Goal: Task Accomplishment & Management: Manage account settings

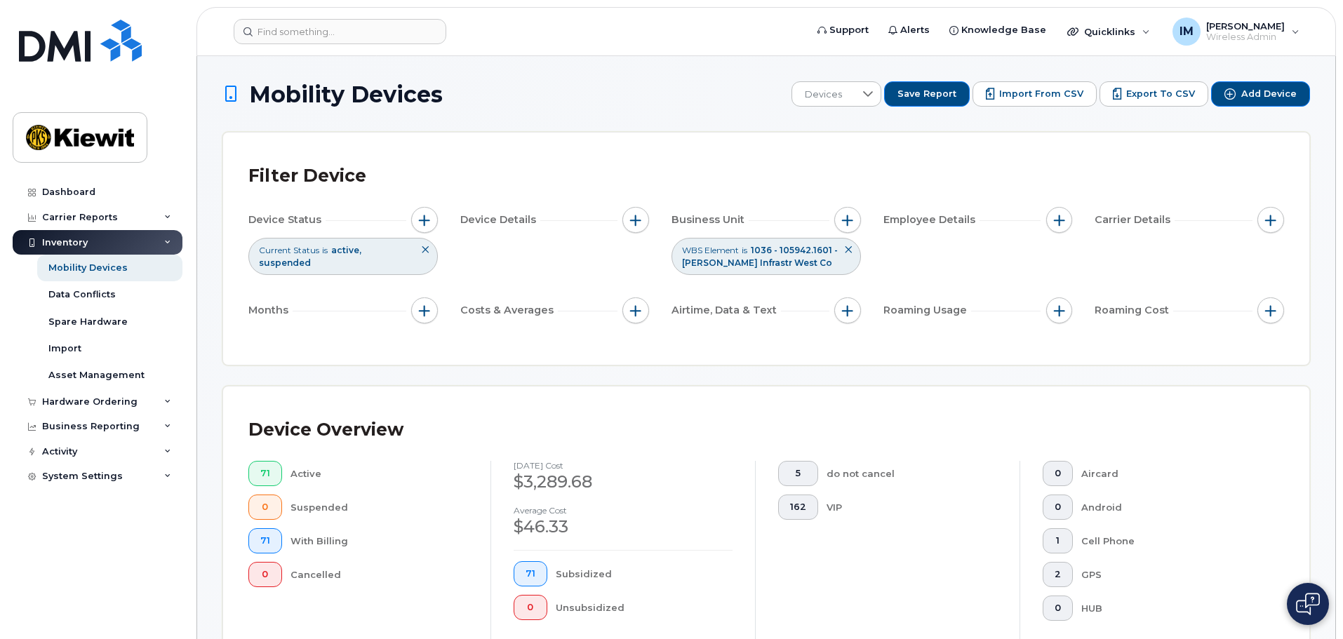
click at [846, 249] on icon at bounding box center [848, 250] width 8 height 8
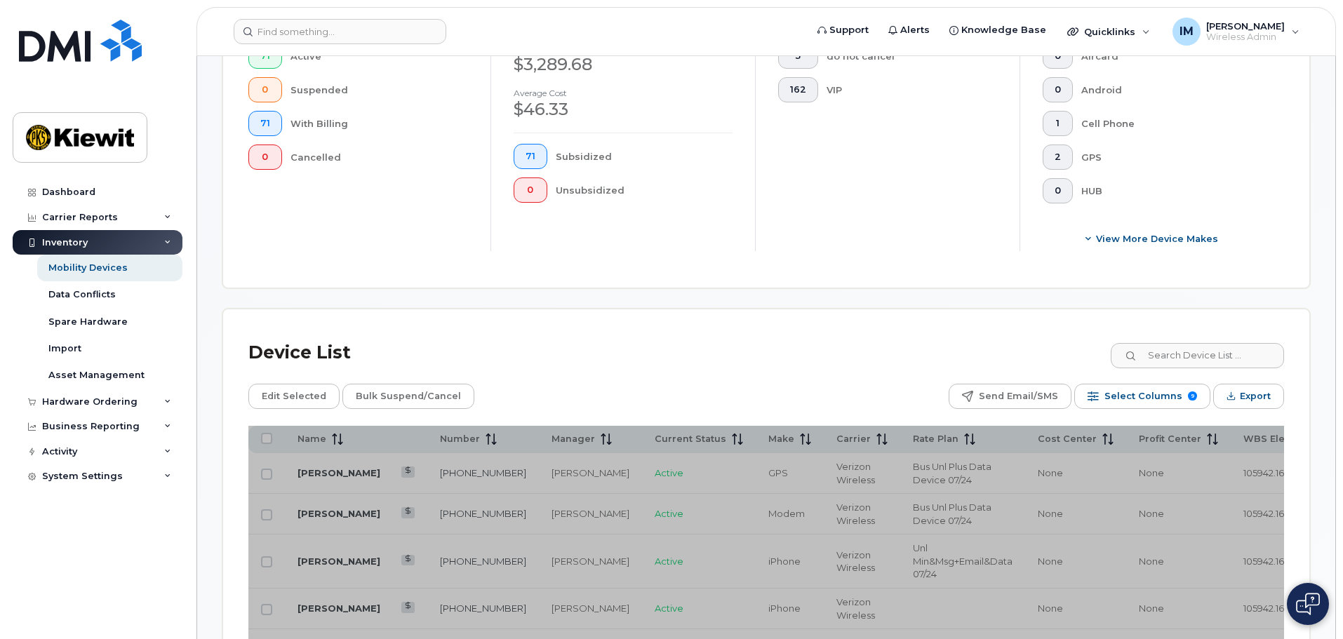
scroll to position [421, 0]
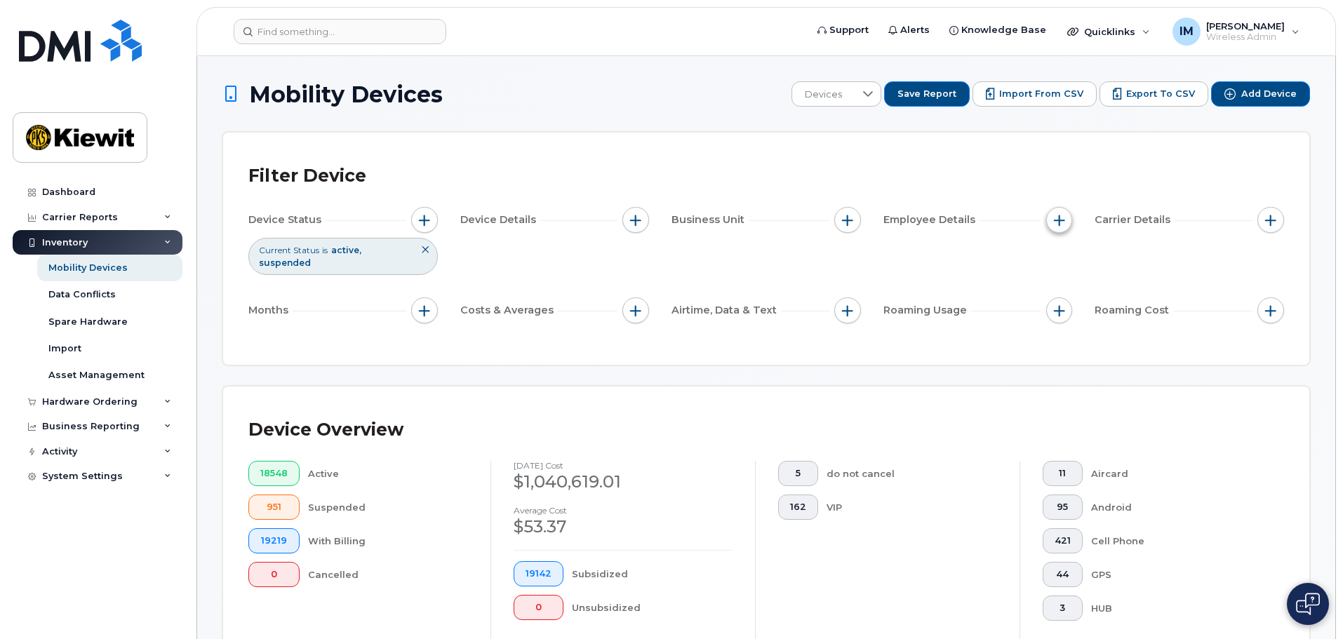
click at [1061, 224] on span "button" at bounding box center [1059, 220] width 11 height 11
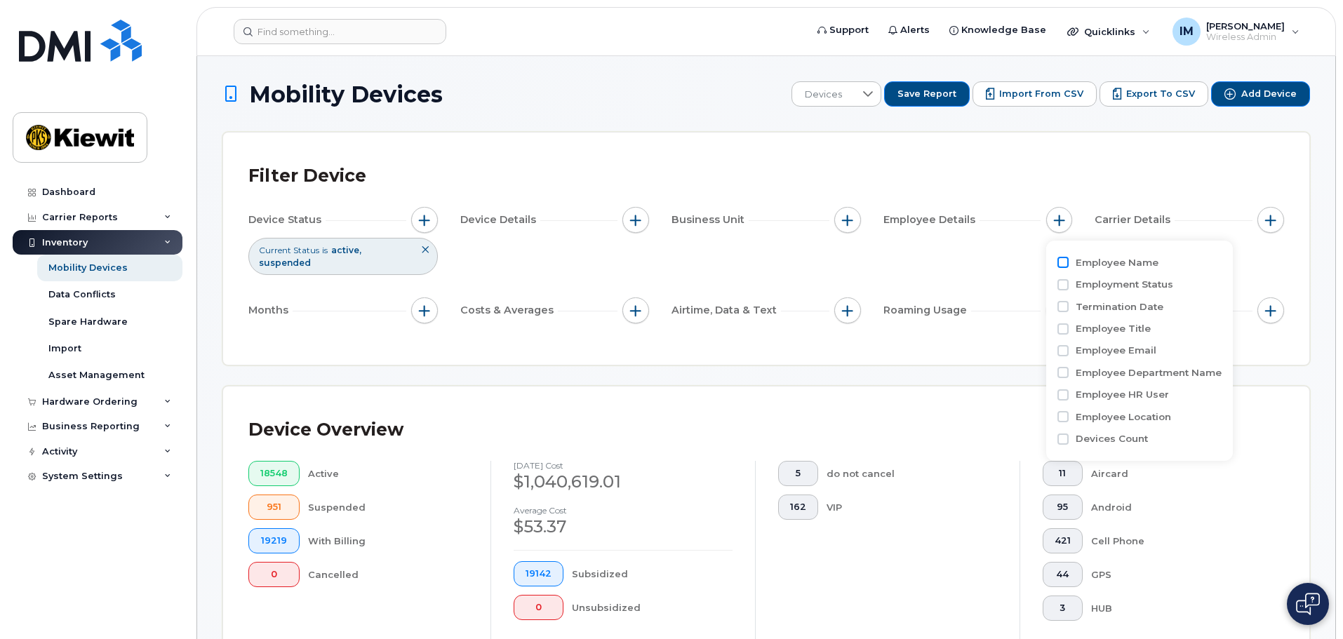
click at [1062, 258] on input "Employee Name" at bounding box center [1062, 262] width 11 height 11
checkbox input "true"
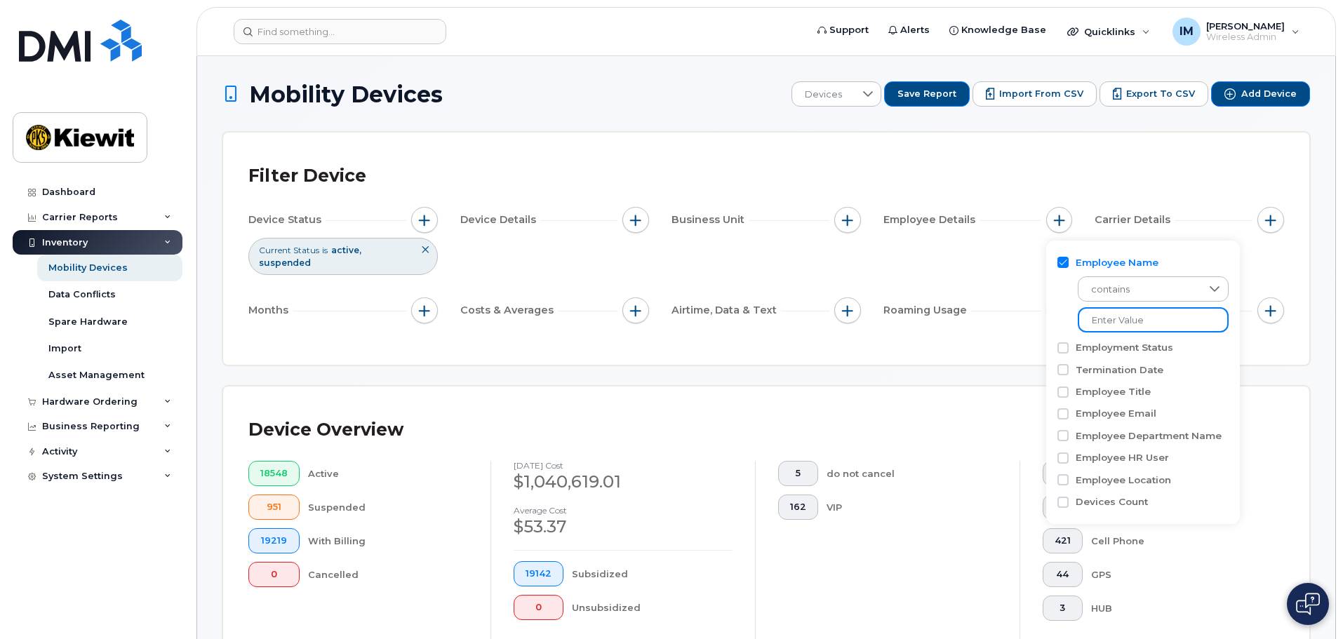
click at [1118, 323] on input at bounding box center [1153, 319] width 151 height 25
type input "ryder ueki"
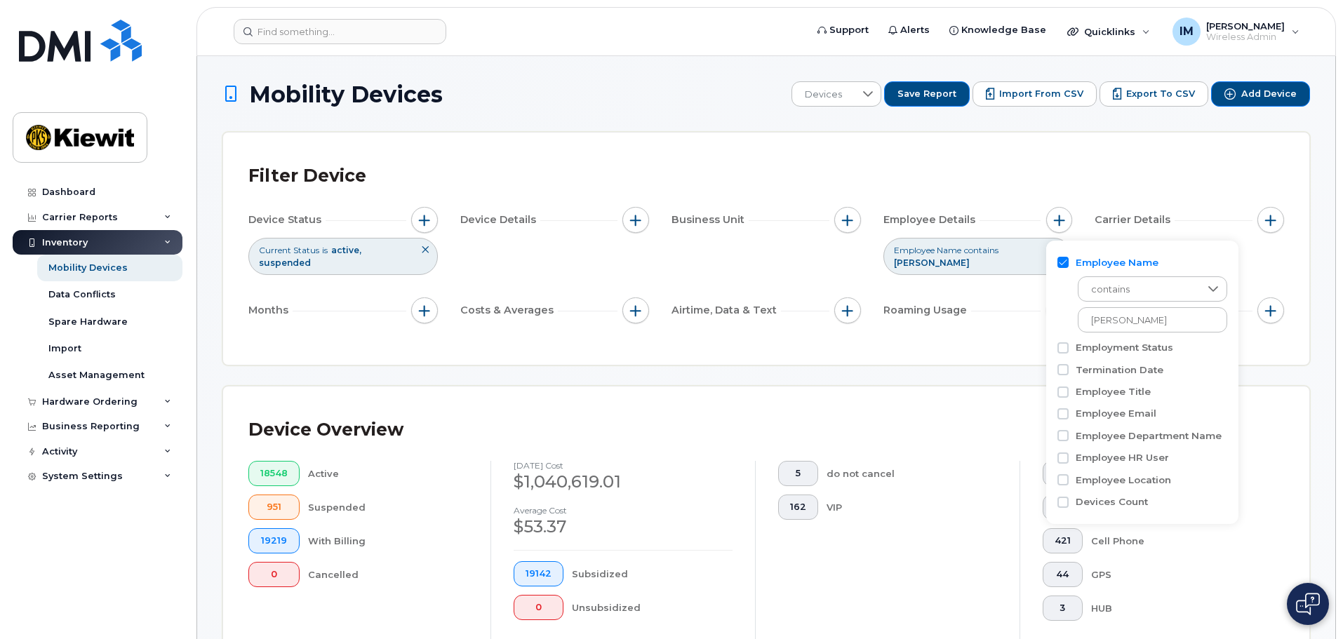
click at [1014, 334] on div "Filter Device Device Status Current Status is active suspended Device Details B…" at bounding box center [766, 249] width 1086 height 232
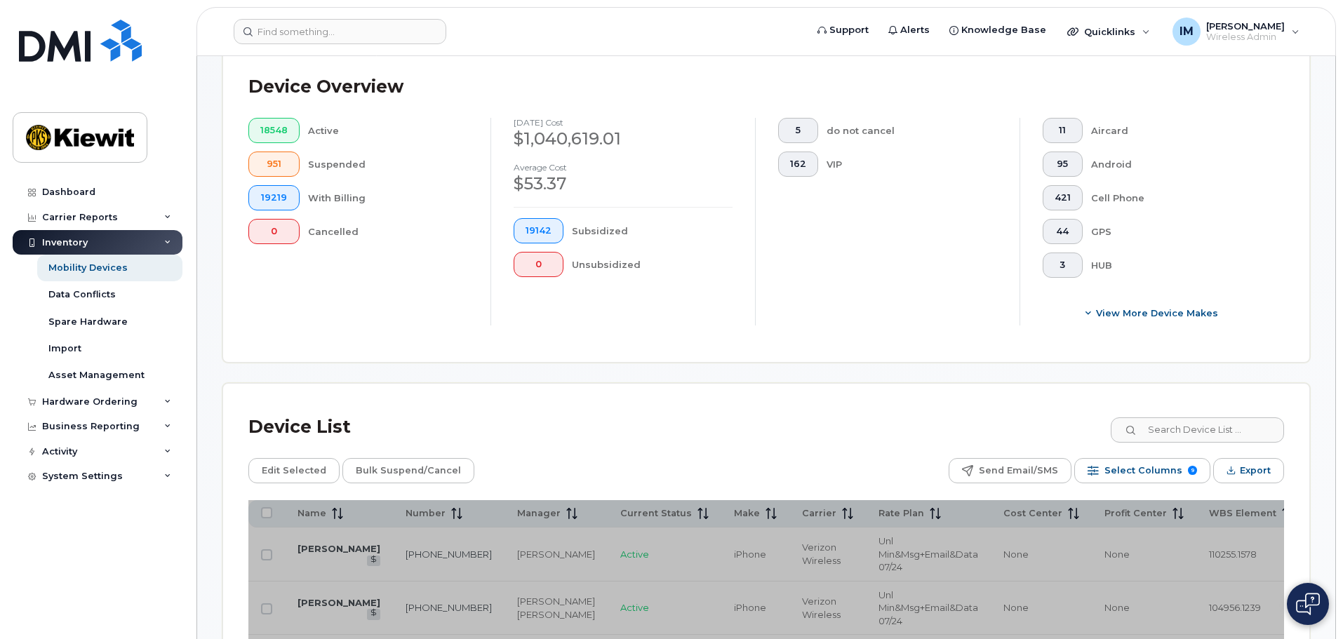
scroll to position [351, 0]
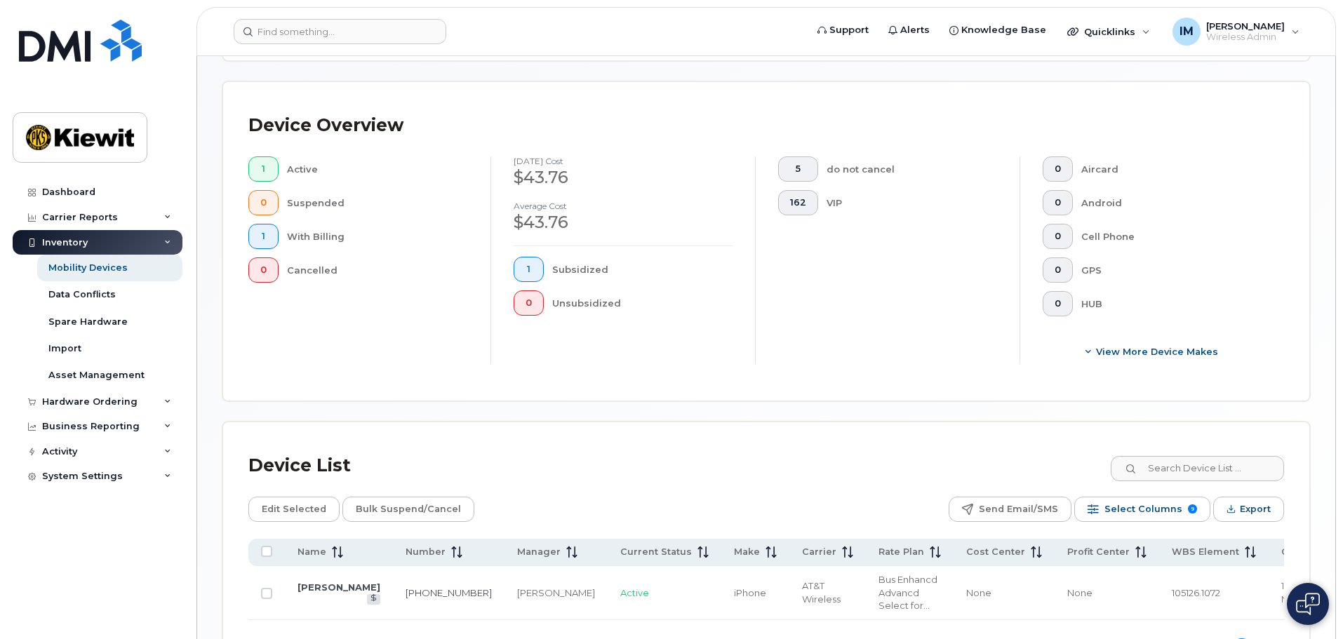
scroll to position [281, 0]
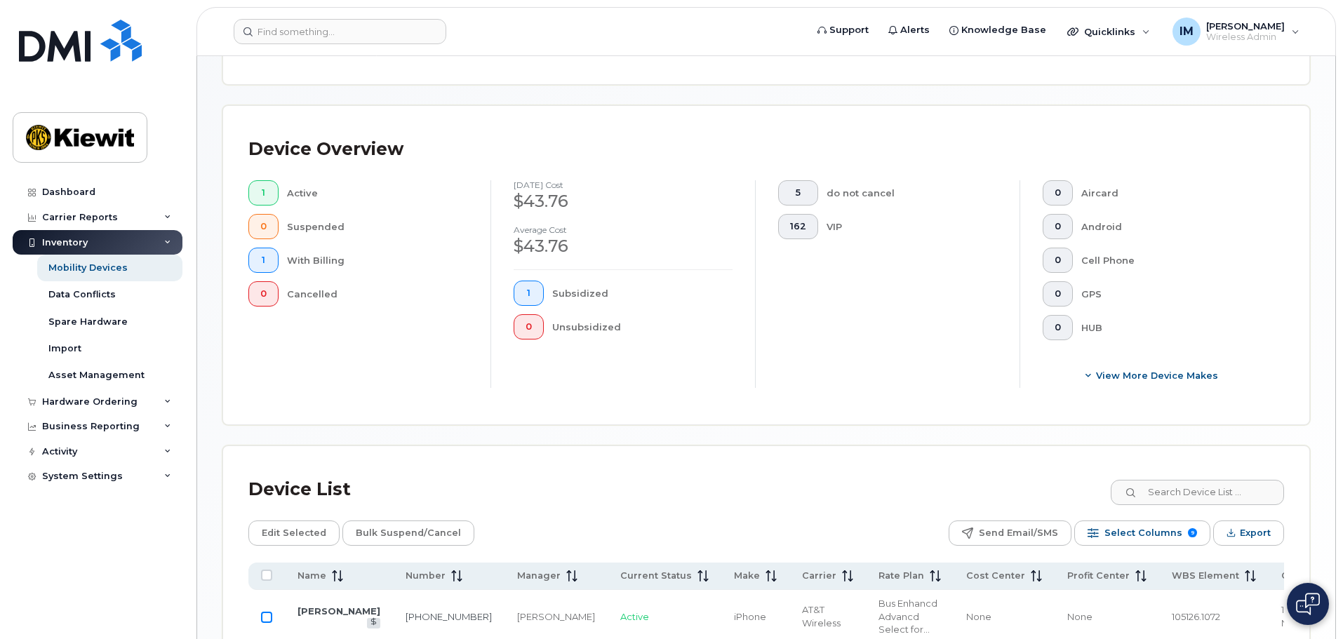
click at [270, 612] on input "Row Unselected" at bounding box center [266, 617] width 11 height 11
checkbox input "true"
click at [305, 523] on span "Edit Selected" at bounding box center [294, 533] width 65 height 21
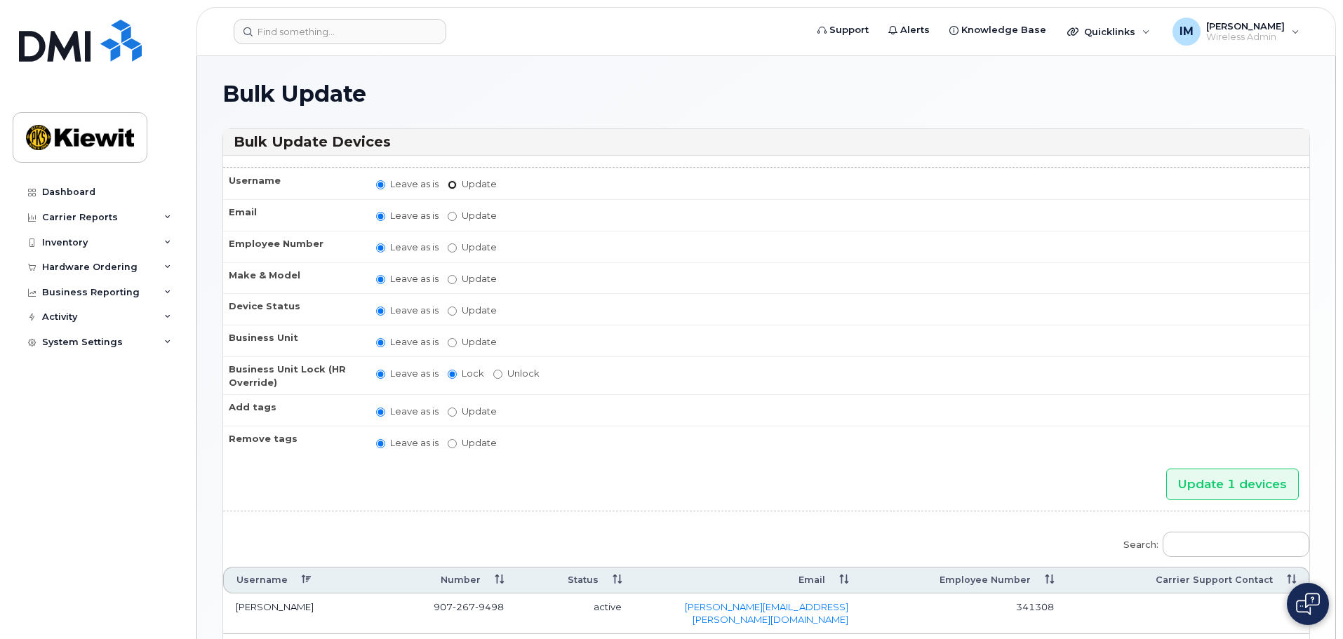
click at [451, 184] on input "Update" at bounding box center [452, 184] width 9 height 9
radio input "true"
click at [535, 189] on input "Update" at bounding box center [562, 186] width 130 height 18
click at [385, 189] on input "Leave as is" at bounding box center [380, 186] width 9 height 9
radio input "true"
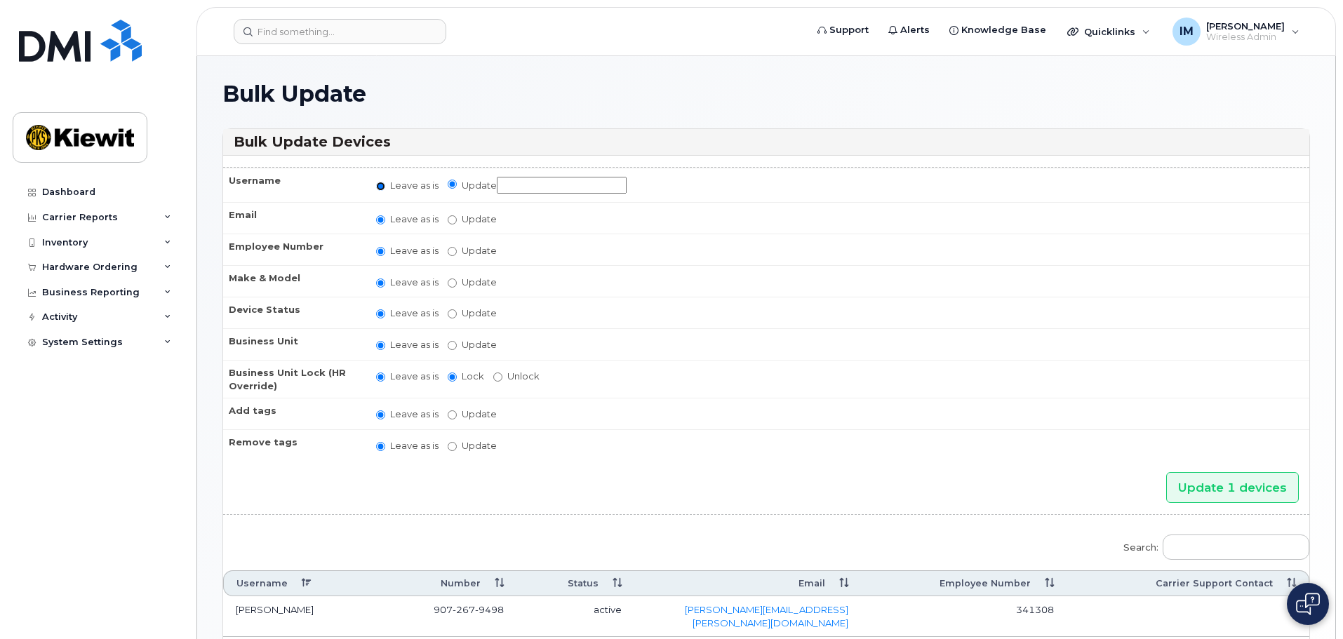
radio input "false"
click at [476, 342] on label "Update" at bounding box center [472, 341] width 49 height 13
click at [457, 342] on input "Update" at bounding box center [452, 342] width 9 height 9
radio input "true"
radio input "false"
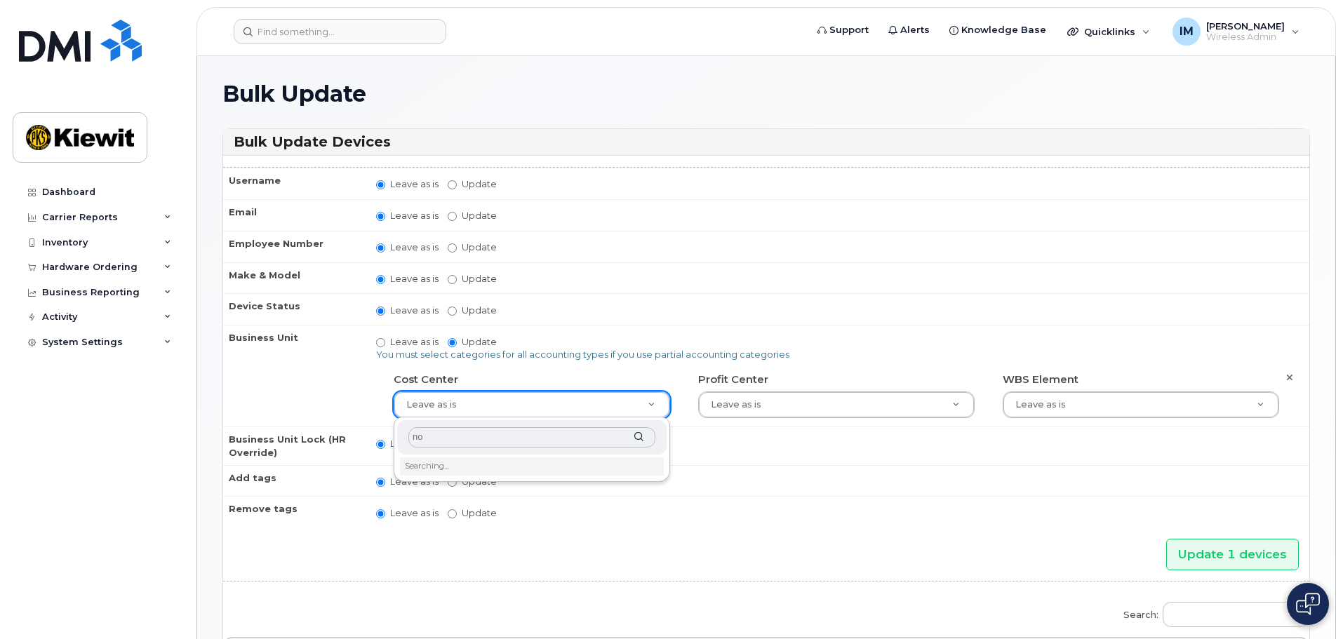
type input "non"
type input "n"
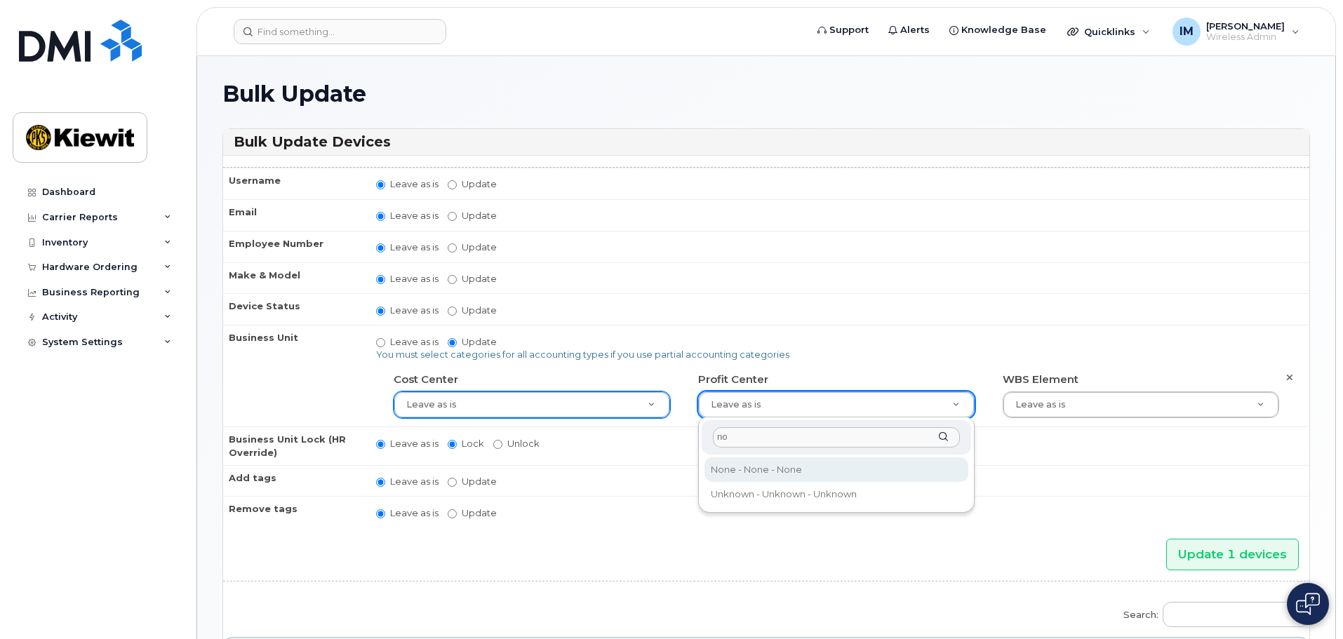
type input "no"
type input "29629357"
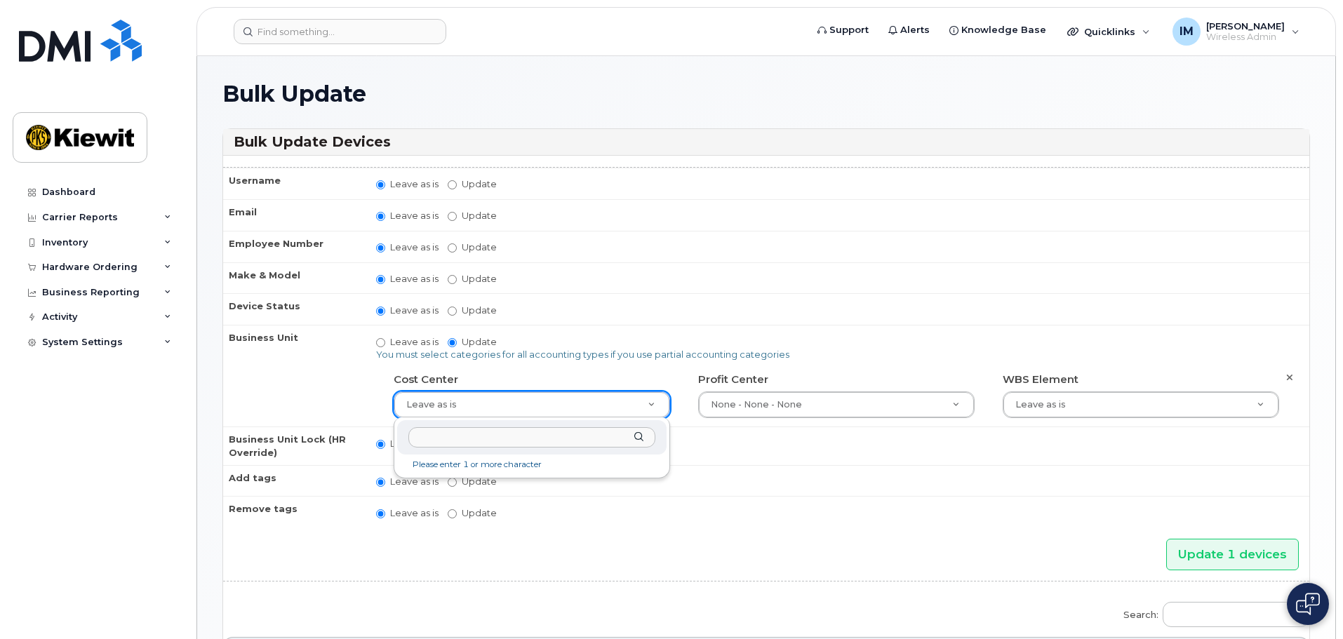
click at [513, 441] on input "text" at bounding box center [531, 437] width 247 height 20
type input "no"
type input "29629358"
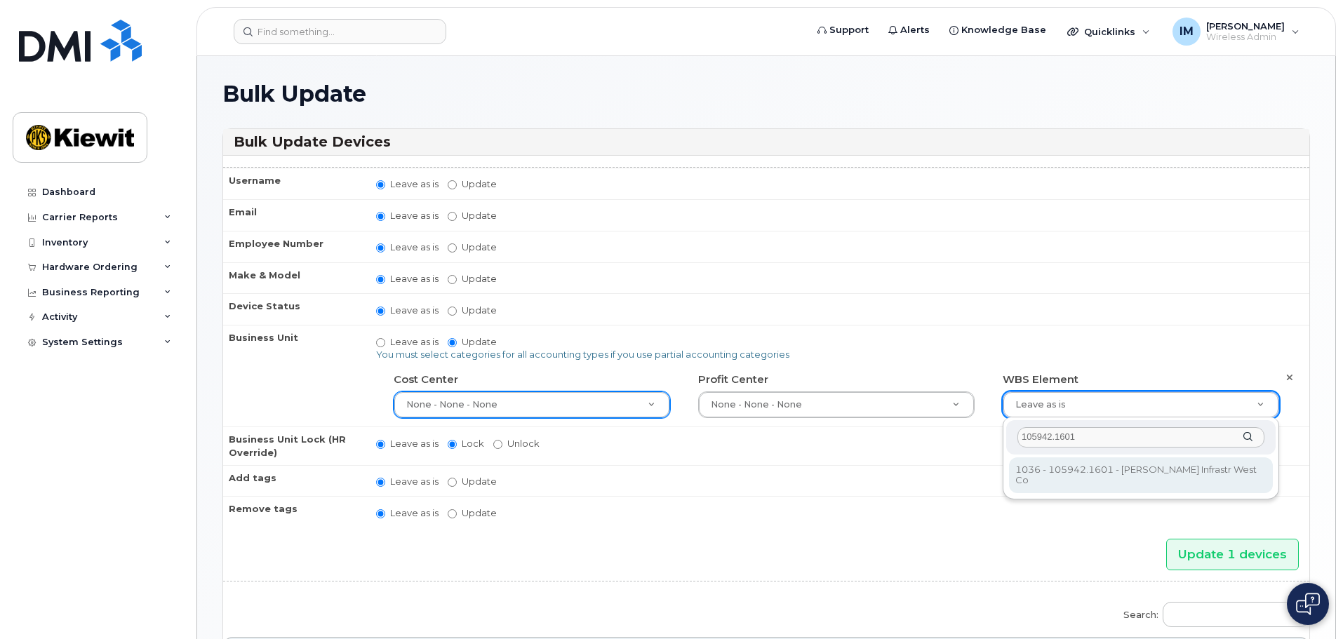
type input "105942.1601"
type input "29943617"
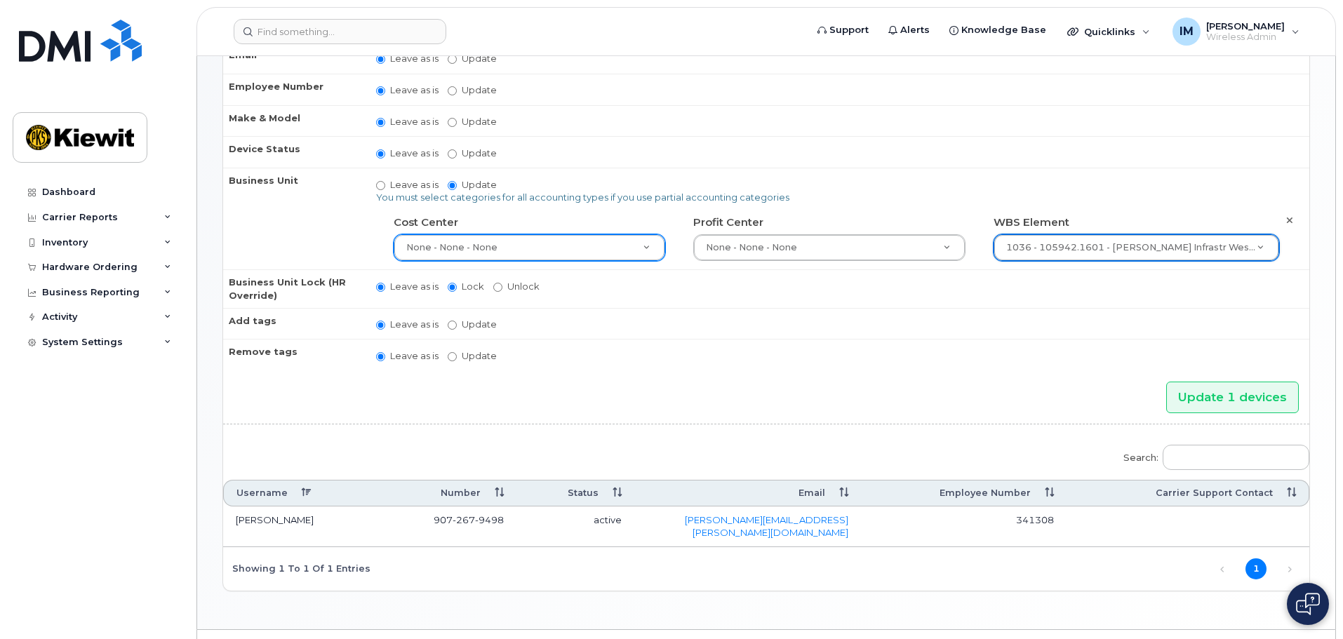
scroll to position [179, 0]
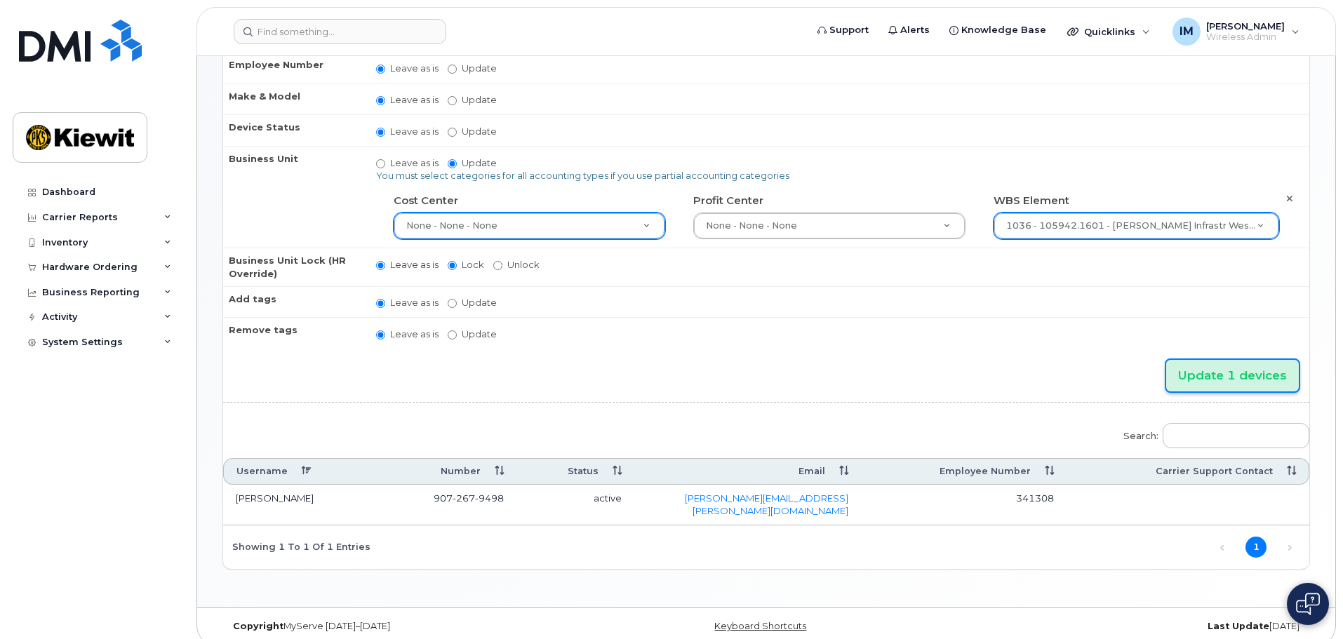
click at [1245, 374] on input "Update 1 devices" at bounding box center [1232, 376] width 133 height 32
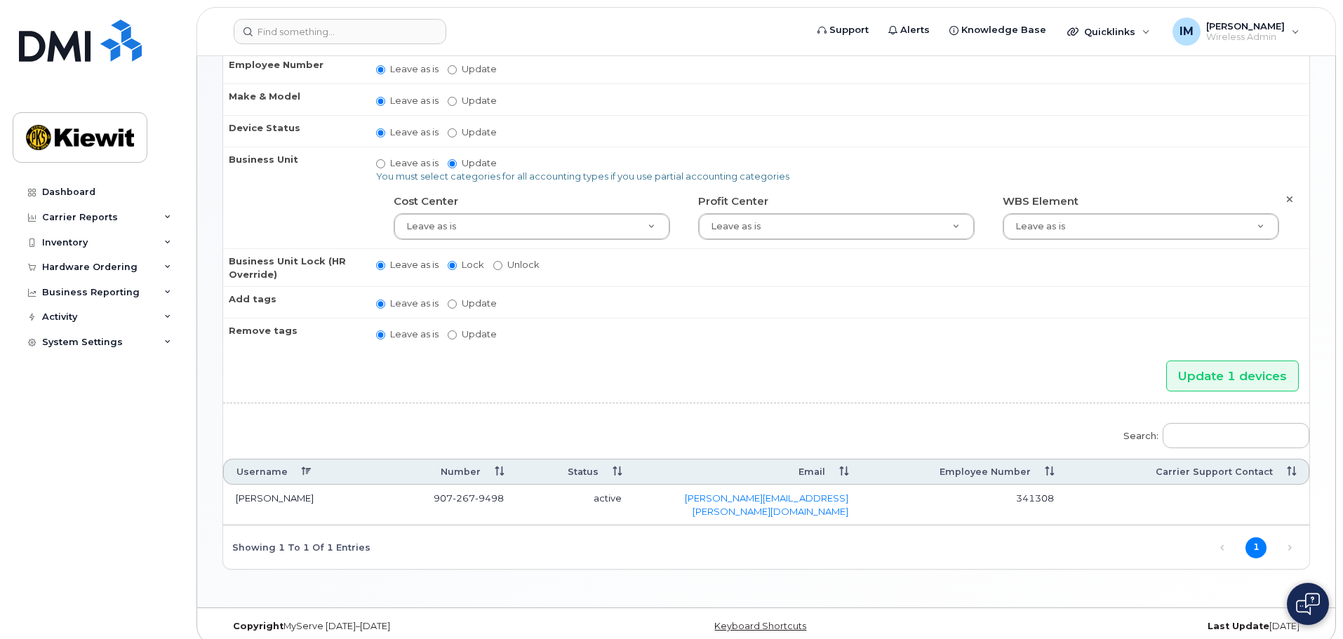
scroll to position [239, 0]
click at [174, 246] on div "Inventory" at bounding box center [98, 242] width 170 height 25
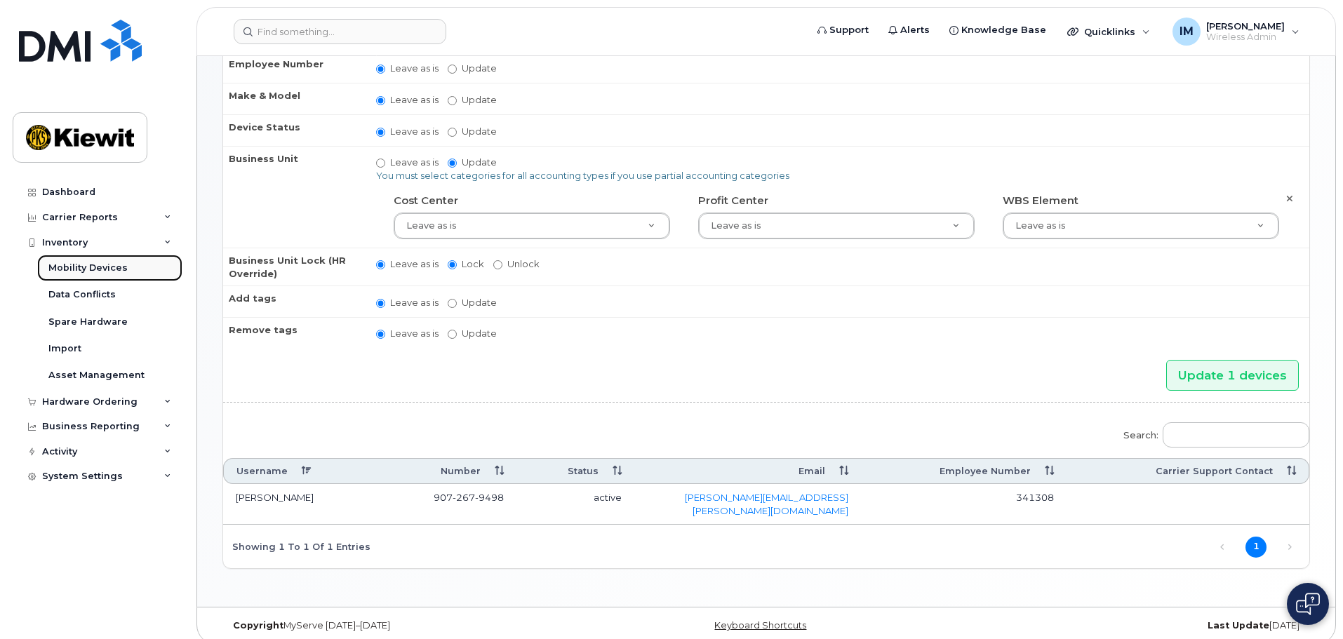
click at [110, 269] on div "Mobility Devices" at bounding box center [87, 268] width 79 height 13
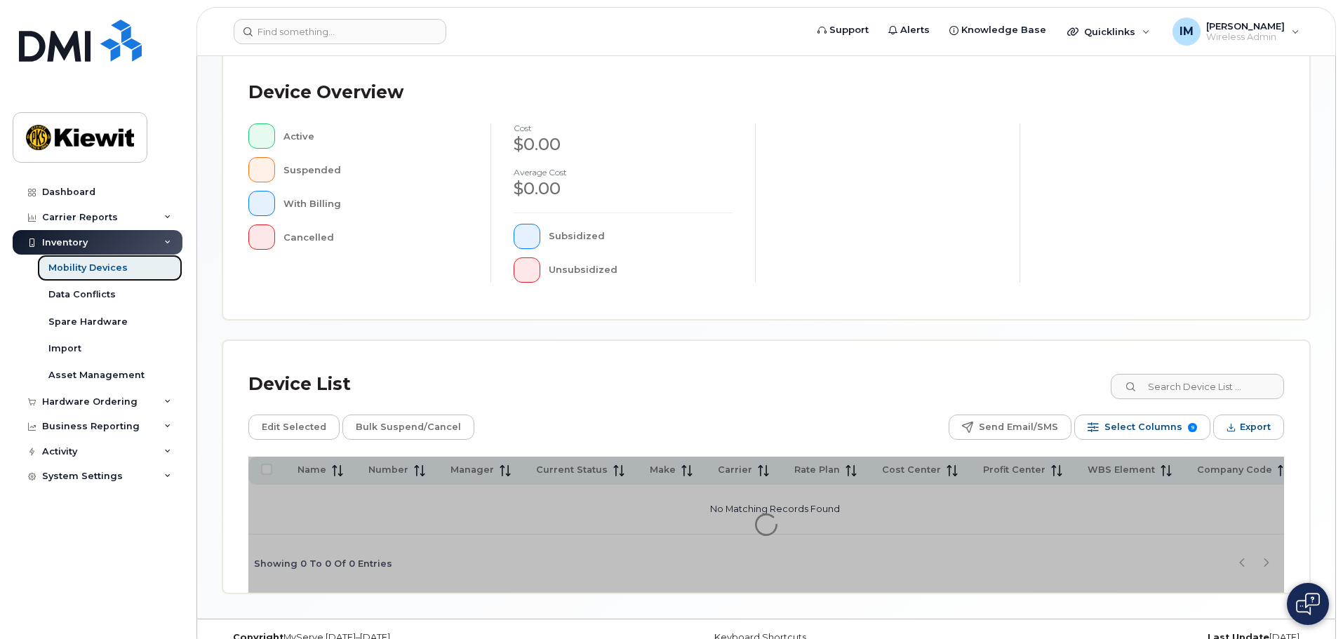
scroll to position [326, 0]
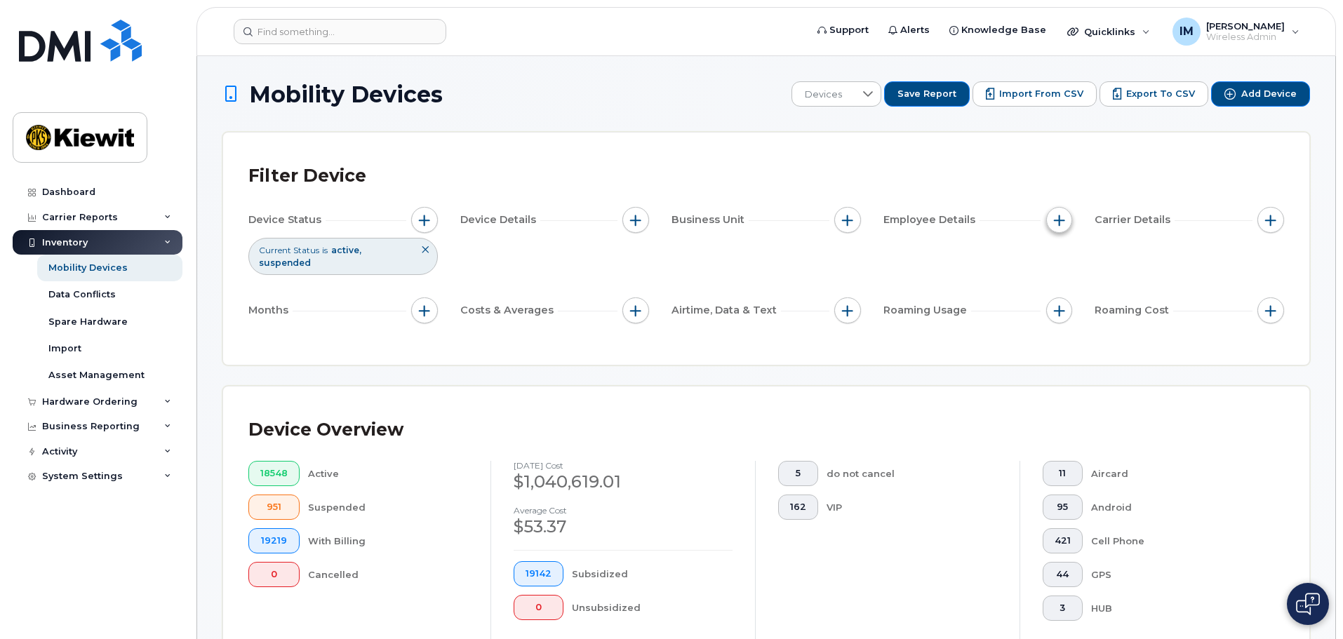
click at [1055, 222] on span "button" at bounding box center [1059, 220] width 11 height 11
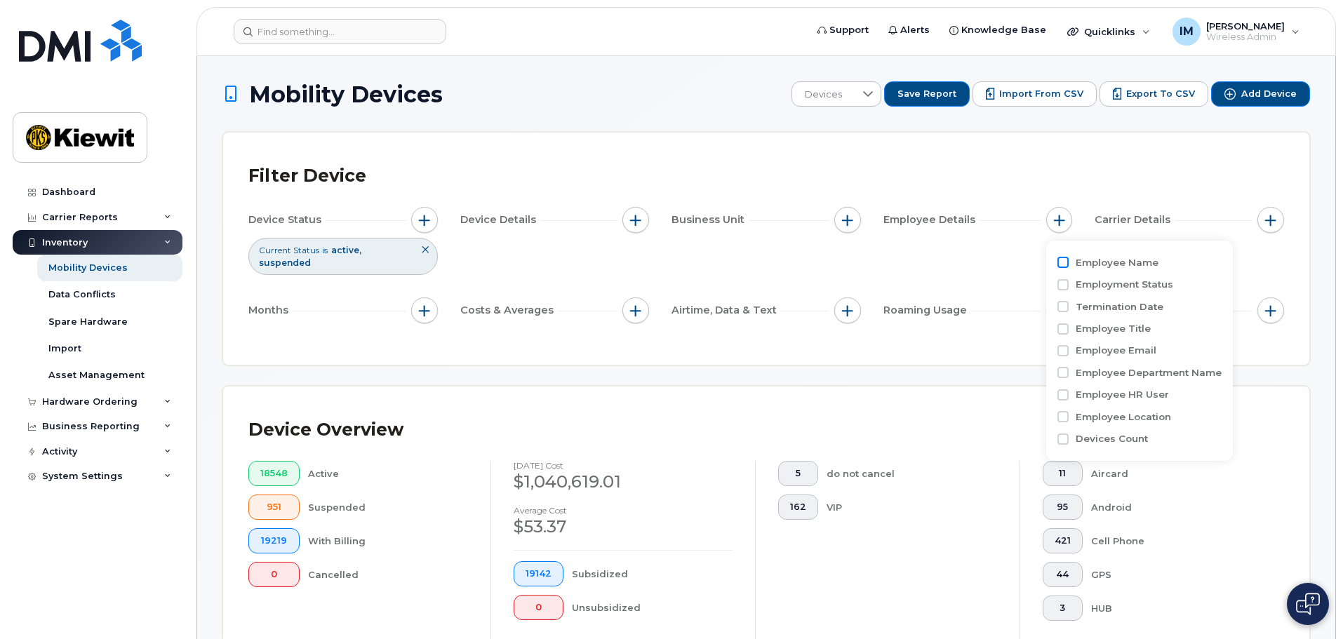
click at [1062, 265] on input "Employee Name" at bounding box center [1062, 262] width 11 height 11
checkbox input "true"
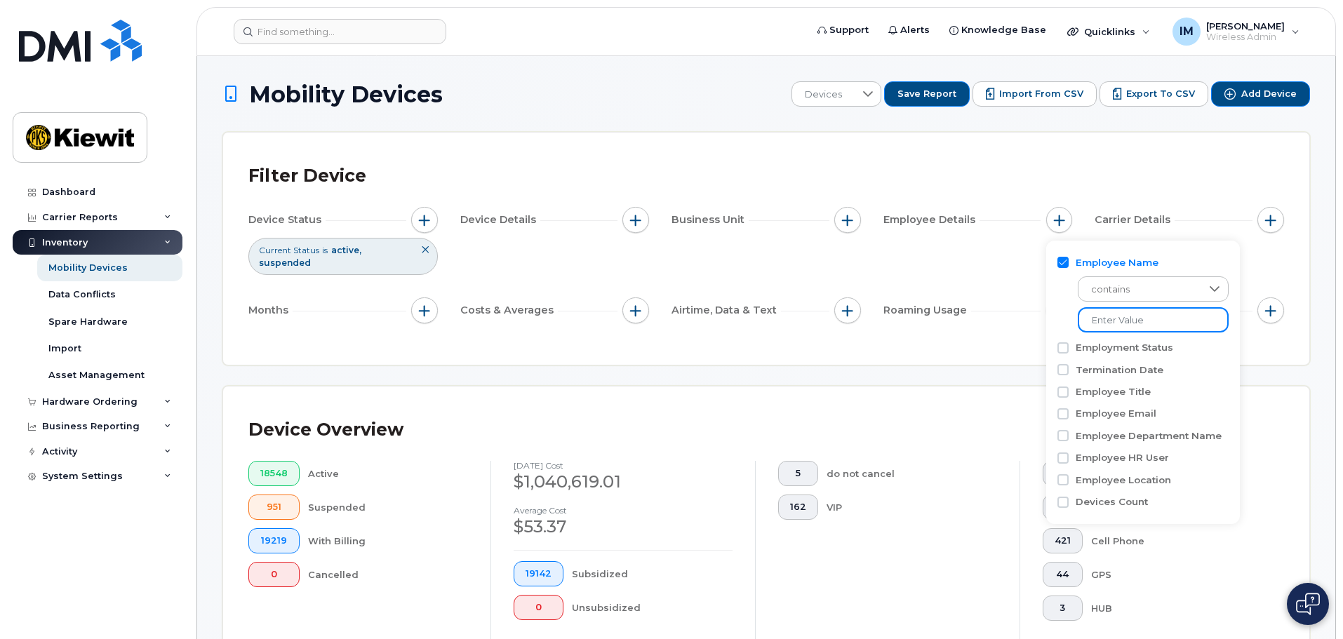
click at [1128, 322] on input at bounding box center [1153, 319] width 151 height 25
type input "riley philips"
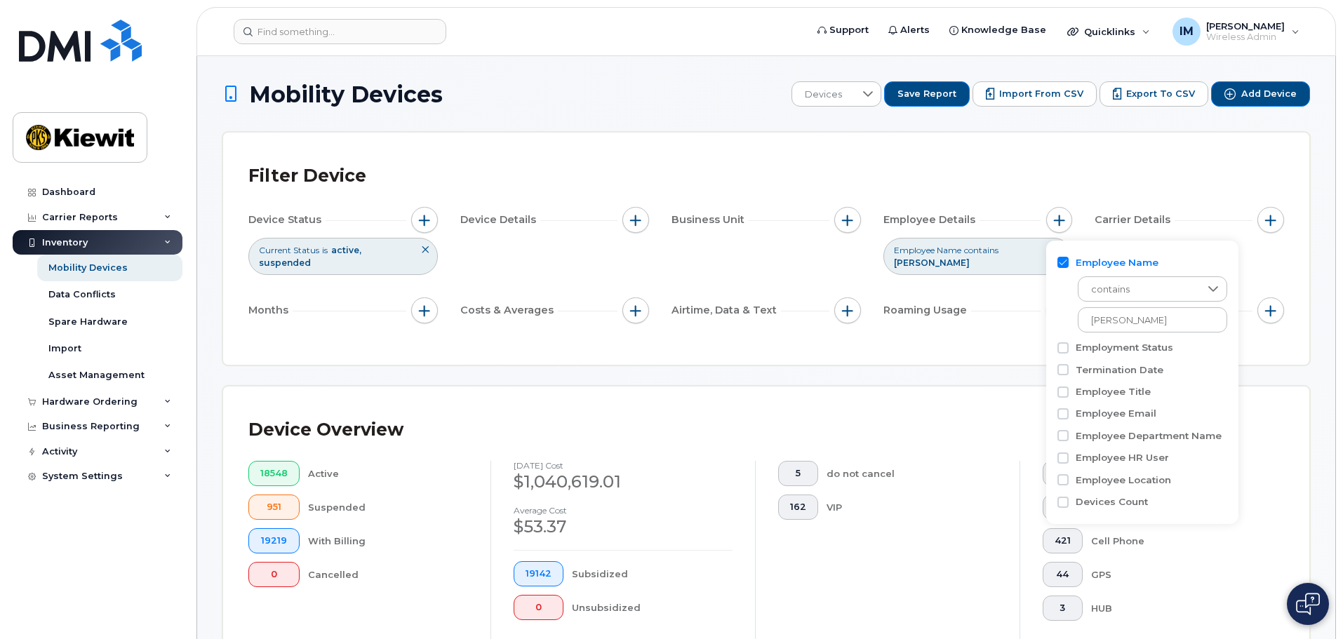
click at [1015, 347] on div "Filter Device Device Status Current Status is active suspended Device Details B…" at bounding box center [766, 249] width 1086 height 232
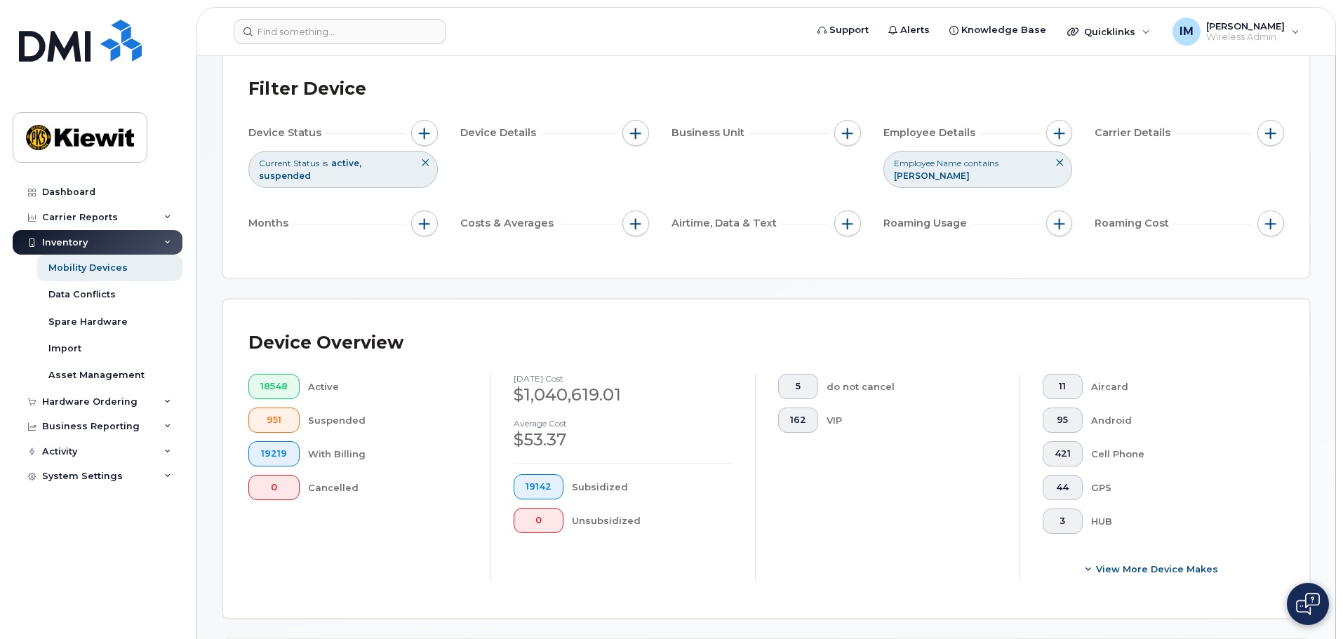
scroll to position [491, 0]
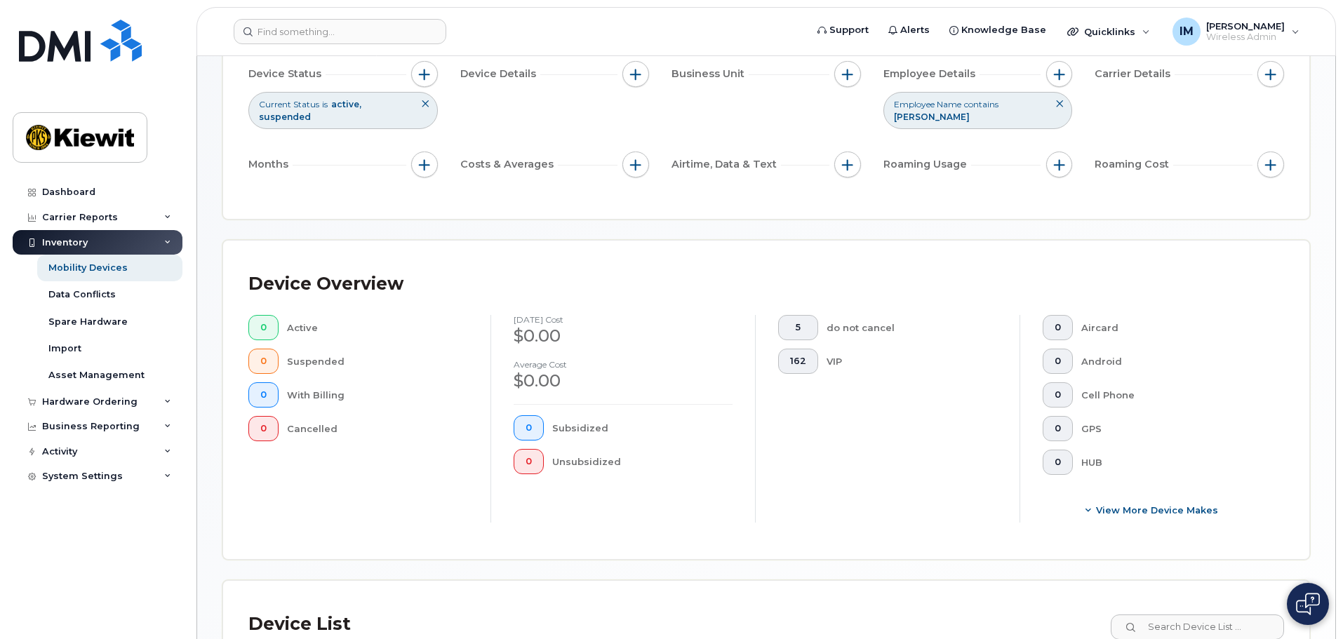
scroll to position [60, 0]
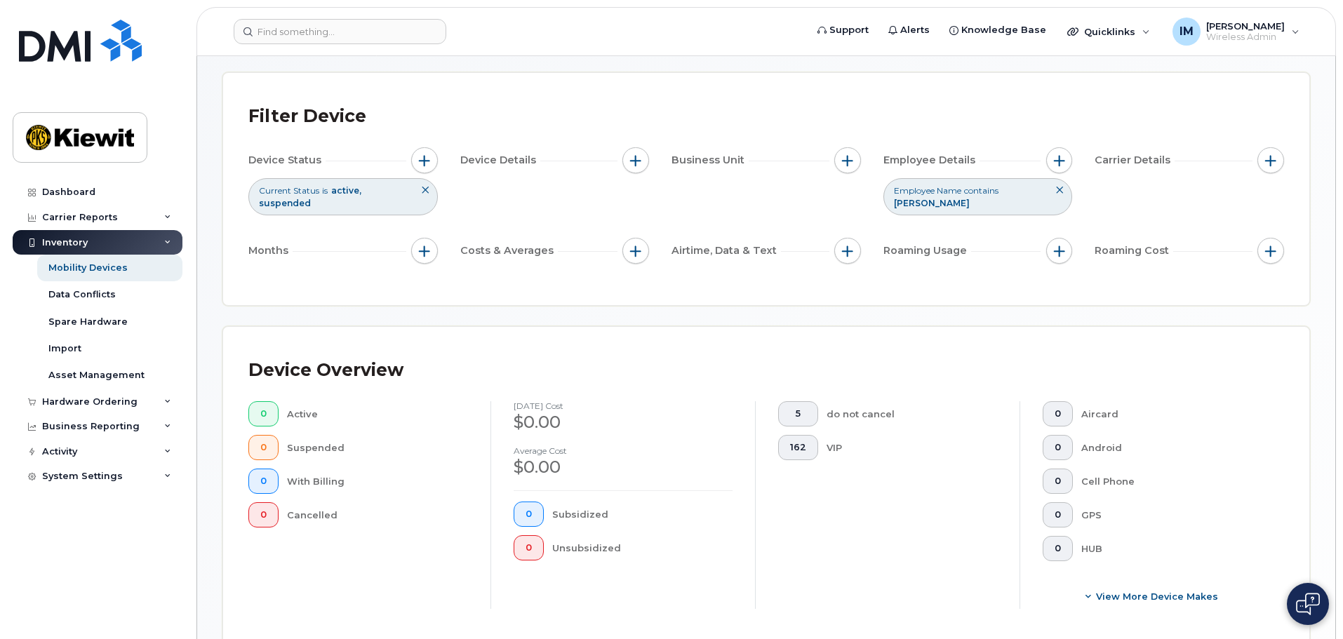
click at [961, 208] on div "Employee Name contains riley philips" at bounding box center [977, 196] width 189 height 36
click at [1055, 161] on span "button" at bounding box center [1059, 160] width 11 height 11
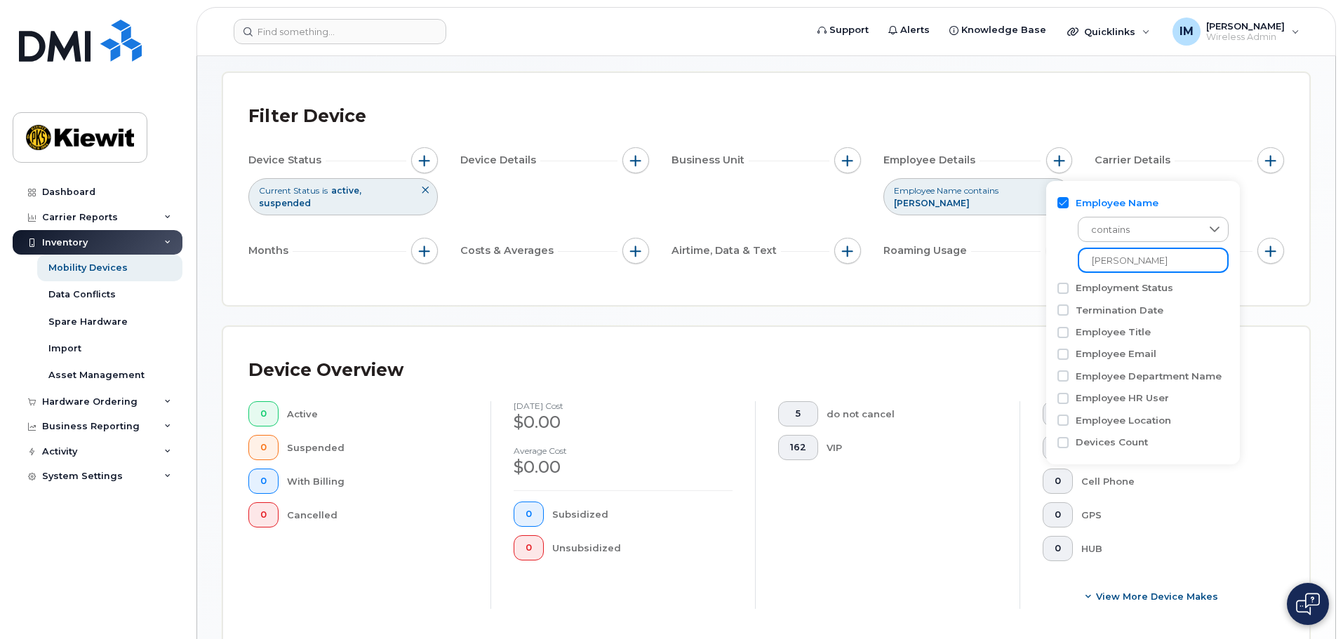
click at [1126, 258] on input "riley philips" at bounding box center [1153, 260] width 151 height 25
type input "riley phillips"
click at [987, 261] on div "Roaming Usage" at bounding box center [977, 251] width 189 height 27
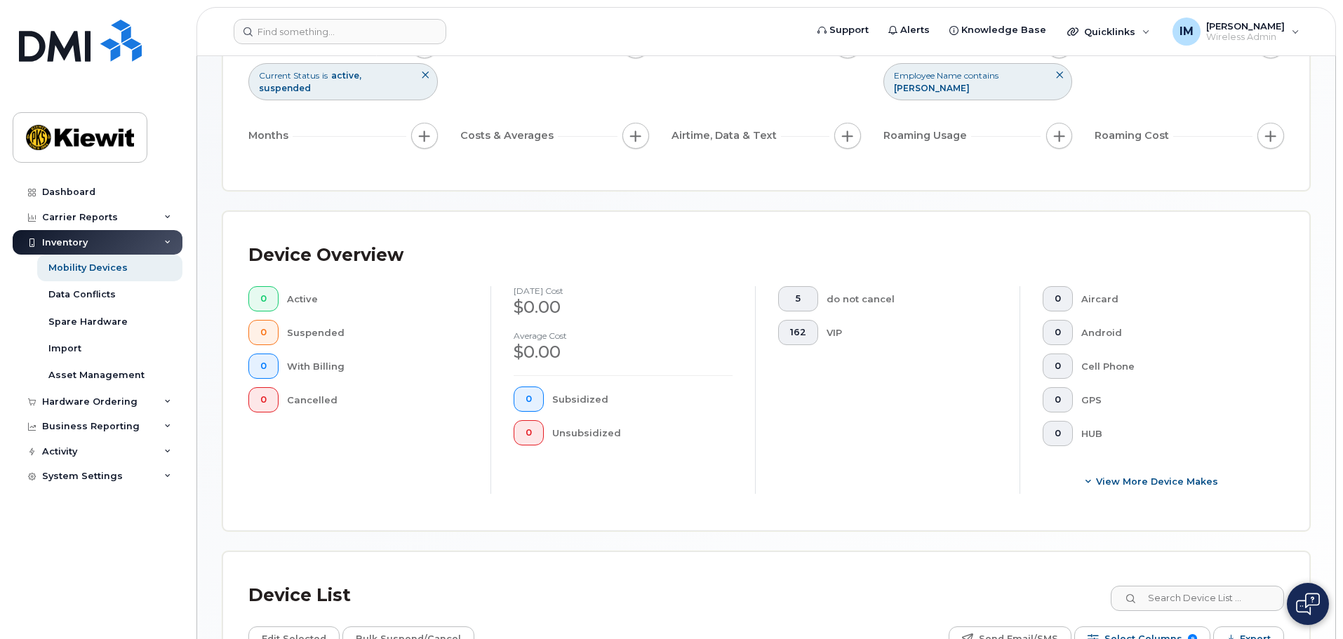
scroll to position [410, 0]
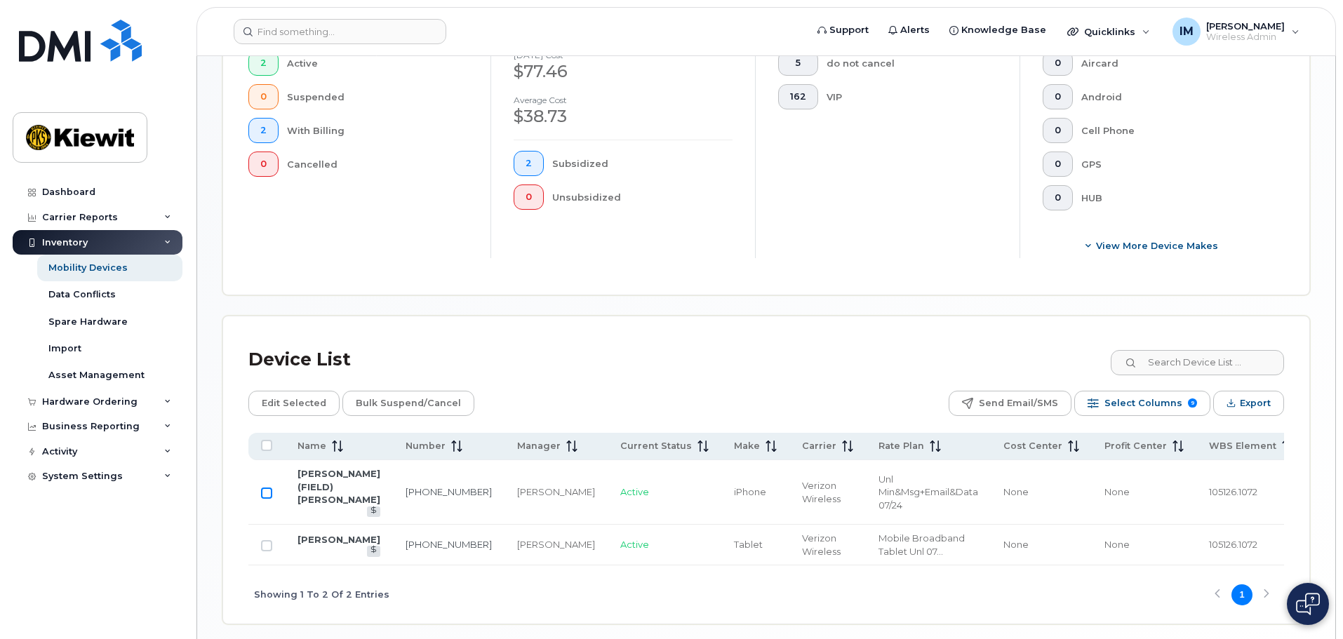
click at [264, 490] on input "Row Unselected" at bounding box center [266, 493] width 11 height 11
checkbox input "true"
click at [296, 405] on span "Edit Selected" at bounding box center [294, 403] width 65 height 21
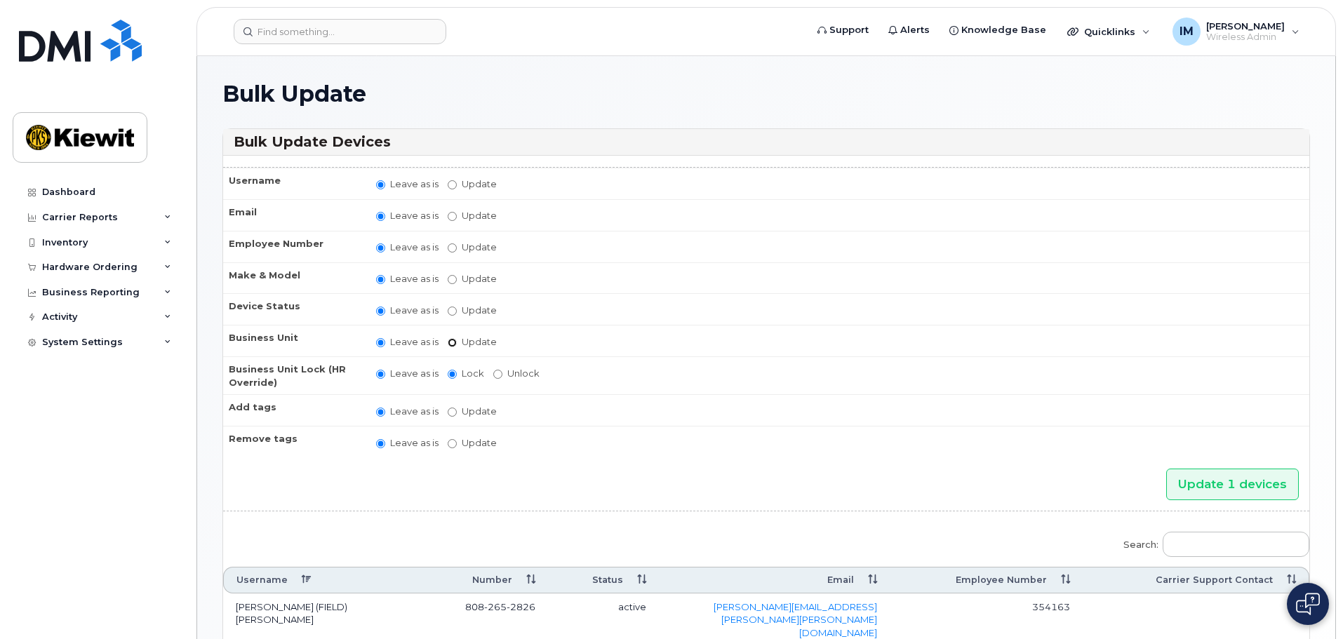
click at [454, 342] on input "Update" at bounding box center [452, 342] width 9 height 9
radio input "true"
radio input "false"
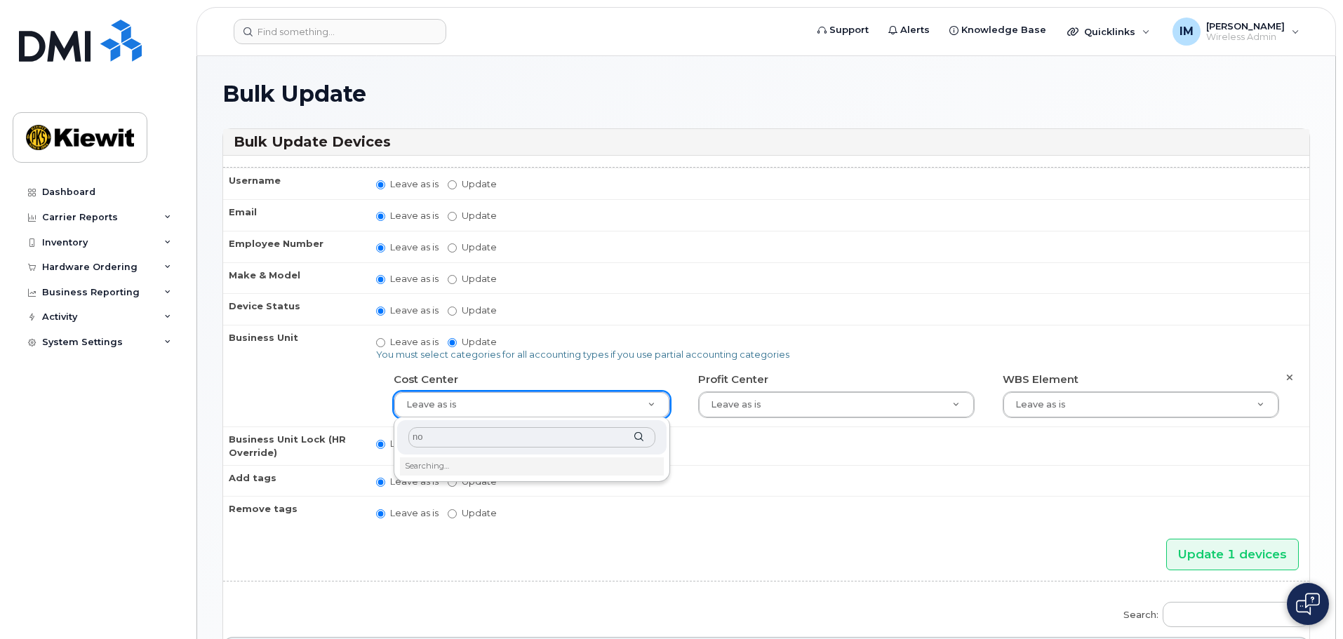
type input "non"
type input "29629358"
type input "n"
type input "no"
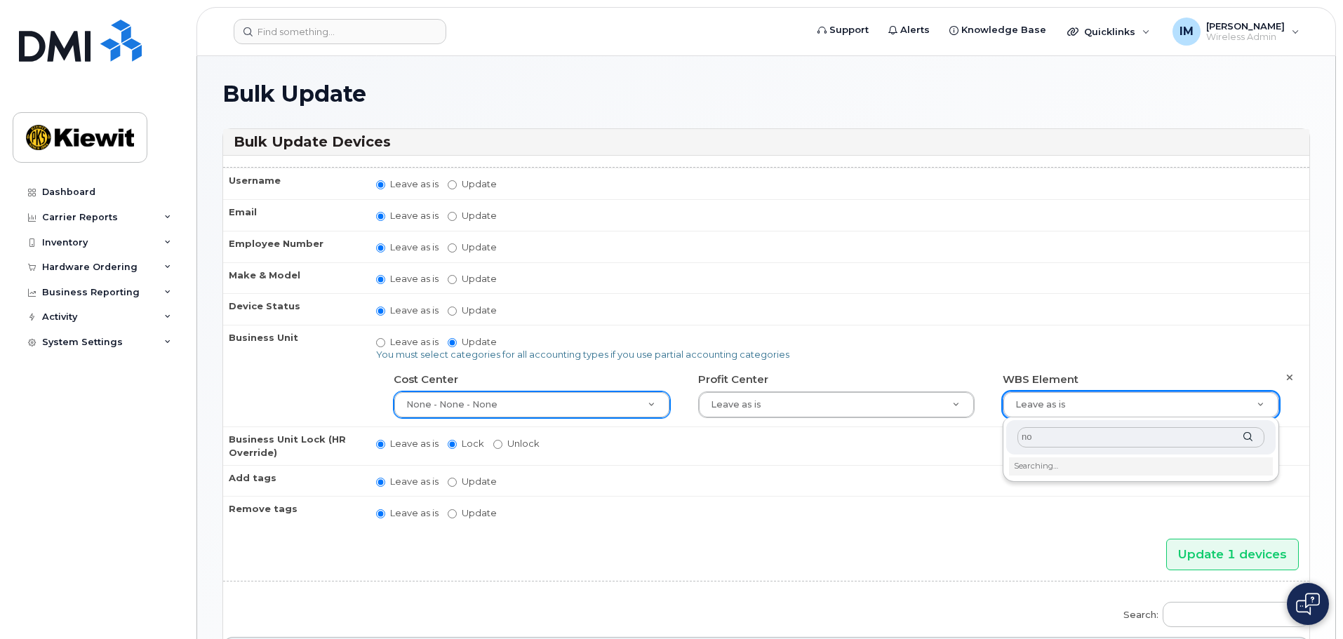
type input "n"
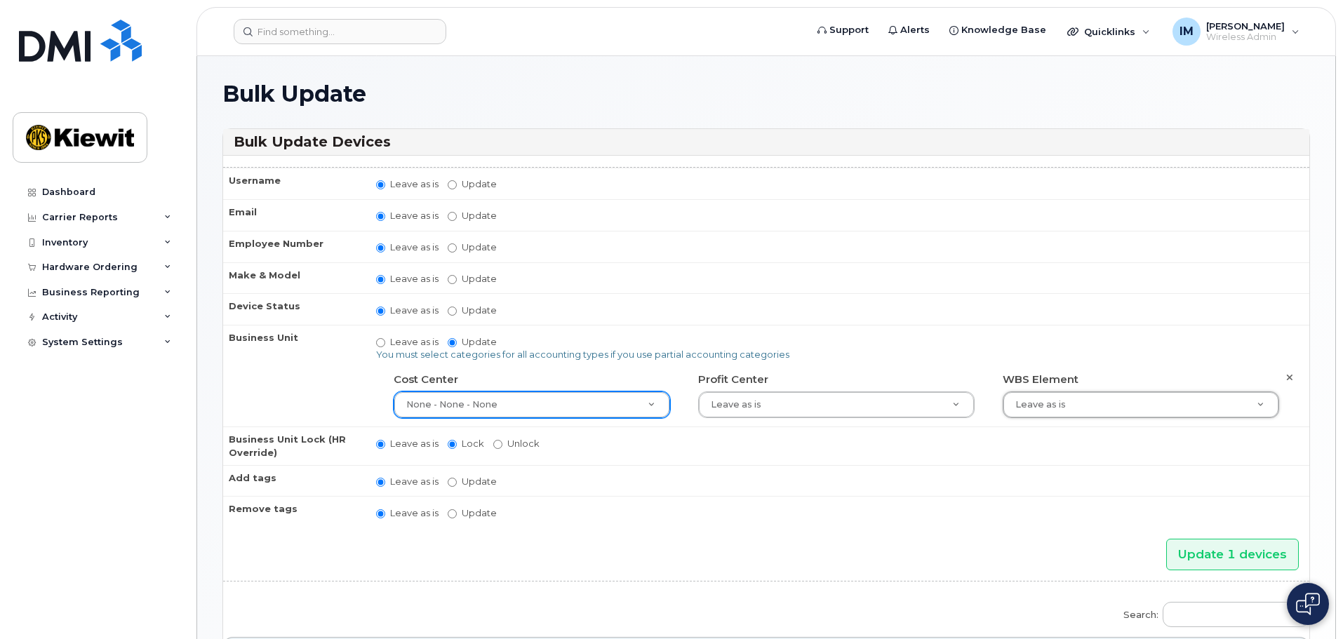
type input "n"
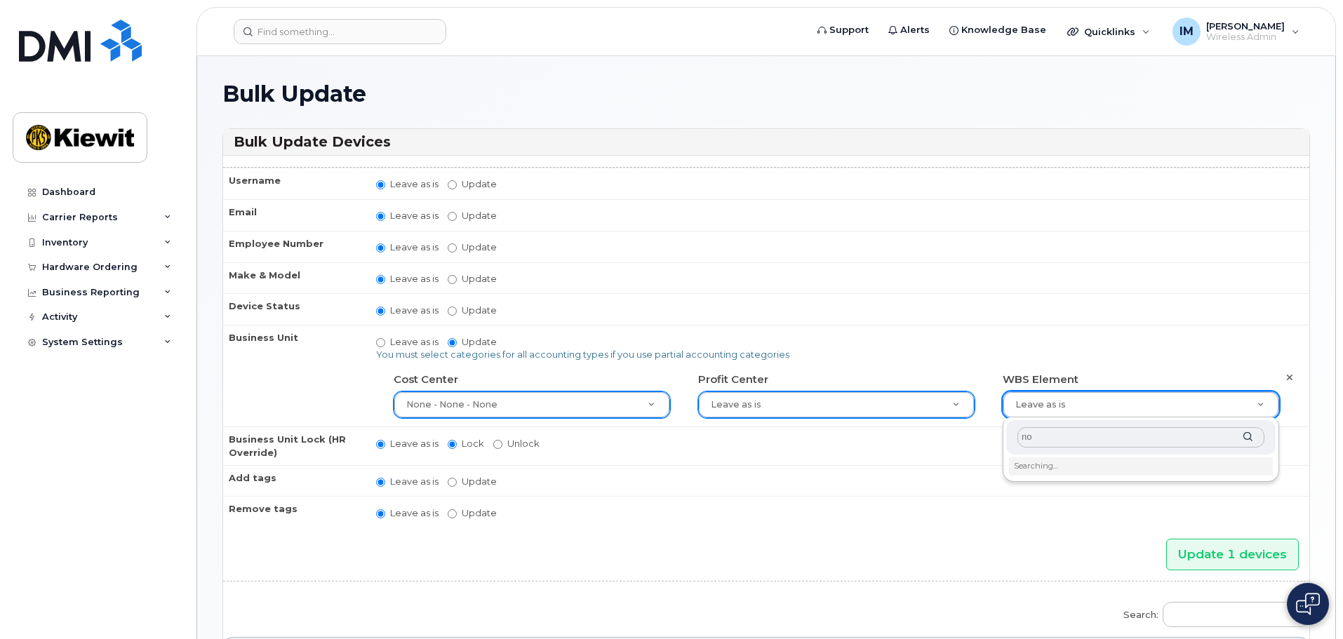
type input "non"
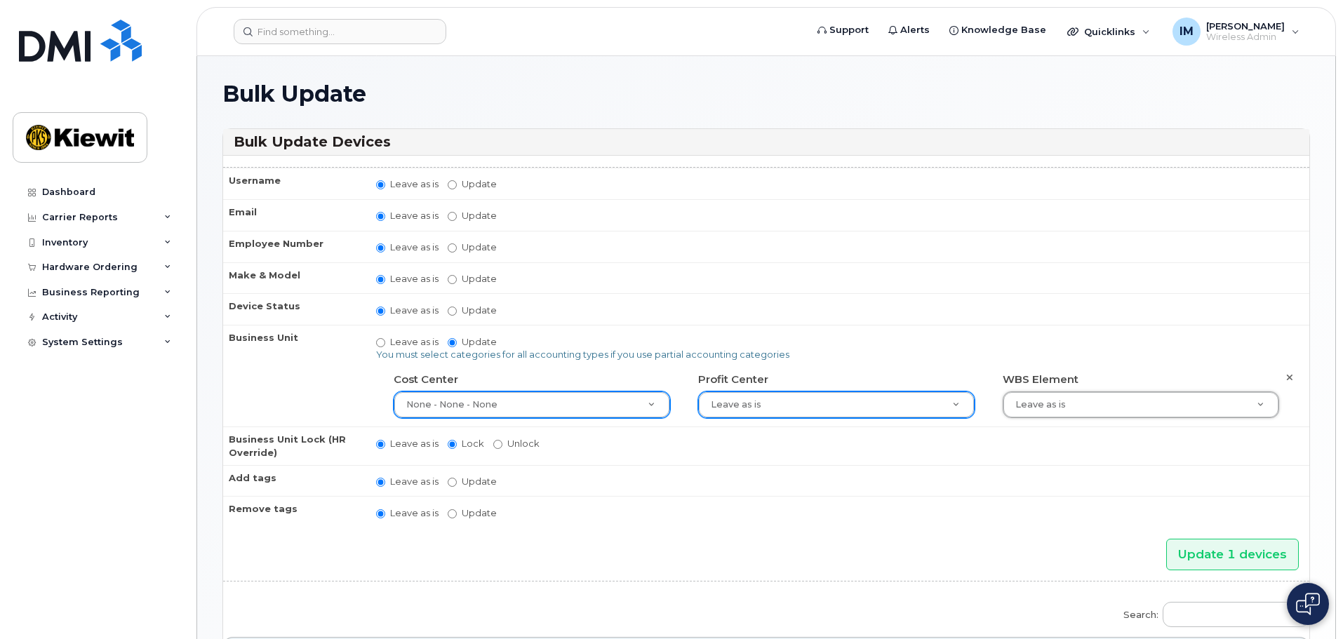
type input "n"
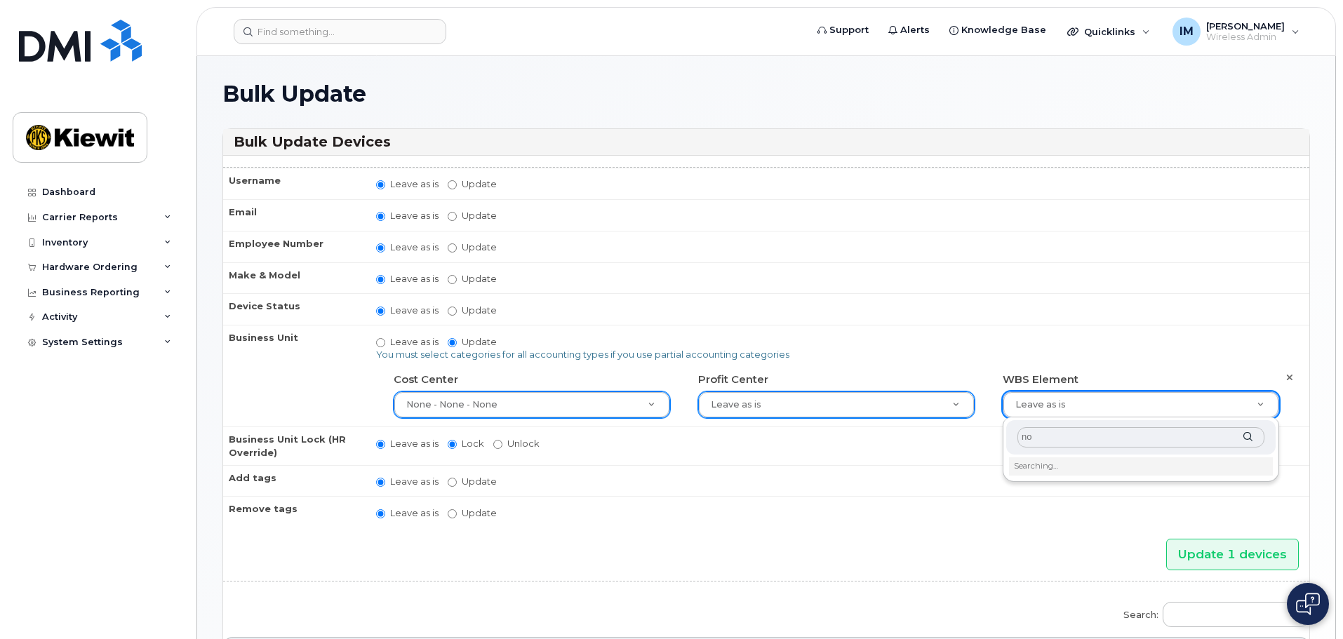
type input "non"
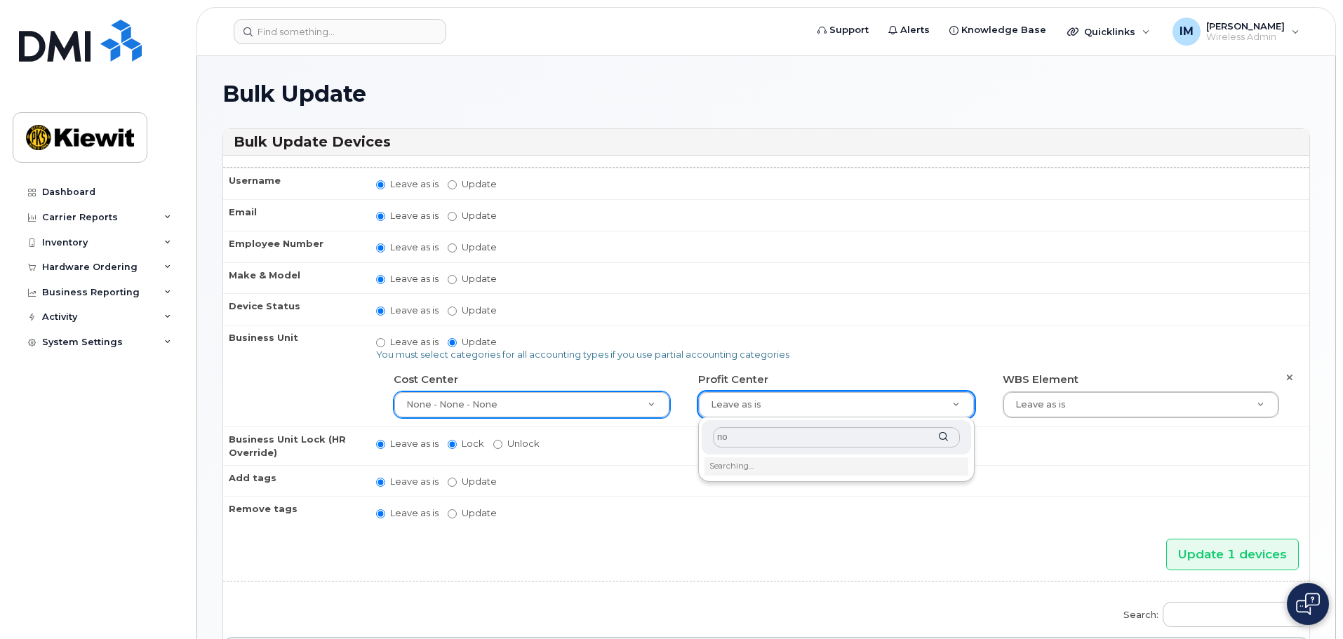
type input "non"
type input "29629357"
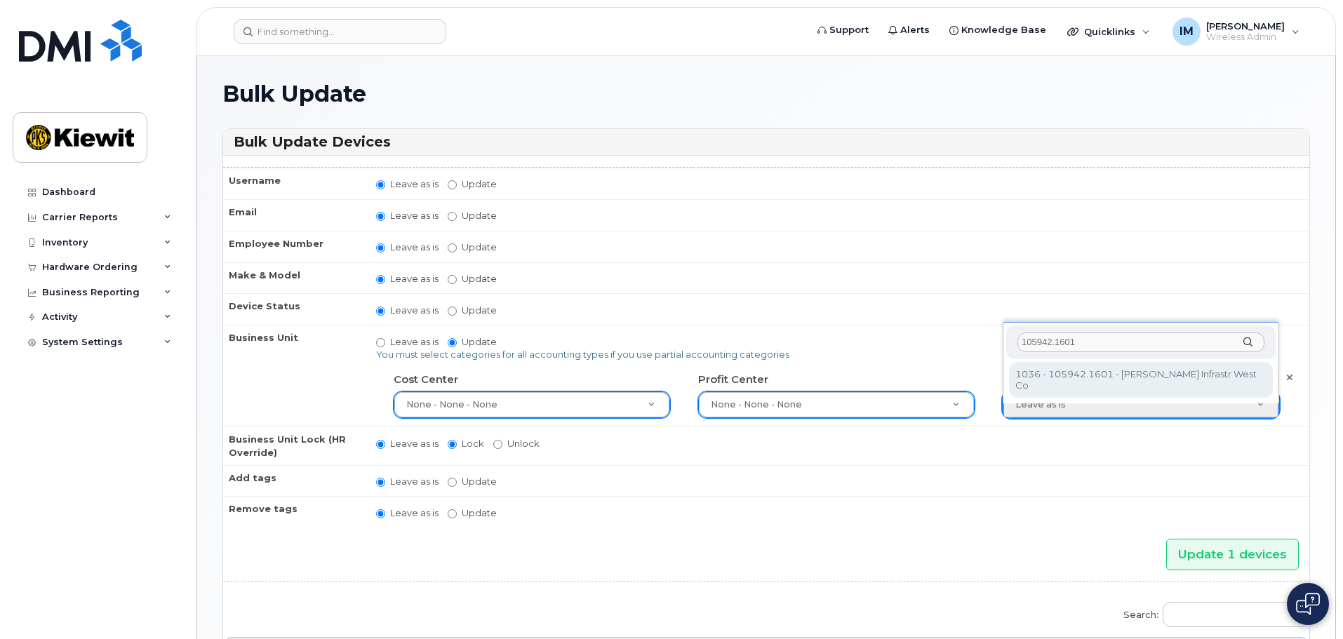
type input "105942.1601"
type input "29943617"
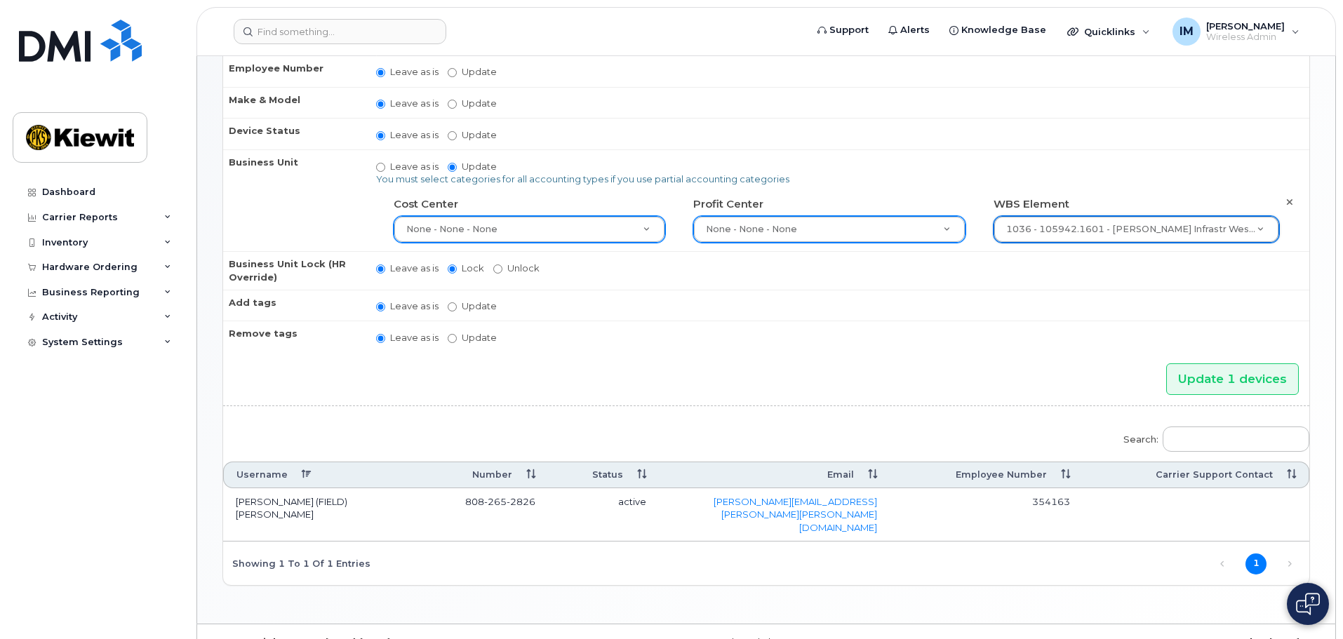
scroll to position [179, 0]
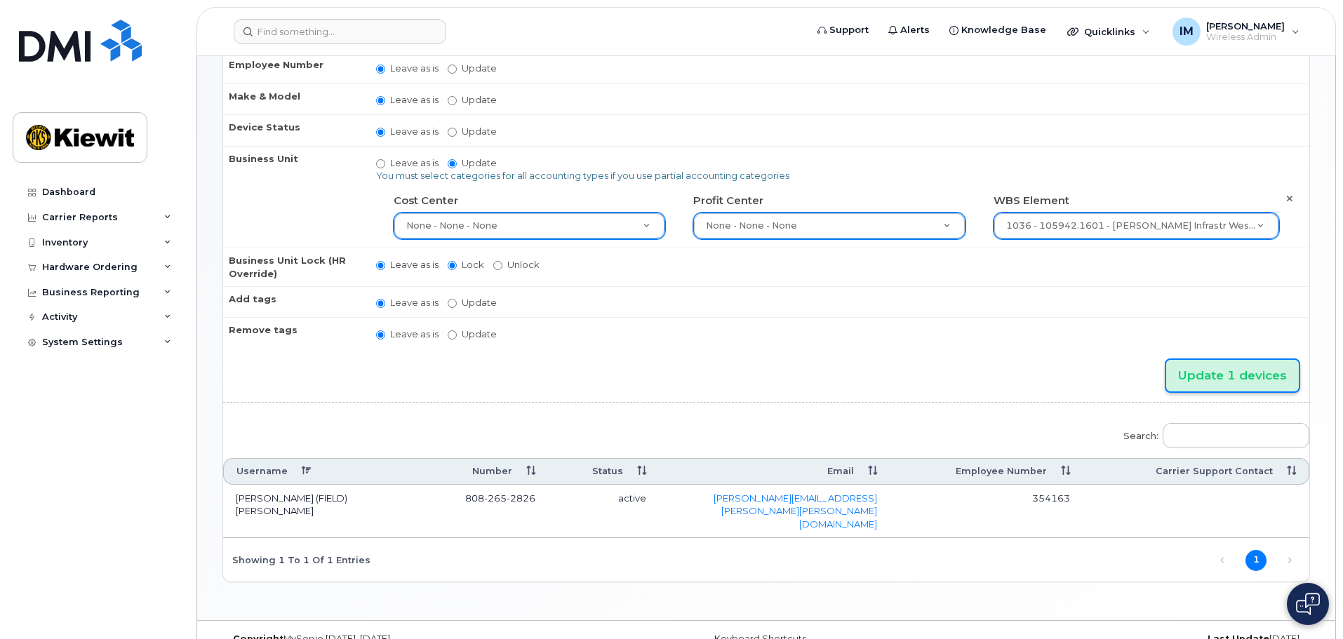
click at [1220, 376] on input "Update 1 devices" at bounding box center [1232, 376] width 133 height 32
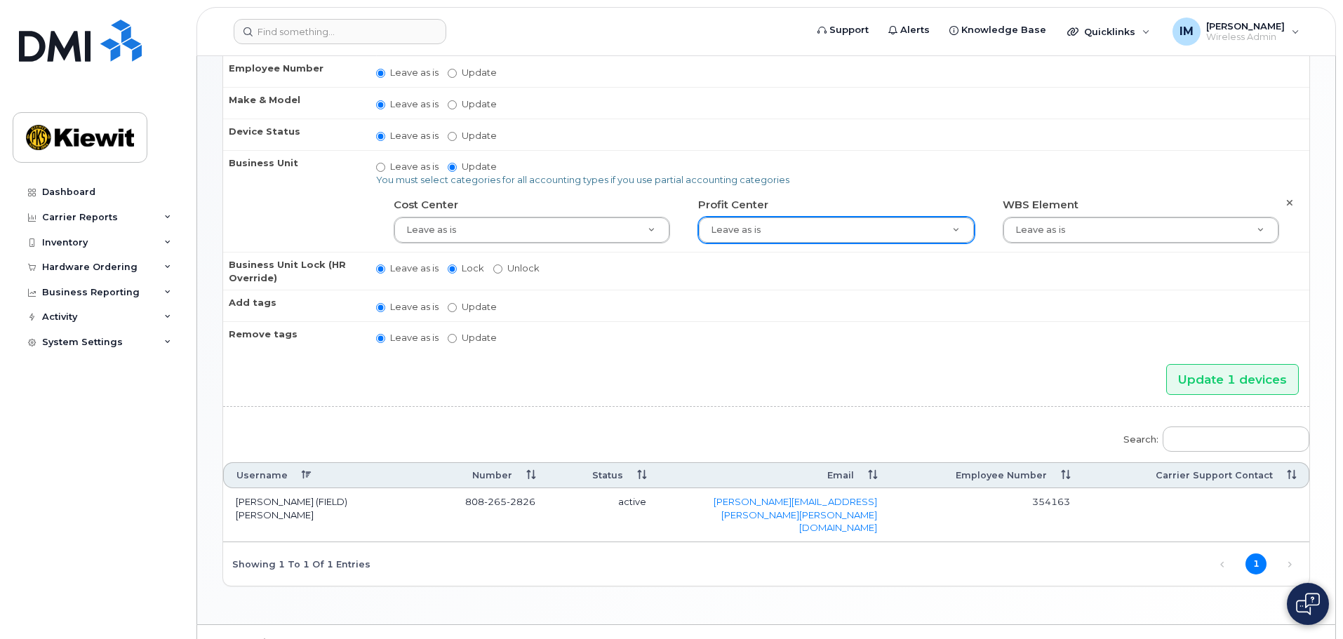
scroll to position [239, 0]
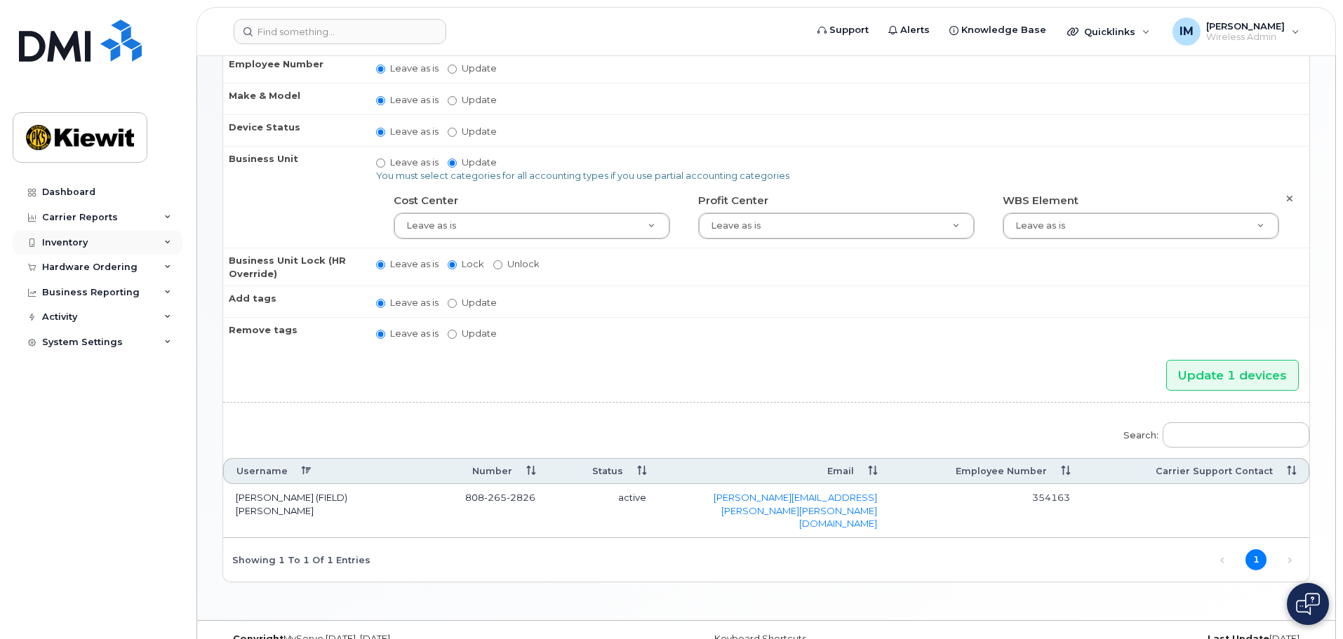
click at [159, 241] on div "Inventory" at bounding box center [98, 242] width 170 height 25
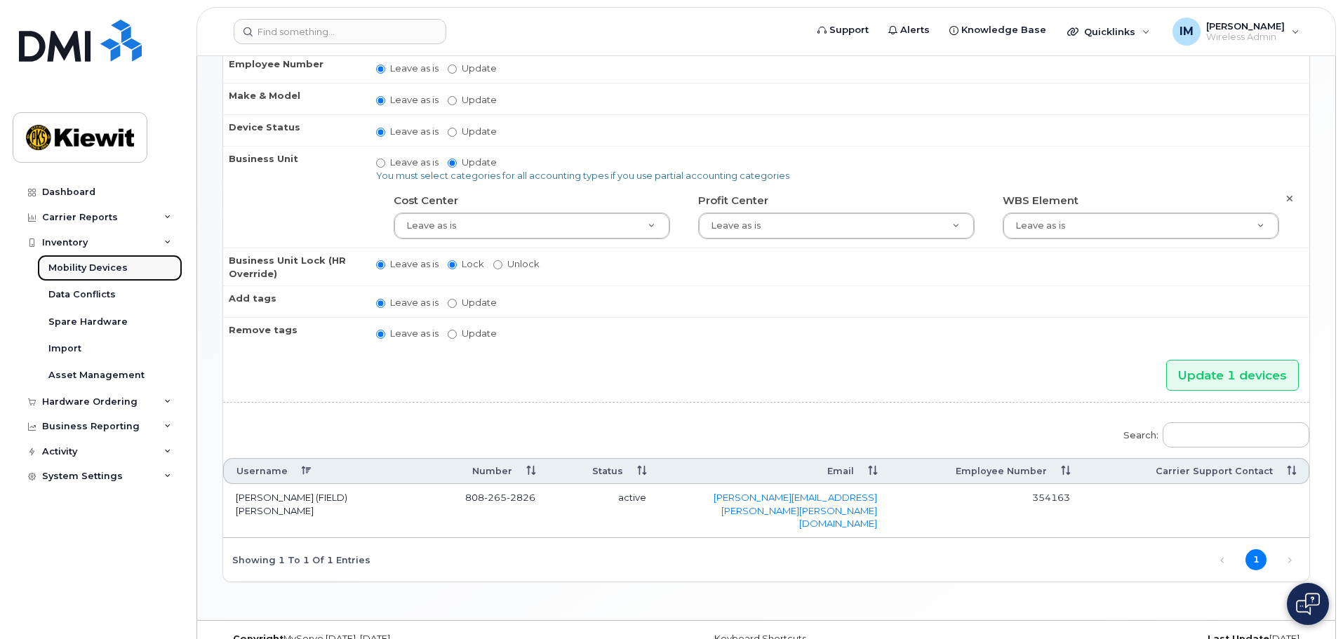
click at [109, 267] on div "Mobility Devices" at bounding box center [87, 268] width 79 height 13
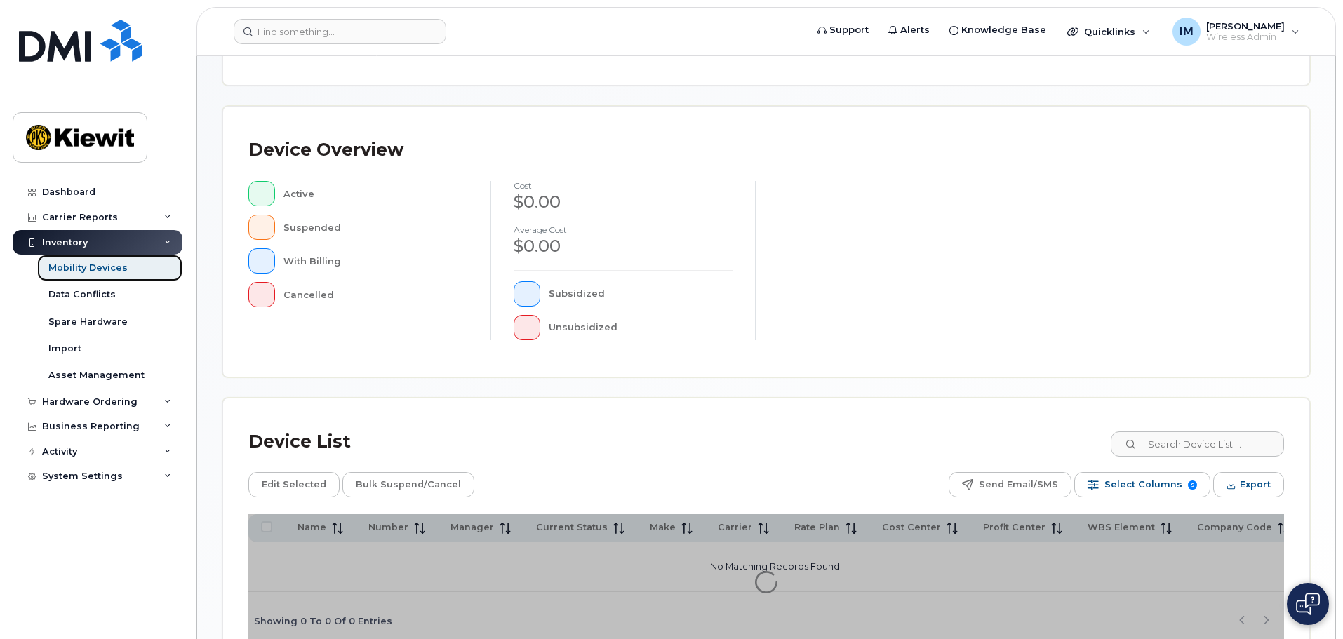
scroll to position [281, 0]
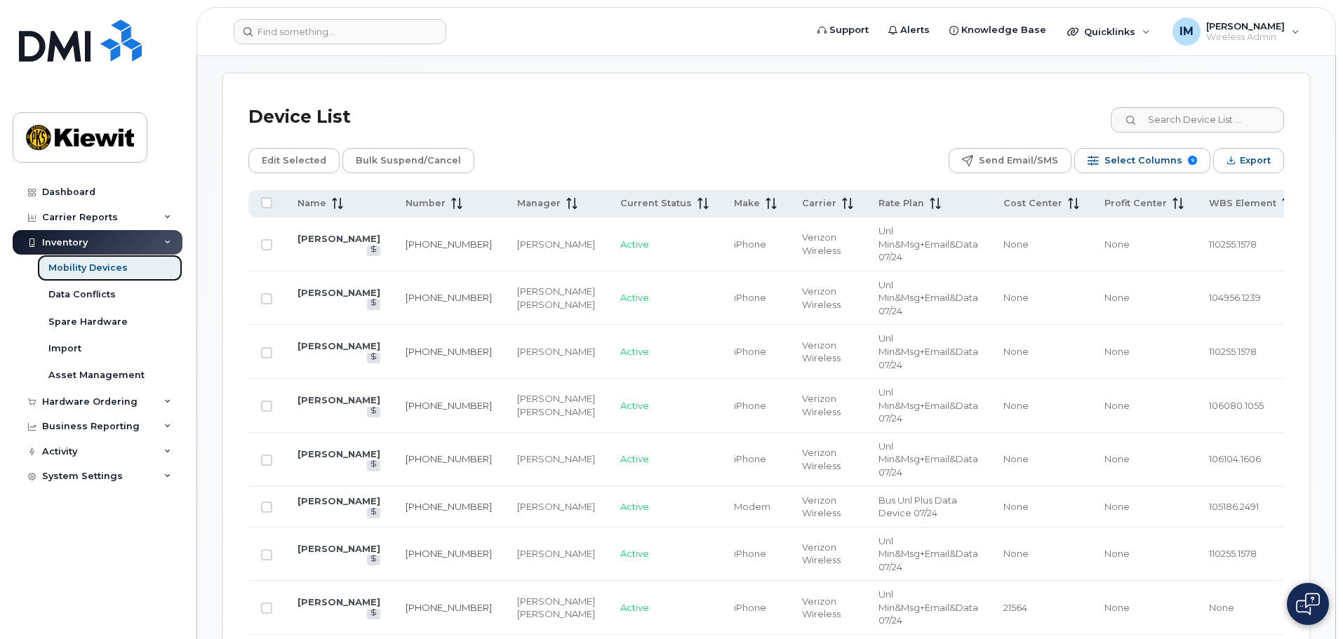
scroll to position [561, 0]
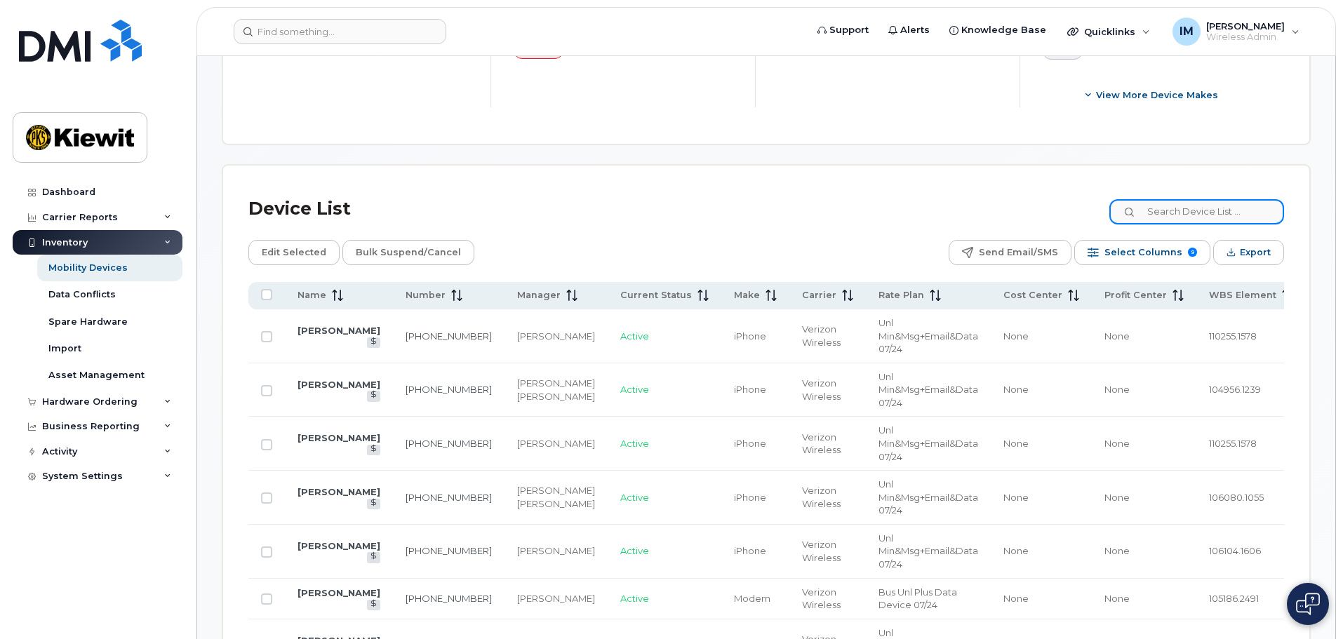
click at [1210, 203] on input at bounding box center [1196, 211] width 175 height 25
type input "[PERSON_NAME]"
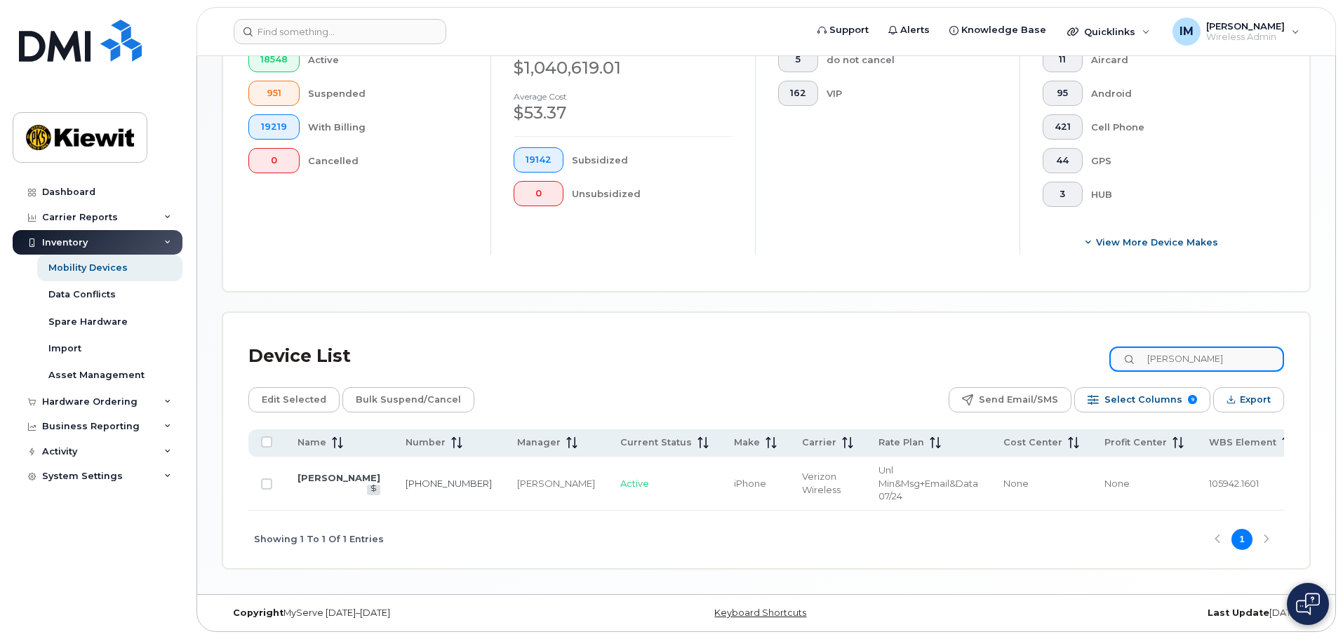
scroll to position [406, 0]
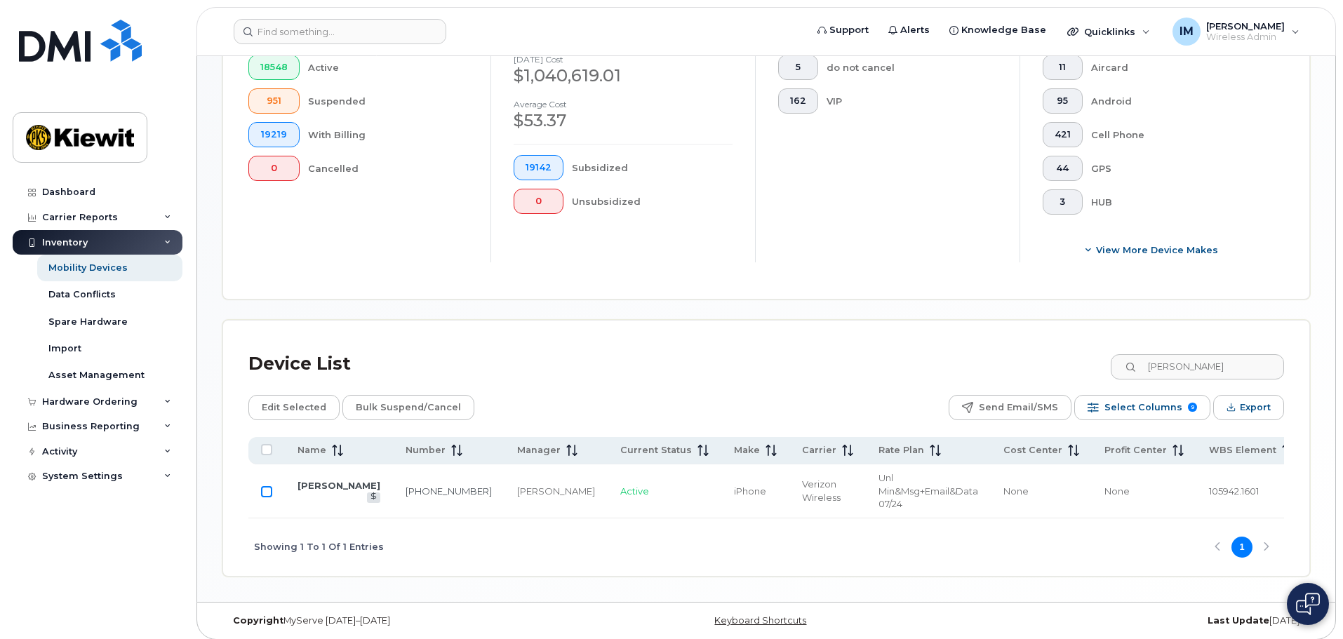
click at [264, 486] on input "Row Unselected" at bounding box center [266, 491] width 11 height 11
checkbox input "true"
click at [290, 403] on span "Edit Selected" at bounding box center [294, 407] width 65 height 21
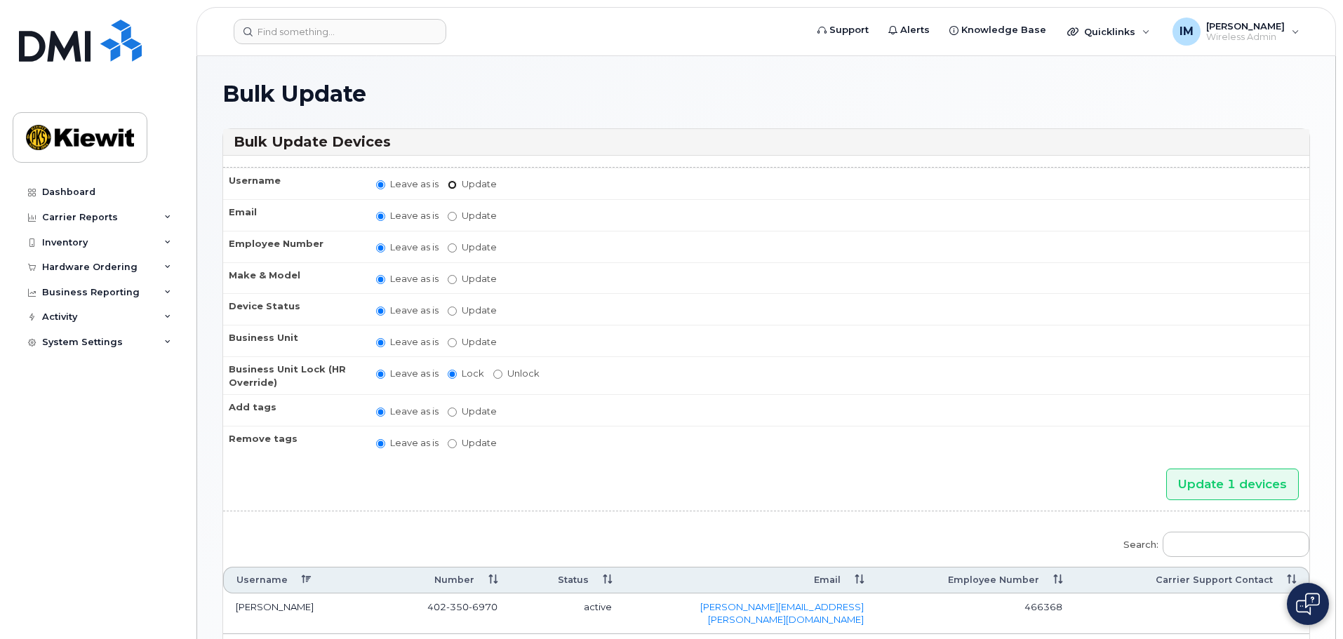
click at [452, 185] on input "Update" at bounding box center [452, 184] width 9 height 9
radio input "true"
radio input "false"
click at [517, 187] on input "Update" at bounding box center [562, 186] width 130 height 18
type input "Samuel Perez"
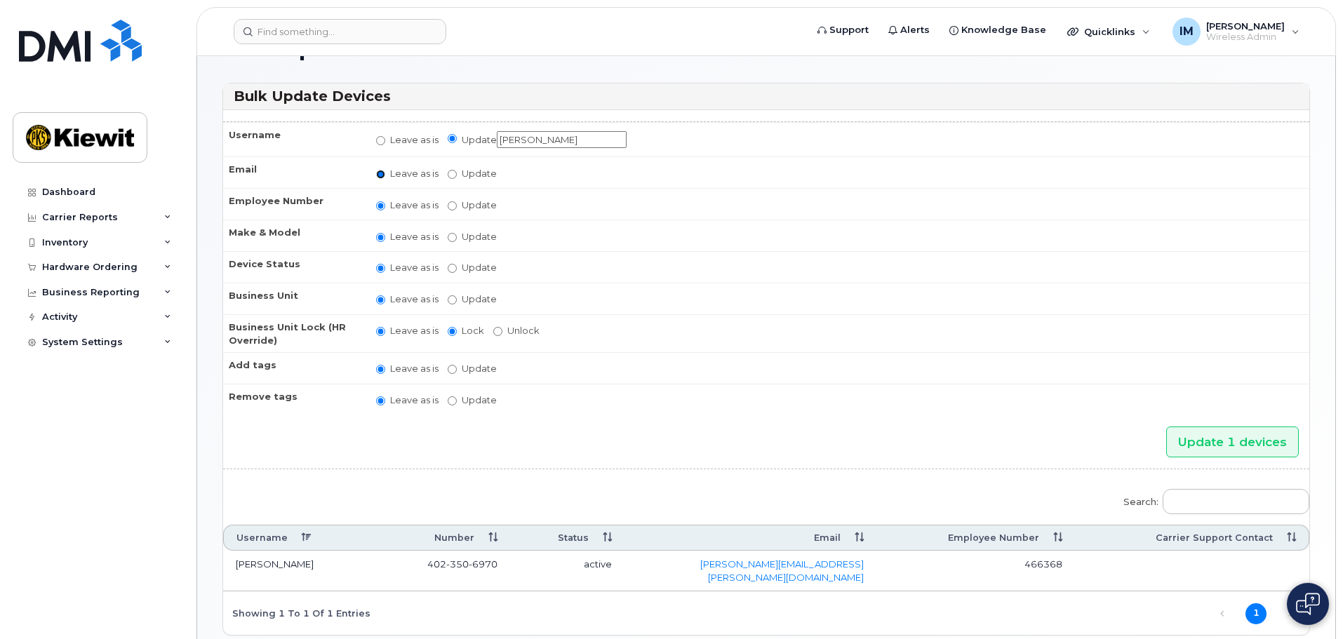
scroll to position [70, 0]
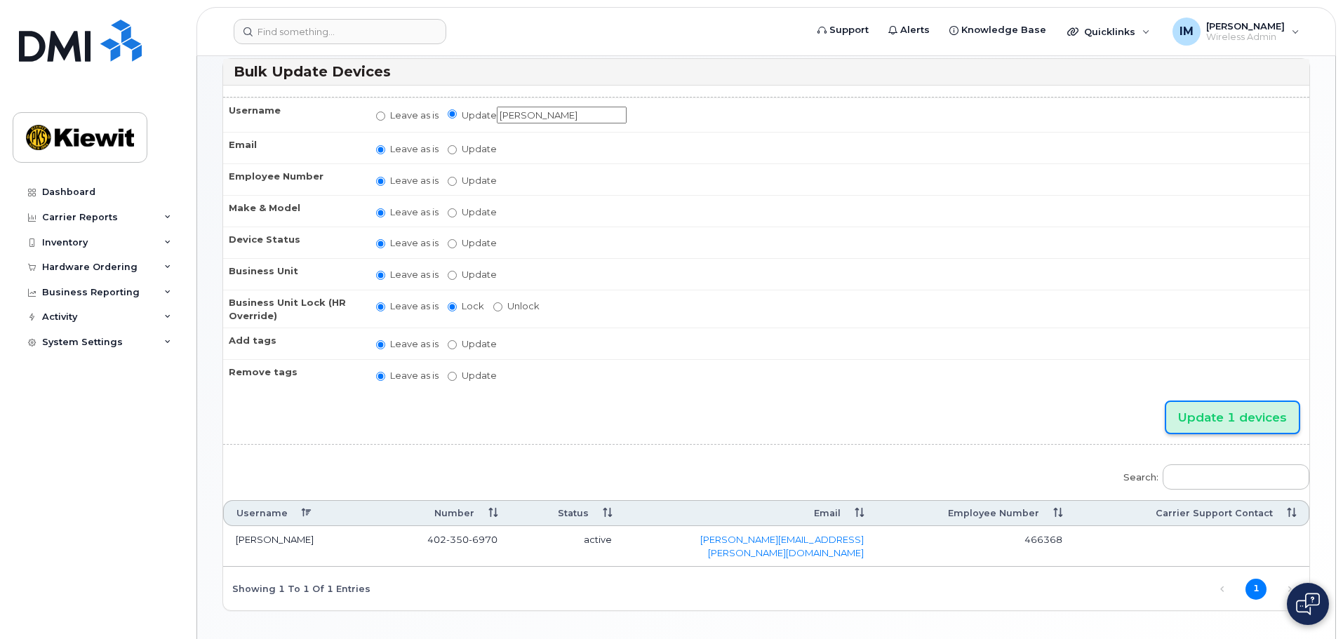
click at [1241, 419] on input "Update 1 devices" at bounding box center [1232, 418] width 133 height 32
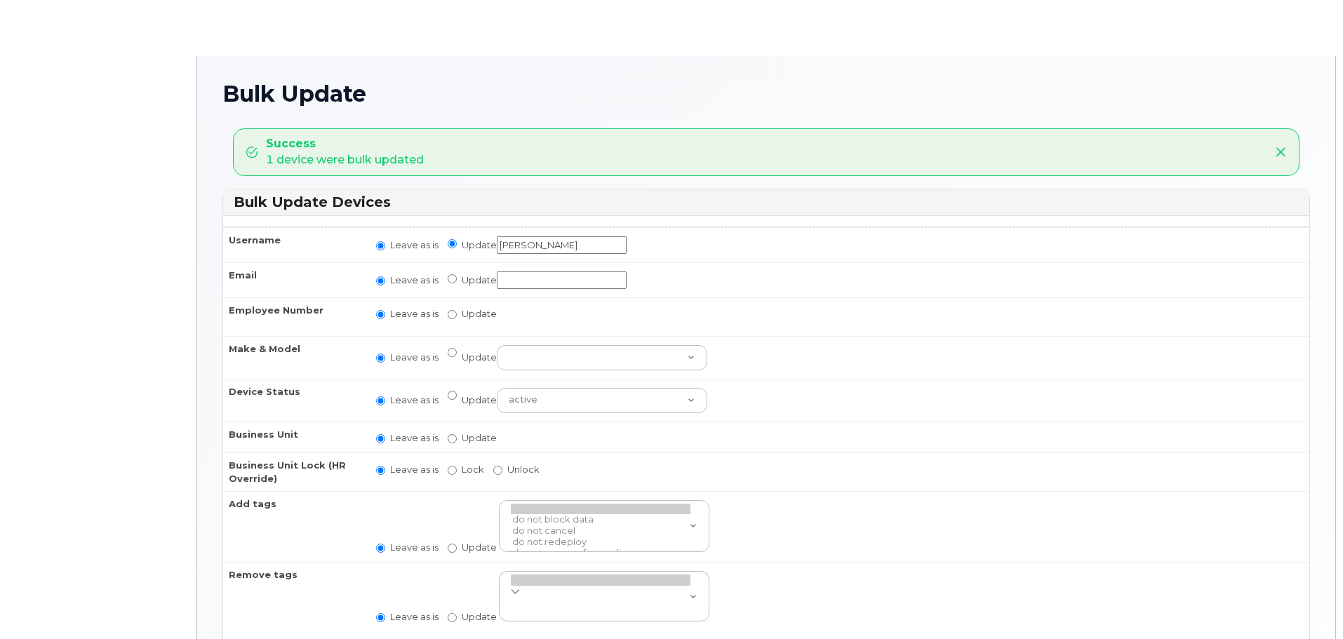
radio input "true"
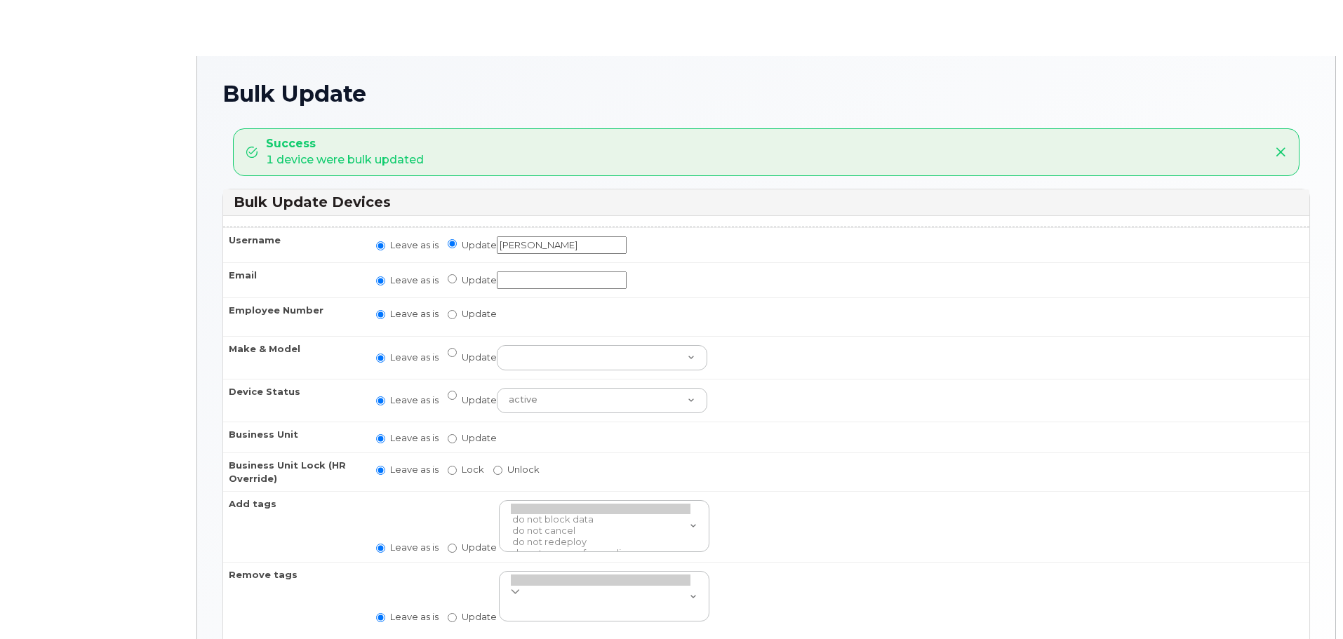
radio input "true"
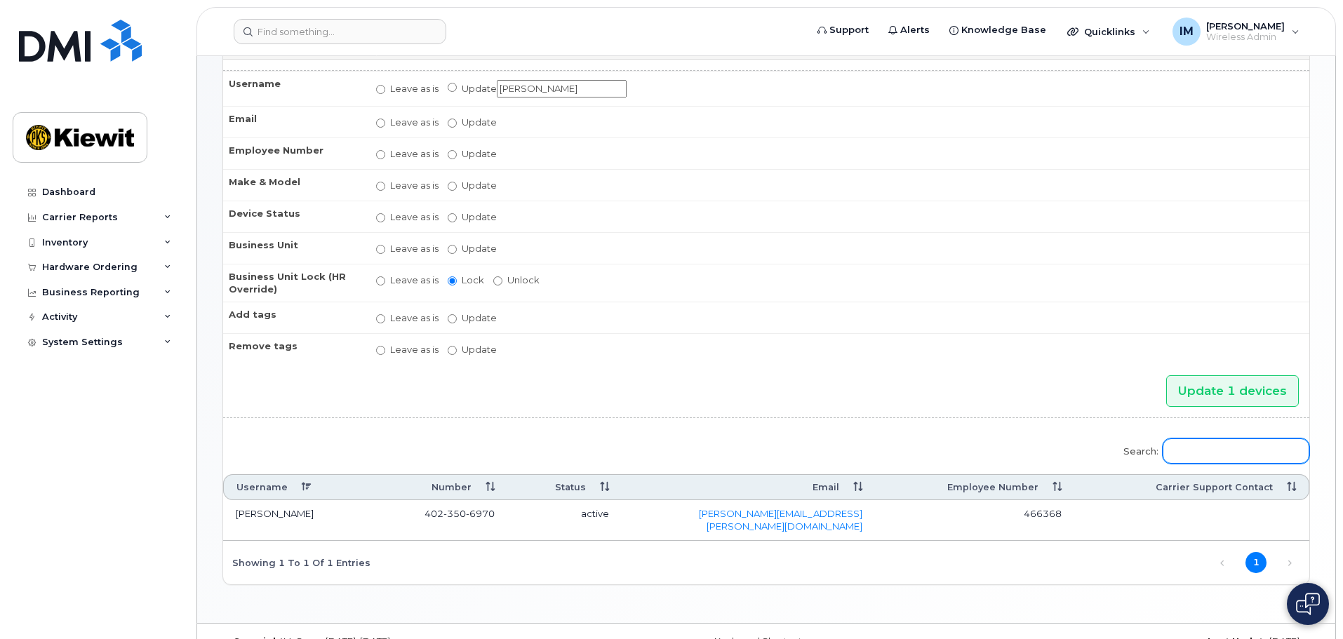
scroll to position [172, 0]
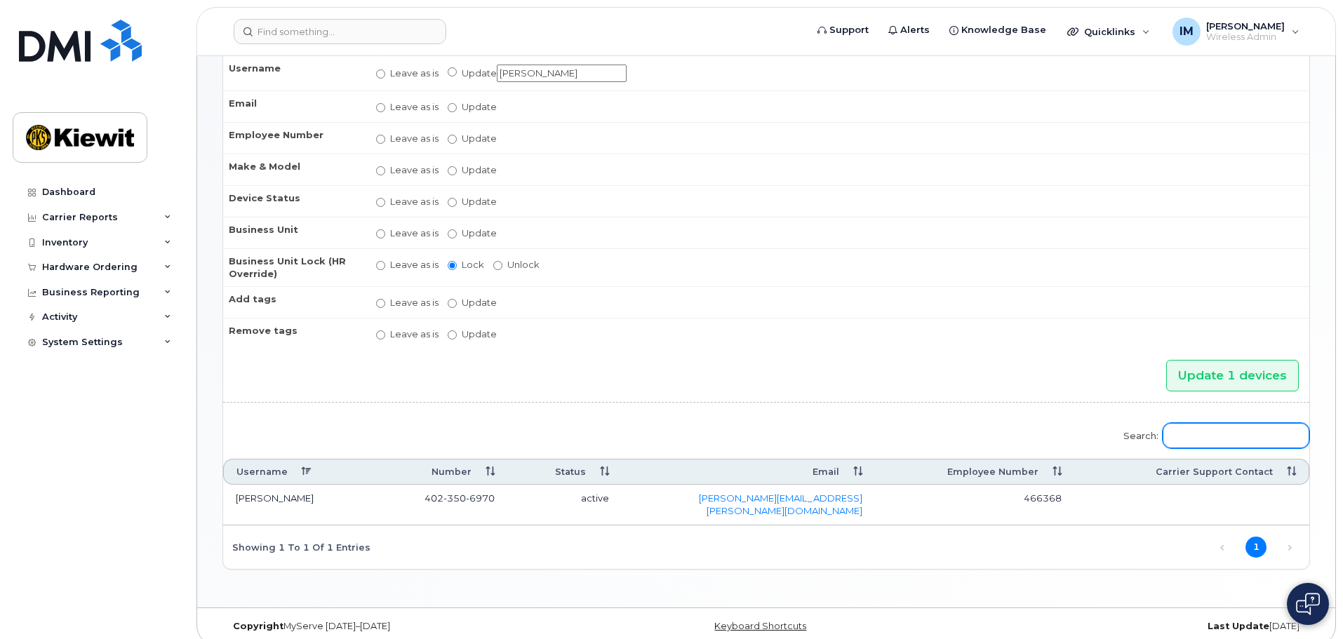
click at [1203, 436] on input "Search:" at bounding box center [1236, 435] width 147 height 25
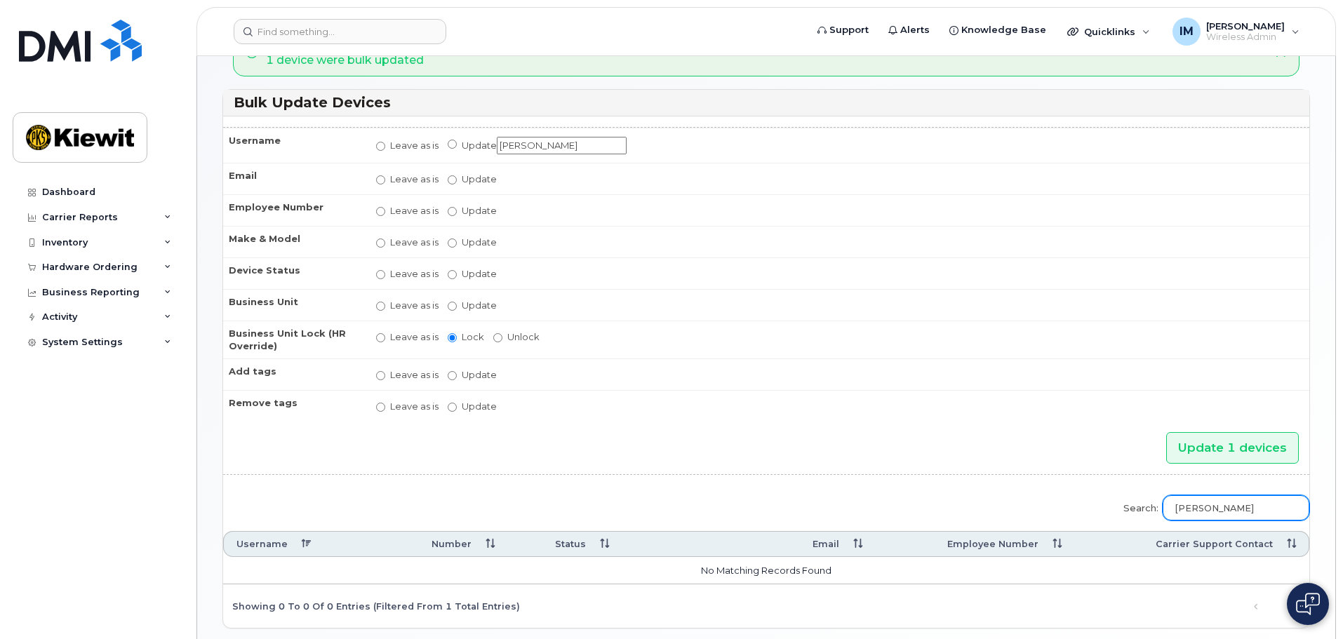
scroll to position [0, 0]
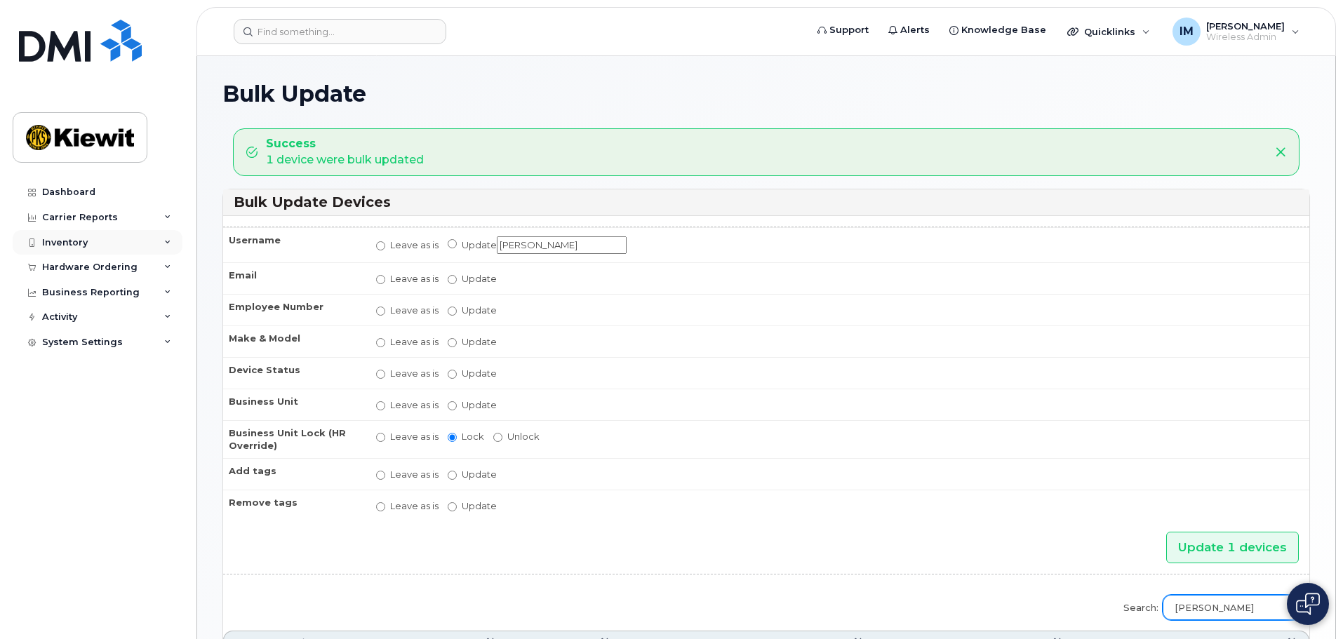
type input "ben bruyer"
click at [159, 245] on div "Inventory" at bounding box center [98, 242] width 170 height 25
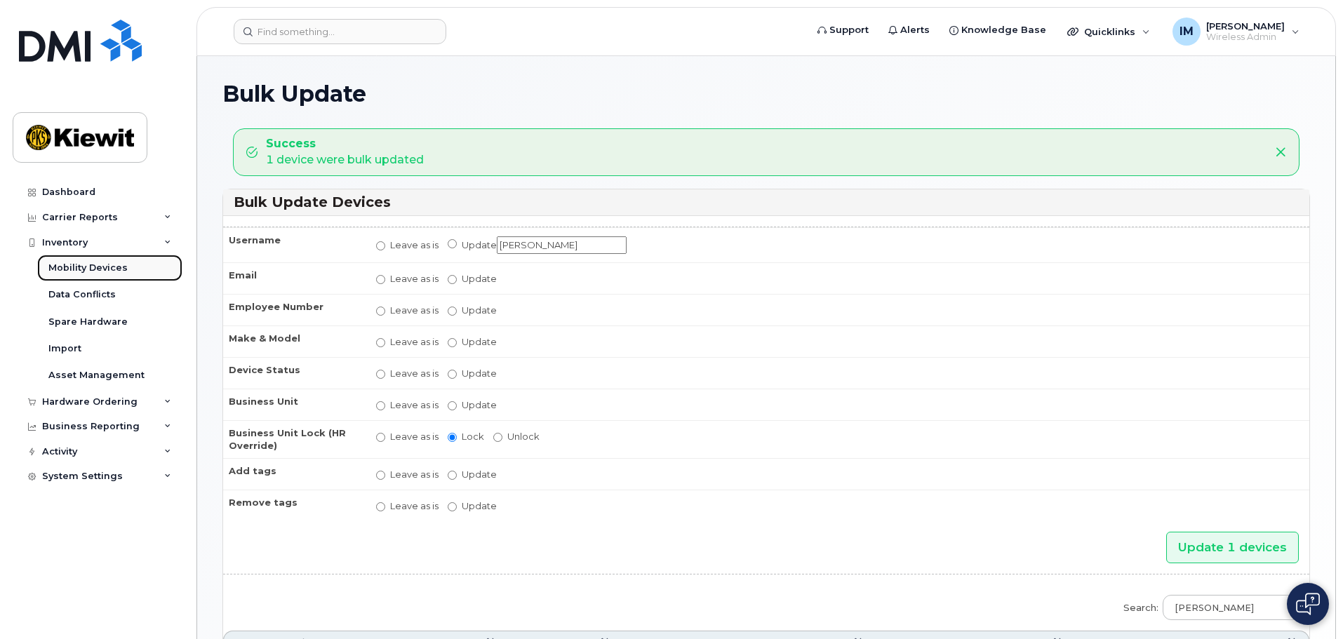
click at [105, 267] on div "Mobility Devices" at bounding box center [87, 268] width 79 height 13
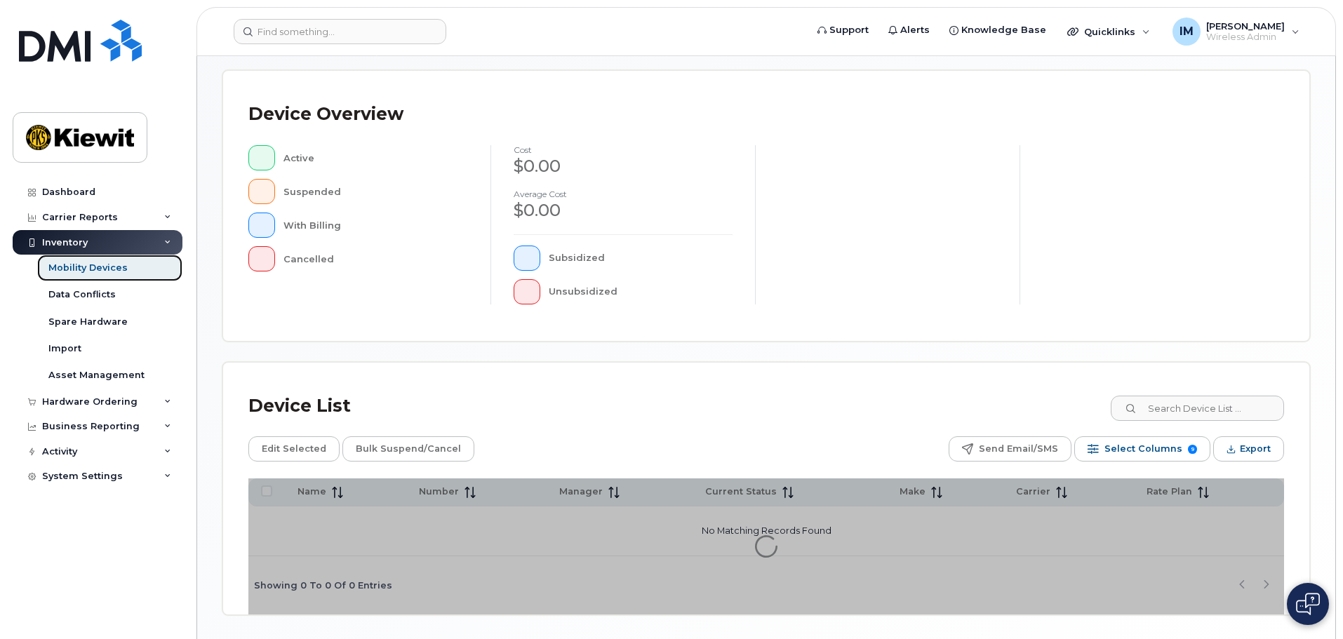
scroll to position [281, 0]
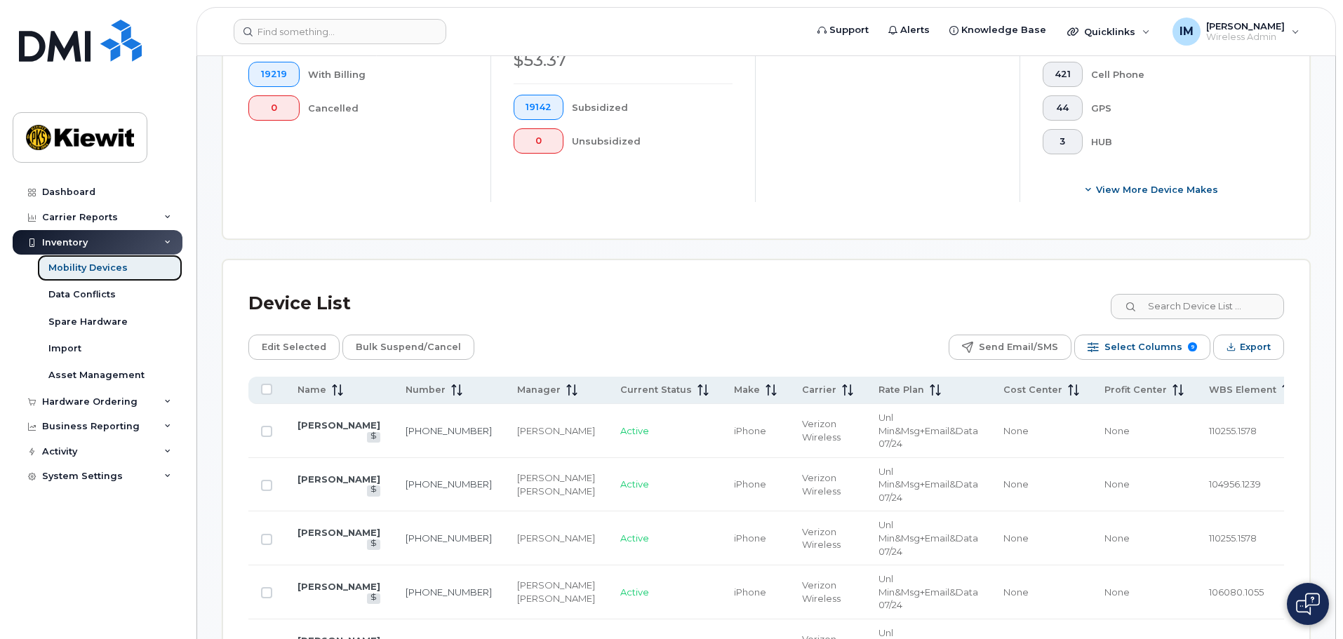
scroll to position [516, 0]
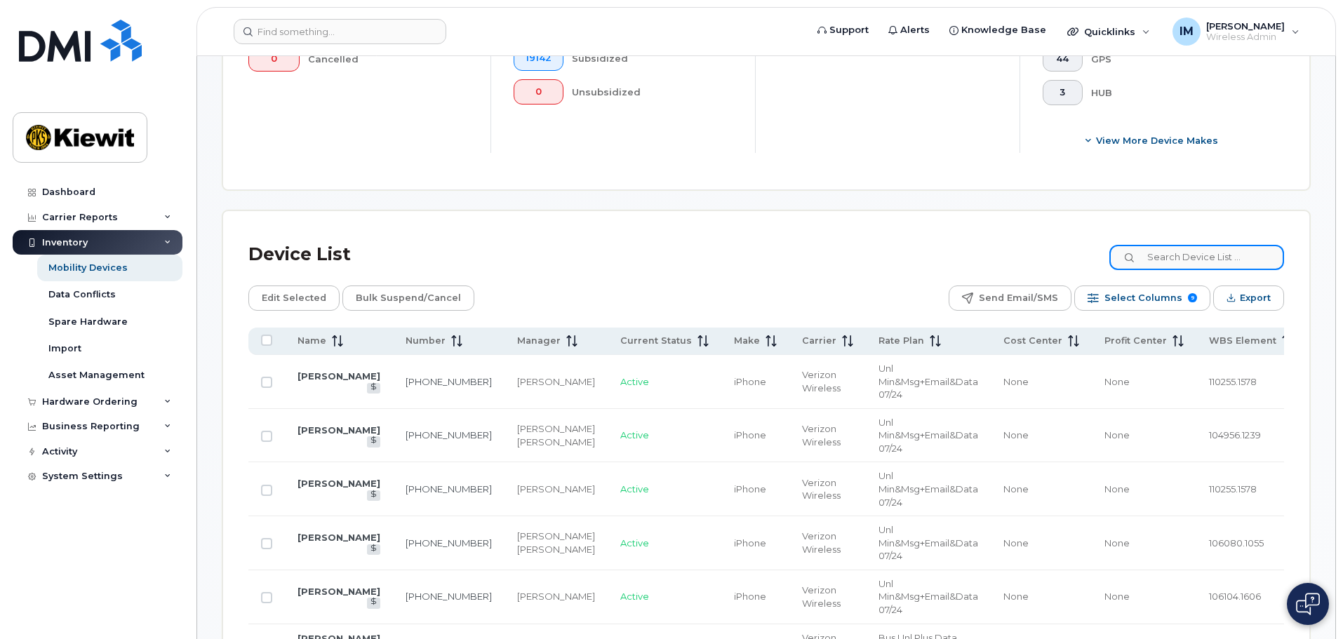
click at [1179, 245] on input at bounding box center [1196, 257] width 175 height 25
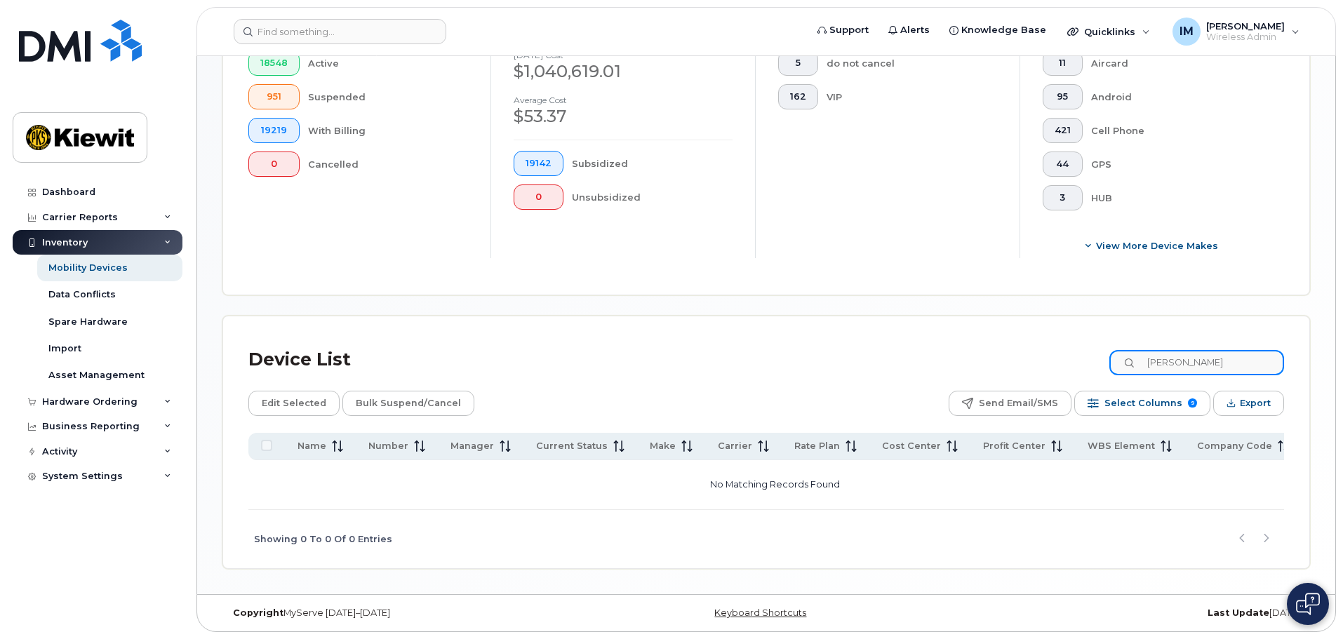
scroll to position [399, 0]
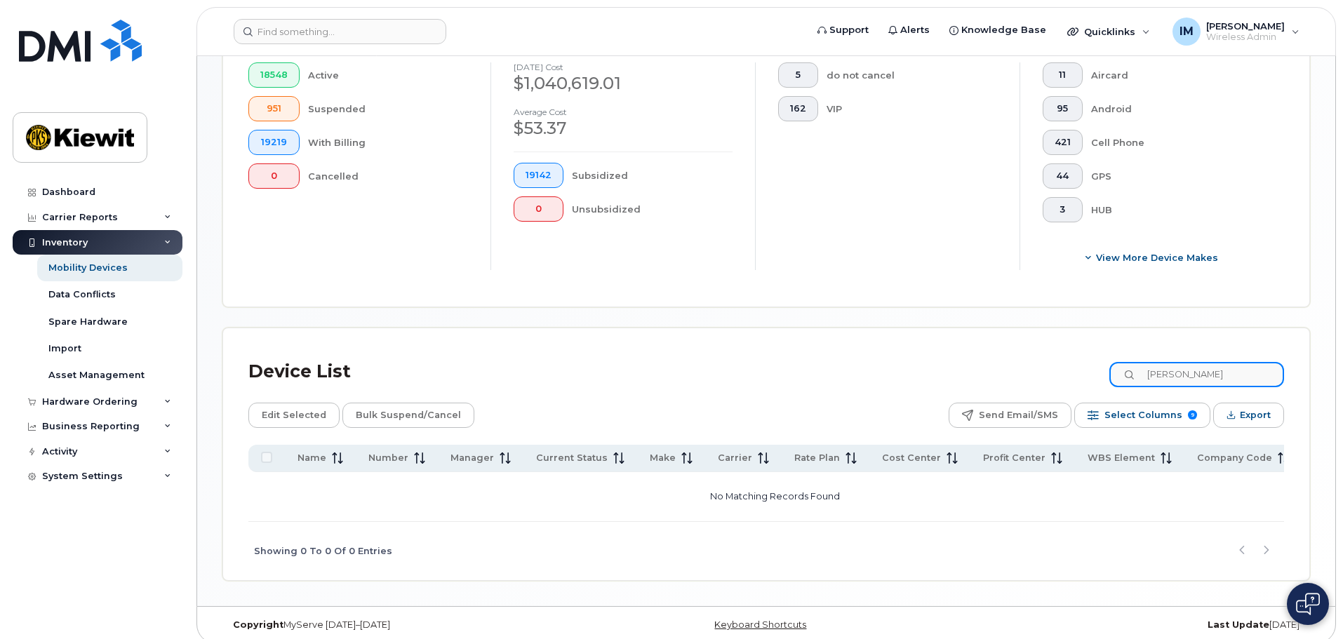
drag, startPoint x: 1218, startPoint y: 364, endPoint x: 1150, endPoint y: 355, distance: 68.7
click at [1150, 362] on input "ben bruyer" at bounding box center [1196, 374] width 175 height 25
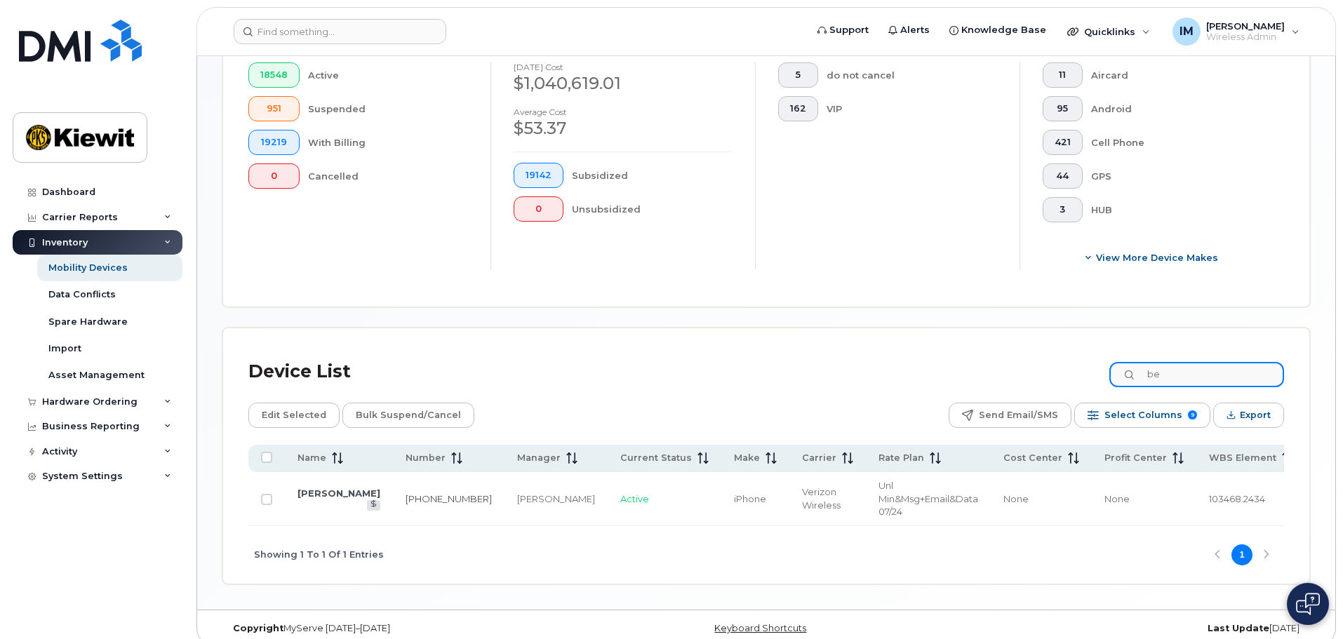
type input "b"
type input "i"
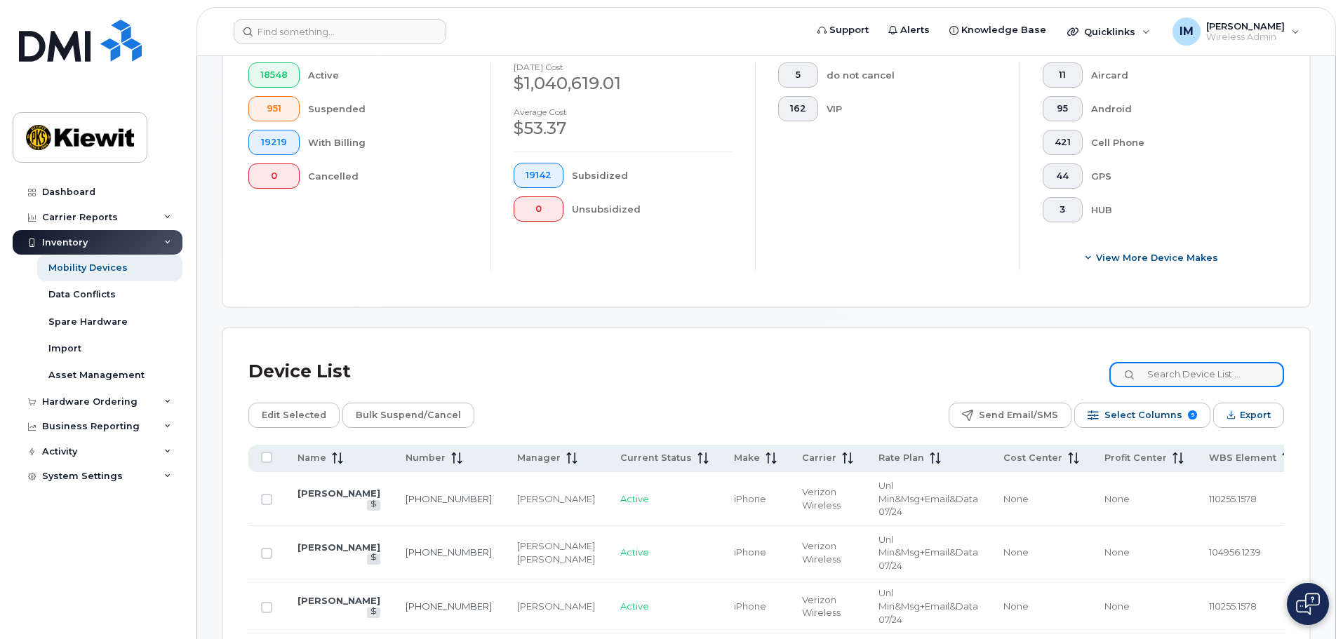
click at [1169, 362] on input at bounding box center [1196, 374] width 175 height 25
type input "valerie talbo"
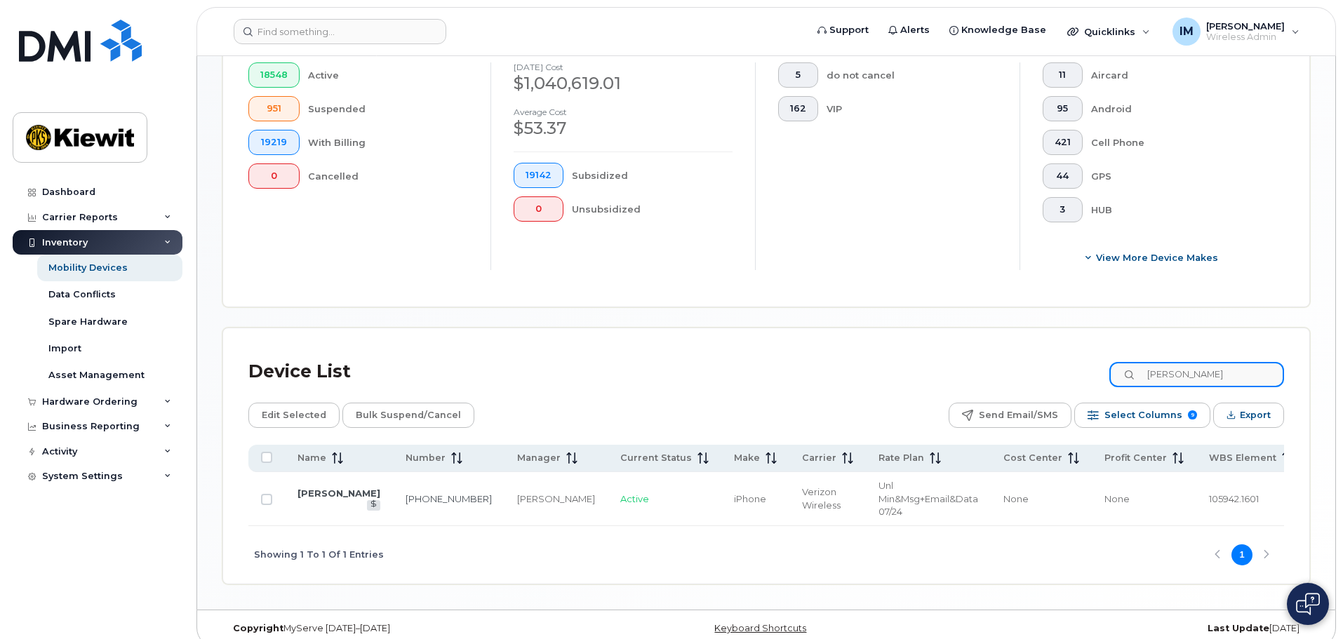
drag, startPoint x: 1238, startPoint y: 366, endPoint x: 1031, endPoint y: 358, distance: 207.2
click at [1031, 357] on div "Device List valerie talbo" at bounding box center [766, 372] width 1036 height 36
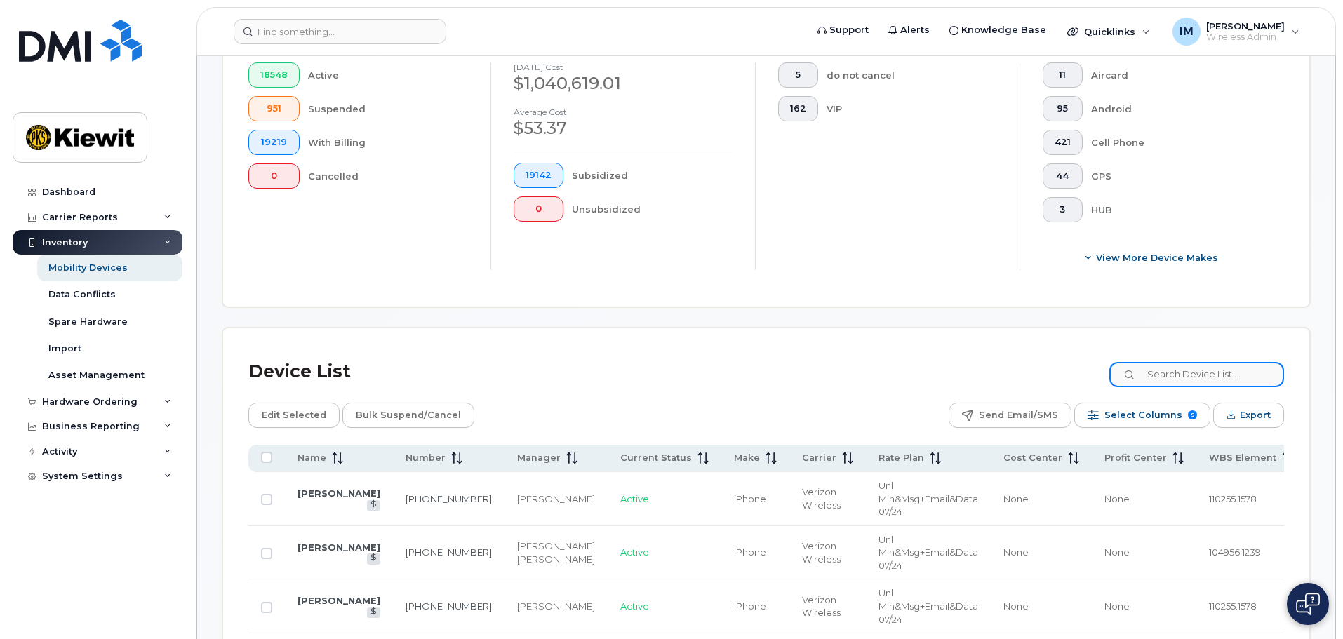
click at [1202, 365] on input at bounding box center [1196, 374] width 175 height 25
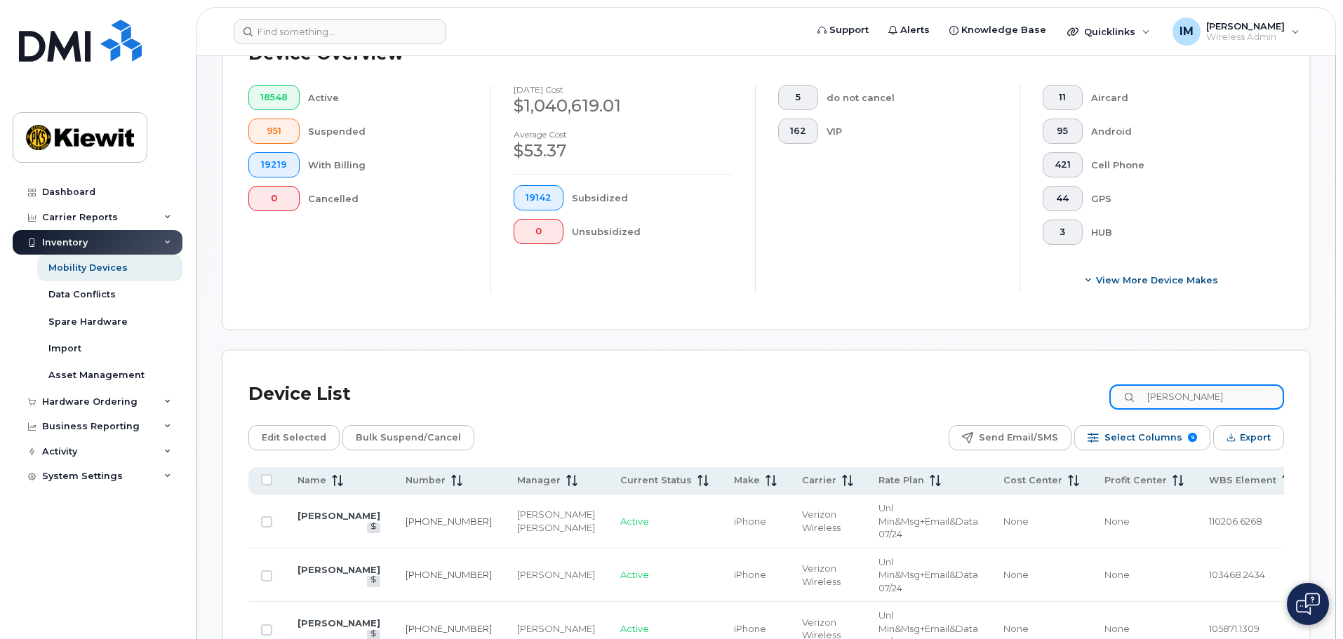
scroll to position [258, 0]
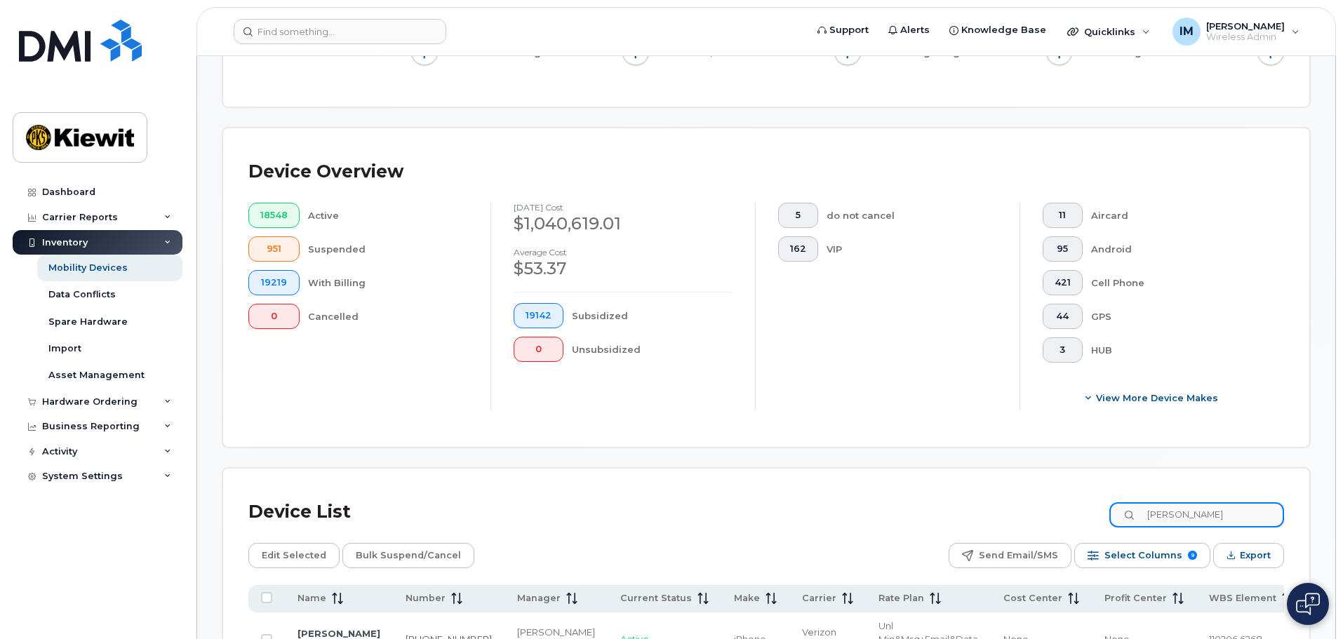
type input "carol marks"
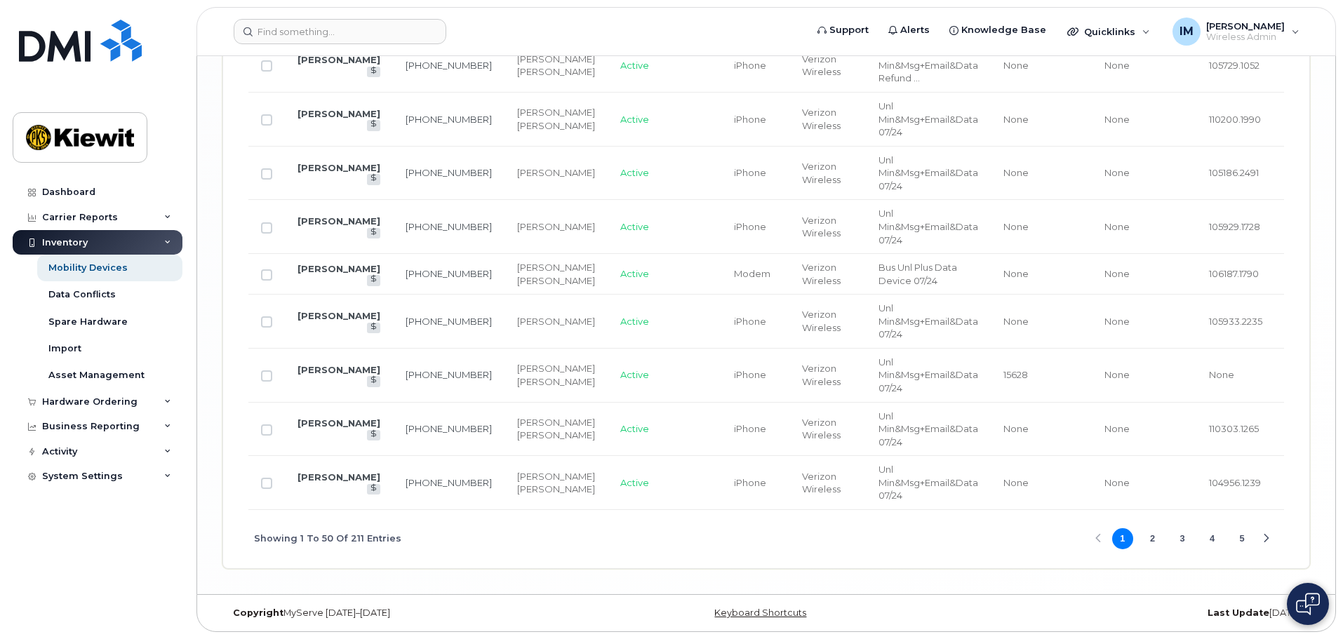
scroll to position [3147, 0]
click at [1153, 540] on button "2" at bounding box center [1152, 538] width 21 height 21
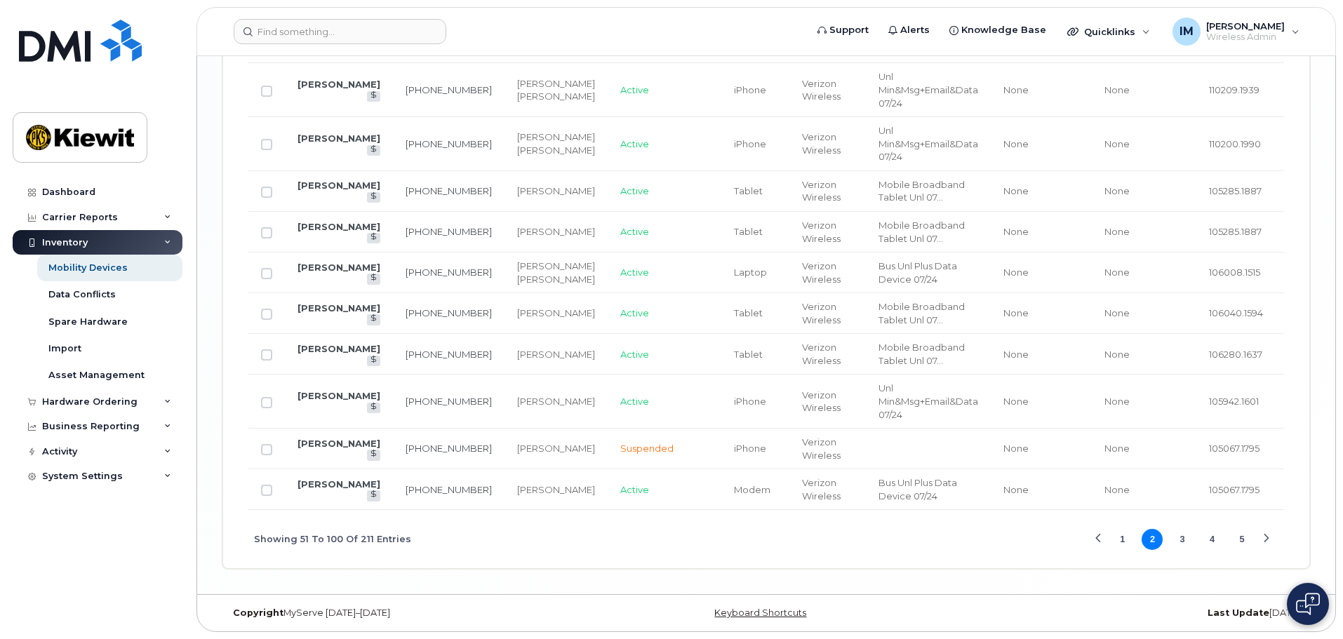
click at [1179, 550] on button "3" at bounding box center [1182, 539] width 21 height 21
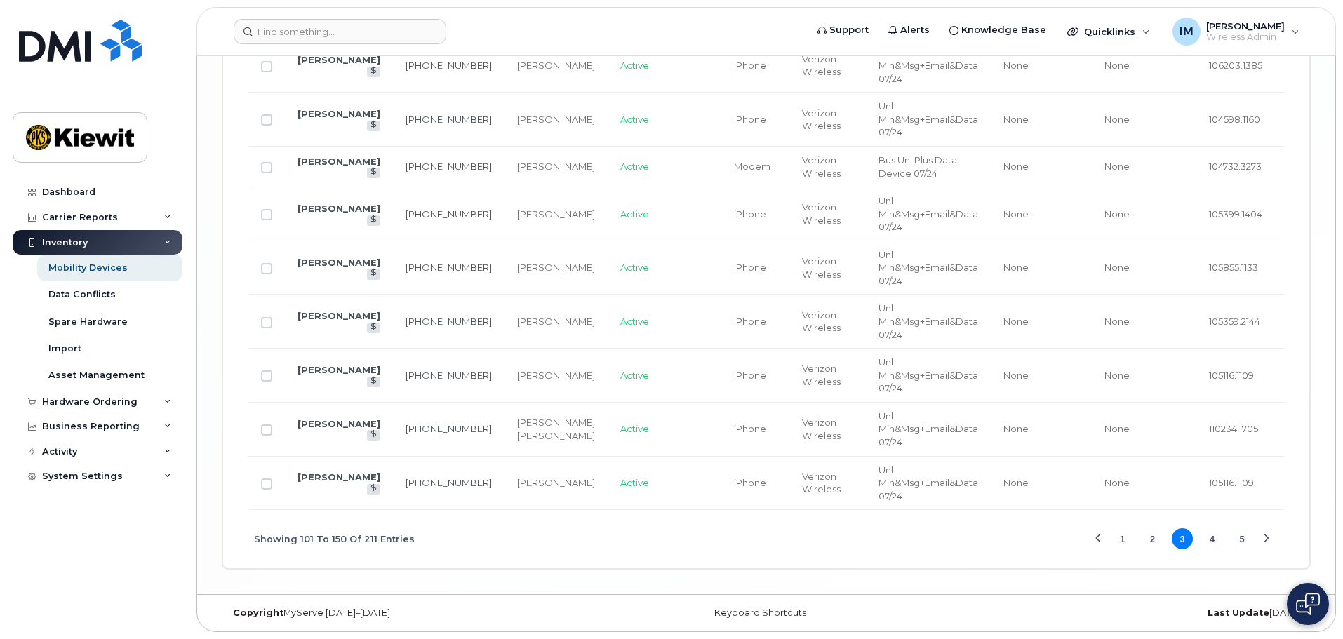
scroll to position [3217, 0]
click at [1208, 549] on button "4" at bounding box center [1212, 538] width 21 height 21
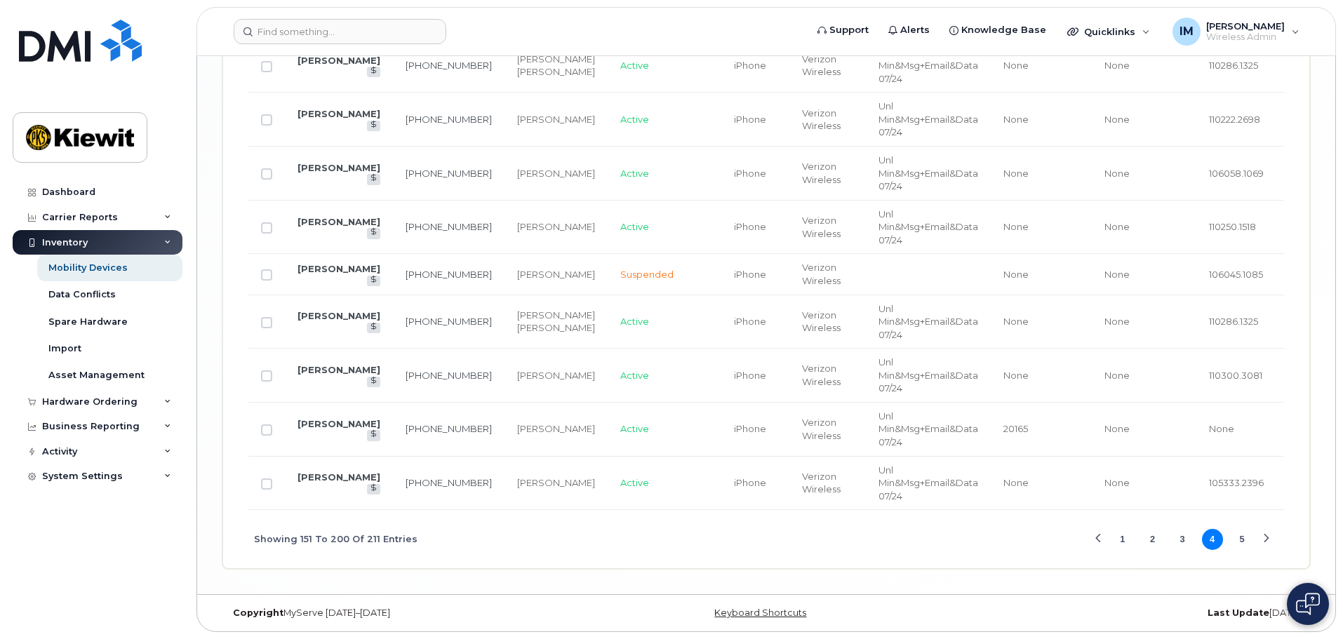
scroll to position [3099, 0]
click at [1242, 542] on button "5" at bounding box center [1241, 539] width 21 height 21
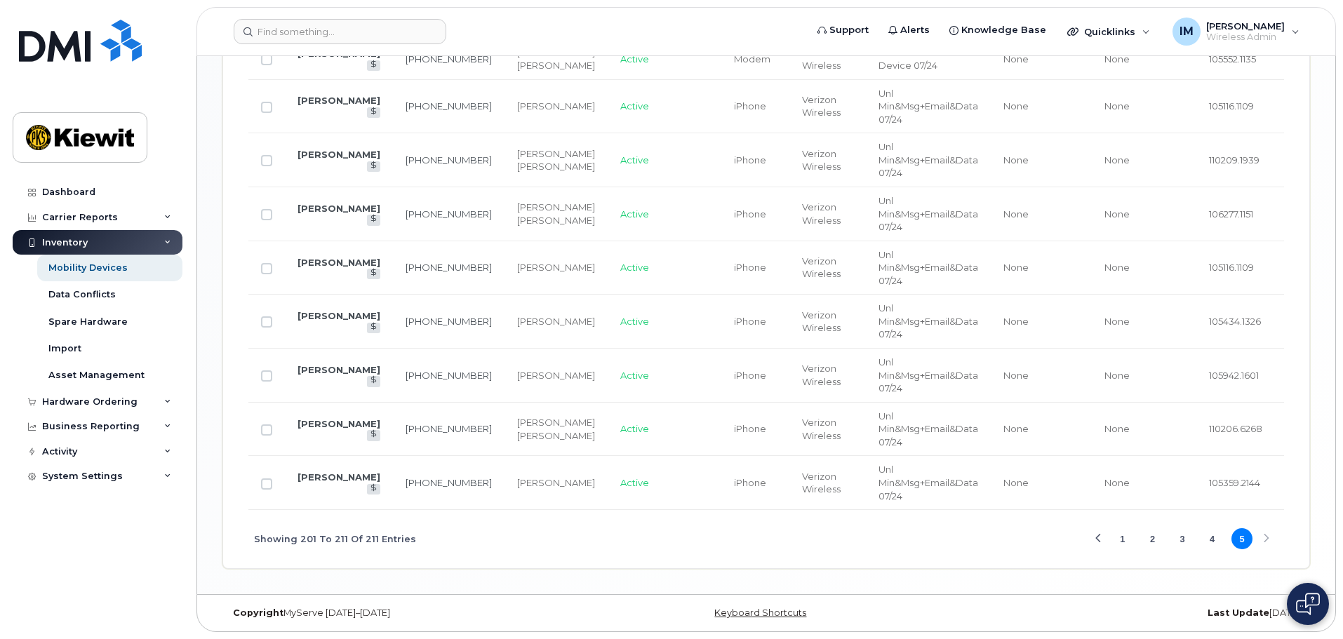
scroll to position [996, 0]
click at [267, 370] on input "Row Unselected" at bounding box center [266, 375] width 11 height 11
checkbox input "true"
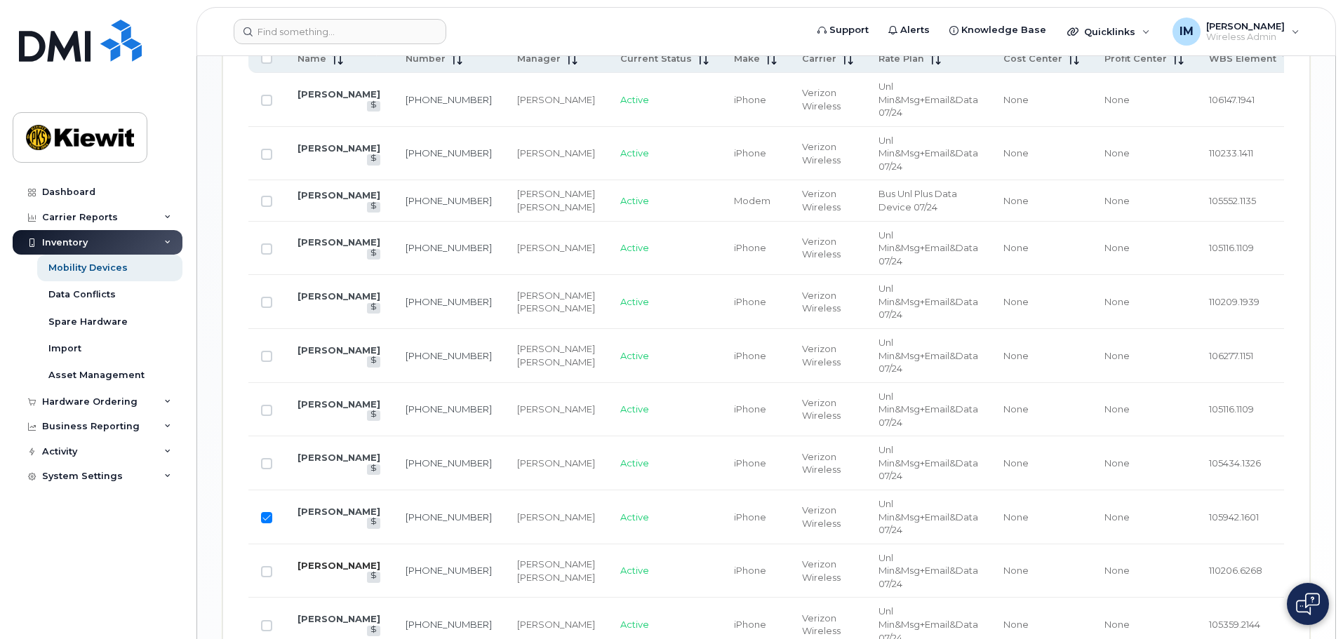
scroll to position [575, 0]
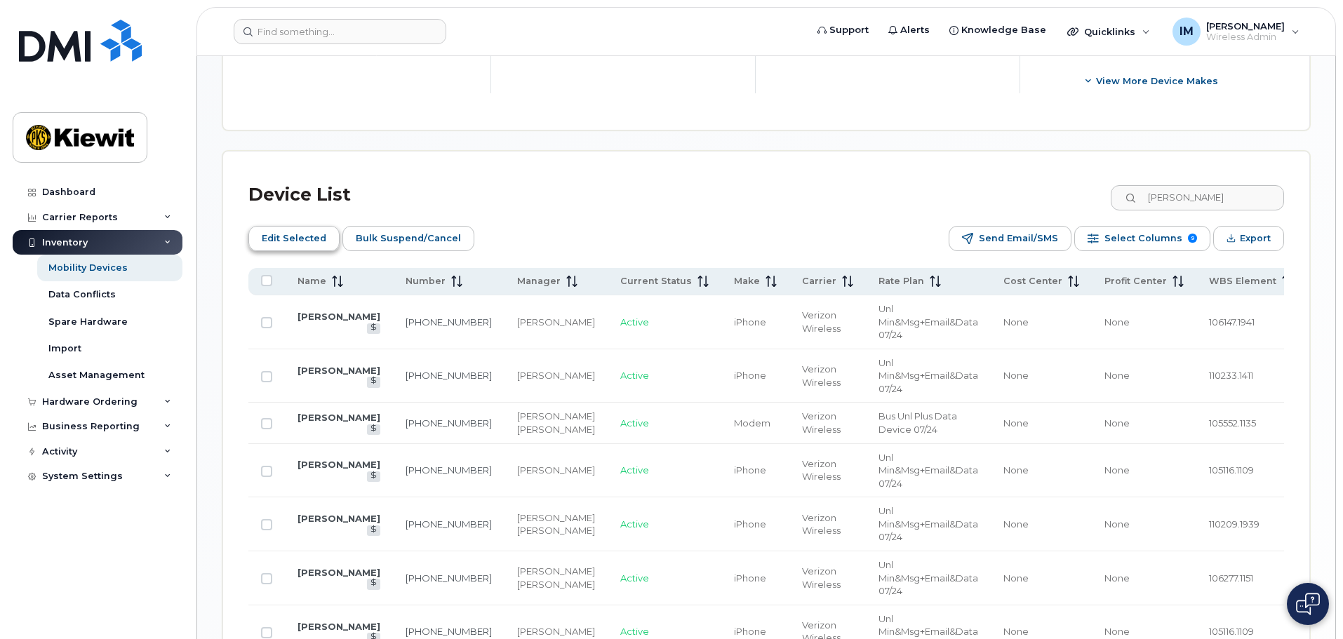
click at [297, 228] on span "Edit Selected" at bounding box center [294, 238] width 65 height 21
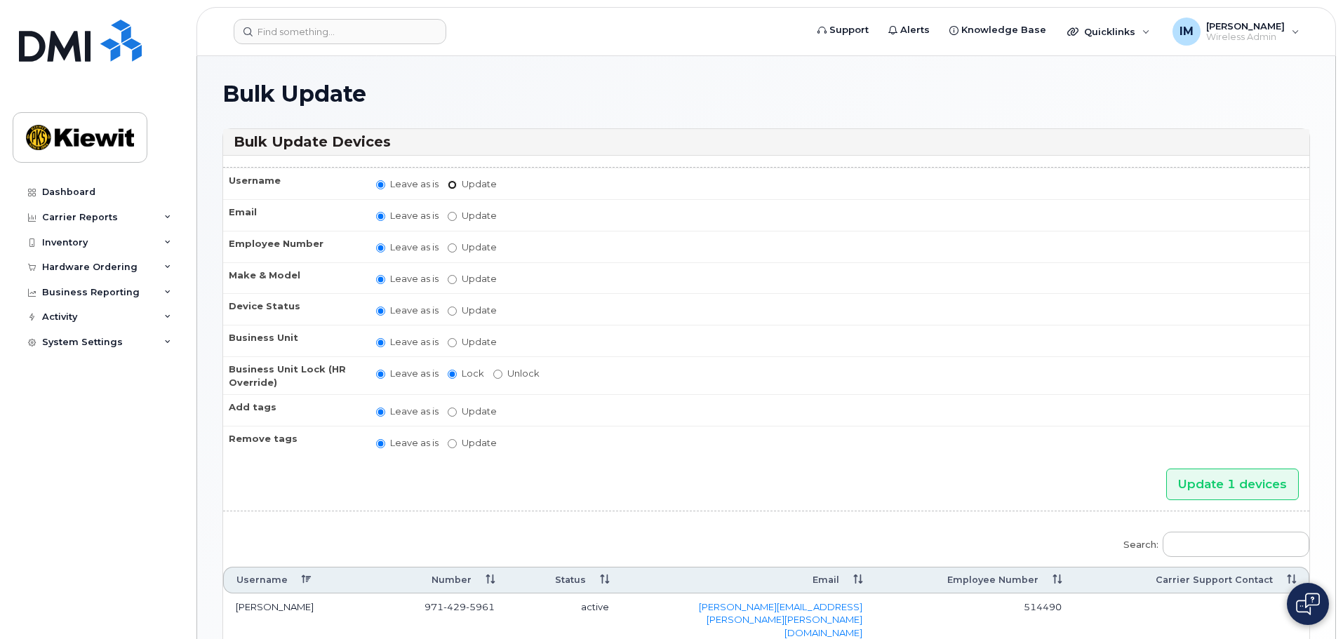
click at [456, 184] on input "Update" at bounding box center [452, 184] width 9 height 9
radio input "true"
radio input "false"
click at [548, 183] on input "Update" at bounding box center [562, 186] width 130 height 18
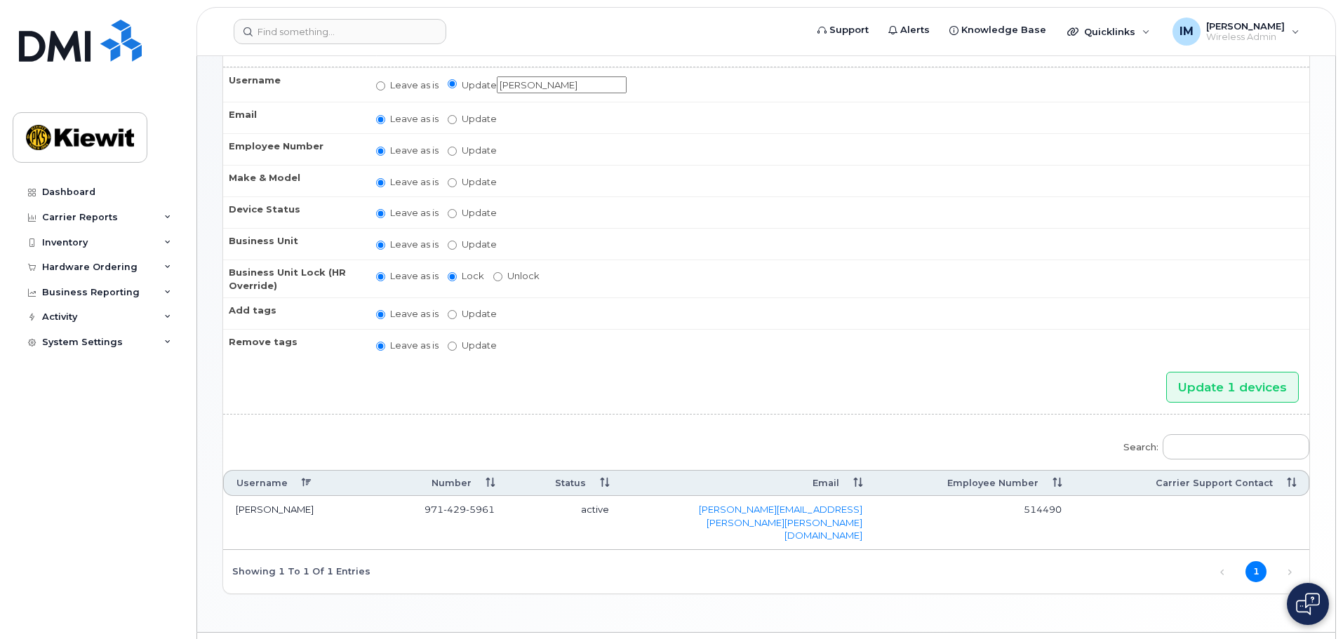
scroll to position [112, 0]
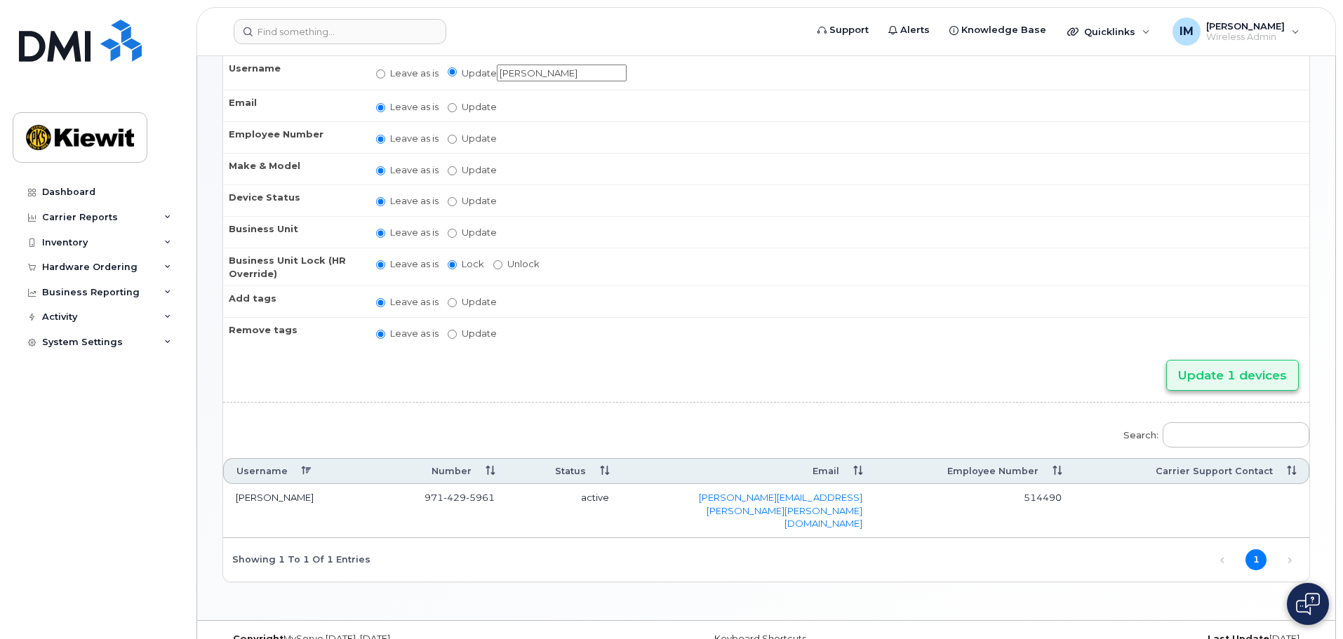
type input "[PERSON_NAME]"
click at [1216, 370] on input "Update 1 devices" at bounding box center [1232, 376] width 133 height 32
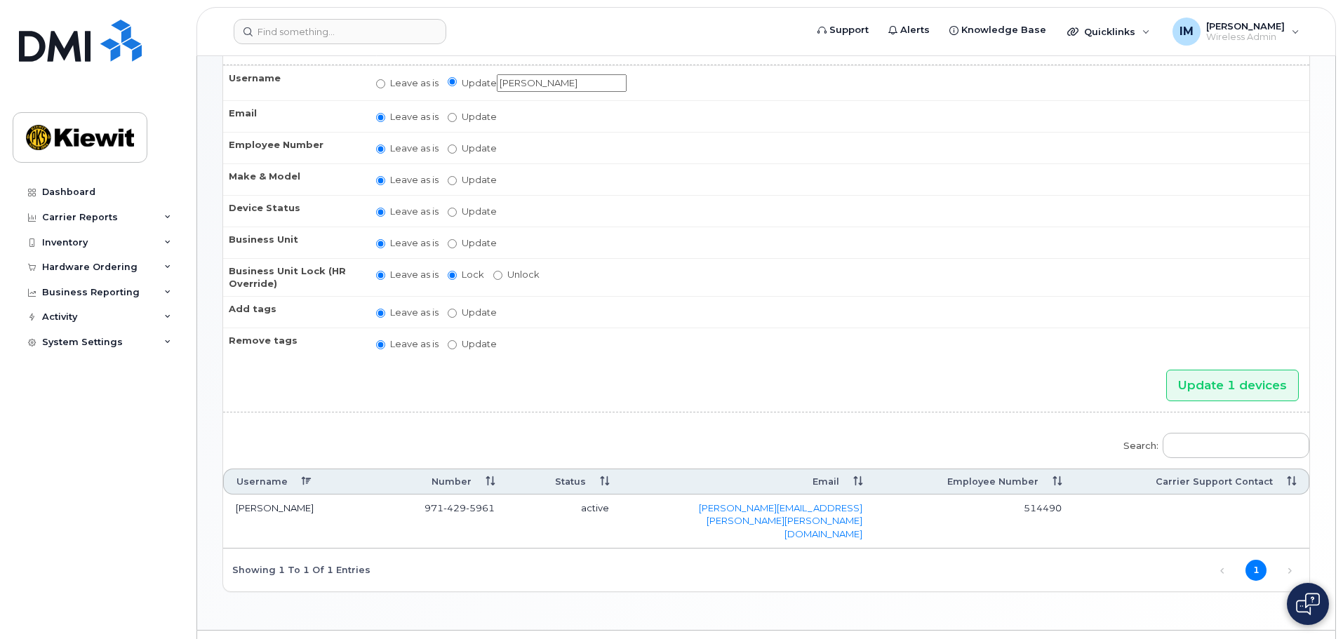
scroll to position [172, 0]
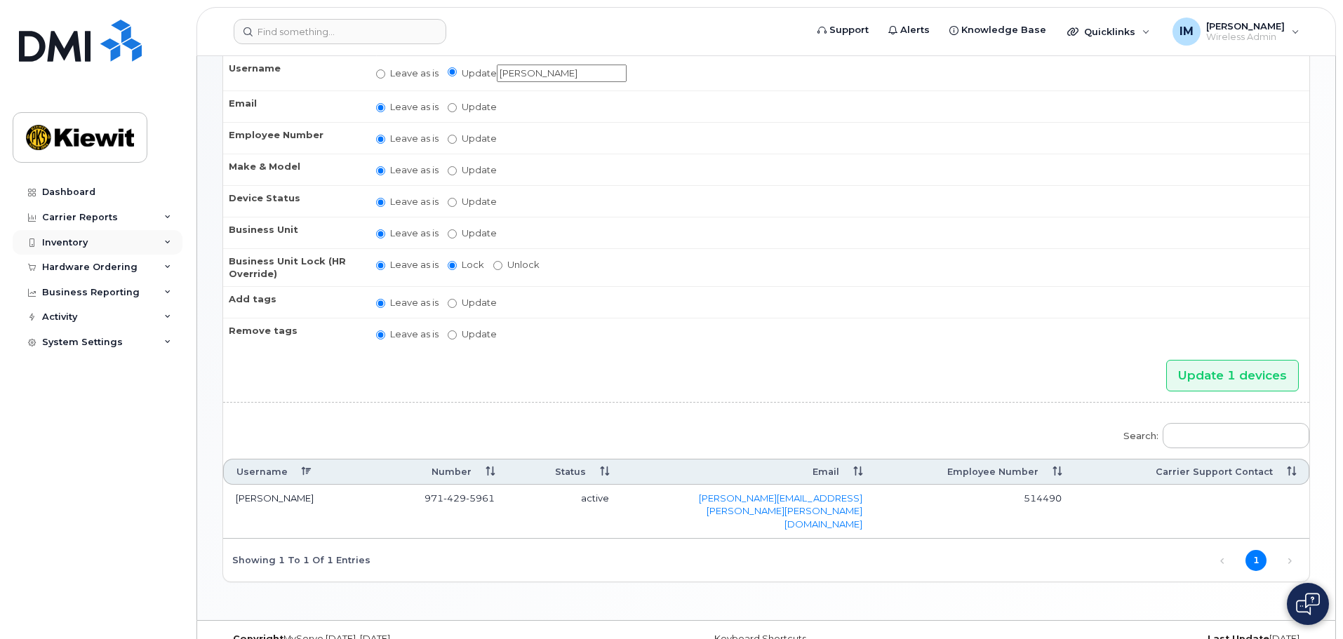
click at [168, 242] on icon at bounding box center [167, 242] width 7 height 7
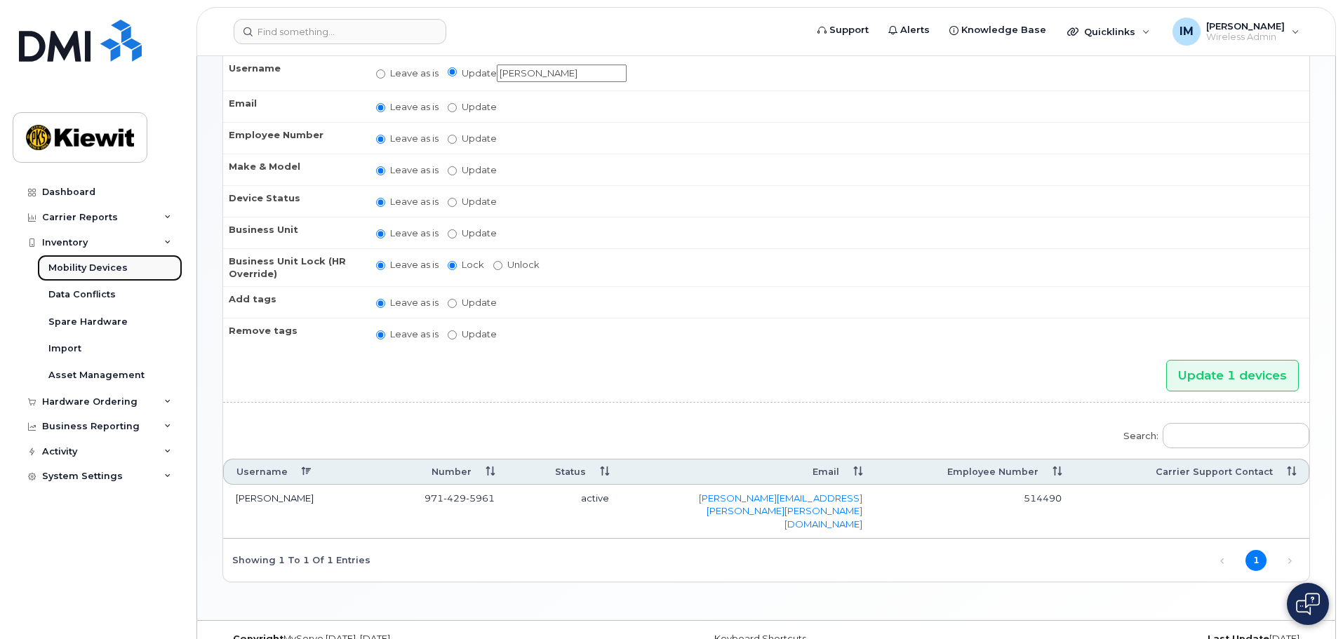
click at [113, 267] on div "Mobility Devices" at bounding box center [87, 268] width 79 height 13
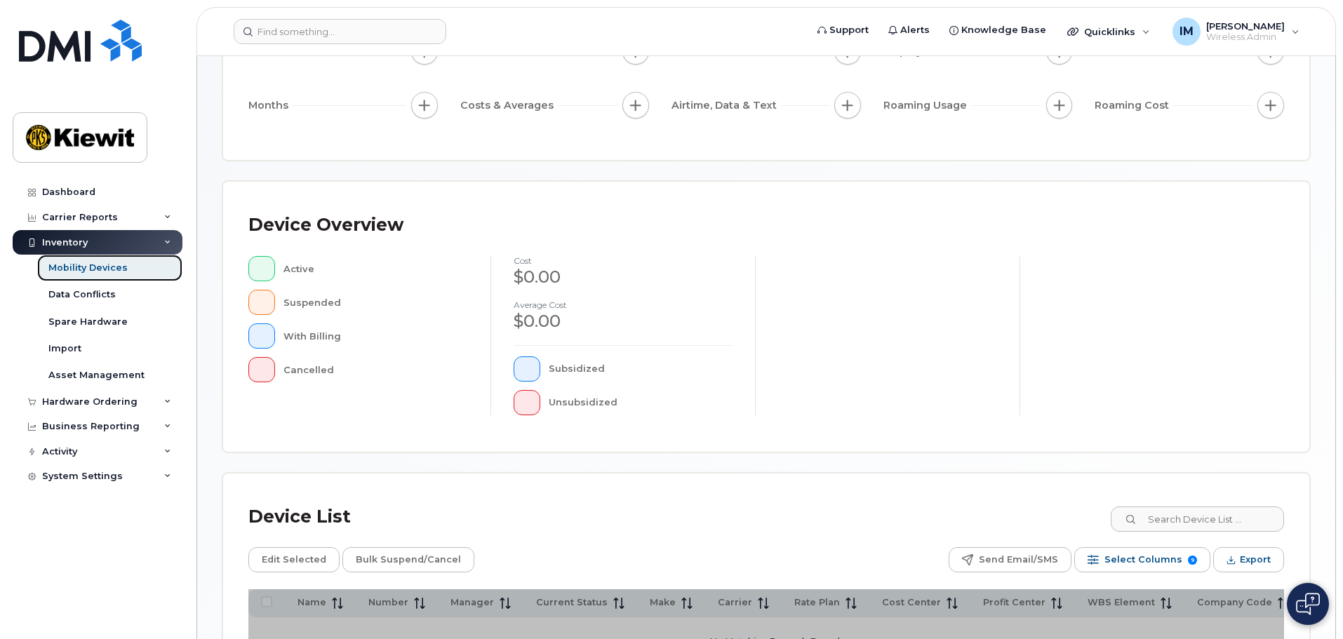
scroll to position [326, 0]
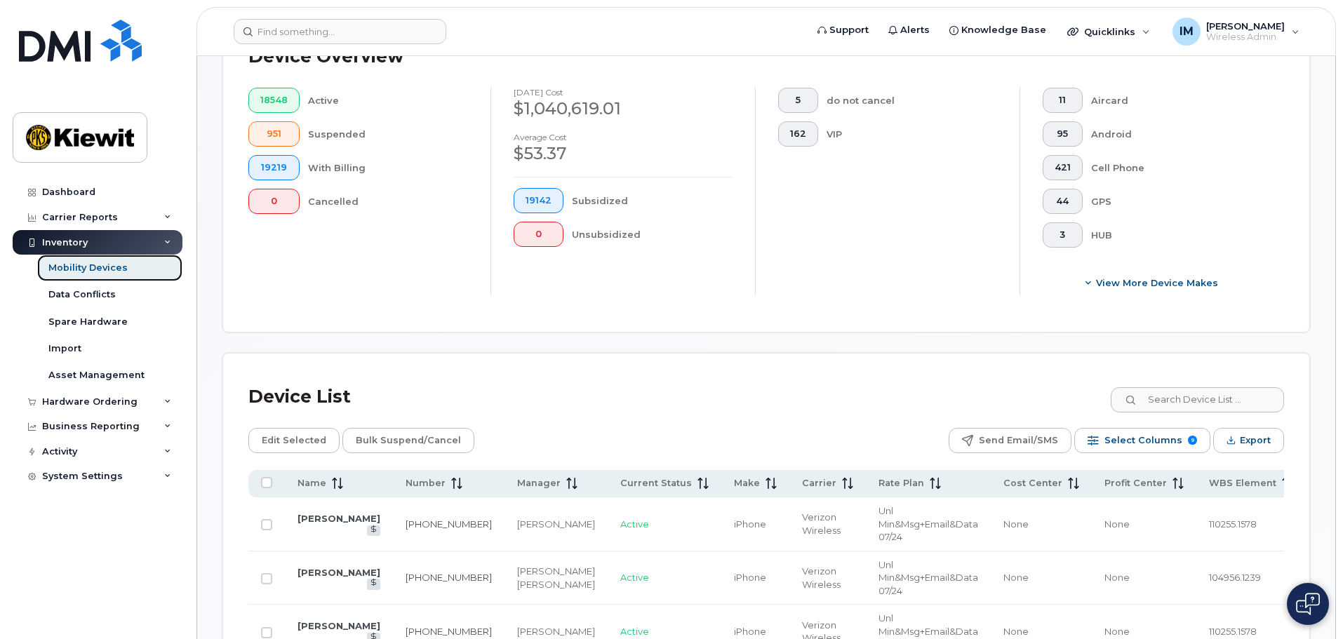
scroll to position [396, 0]
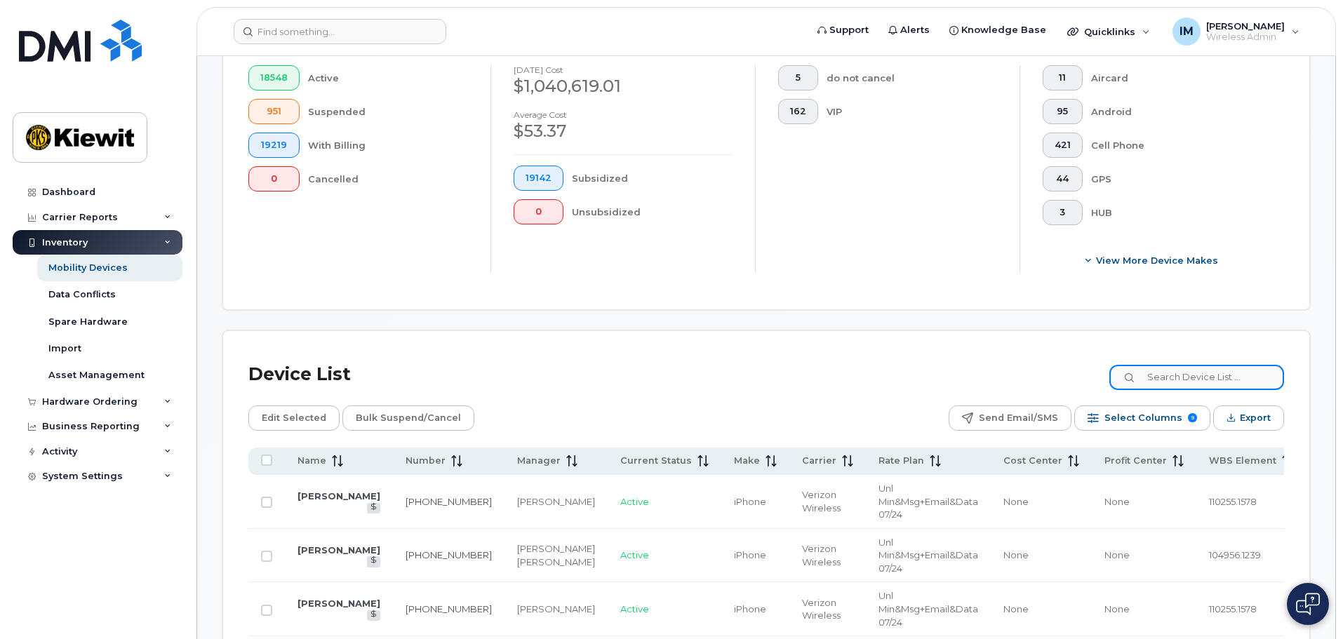
click at [1241, 365] on input at bounding box center [1196, 377] width 175 height 25
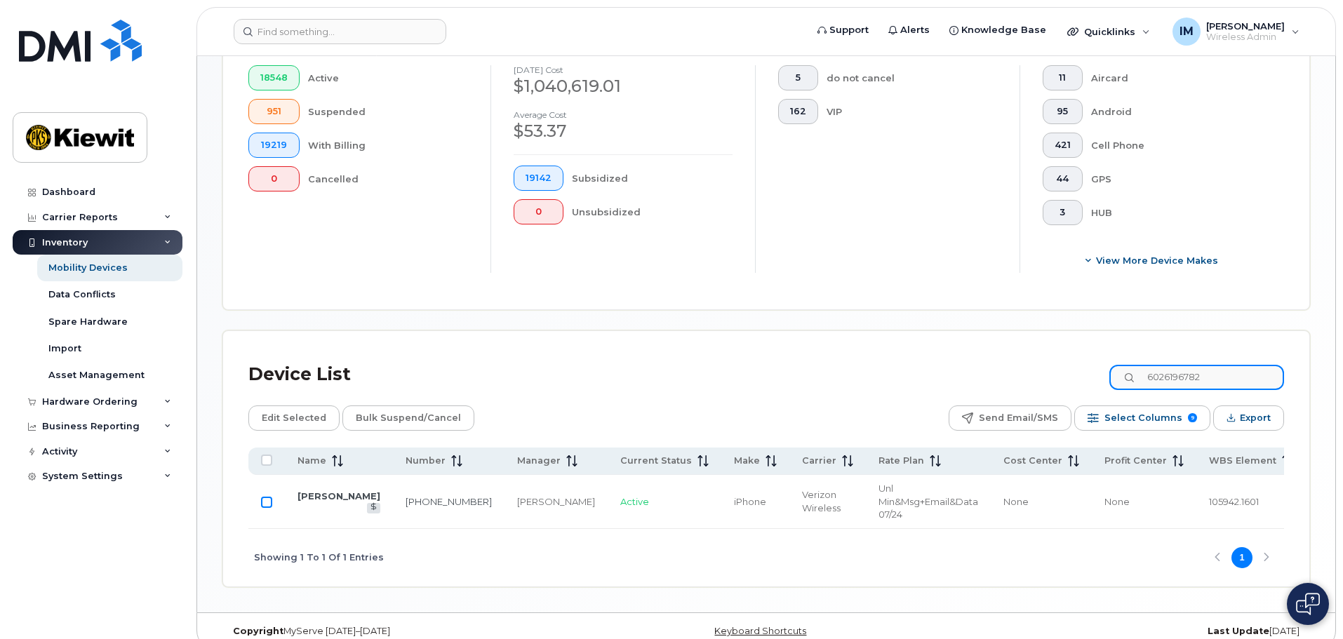
type input "6026196782"
click at [264, 497] on input "Row Unselected" at bounding box center [266, 502] width 11 height 11
checkbox input "true"
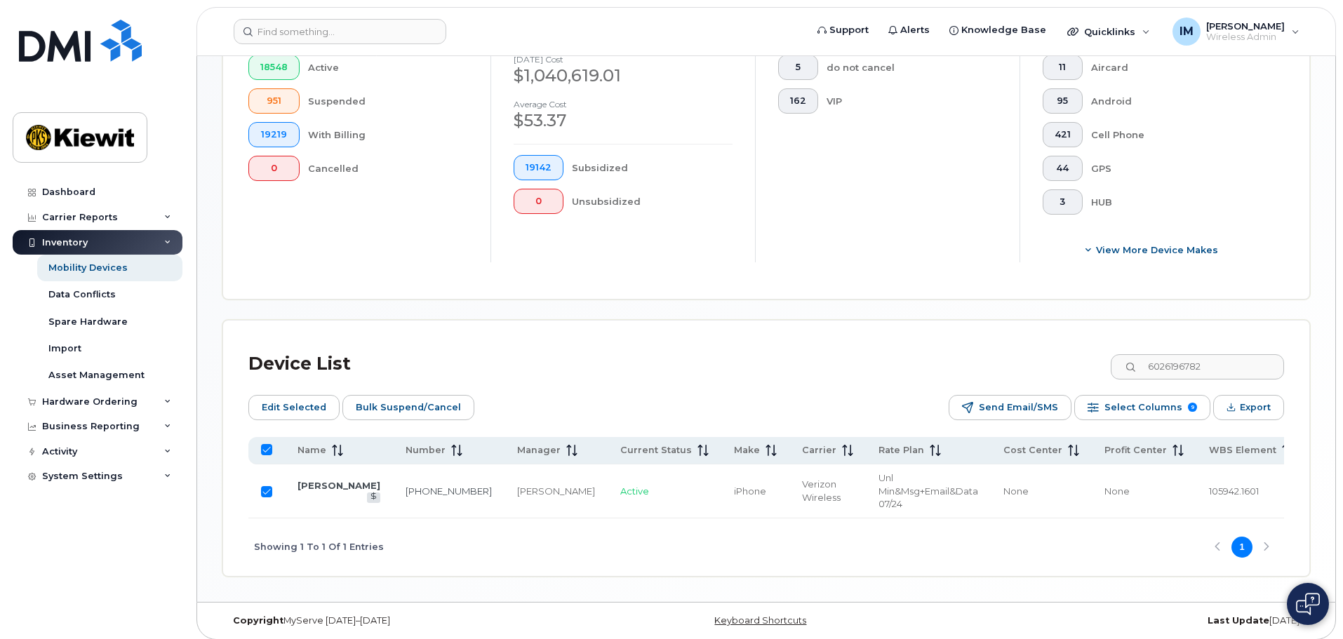
scroll to position [0, 0]
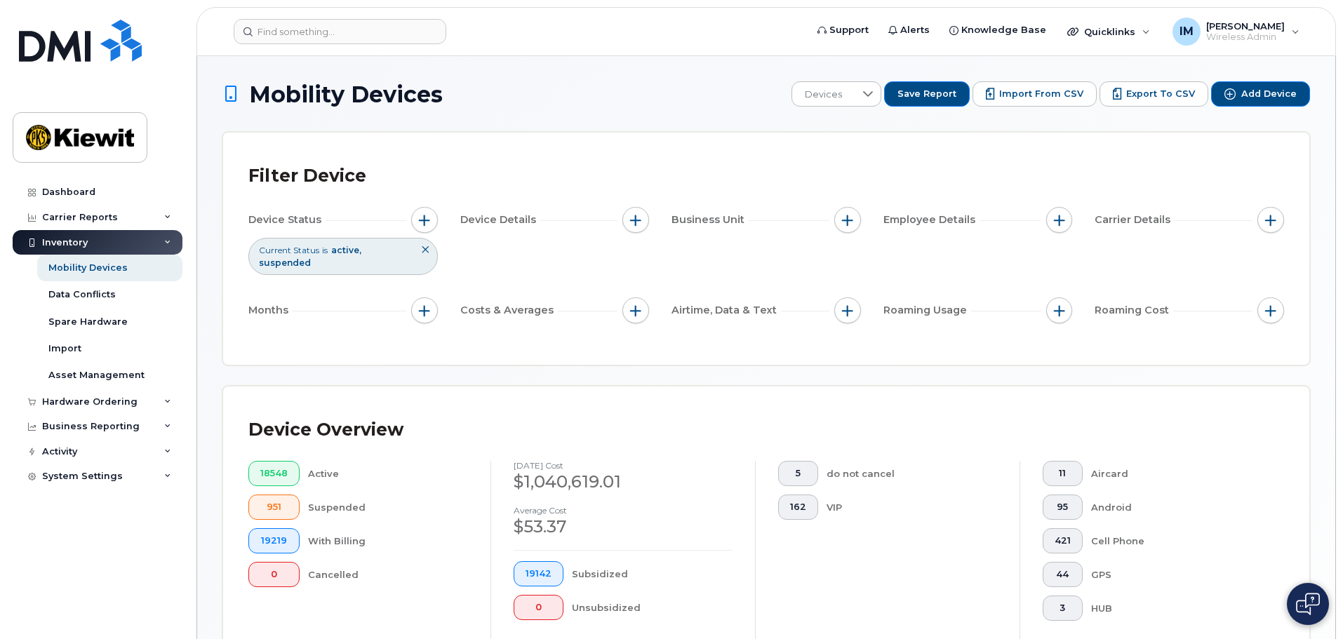
click at [48, 510] on div "Dashboard Carrier Reports Monthly Billing Data Daily Data Pooling Average Costi…" at bounding box center [99, 399] width 173 height 439
click at [130, 403] on div "Hardware Ordering" at bounding box center [89, 401] width 95 height 11
click at [60, 455] on div "Orders" at bounding box center [65, 454] width 34 height 13
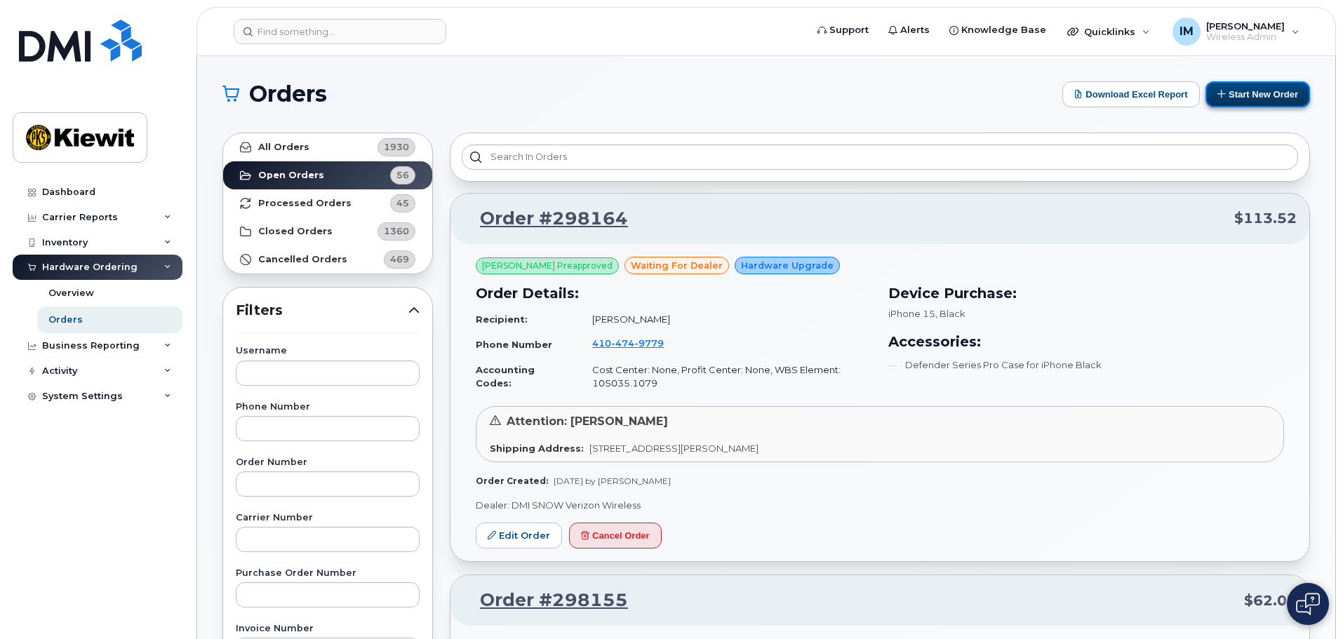
click at [1234, 93] on button "Start New Order" at bounding box center [1257, 94] width 105 height 26
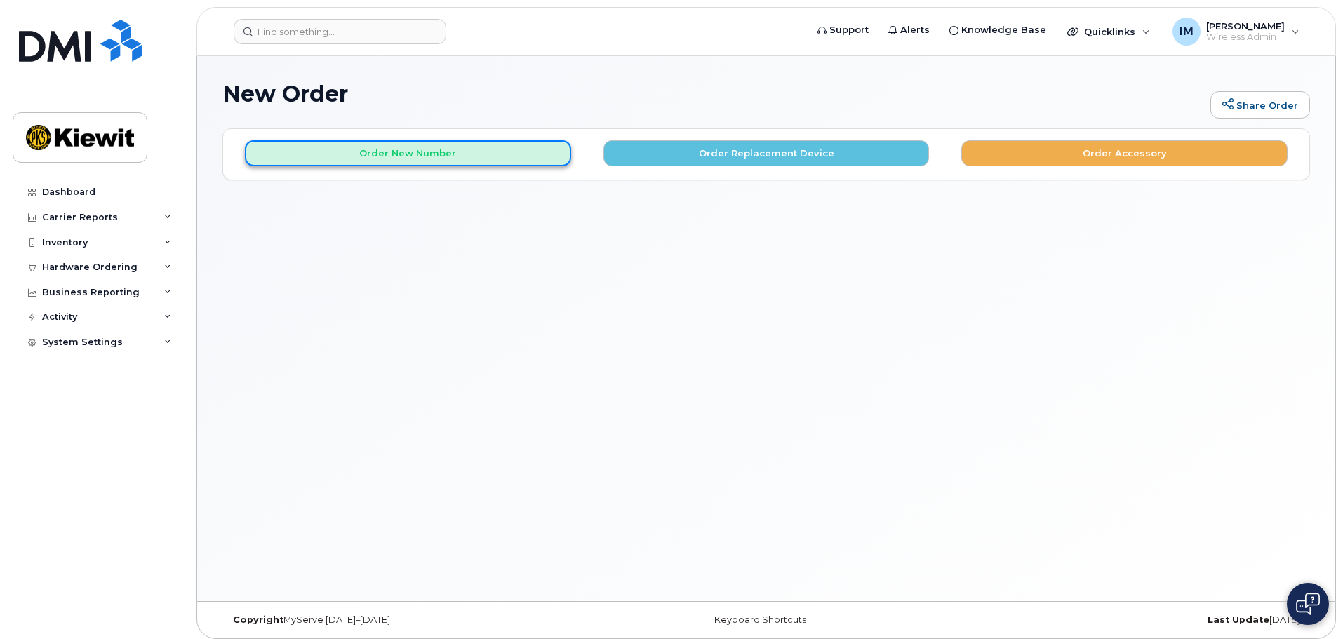
click at [435, 150] on button "Order New Number" at bounding box center [408, 153] width 326 height 26
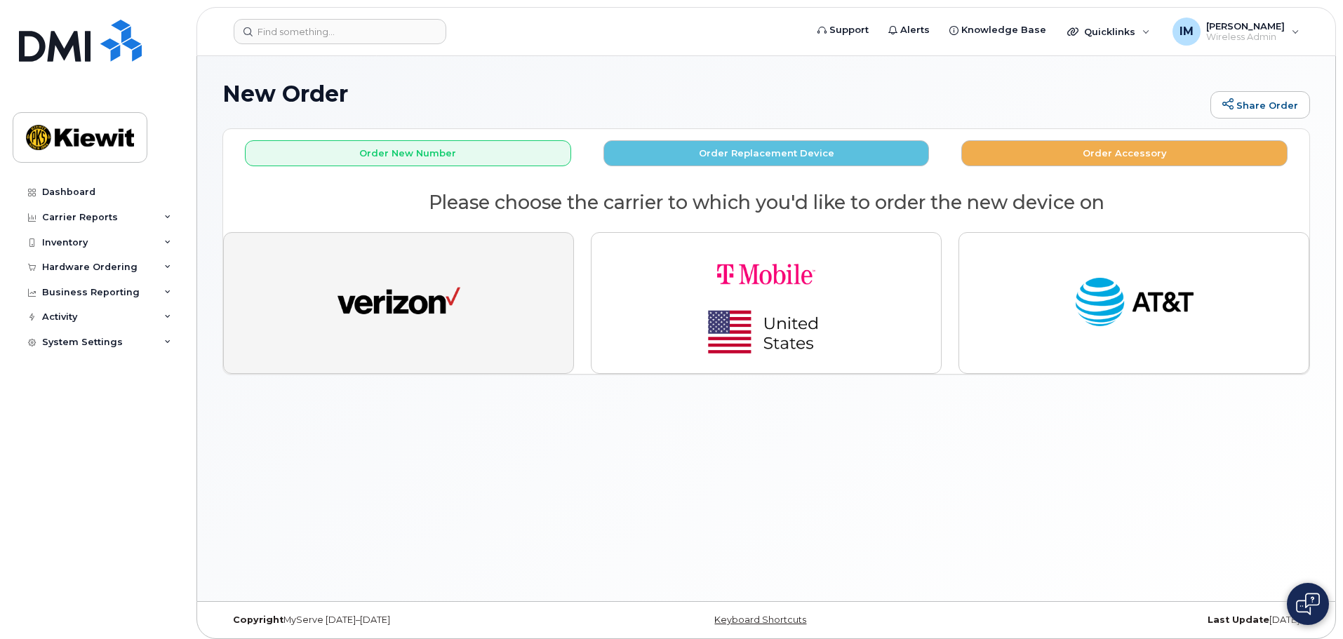
click at [373, 295] on img "button" at bounding box center [398, 303] width 123 height 63
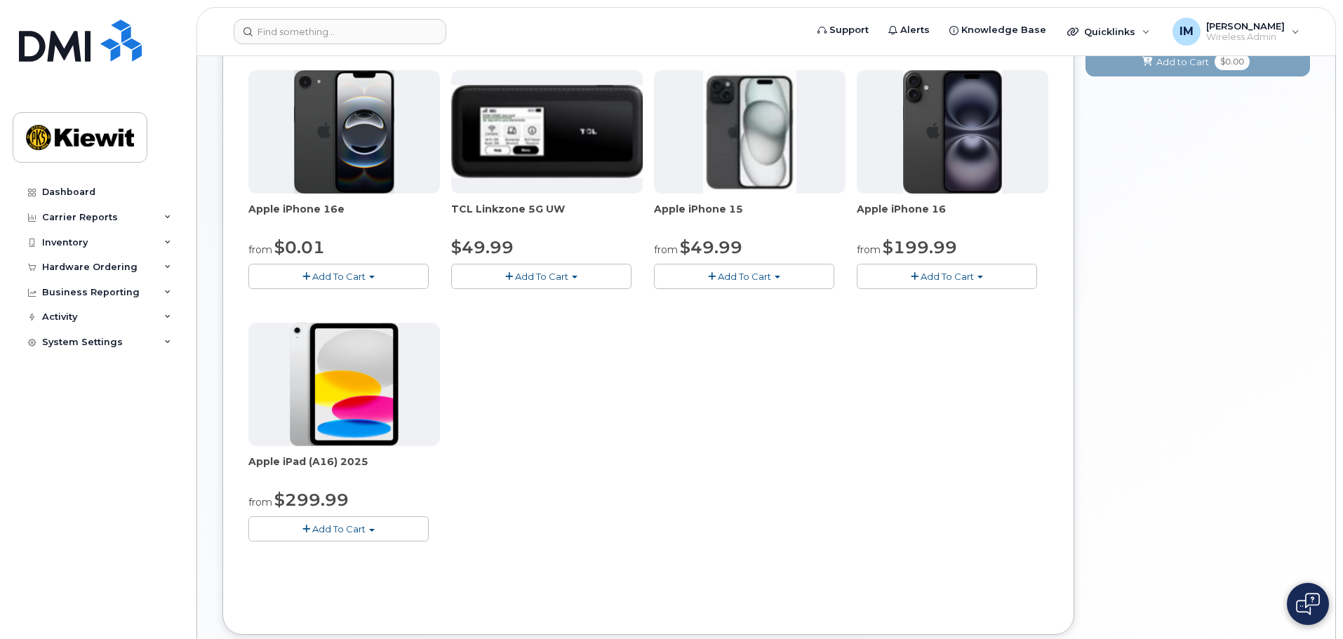
scroll to position [210, 0]
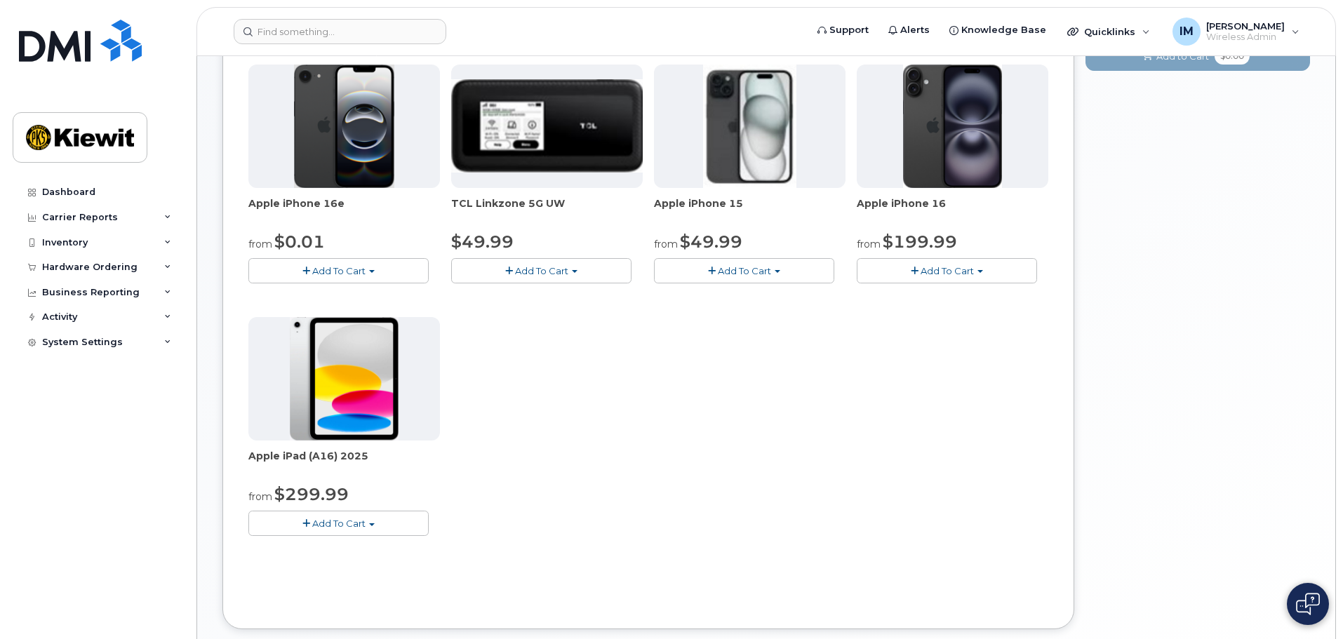
click at [780, 275] on button "Add To Cart" at bounding box center [744, 270] width 180 height 25
click at [376, 272] on button "Add To Cart" at bounding box center [338, 270] width 180 height 25
click at [516, 354] on div "Apple iPhone 16e from $0.01 Add To Cart $0.01 - 2 Year Activation (128GB) $599.…" at bounding box center [648, 312] width 800 height 494
click at [107, 243] on div "Inventory" at bounding box center [98, 242] width 170 height 25
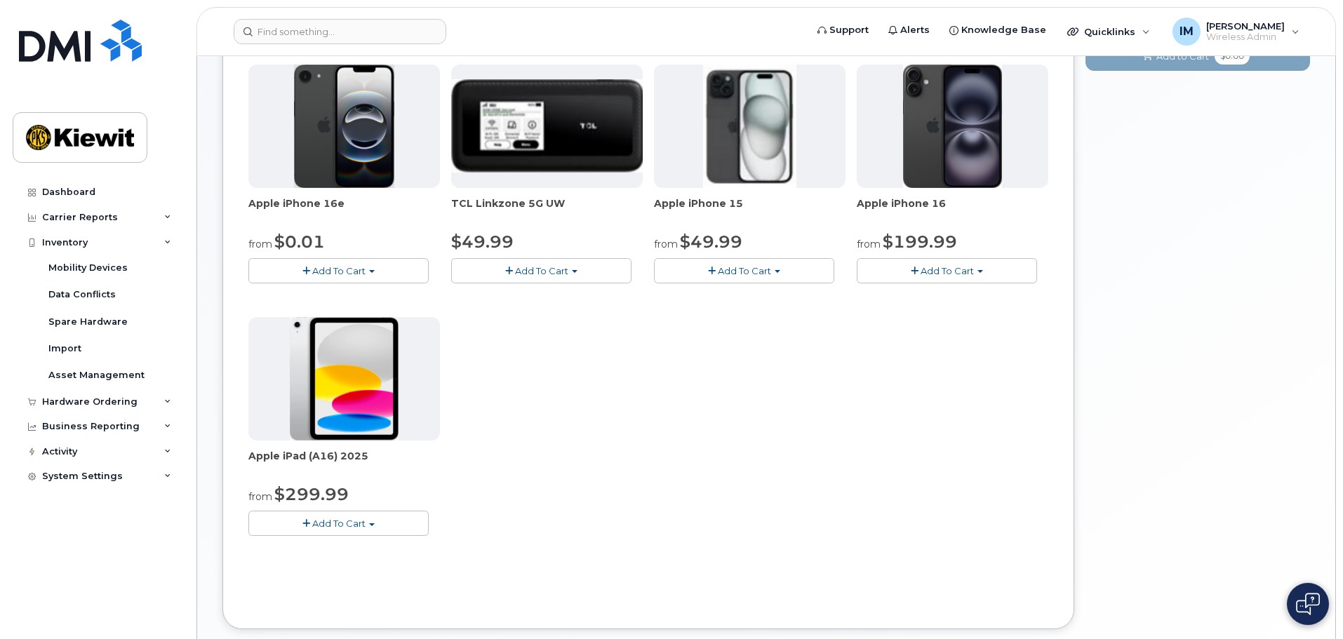
click at [1172, 291] on div "Your Cart is Empty! Choose product from the left side and you will see the new …" at bounding box center [1197, 284] width 225 height 733
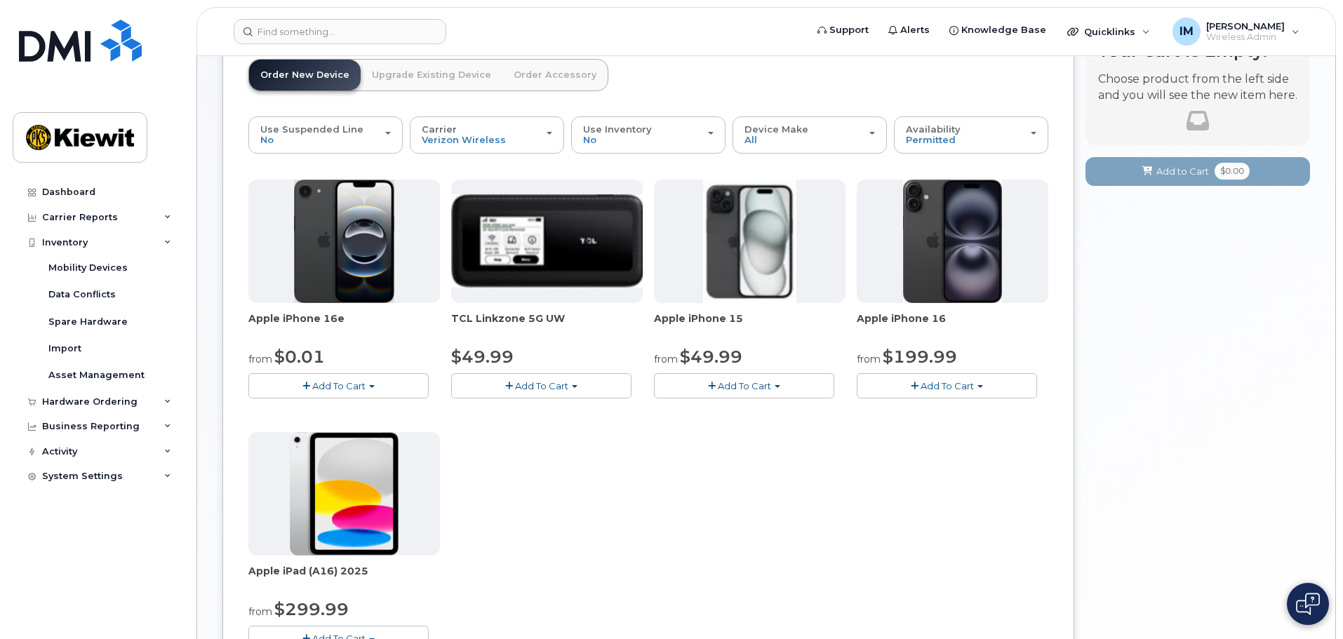
scroll to position [0, 0]
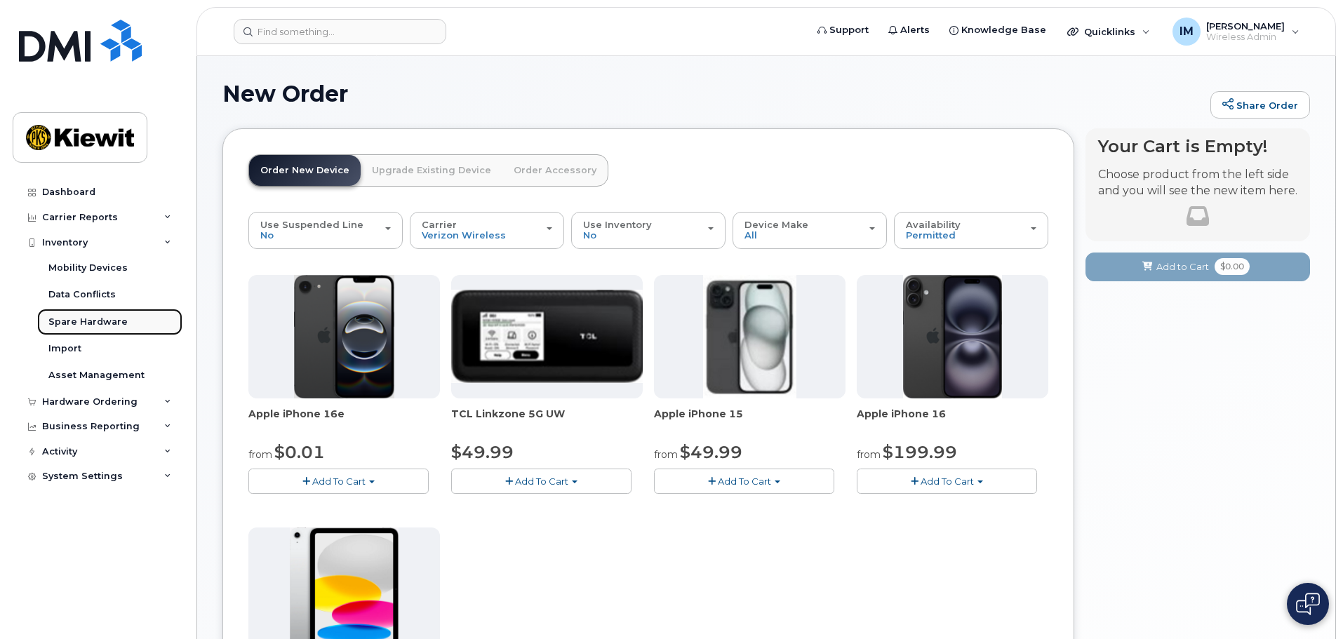
click at [80, 318] on div "Spare Hardware" at bounding box center [87, 322] width 79 height 13
click at [86, 321] on div "Spare Hardware" at bounding box center [87, 322] width 79 height 13
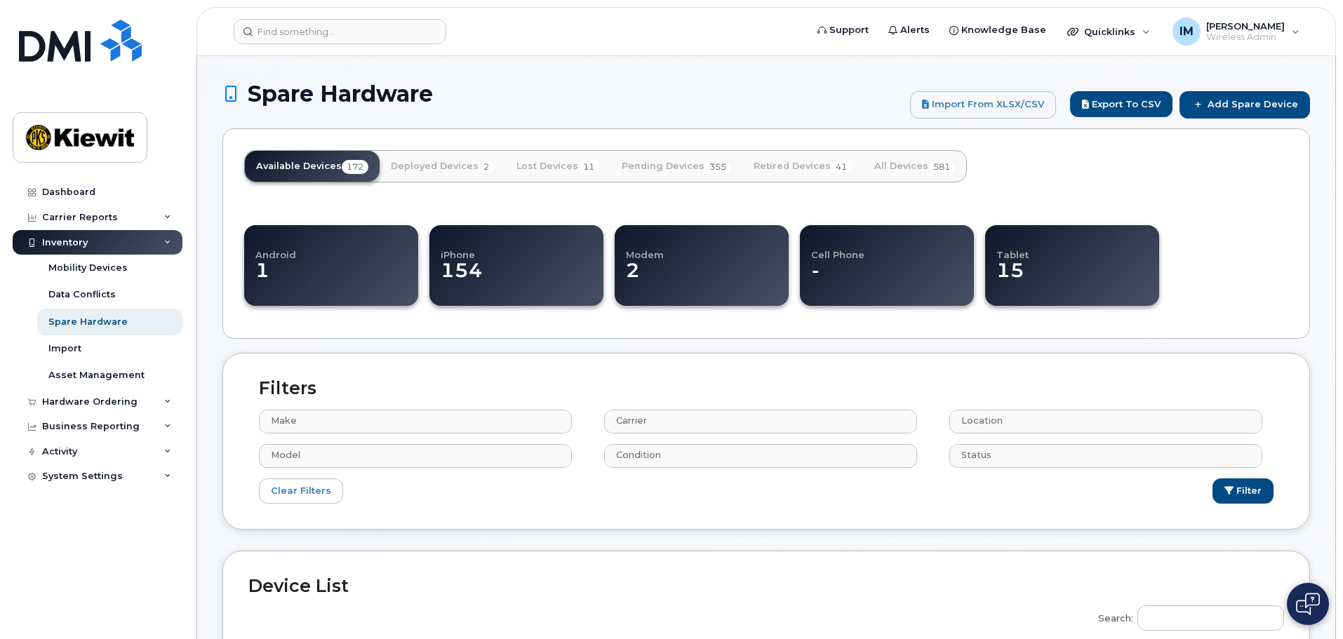
select select
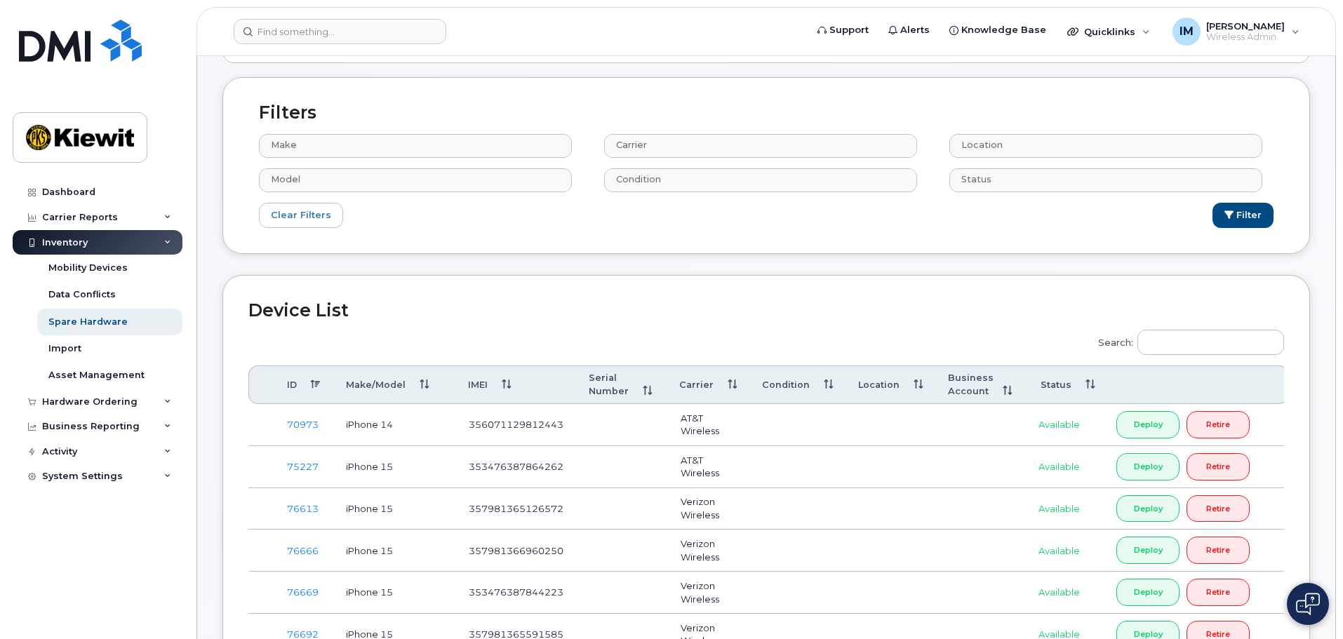
scroll to position [210, 0]
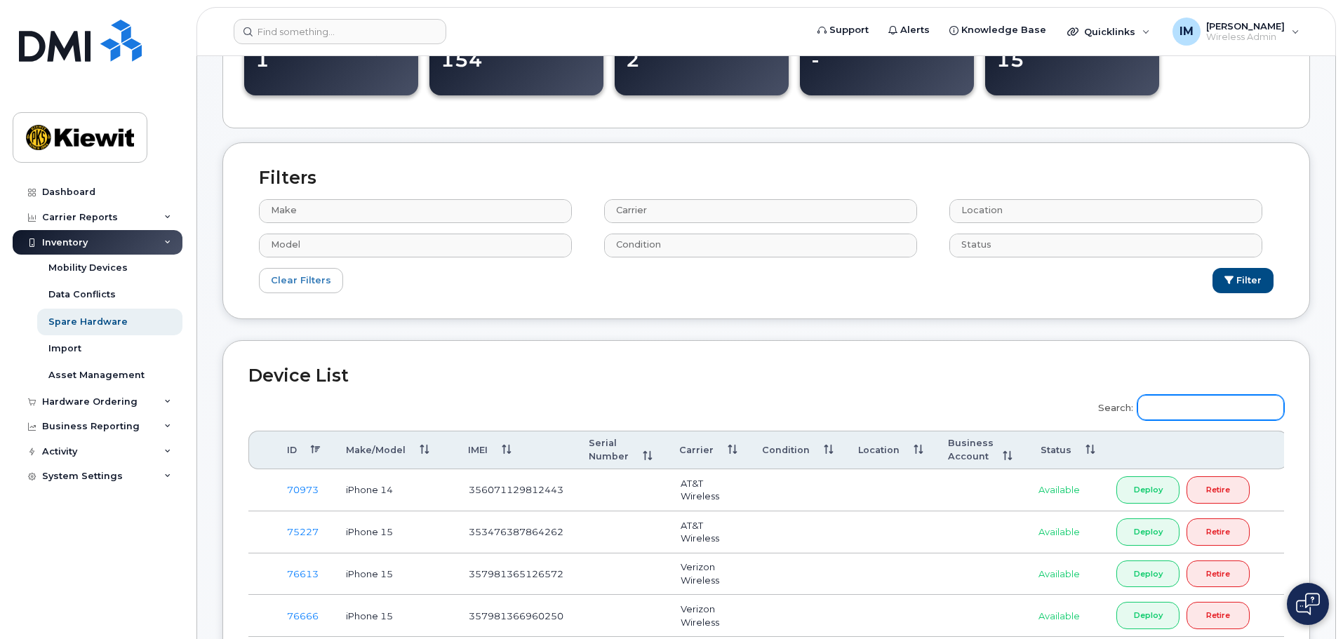
click at [1210, 402] on input "Search:" at bounding box center [1210, 407] width 147 height 25
click at [1175, 409] on input "Search:" at bounding box center [1210, 407] width 147 height 25
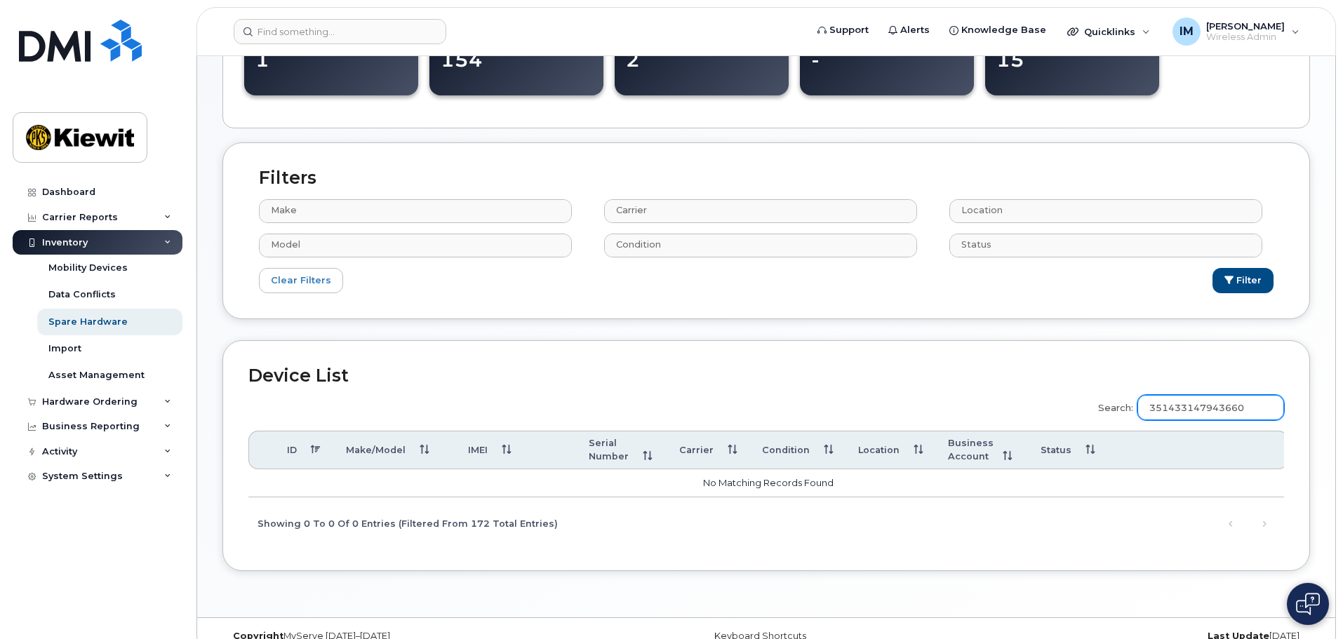
drag, startPoint x: 1274, startPoint y: 406, endPoint x: 1053, endPoint y: 377, distance: 222.9
click at [1081, 389] on div "Search: 351433147943660 ID Make/Model IMEI Serial Number Carrier Condition Loca…" at bounding box center [766, 465] width 1036 height 159
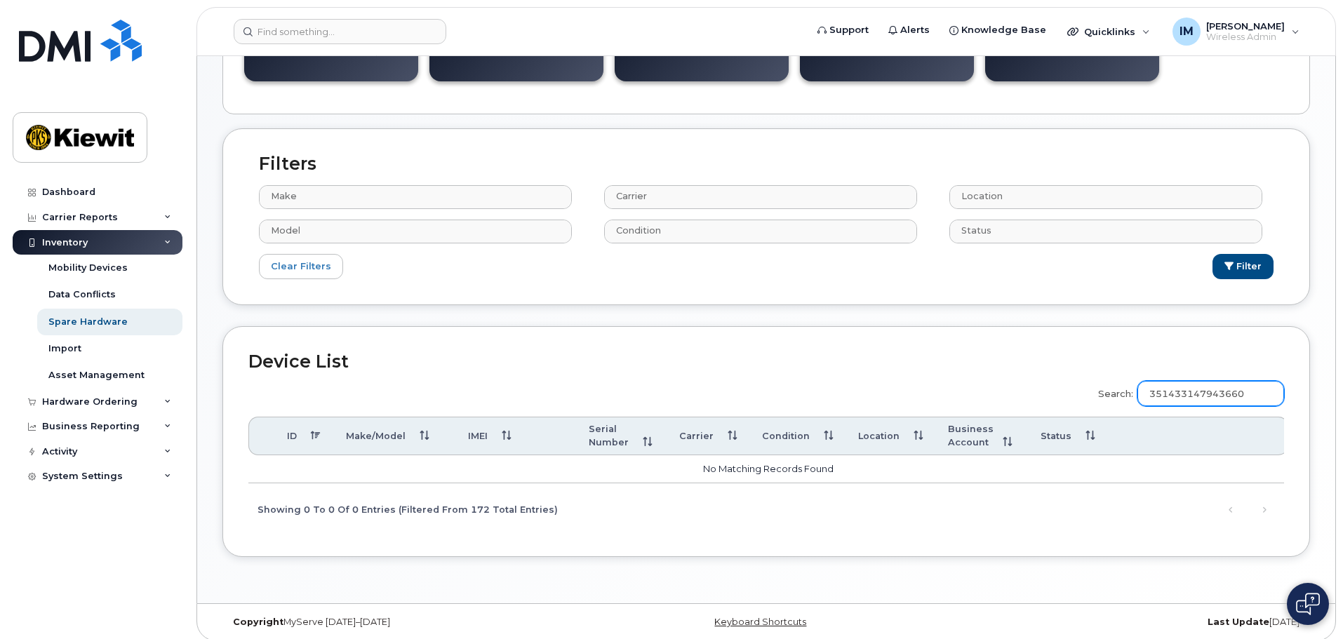
scroll to position [238, 0]
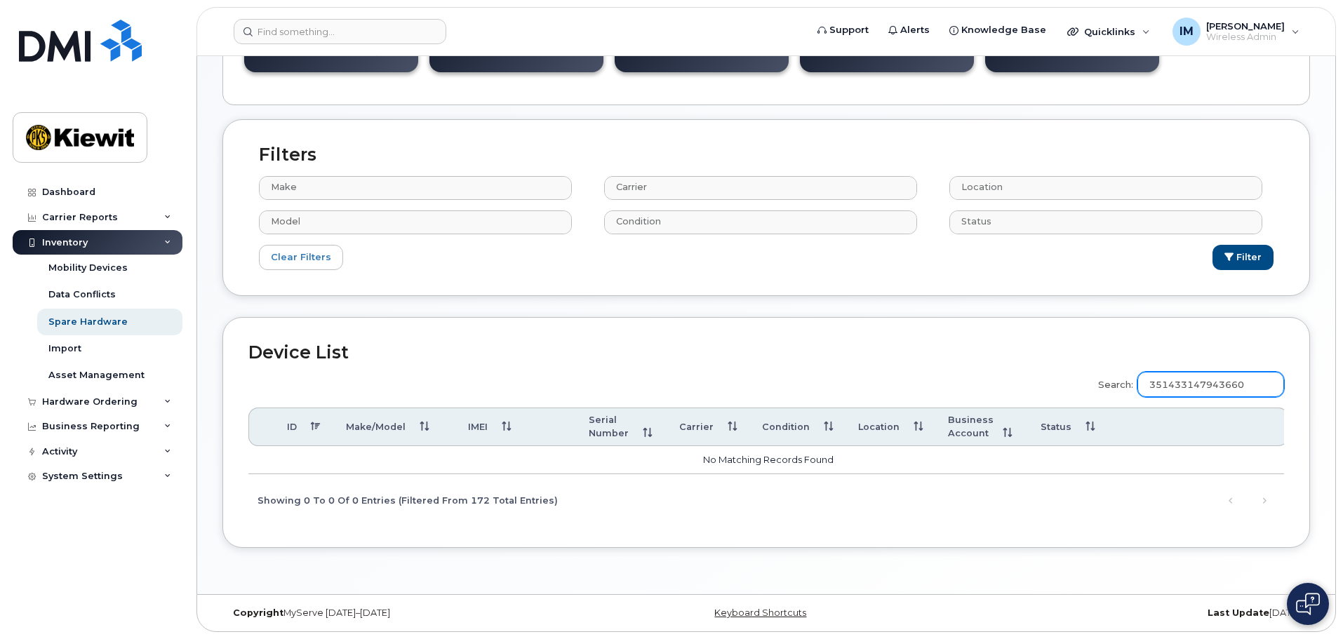
type input "351433147943660"
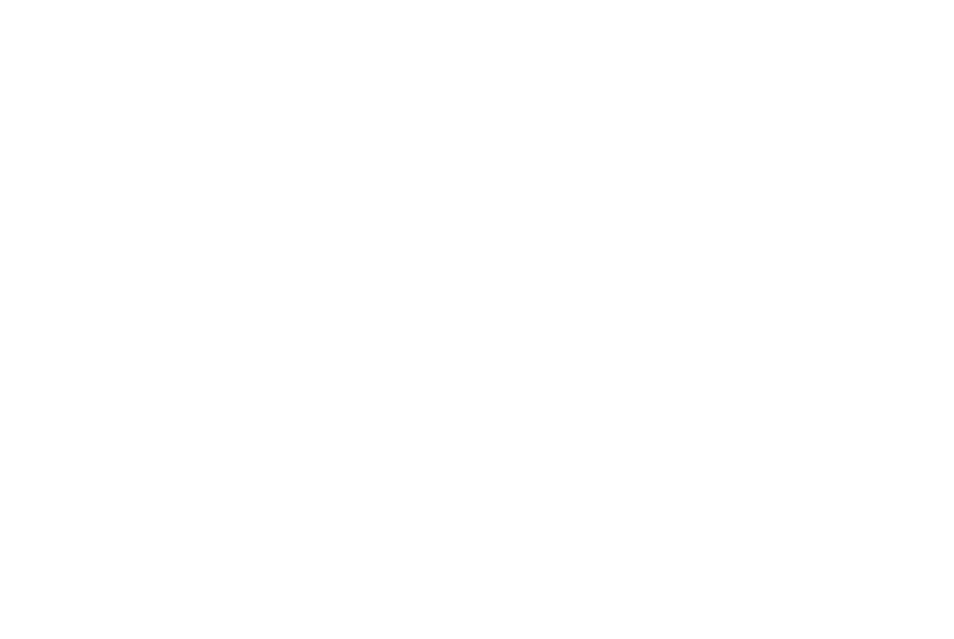
scroll to position [0, 0]
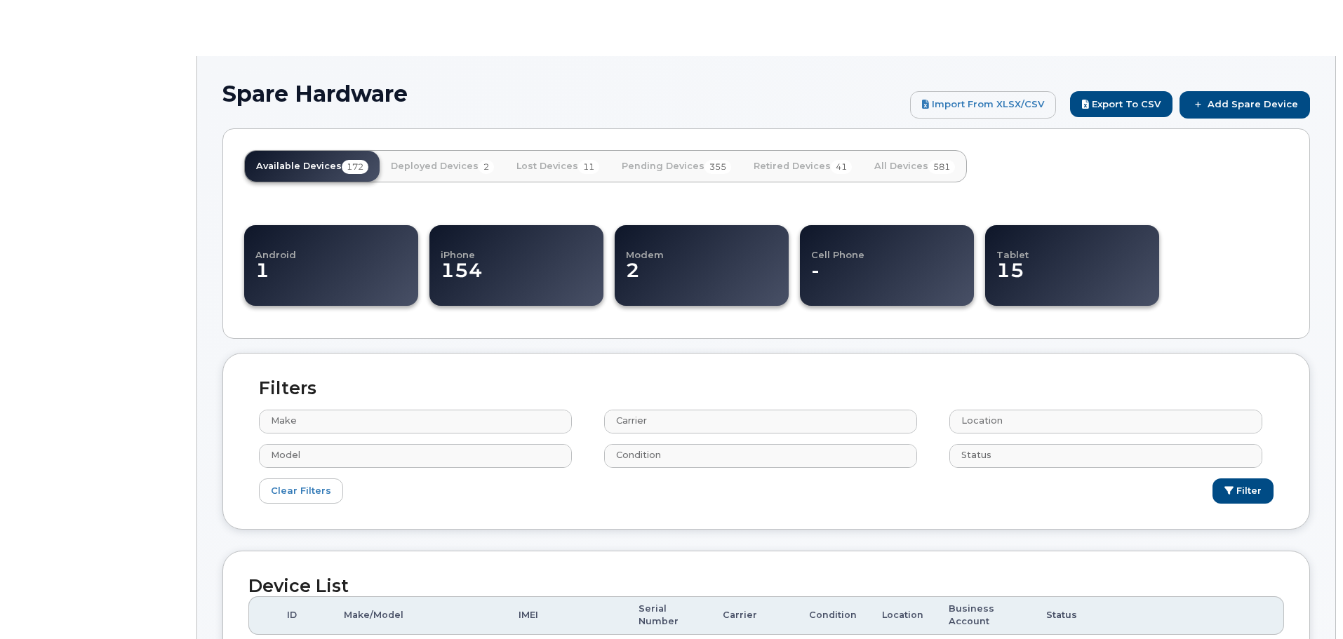
select select
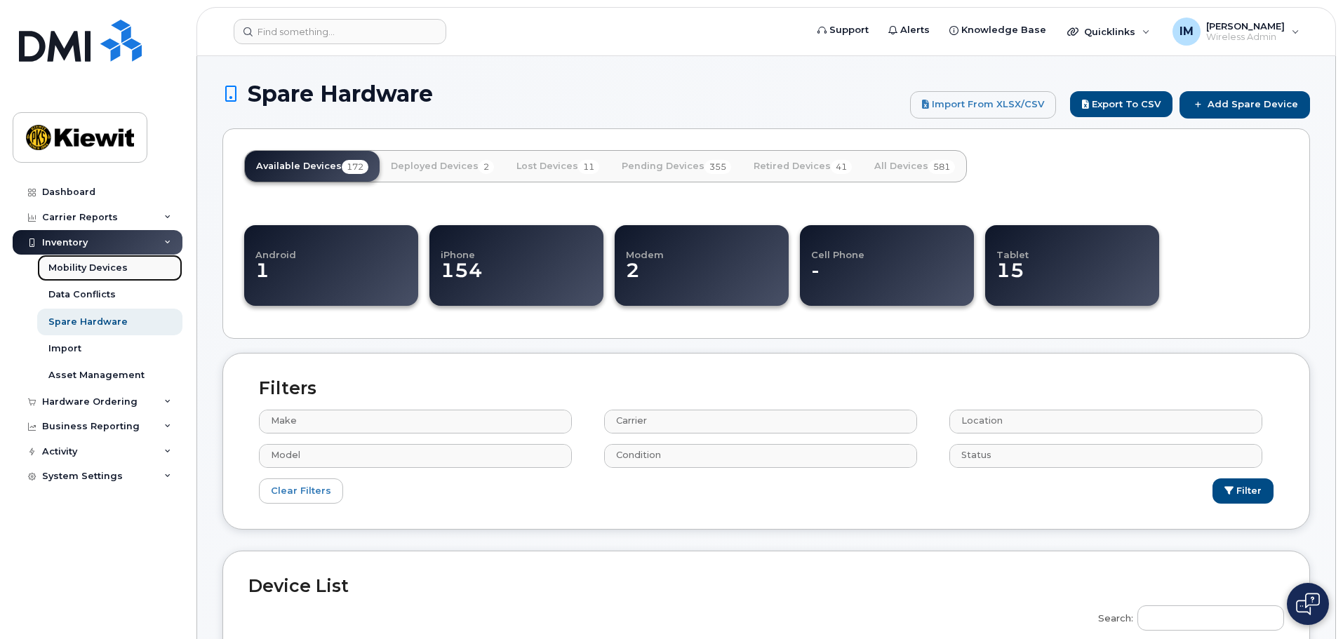
click at [79, 265] on div "Mobility Devices" at bounding box center [87, 268] width 79 height 13
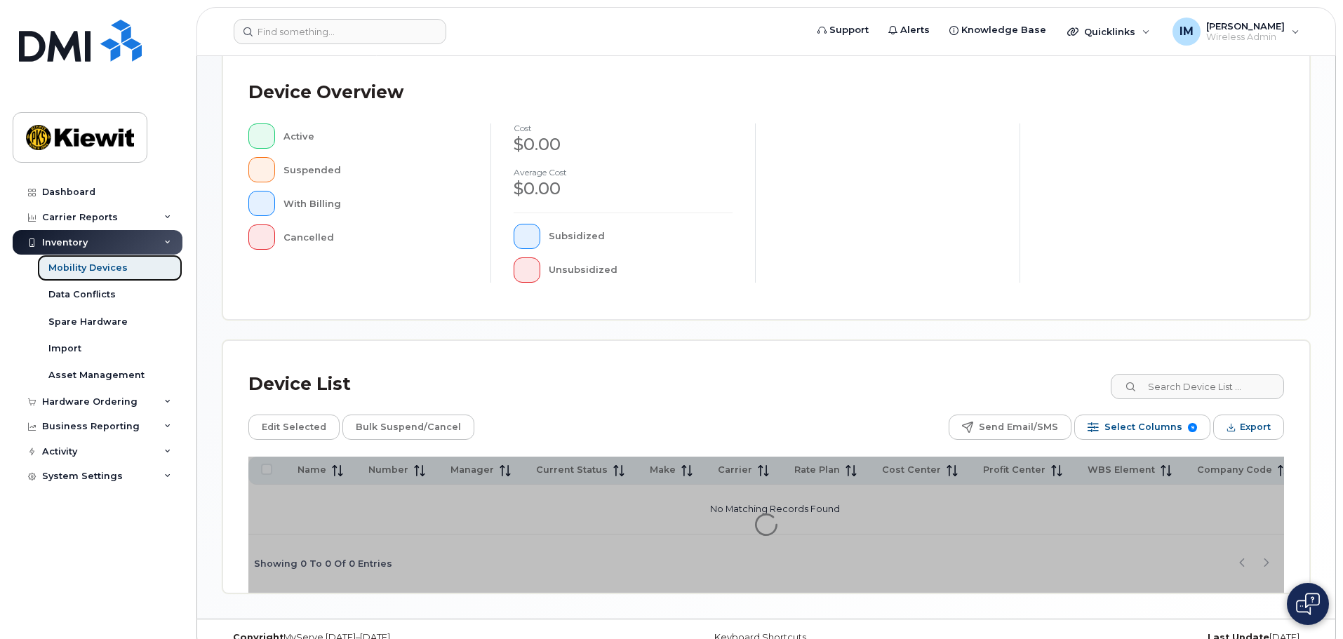
scroll to position [326, 0]
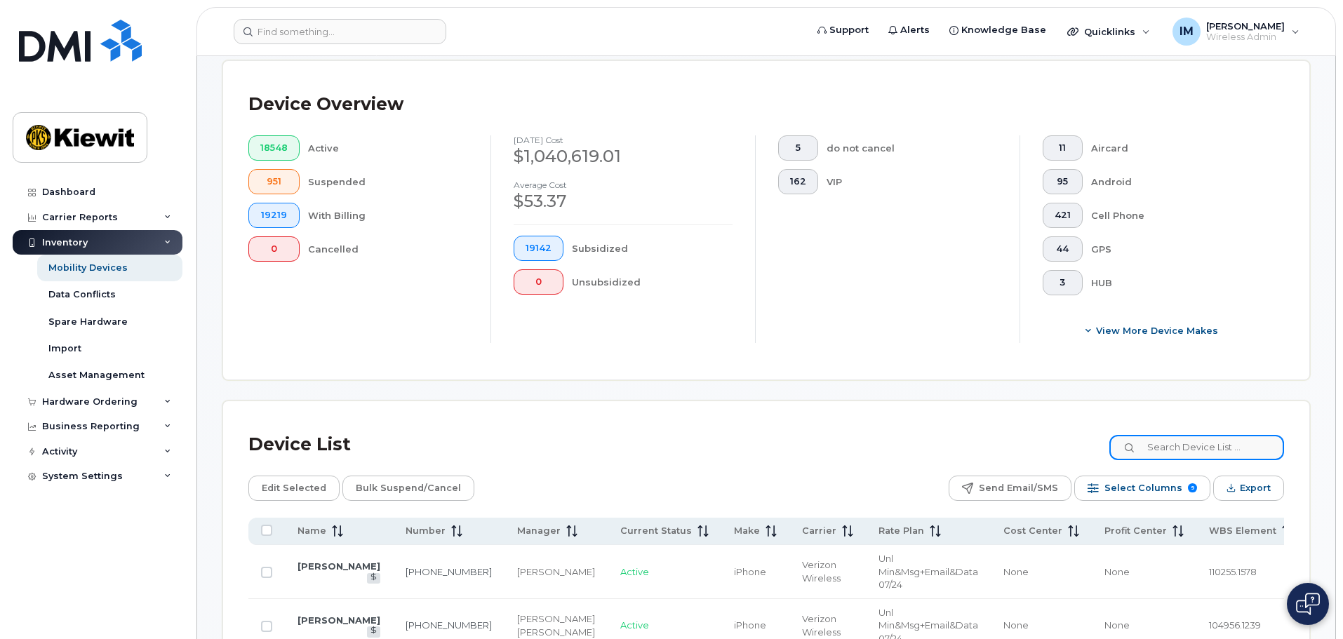
click at [1209, 435] on input at bounding box center [1196, 447] width 175 height 25
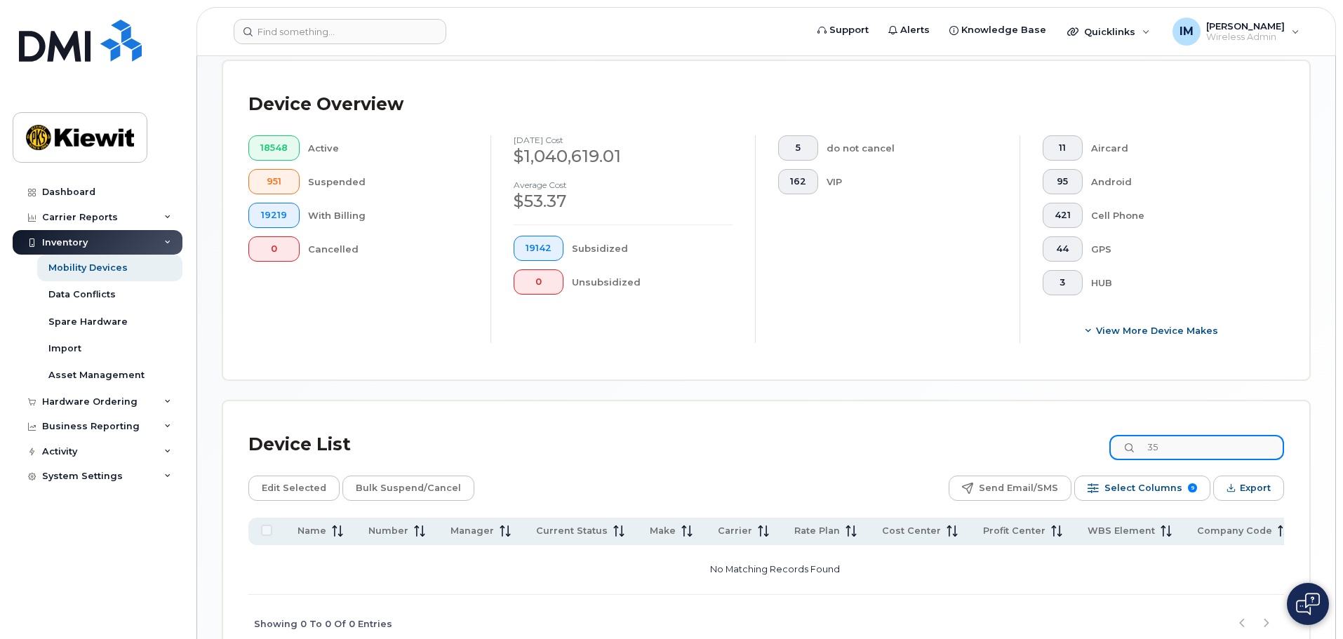
type input "3"
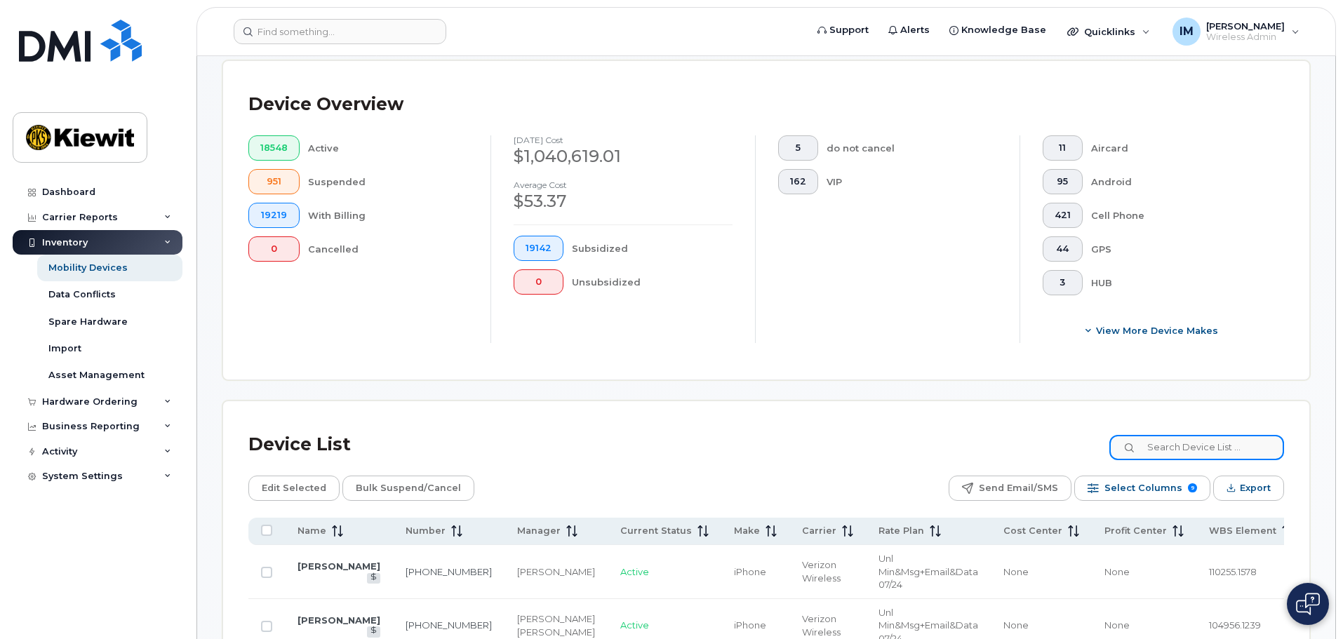
click at [1232, 439] on input at bounding box center [1196, 447] width 175 height 25
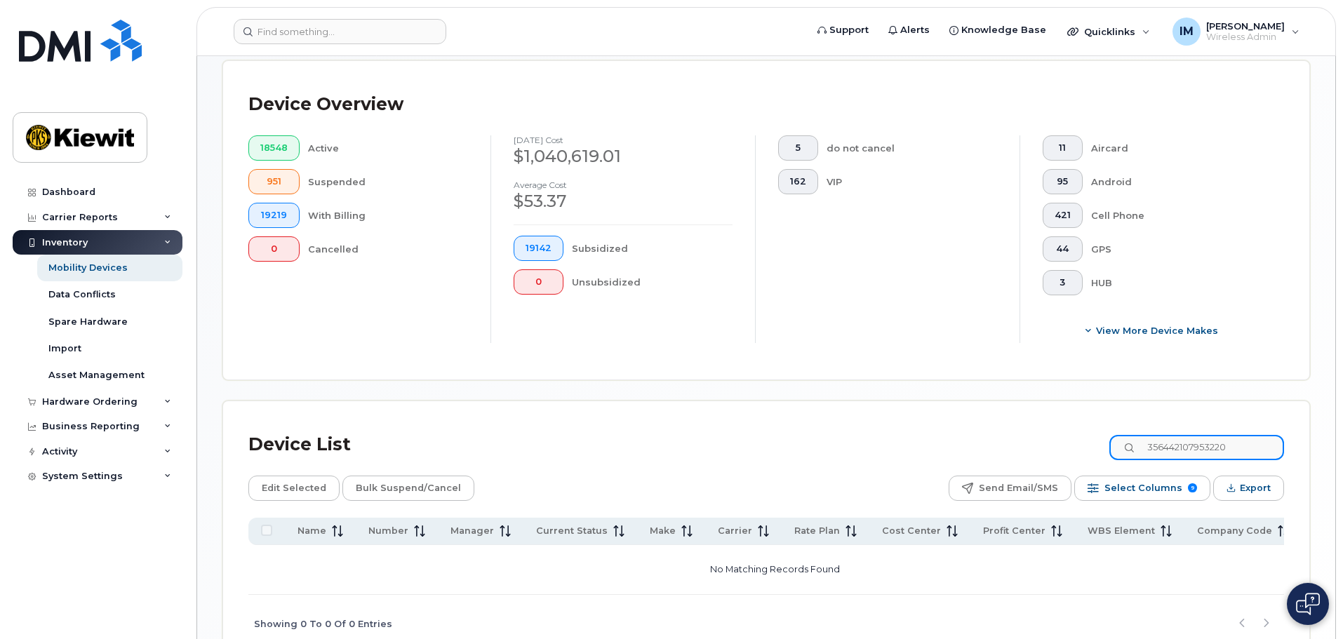
type input "356442107953220"
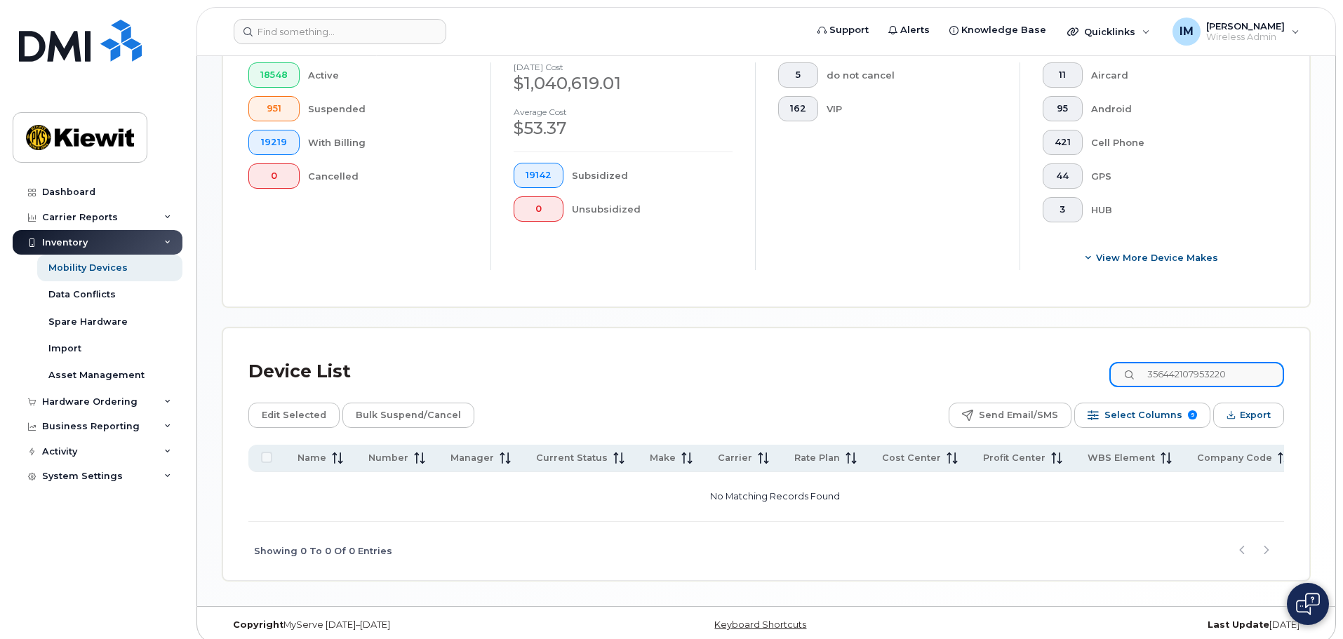
scroll to position [328, 0]
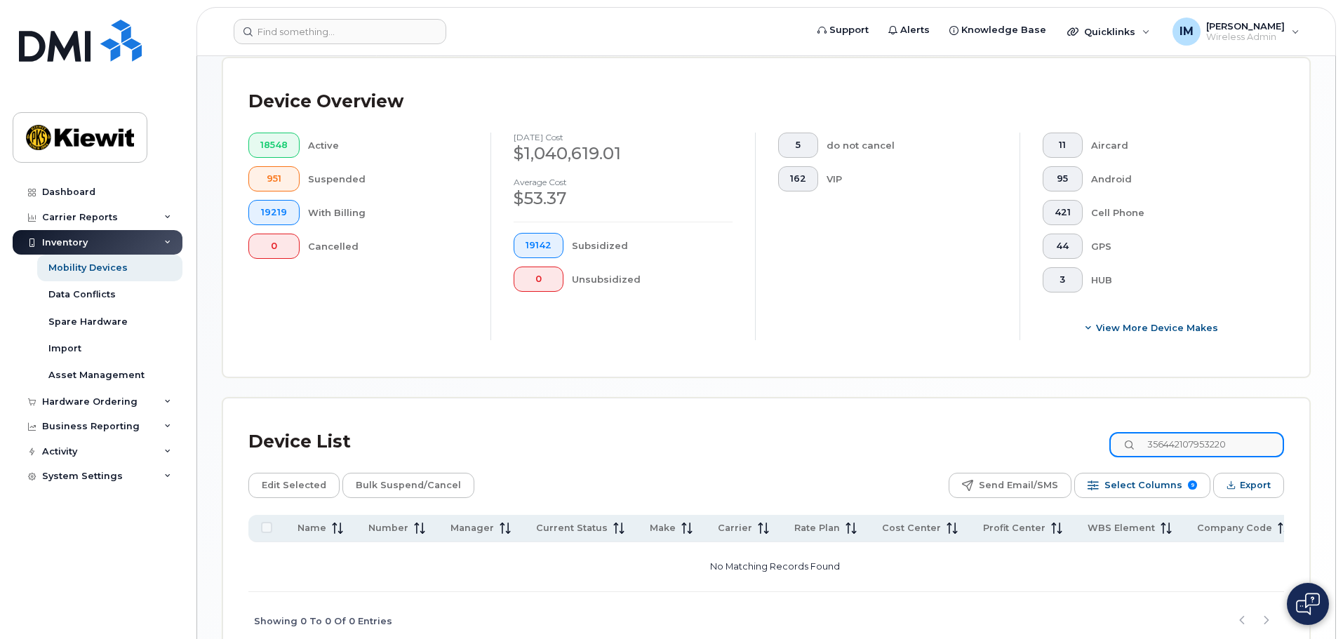
drag, startPoint x: 1248, startPoint y: 436, endPoint x: 1095, endPoint y: 425, distance: 152.7
click at [1095, 425] on div "Device List 356442107953220" at bounding box center [766, 442] width 1036 height 36
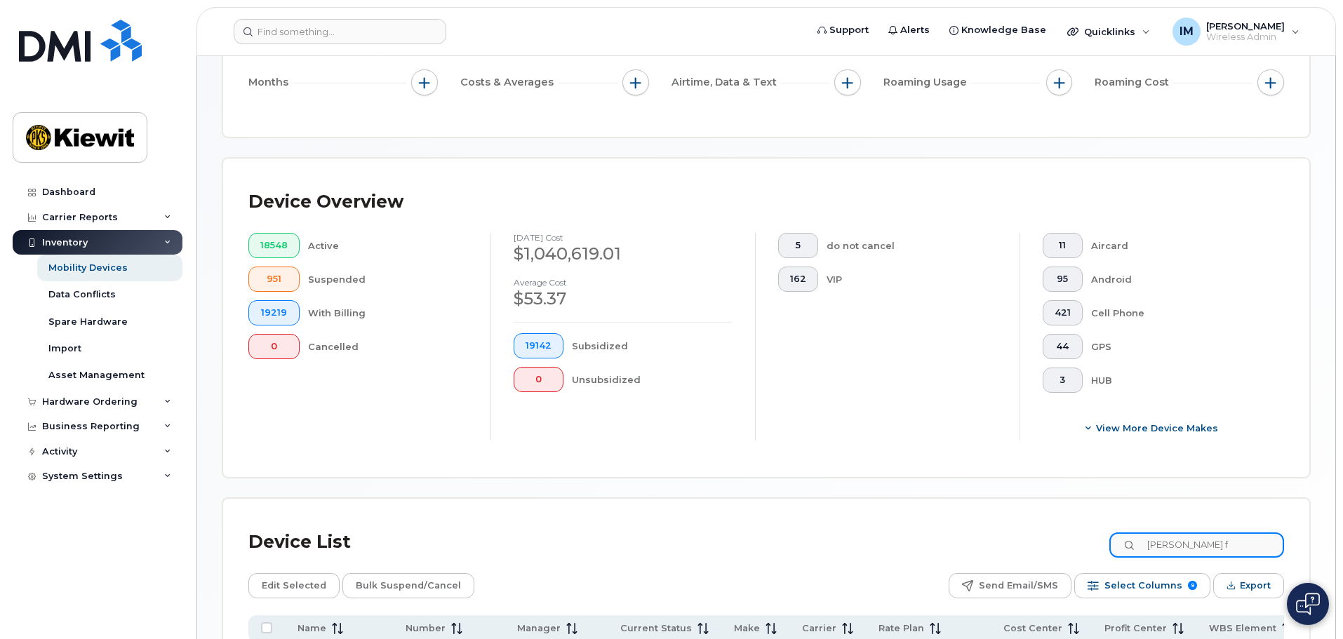
scroll to position [55, 0]
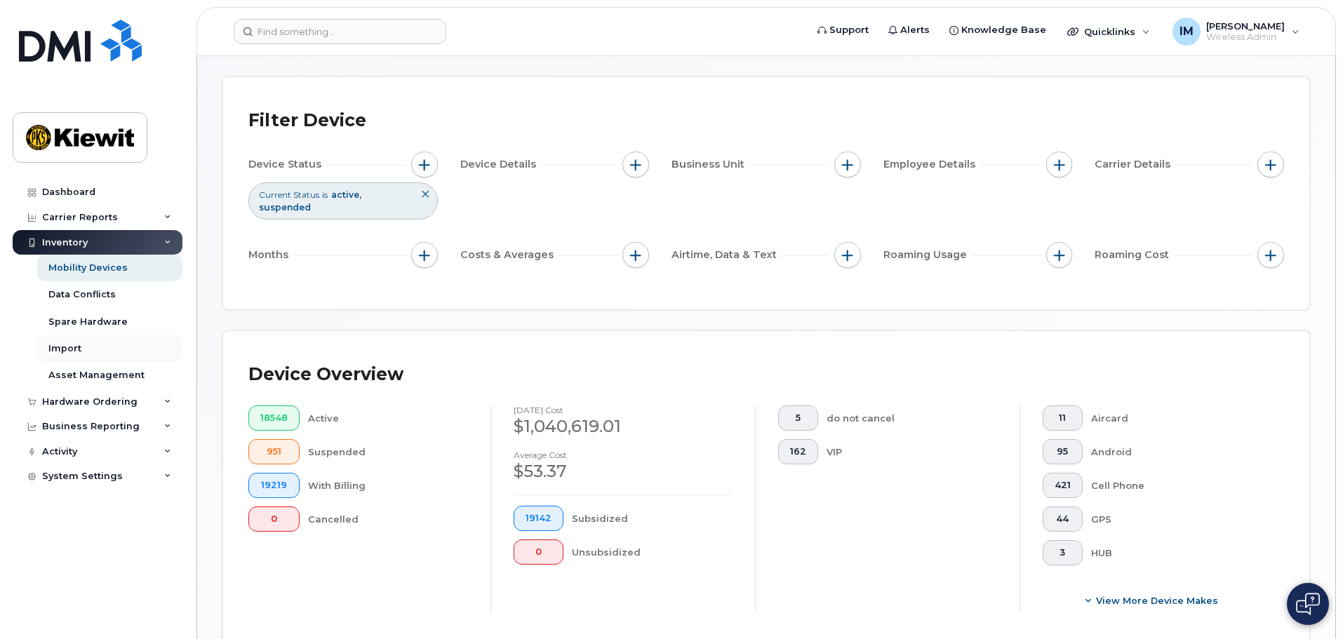
type input "clarissa f"
click at [79, 361] on link "Import" at bounding box center [109, 348] width 145 height 27
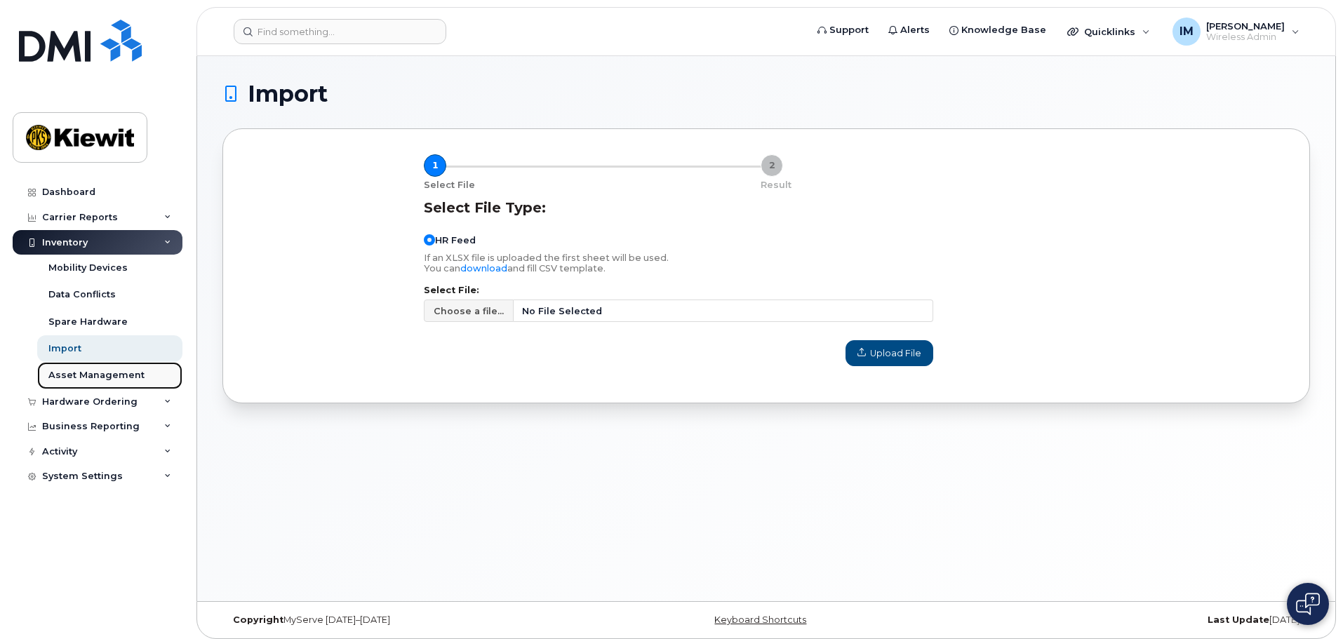
click at [81, 374] on div "Asset Management" at bounding box center [96, 375] width 96 height 13
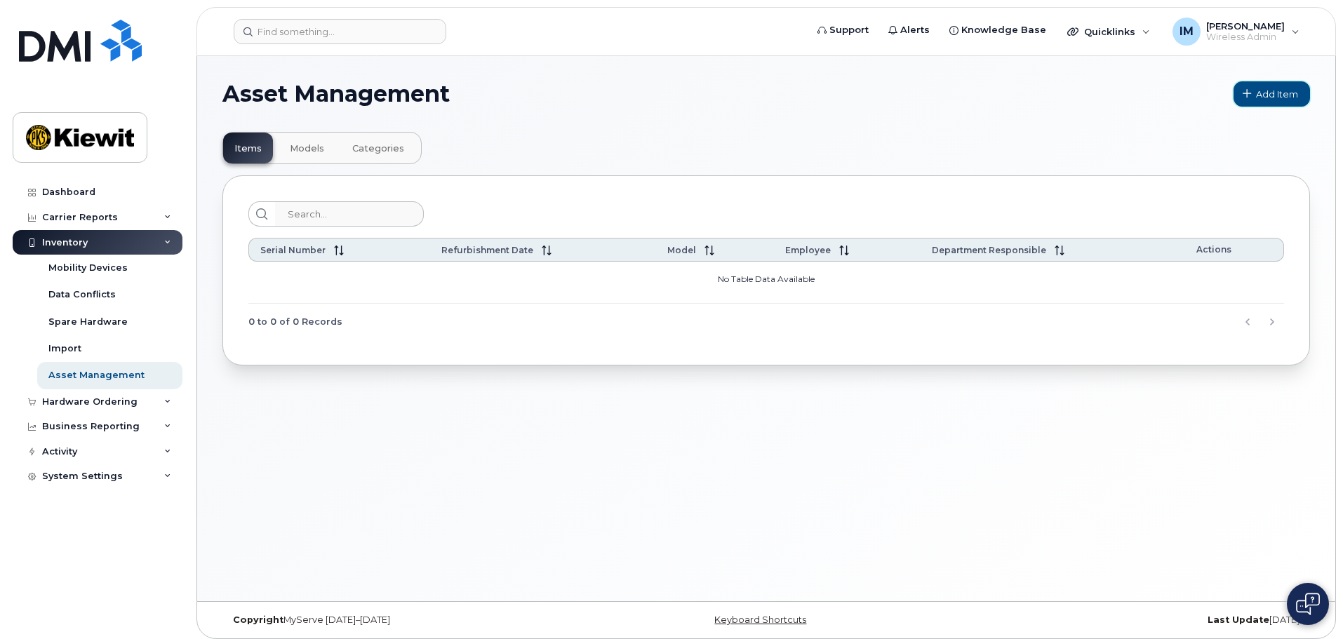
click at [1271, 98] on span "Add Item" at bounding box center [1277, 94] width 42 height 13
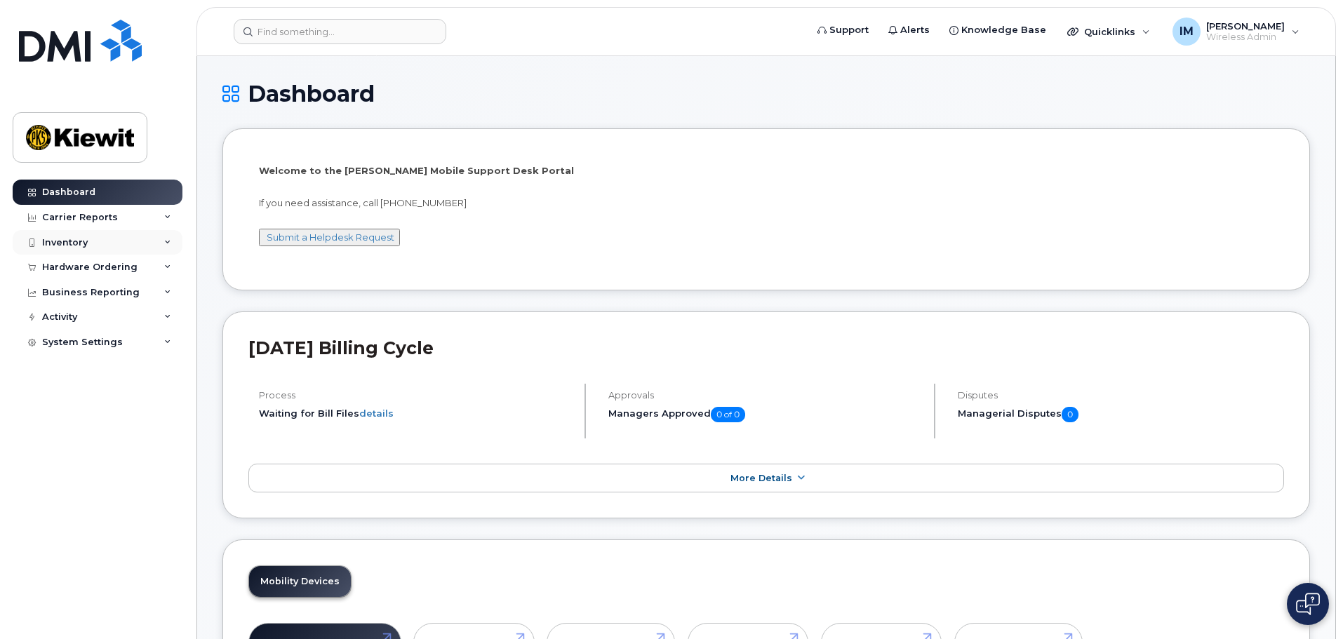
click at [168, 243] on icon at bounding box center [167, 242] width 7 height 7
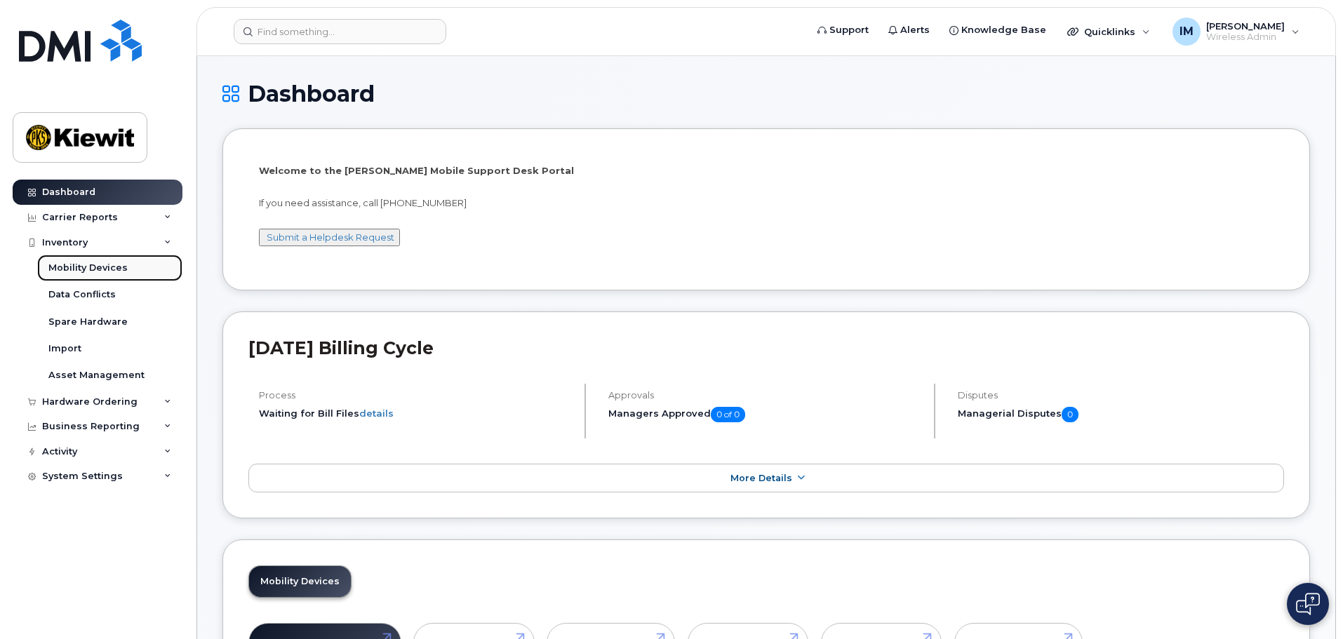
click at [117, 269] on div "Mobility Devices" at bounding box center [87, 268] width 79 height 13
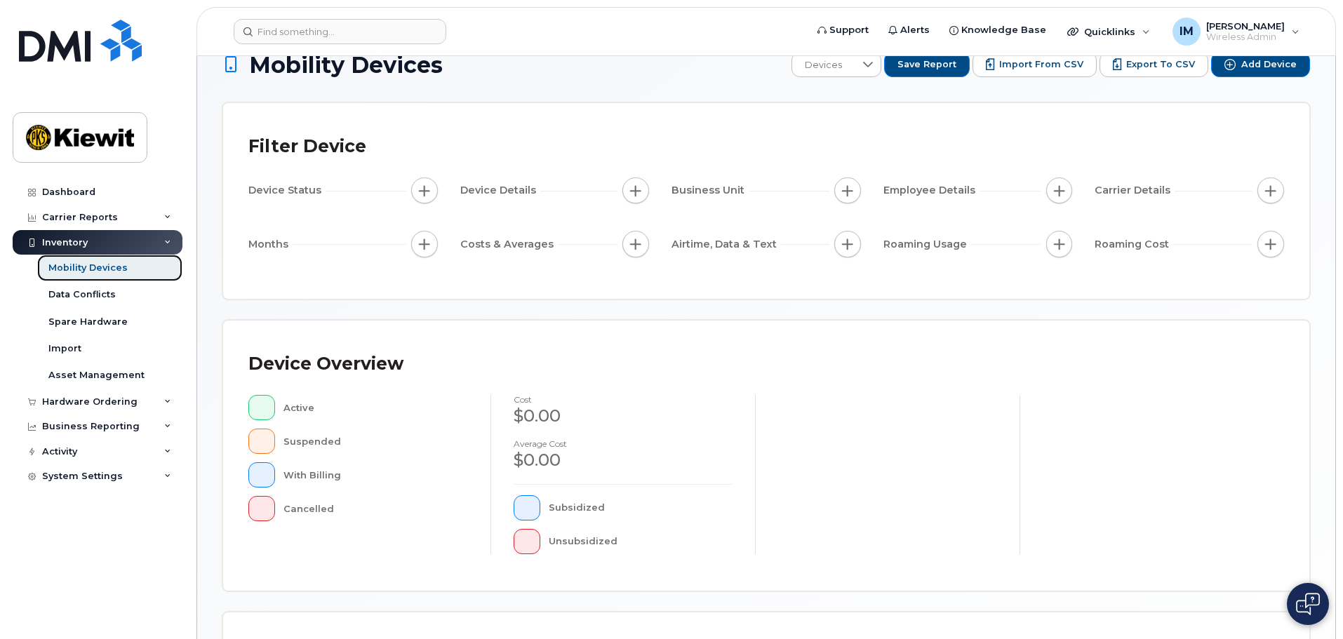
scroll to position [326, 0]
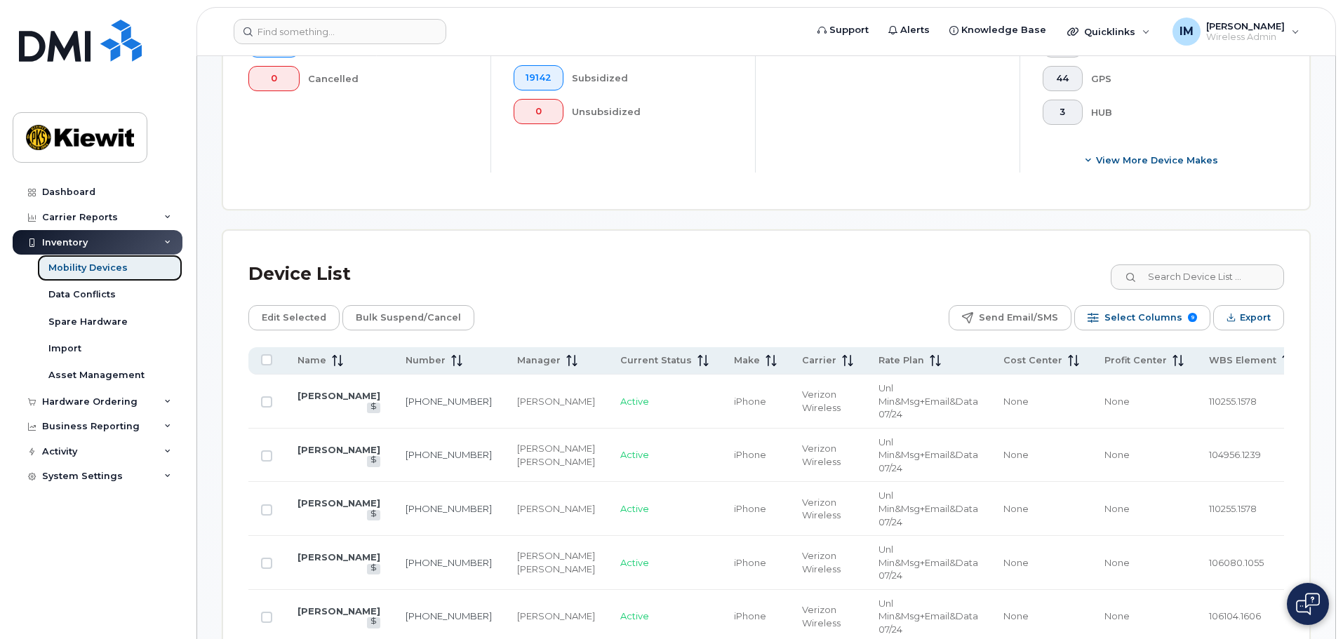
scroll to position [536, 0]
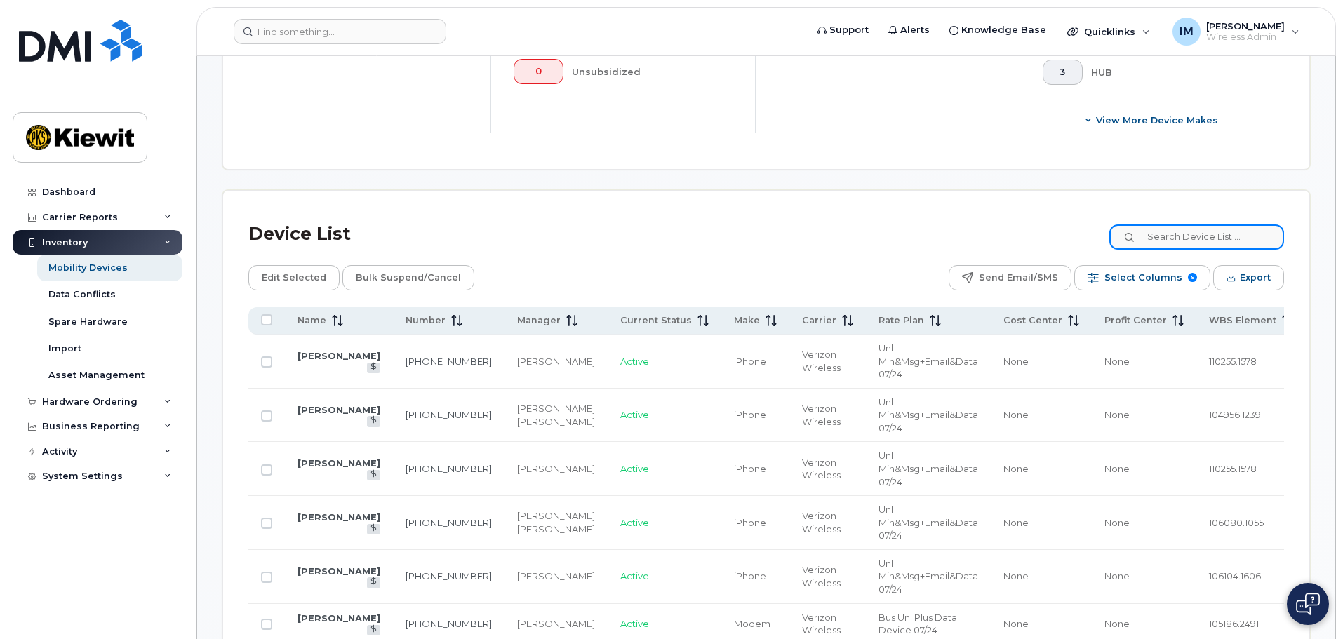
click at [1220, 230] on input at bounding box center [1196, 237] width 175 height 25
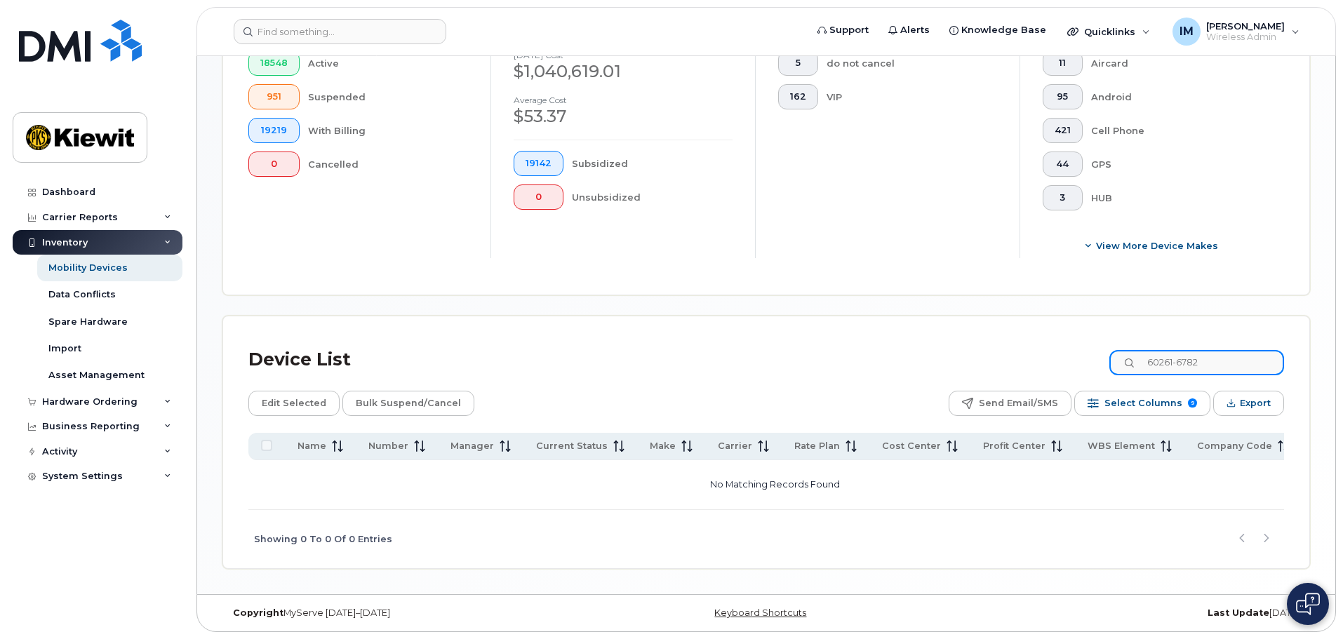
scroll to position [399, 0]
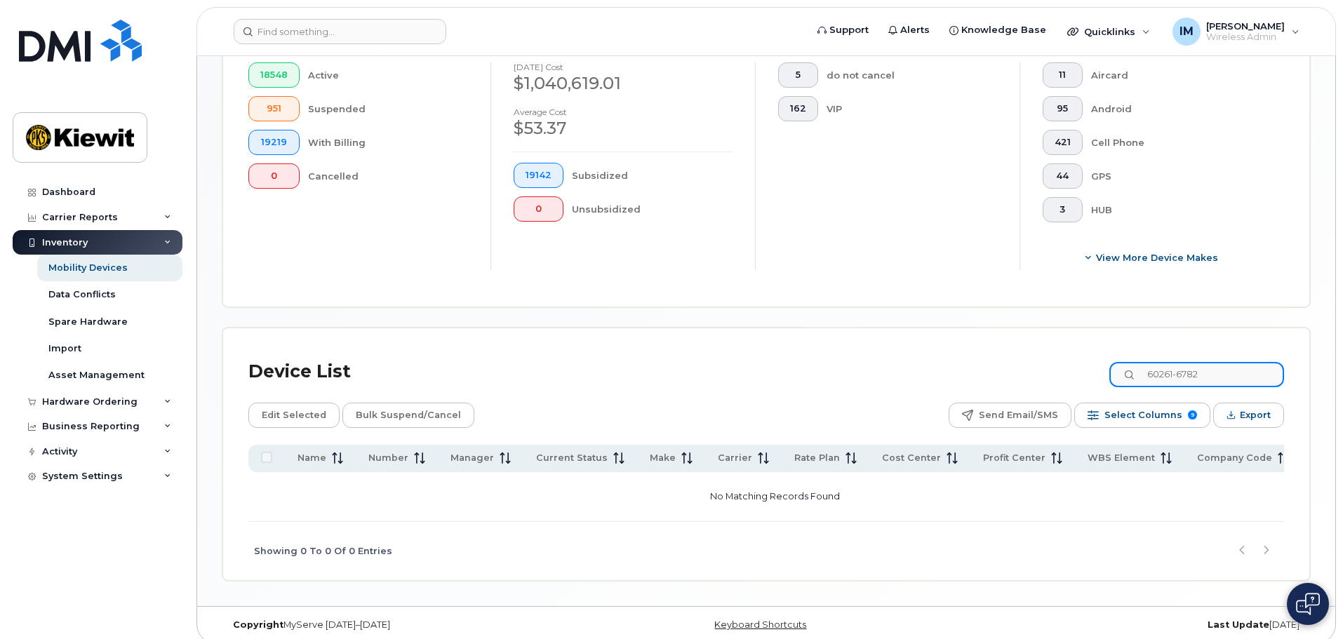
click at [1188, 367] on input "60261-6782" at bounding box center [1196, 374] width 175 height 25
drag, startPoint x: 1210, startPoint y: 362, endPoint x: 1103, endPoint y: 343, distance: 109.0
click at [1103, 354] on div "Device List 602616782" at bounding box center [766, 372] width 1036 height 36
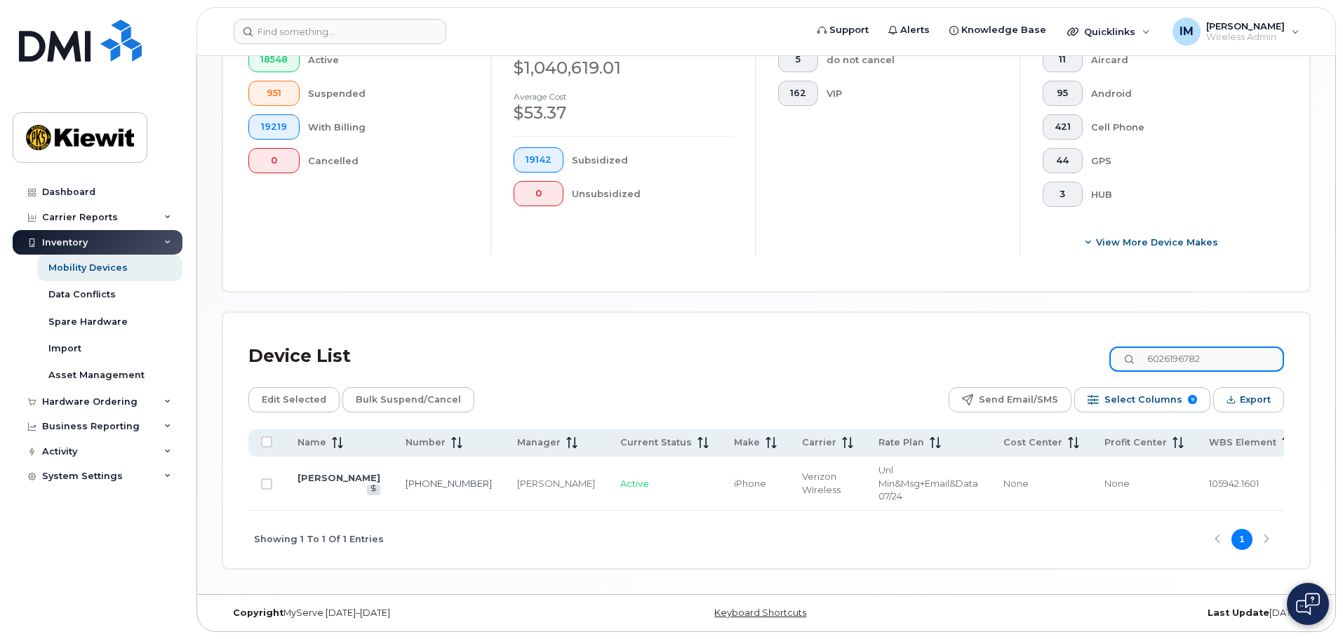
scroll to position [406, 0]
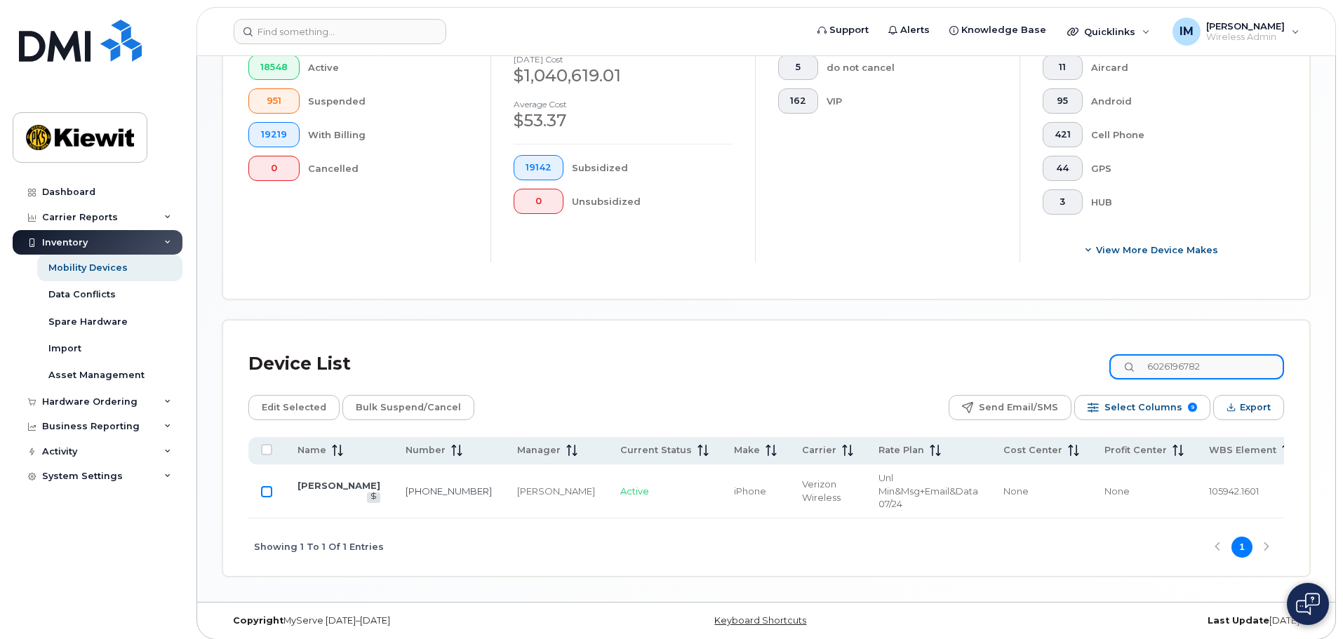
type input "6026196782"
click at [264, 486] on input "Row Unselected" at bounding box center [266, 491] width 11 height 11
checkbox input "true"
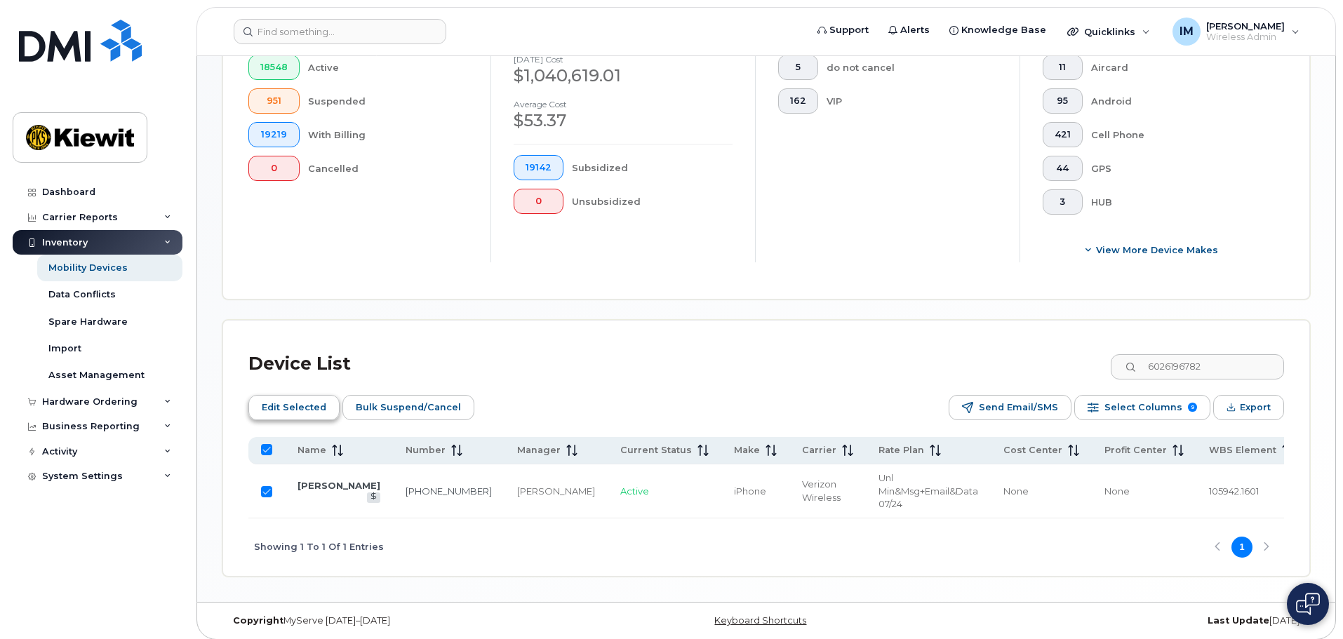
click at [311, 399] on span "Edit Selected" at bounding box center [294, 407] width 65 height 21
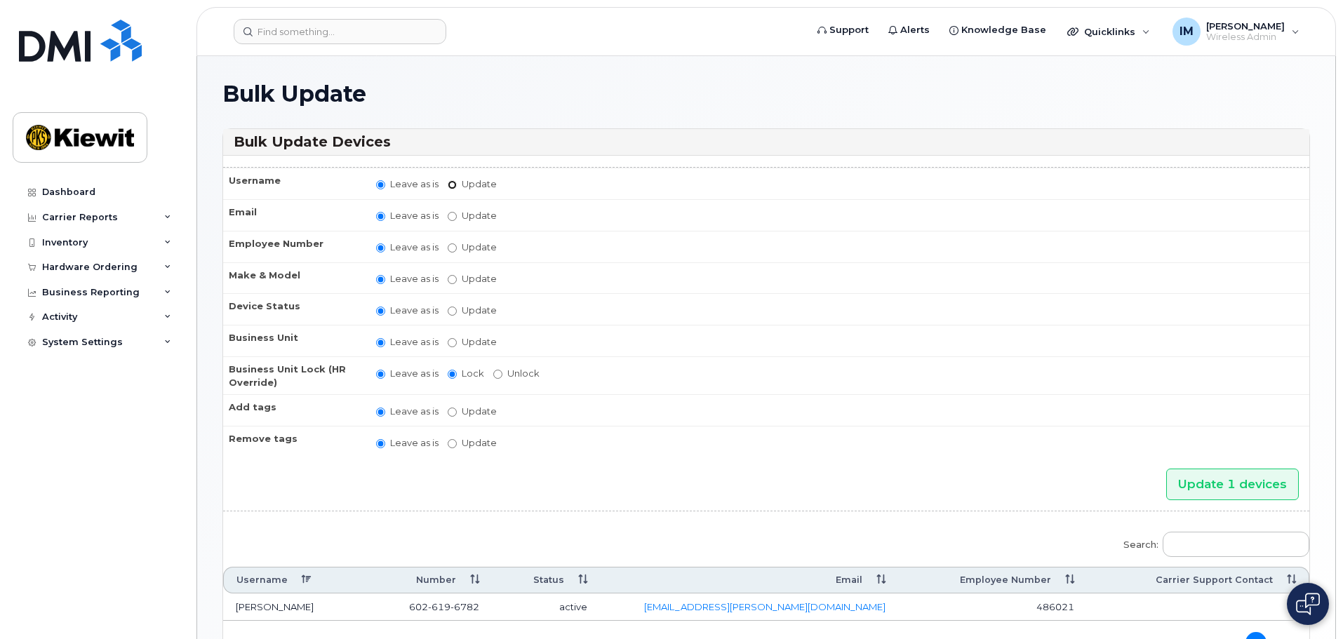
click at [455, 183] on input "Update" at bounding box center [452, 184] width 9 height 9
radio input "true"
radio input "false"
click at [528, 184] on input "Update" at bounding box center [562, 186] width 130 height 18
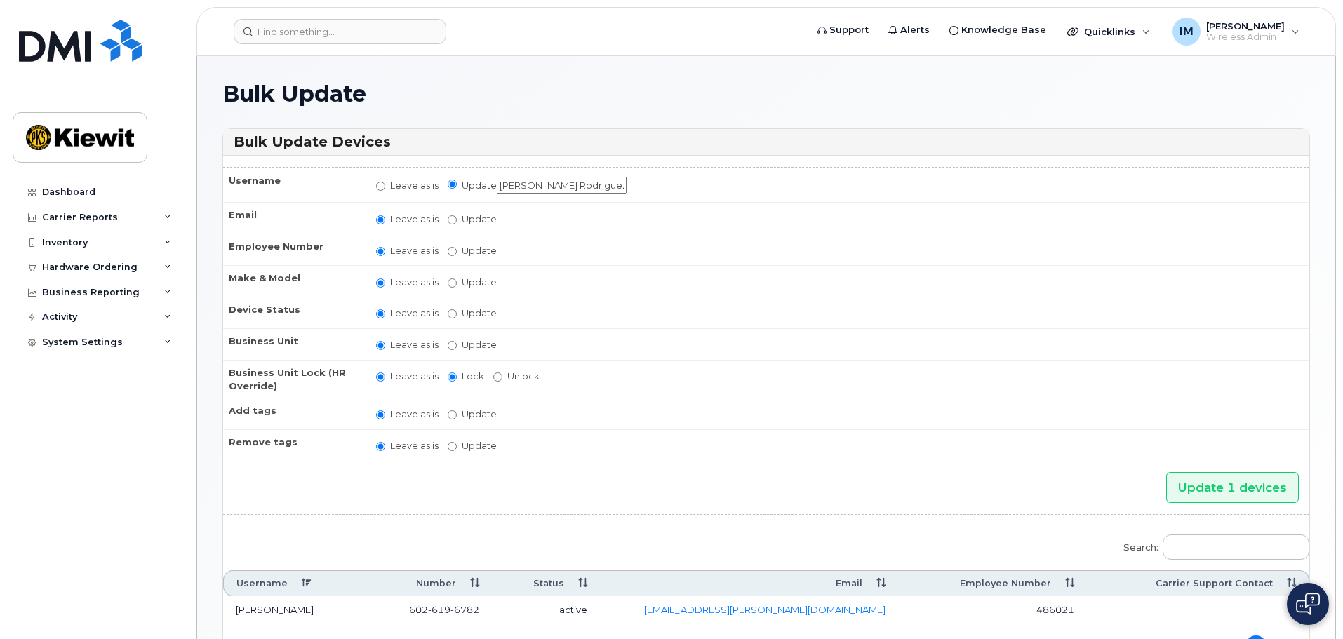
type input "[PERSON_NAME] Rpdriguez [PERSON_NAME]"
click at [455, 218] on input "Update" at bounding box center [452, 219] width 9 height 9
radio input "true"
radio input "false"
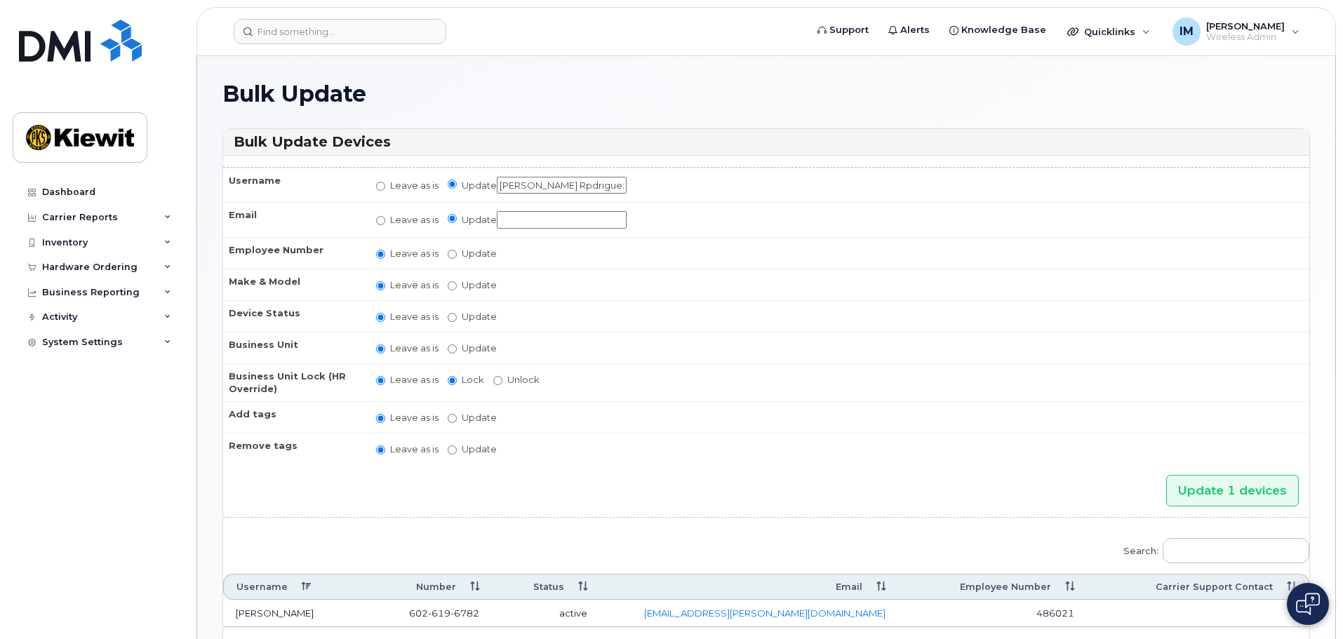
click at [560, 225] on input "Update" at bounding box center [562, 220] width 130 height 18
type input "[PERSON_NAME][EMAIL_ADDRESS][PERSON_NAME][DOMAIN_NAME]"
click at [450, 258] on input "Update" at bounding box center [452, 254] width 9 height 9
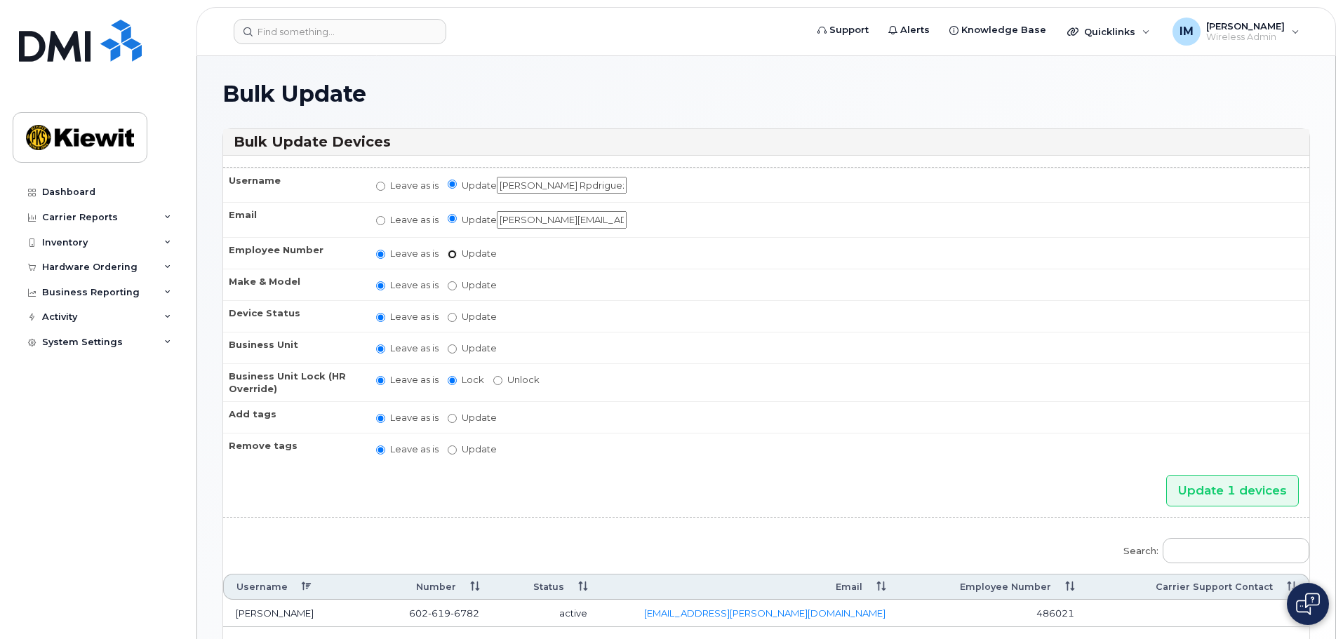
radio input "true"
radio input "false"
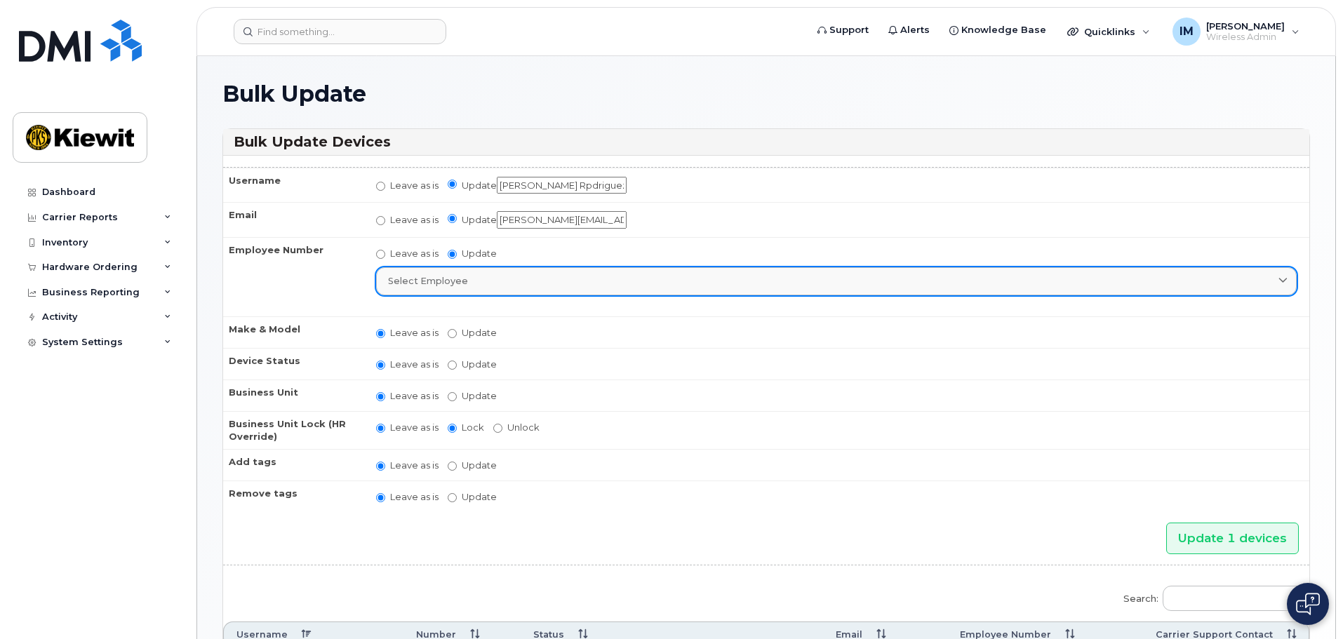
click at [475, 281] on div "Select employee" at bounding box center [836, 280] width 897 height 13
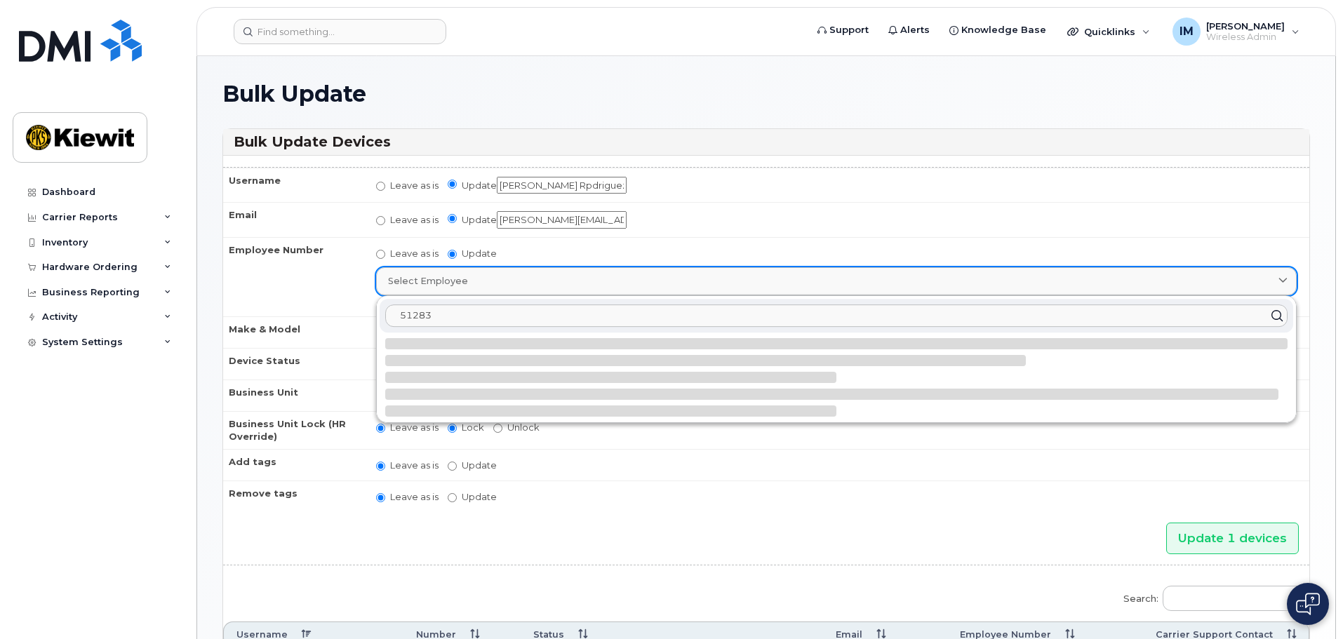
type input "512835"
click at [1166, 523] on input "Update 1 devices" at bounding box center [1232, 539] width 133 height 32
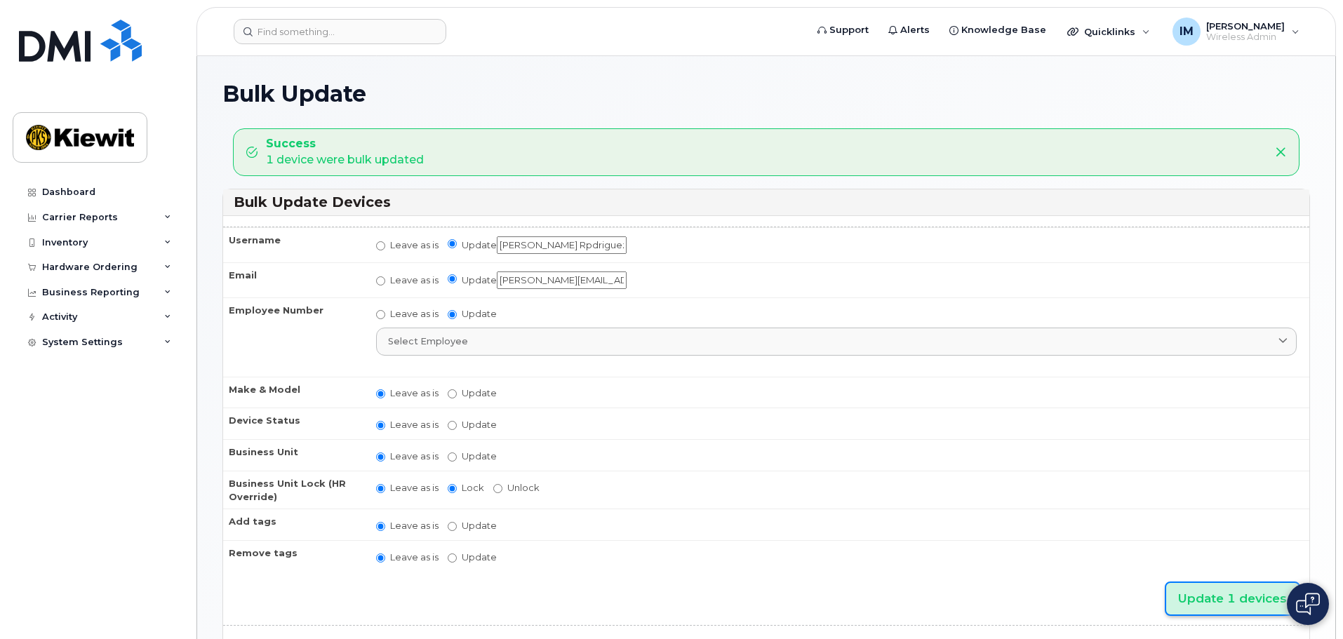
click at [1241, 604] on input "Update 1 devices" at bounding box center [1232, 599] width 133 height 32
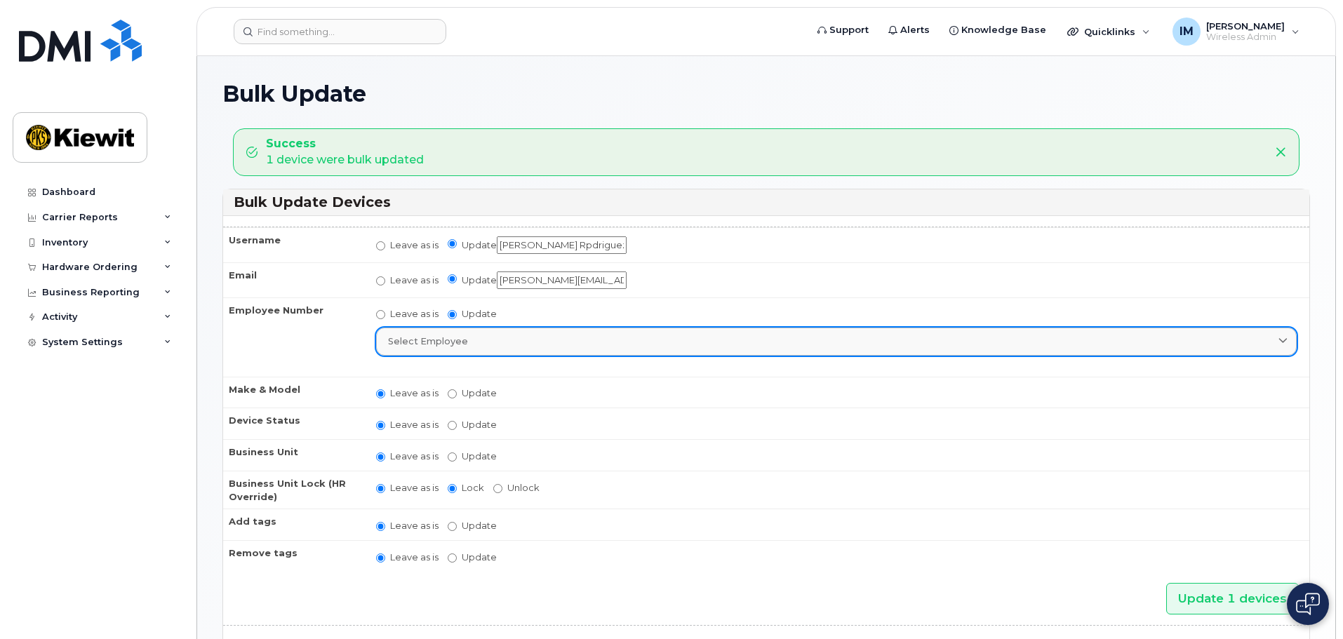
click at [467, 339] on div "Select employee" at bounding box center [836, 341] width 897 height 13
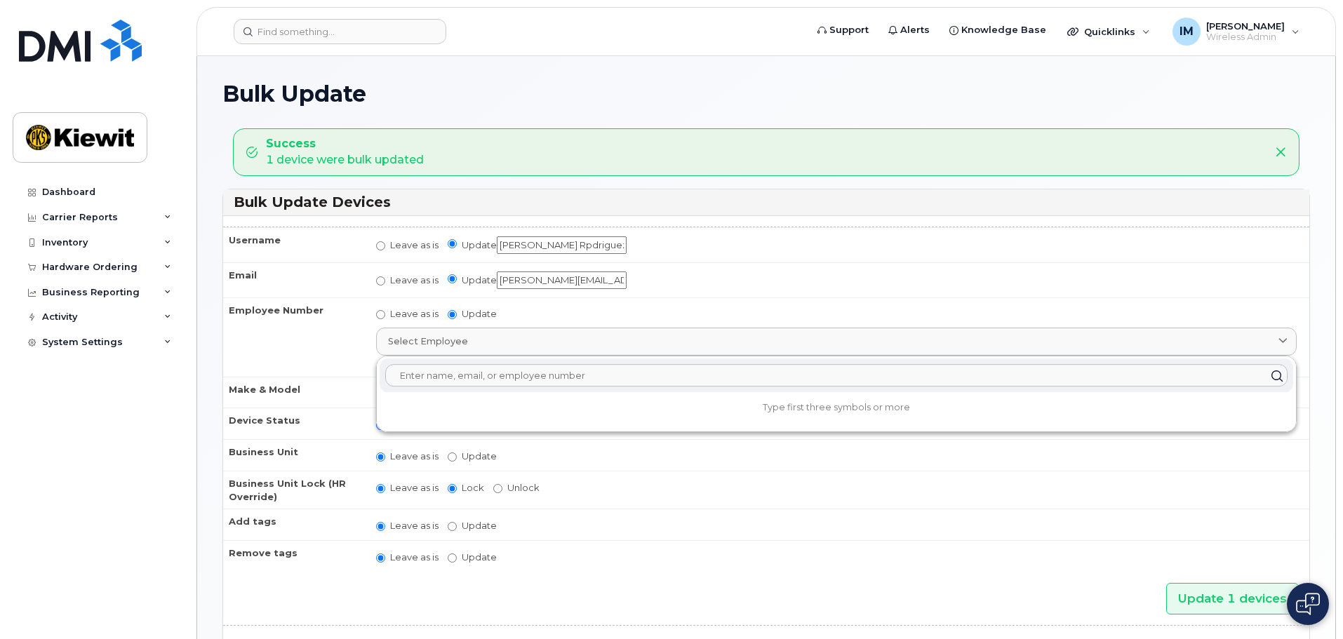
click at [479, 379] on input "text" at bounding box center [836, 376] width 902 height 22
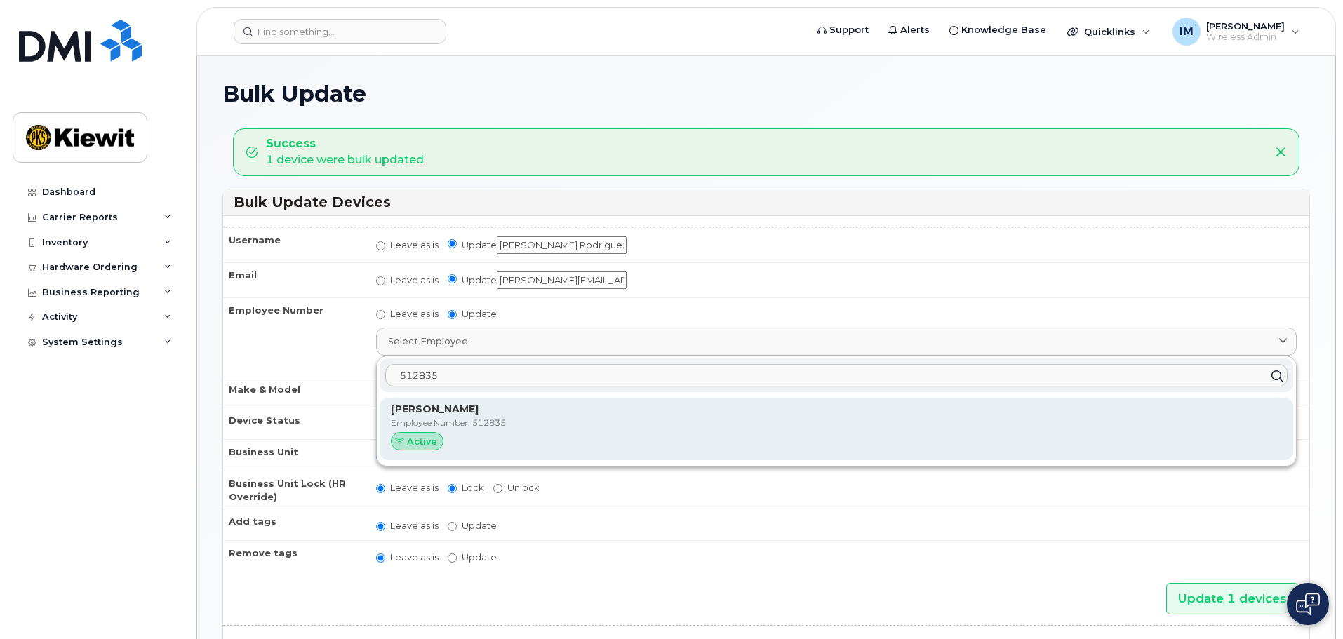
type input "512835"
click at [476, 407] on strong "[PERSON_NAME]" at bounding box center [435, 409] width 88 height 13
type input "512835"
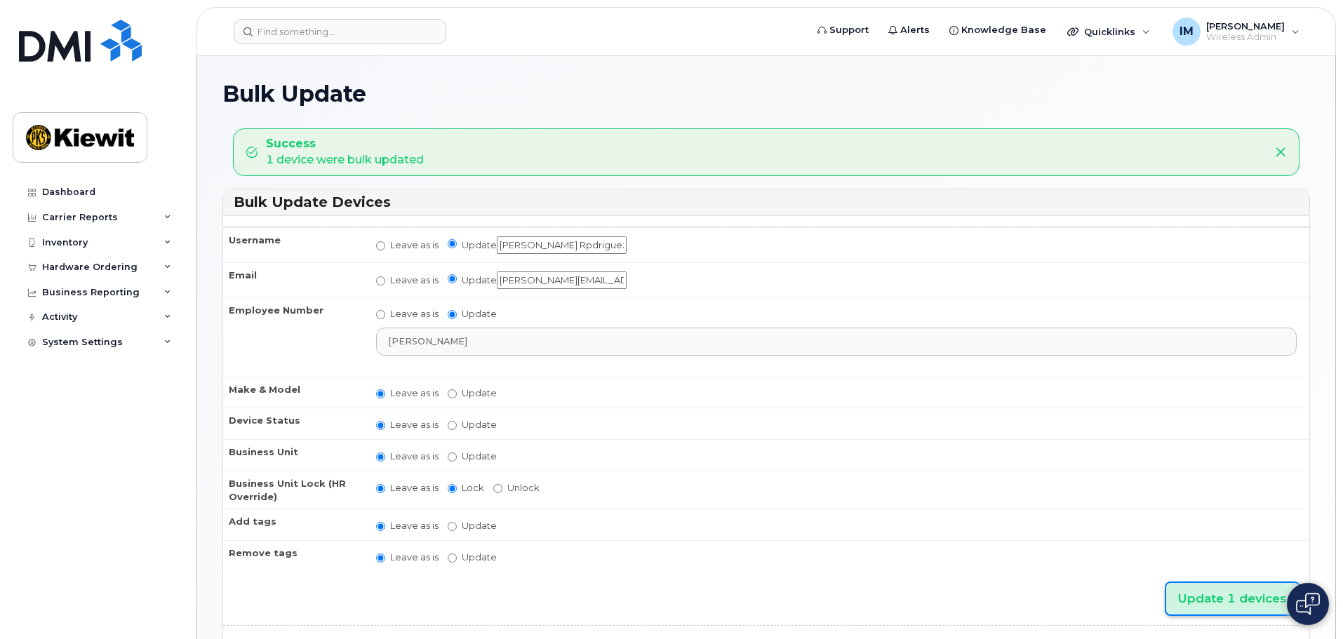
click at [1266, 599] on input "Update 1 devices" at bounding box center [1232, 599] width 133 height 32
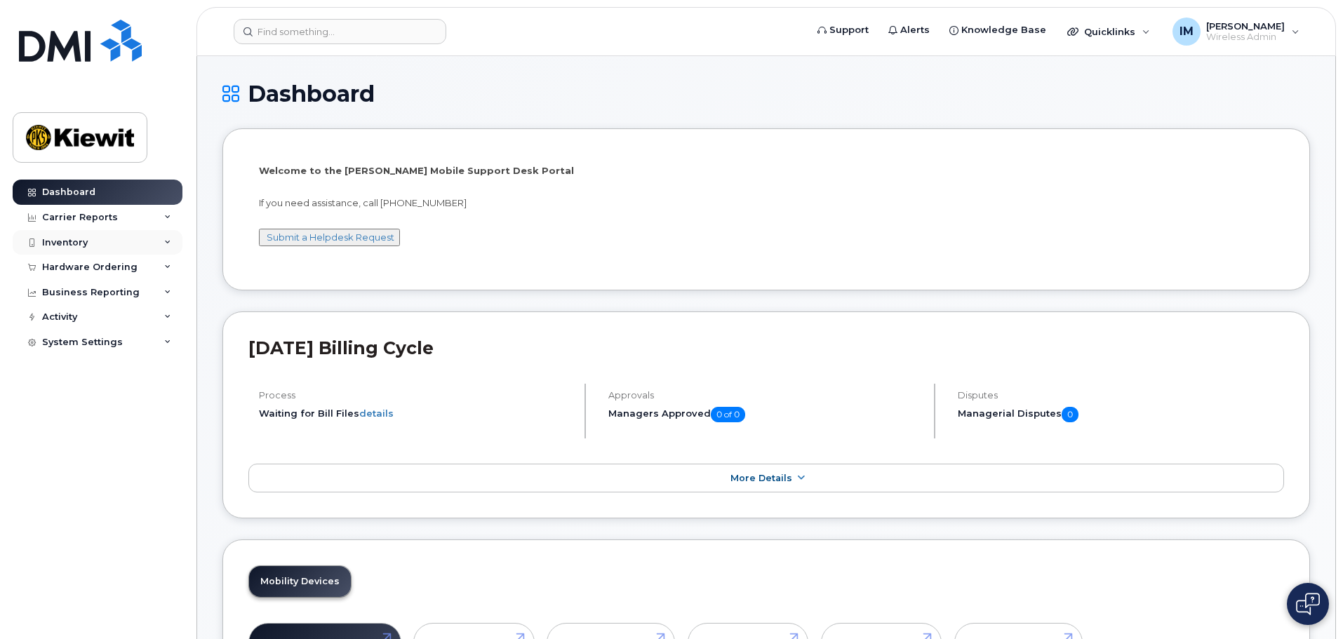
click at [169, 240] on icon at bounding box center [167, 242] width 7 height 7
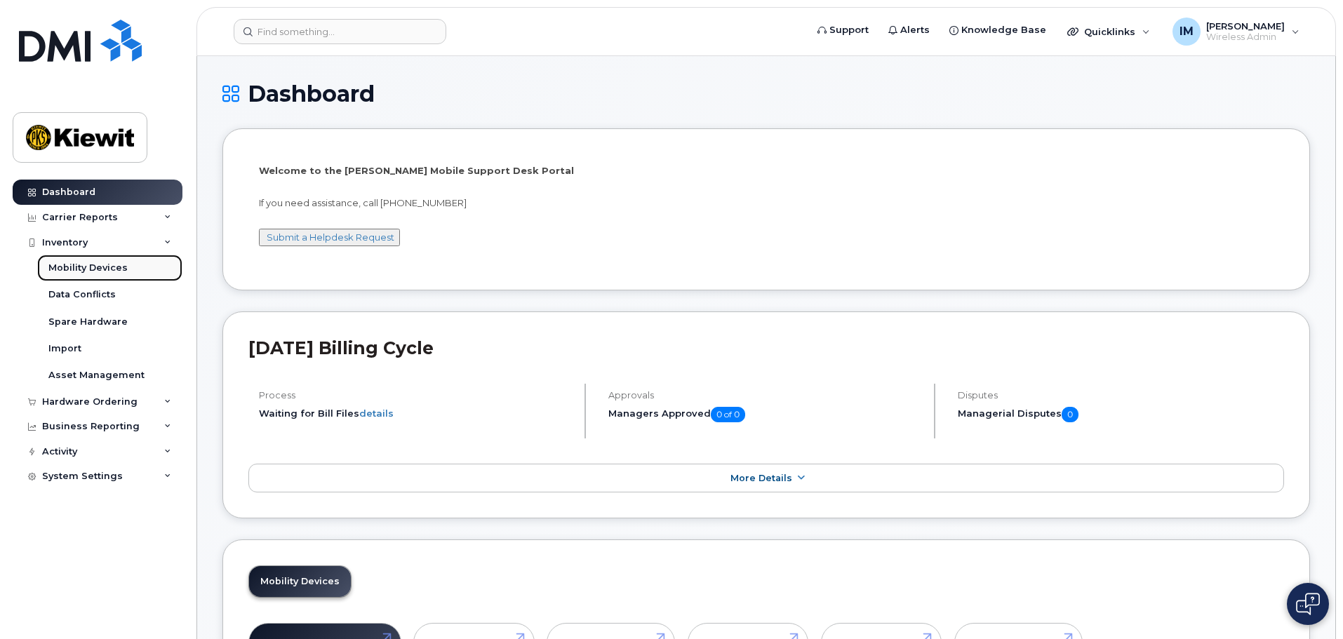
click at [124, 267] on link "Mobility Devices" at bounding box center [109, 268] width 145 height 27
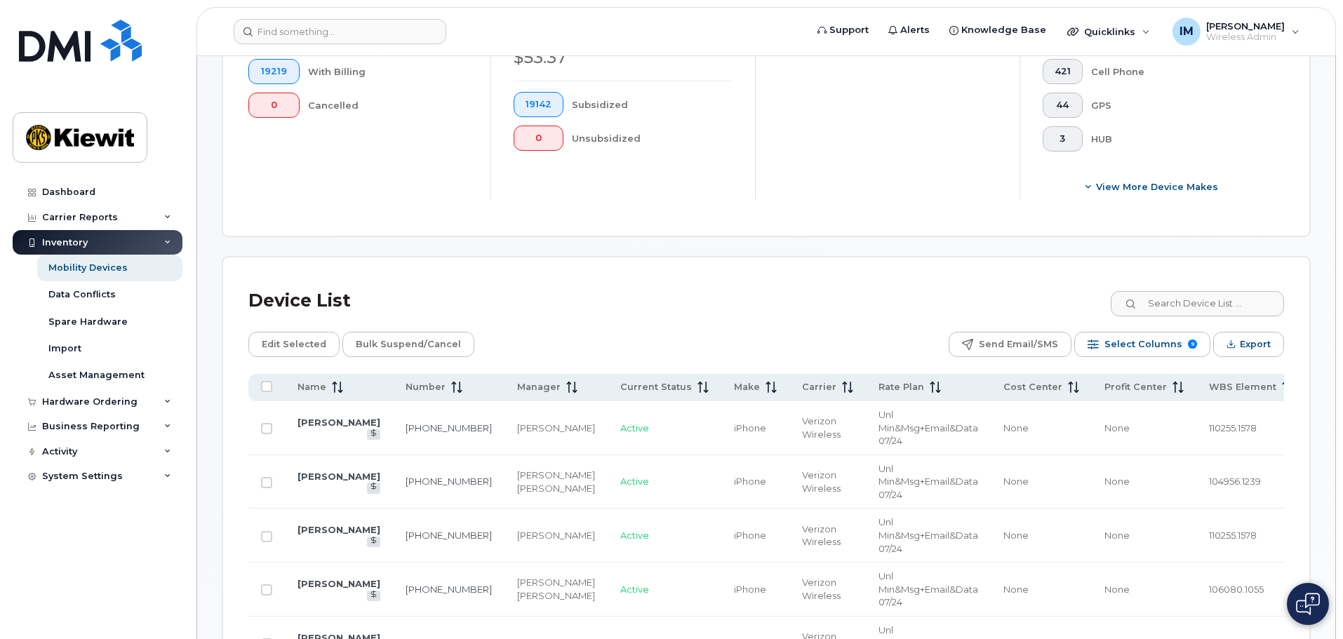
scroll to position [491, 0]
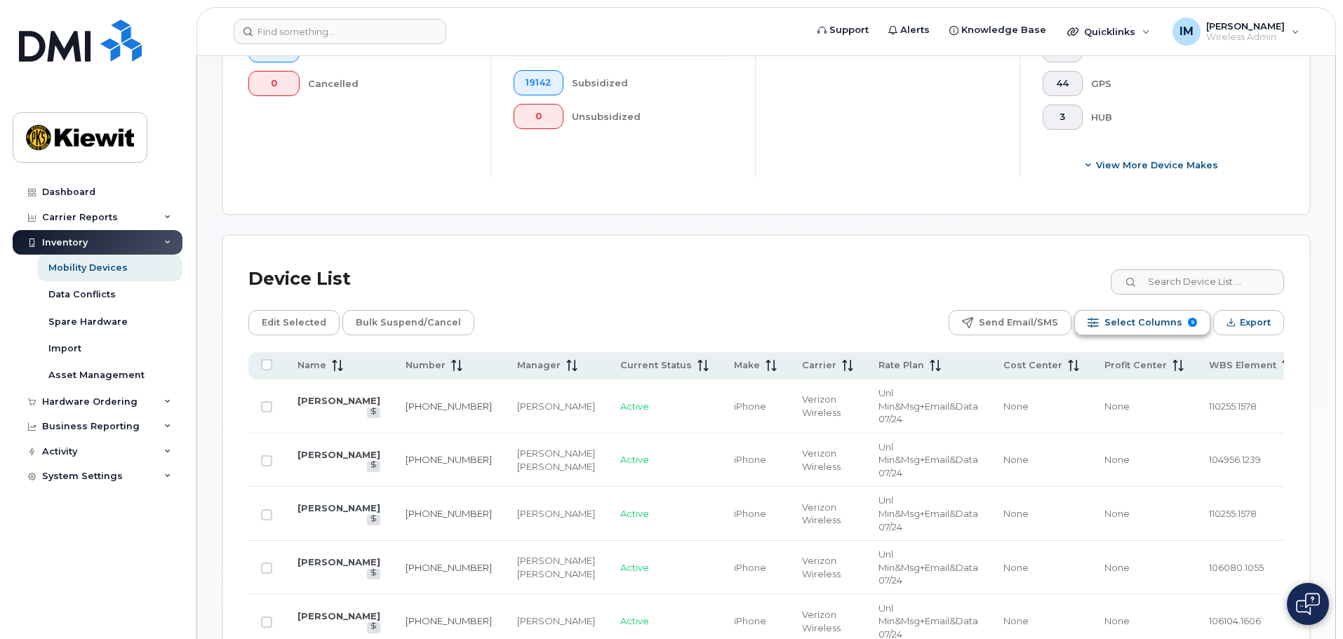
click at [1151, 312] on span "Select Columns" at bounding box center [1143, 322] width 78 height 21
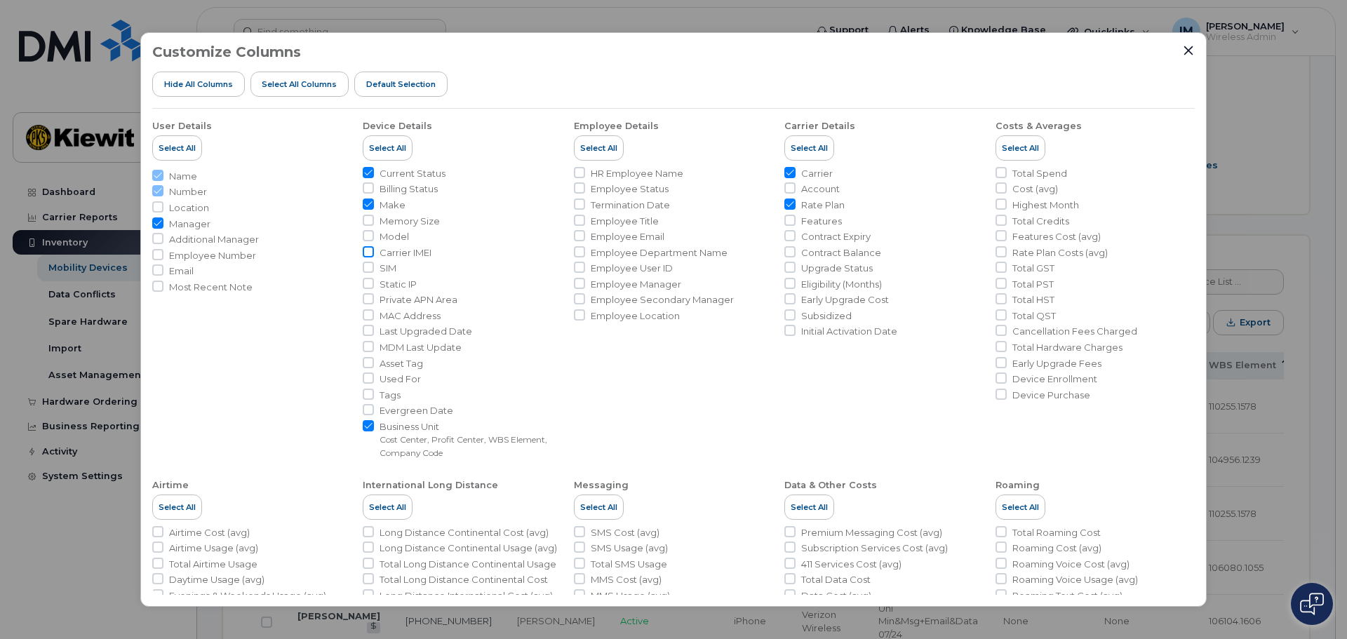
click at [368, 253] on input "Carrier IMEI" at bounding box center [368, 251] width 11 height 11
checkbox input "true"
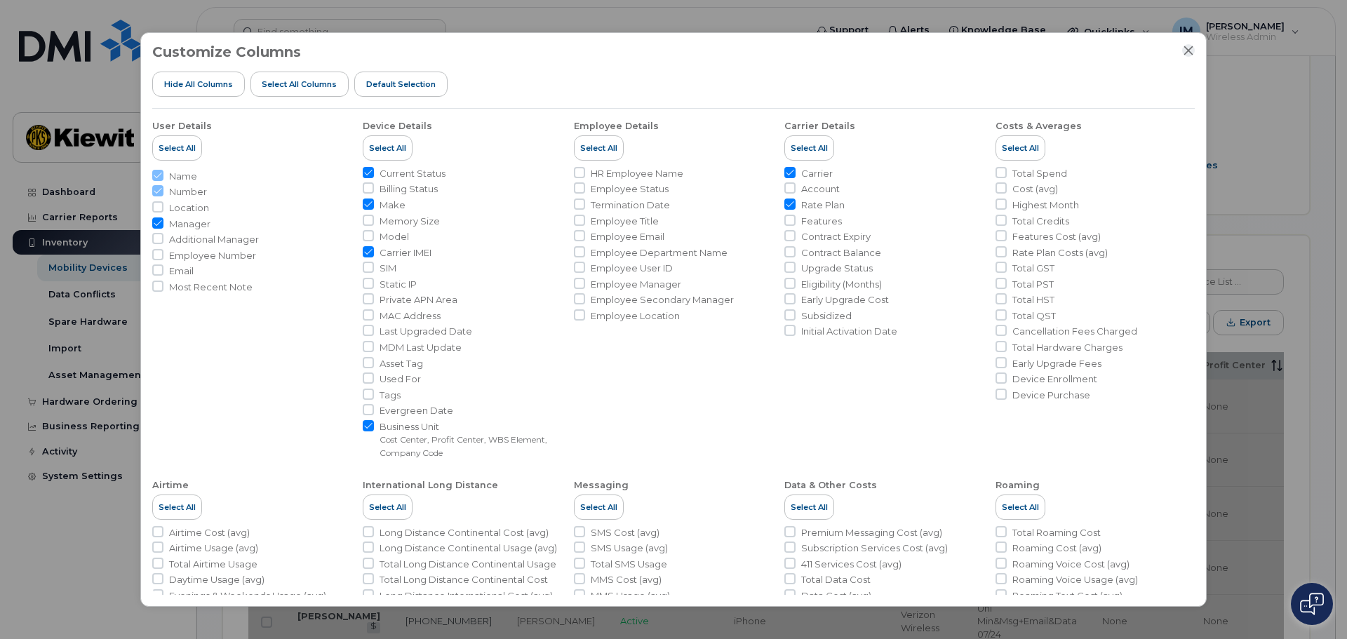
click at [1189, 50] on icon "Close" at bounding box center [1188, 50] width 9 height 9
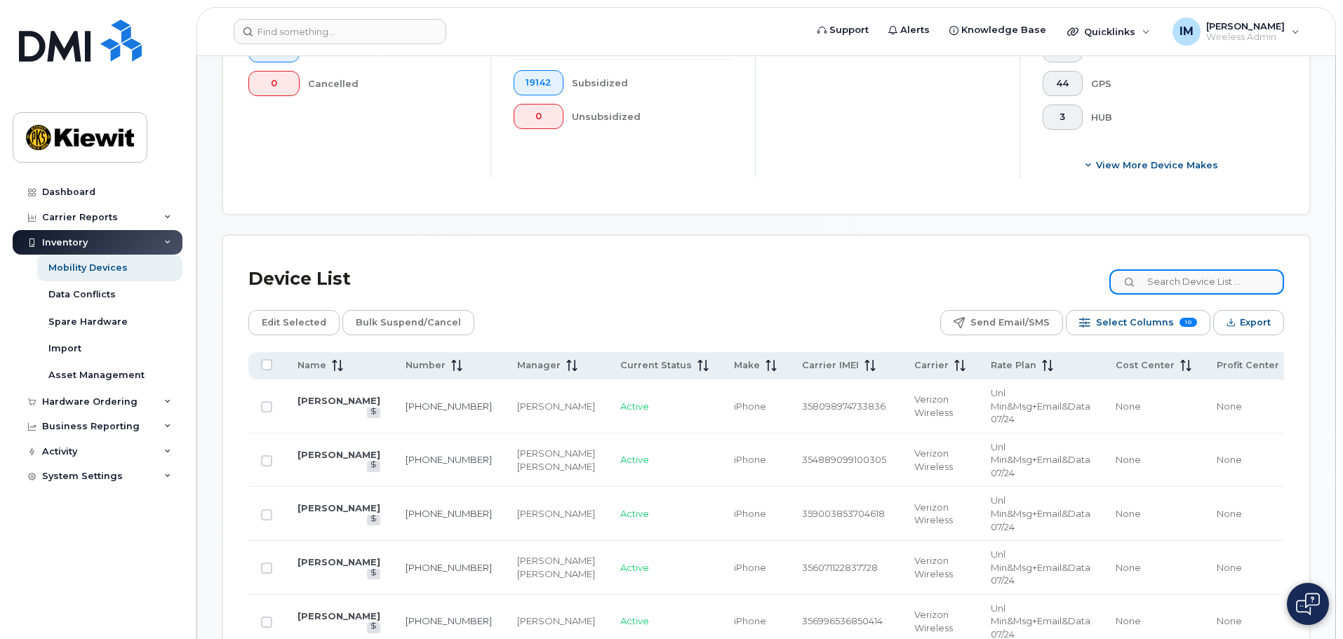
click at [1215, 270] on input at bounding box center [1196, 281] width 175 height 25
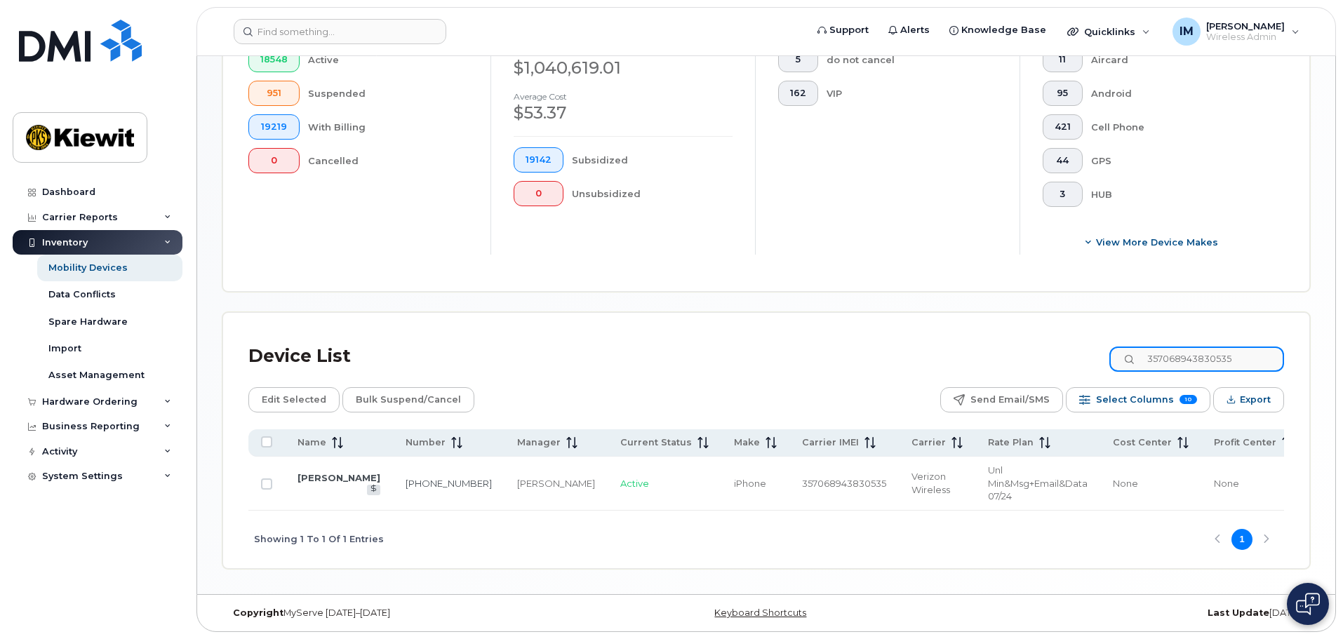
scroll to position [406, 0]
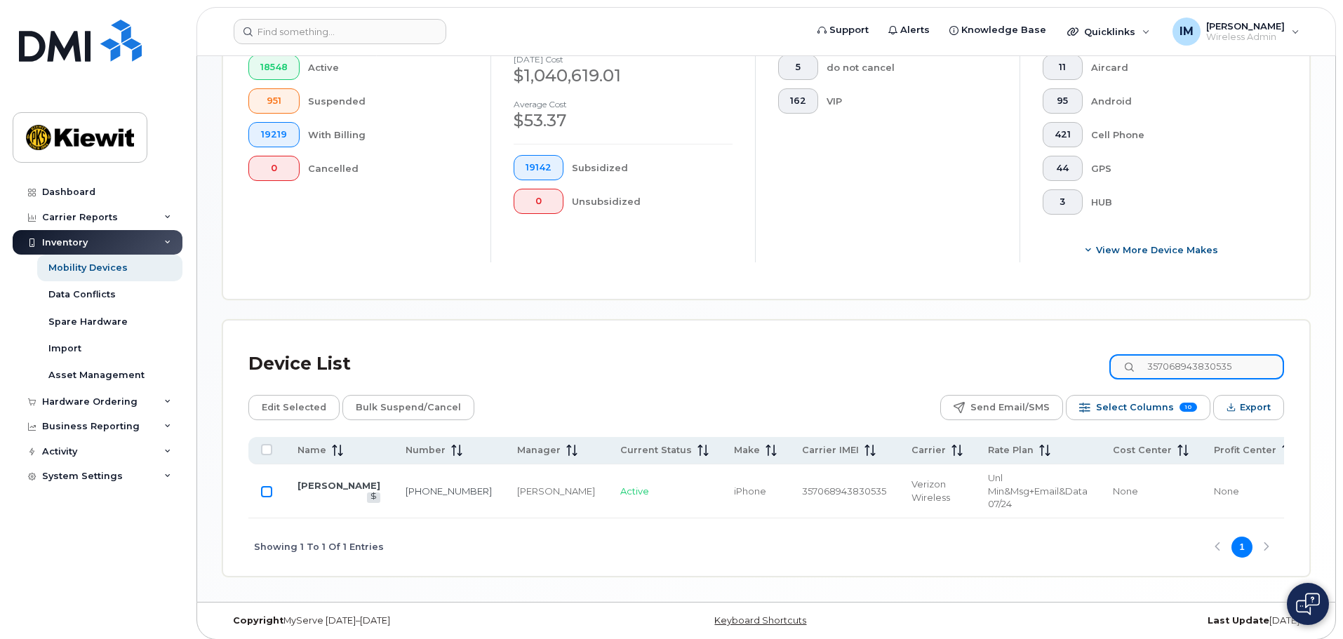
type input "357068943830535"
click at [268, 486] on input "Row Unselected" at bounding box center [266, 491] width 11 height 11
checkbox input "true"
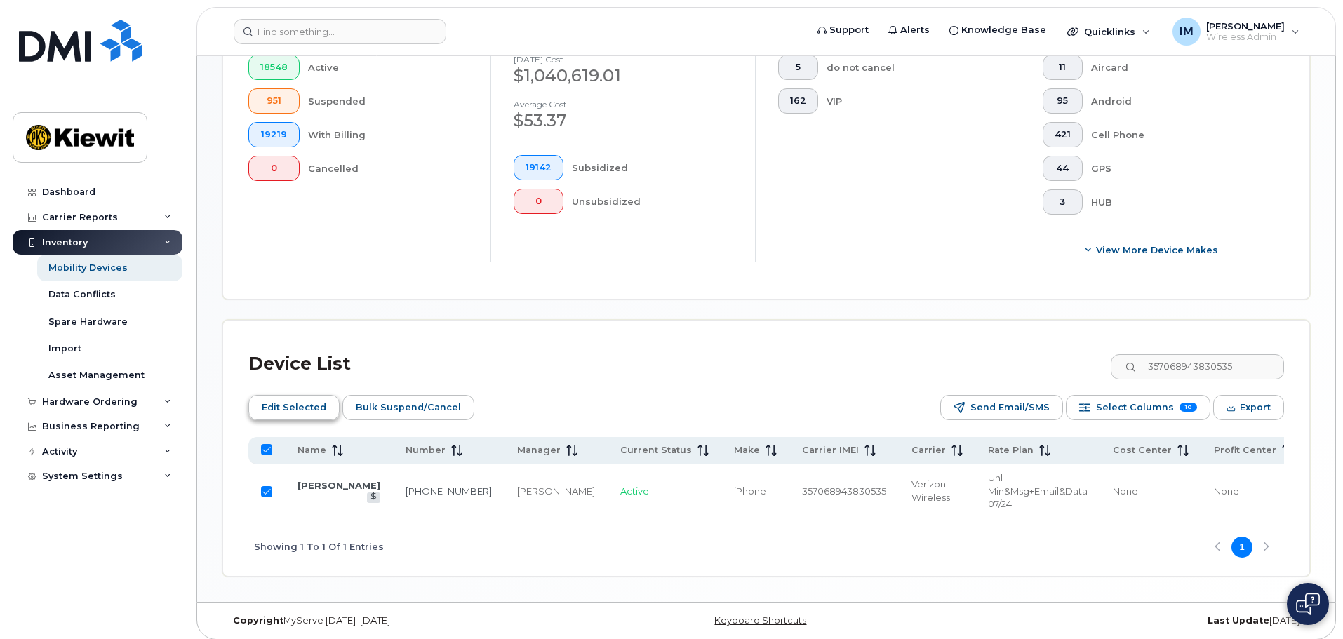
click at [280, 397] on span "Edit Selected" at bounding box center [294, 407] width 65 height 21
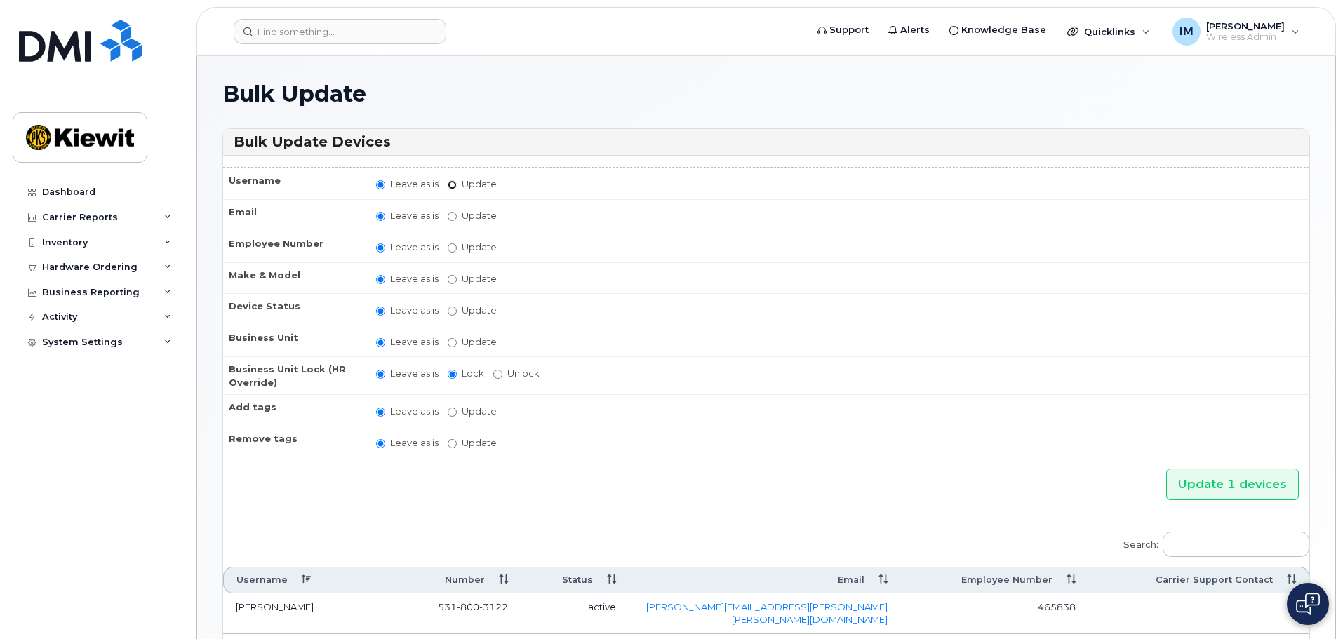
click at [453, 180] on input "Update" at bounding box center [452, 184] width 9 height 9
radio input "true"
radio input "false"
click at [506, 189] on input "Update" at bounding box center [562, 186] width 130 height 18
type input "Available"
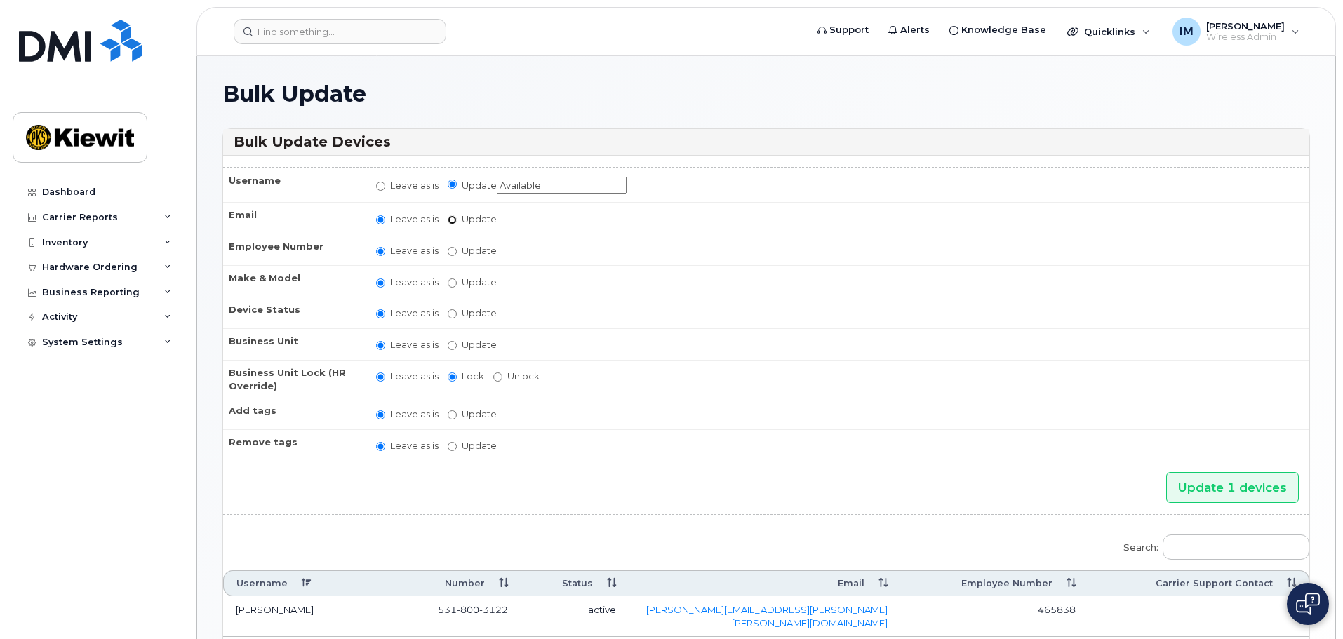
click at [456, 221] on input "Update" at bounding box center [452, 219] width 9 height 9
radio input "true"
radio input "false"
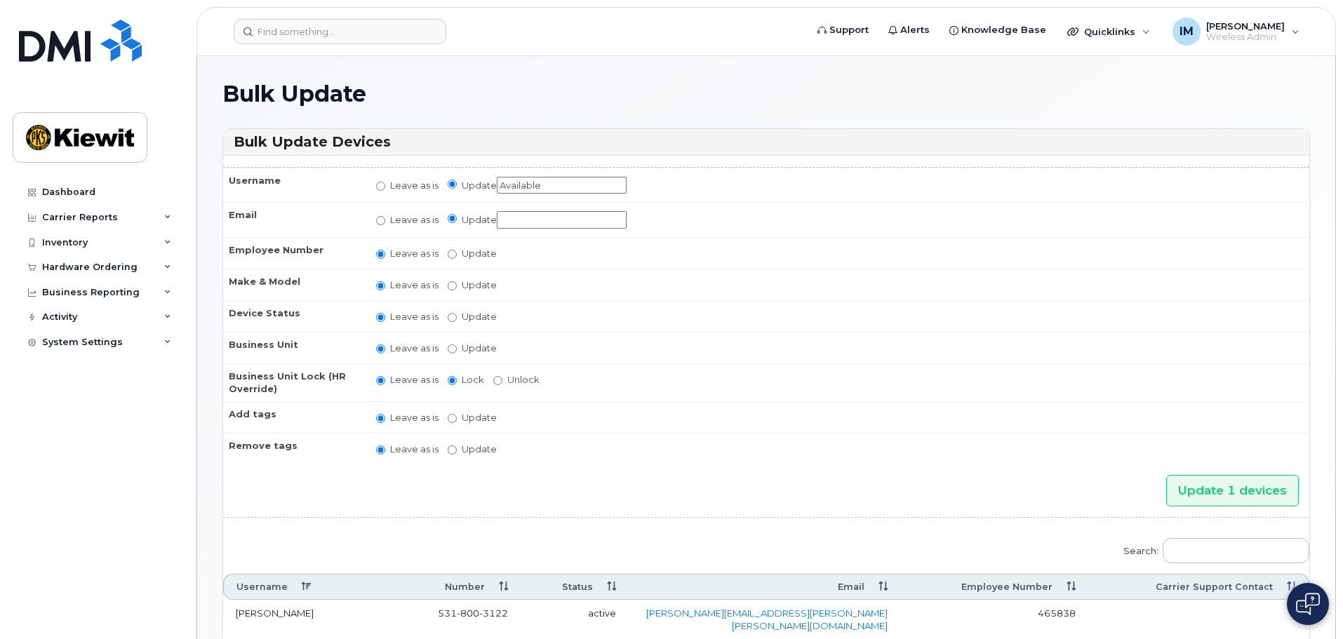
click at [523, 220] on input "Update" at bounding box center [562, 220] width 130 height 18
type input "None"
click at [474, 248] on label "Update" at bounding box center [472, 253] width 49 height 13
click at [457, 250] on input "Update" at bounding box center [452, 254] width 9 height 9
radio input "true"
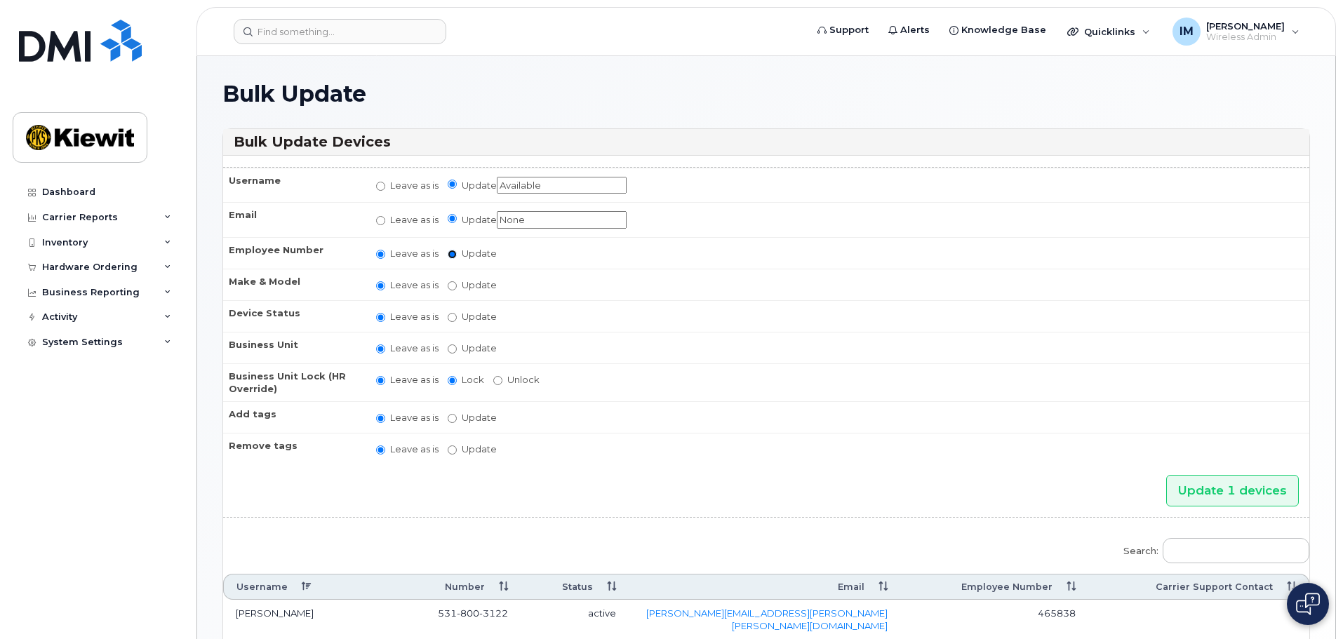
radio input "false"
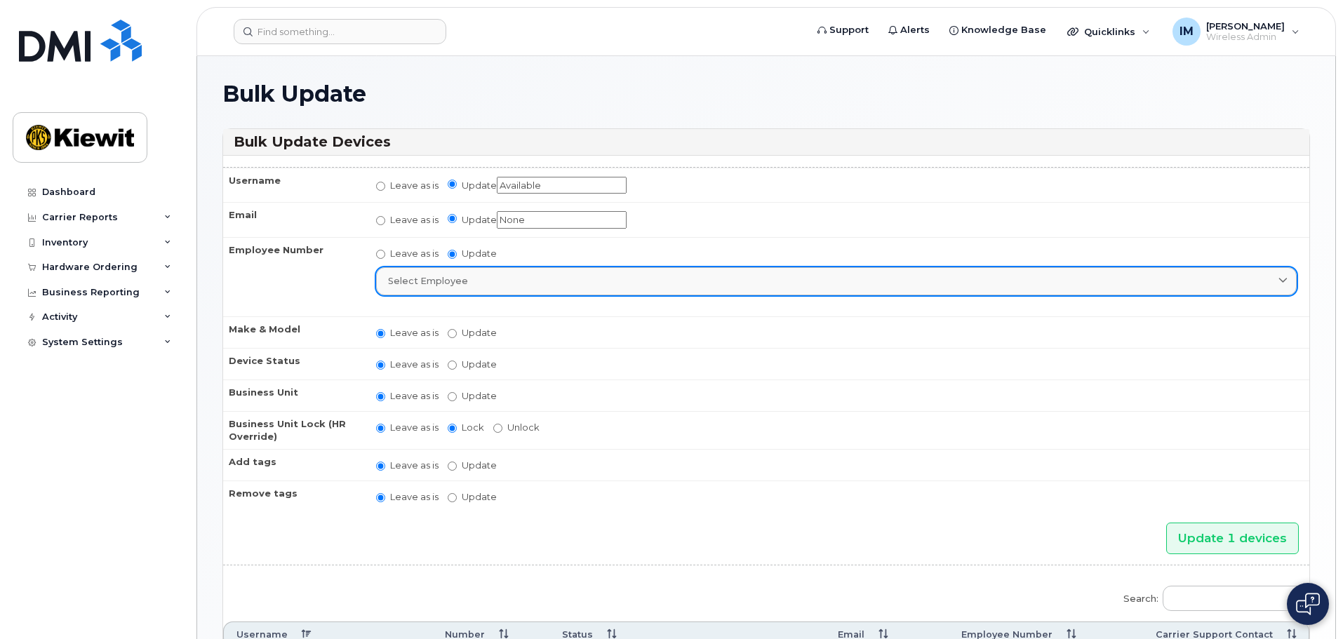
click at [464, 281] on div "Select employee" at bounding box center [836, 280] width 897 height 13
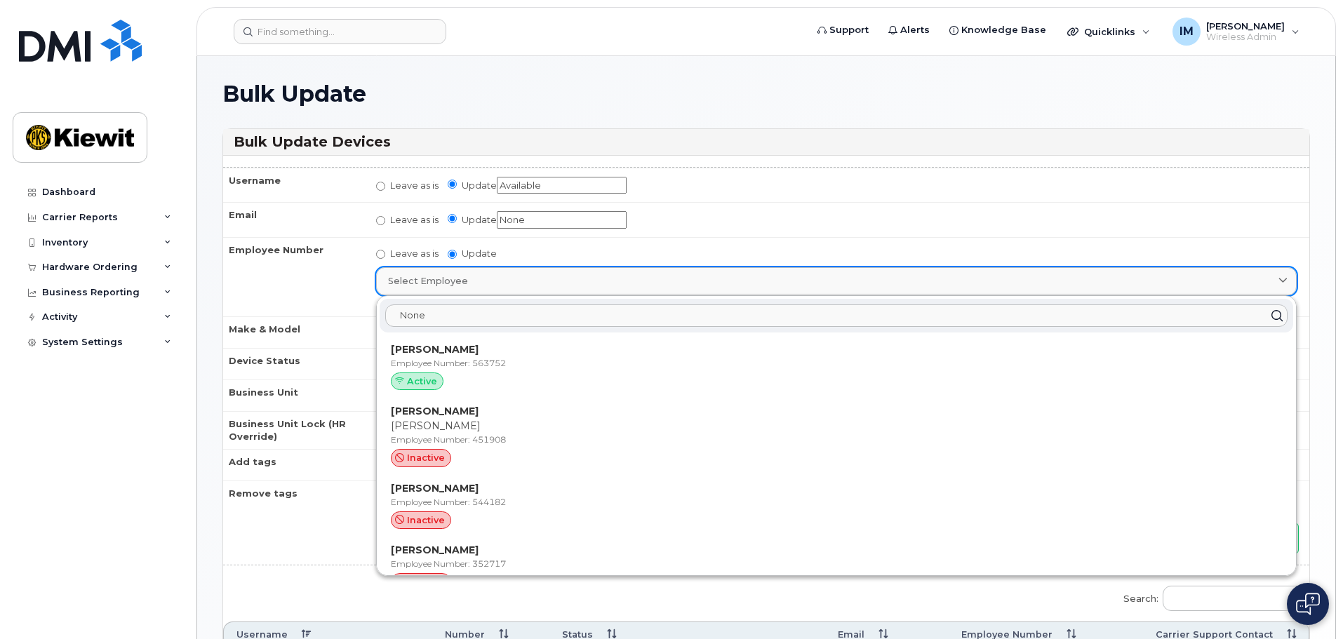
type input "None"
click at [486, 284] on div "Select employee" at bounding box center [836, 280] width 897 height 13
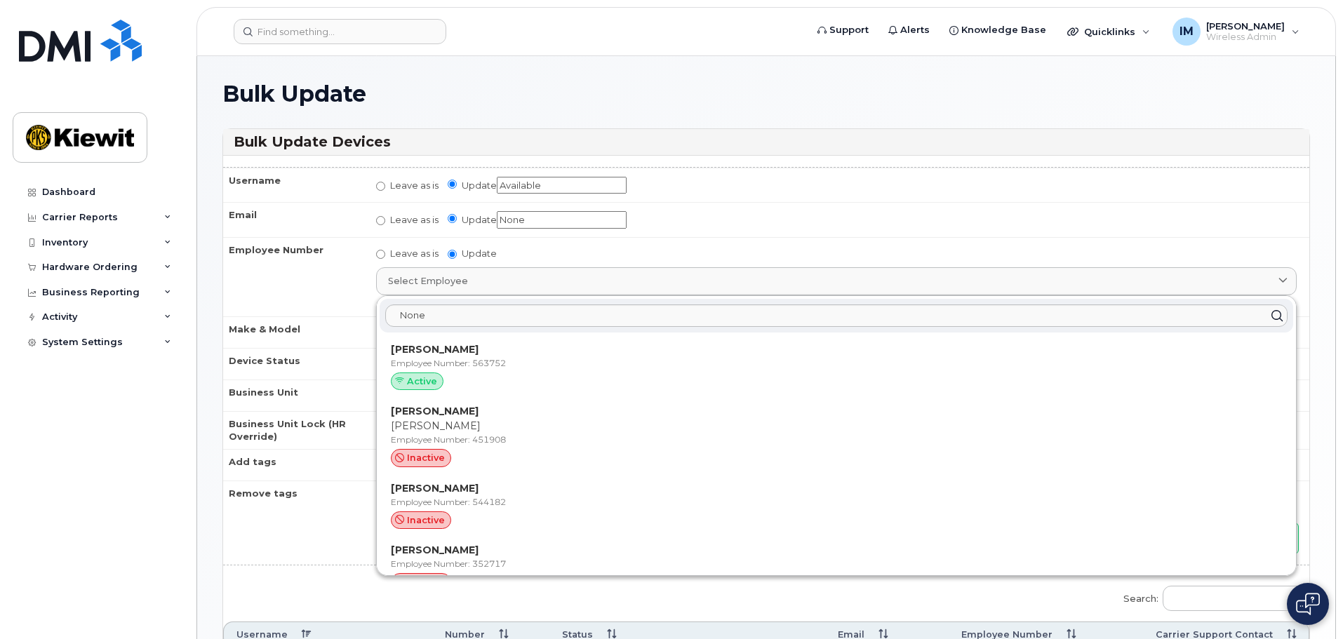
click at [559, 252] on td "Leave as is Update Select employee None Abel Quinones Rodriguez Employee Number…" at bounding box center [836, 276] width 946 height 79
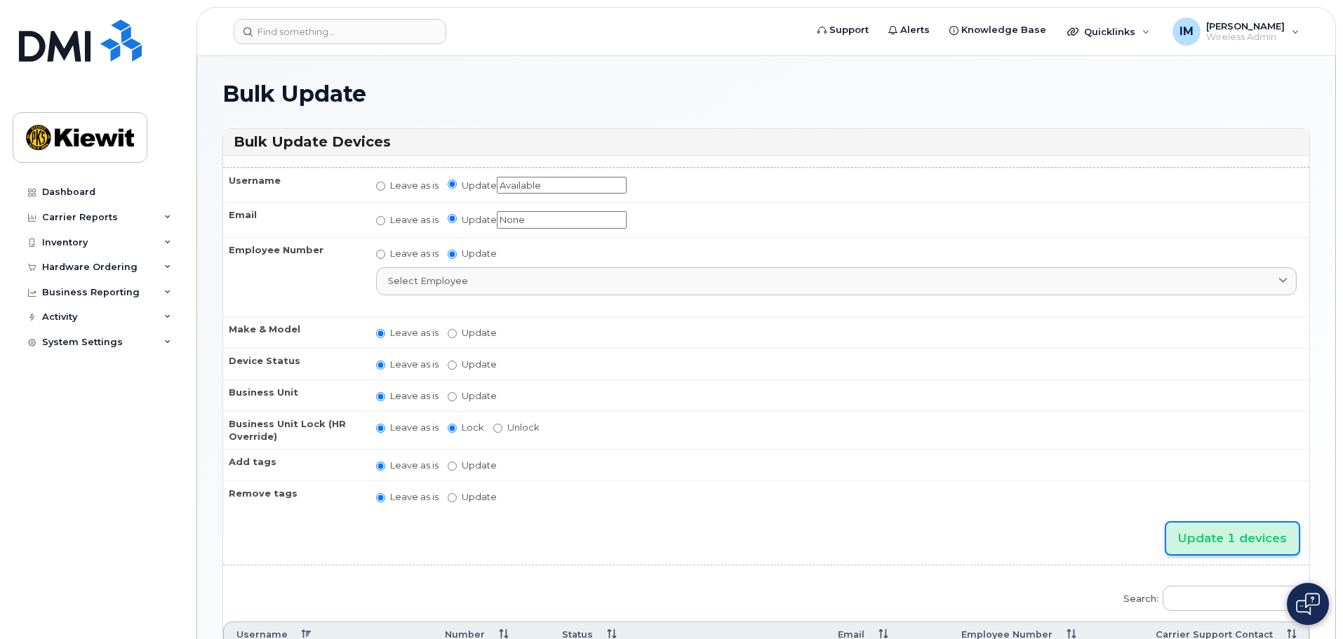
click at [1221, 536] on input "Update 1 devices" at bounding box center [1232, 539] width 133 height 32
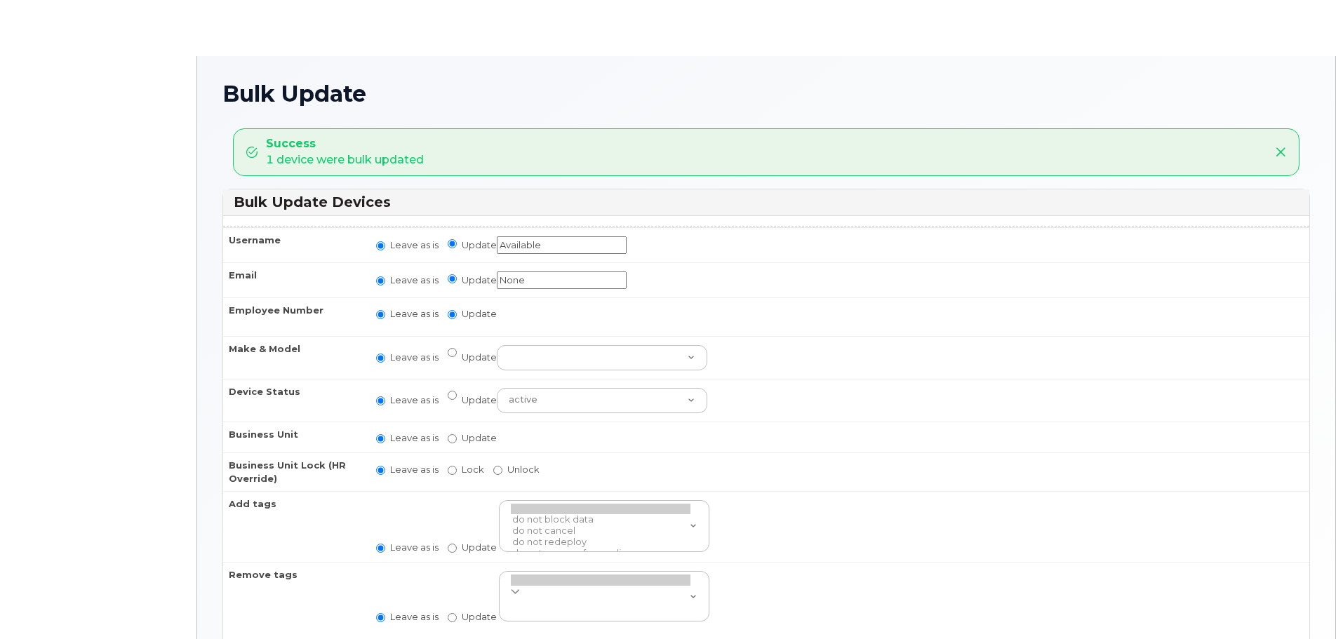
radio input "true"
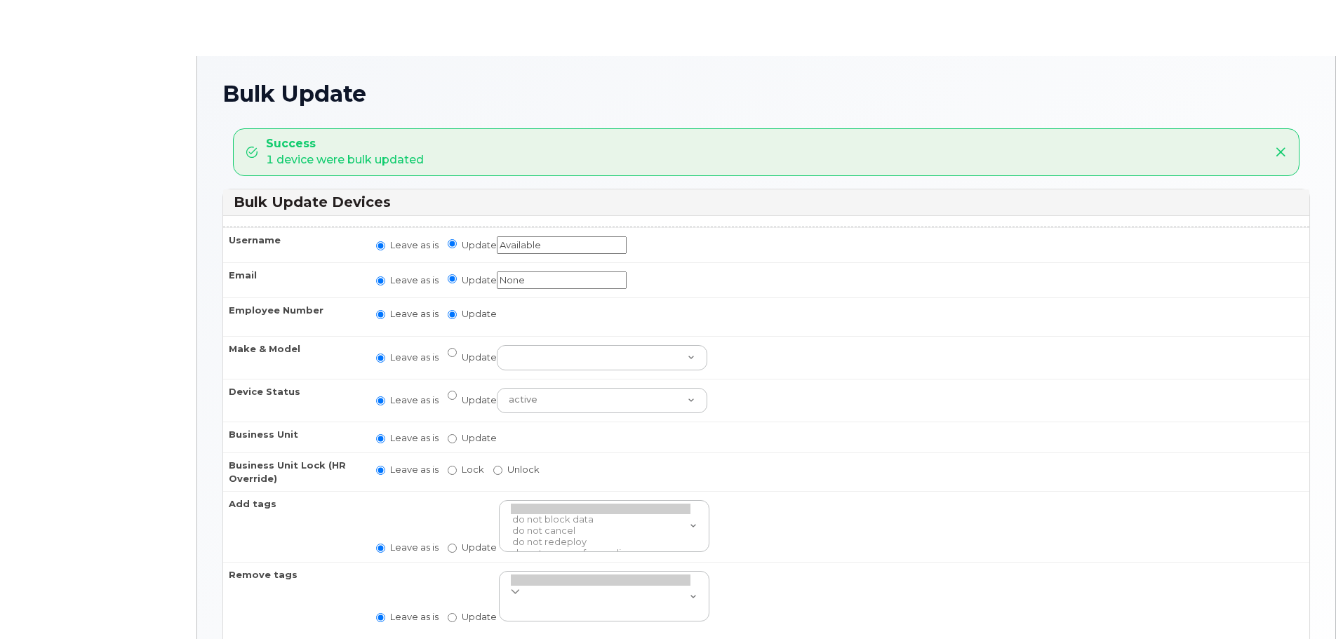
radio input "true"
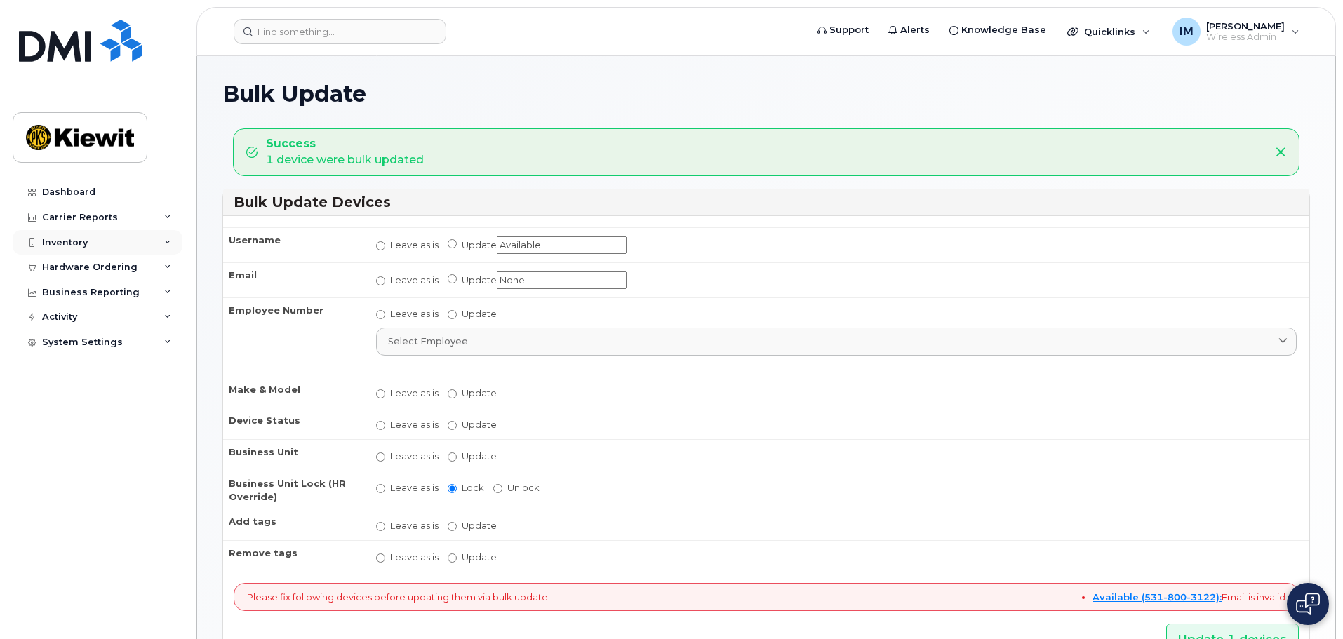
click at [167, 241] on icon at bounding box center [167, 242] width 7 height 7
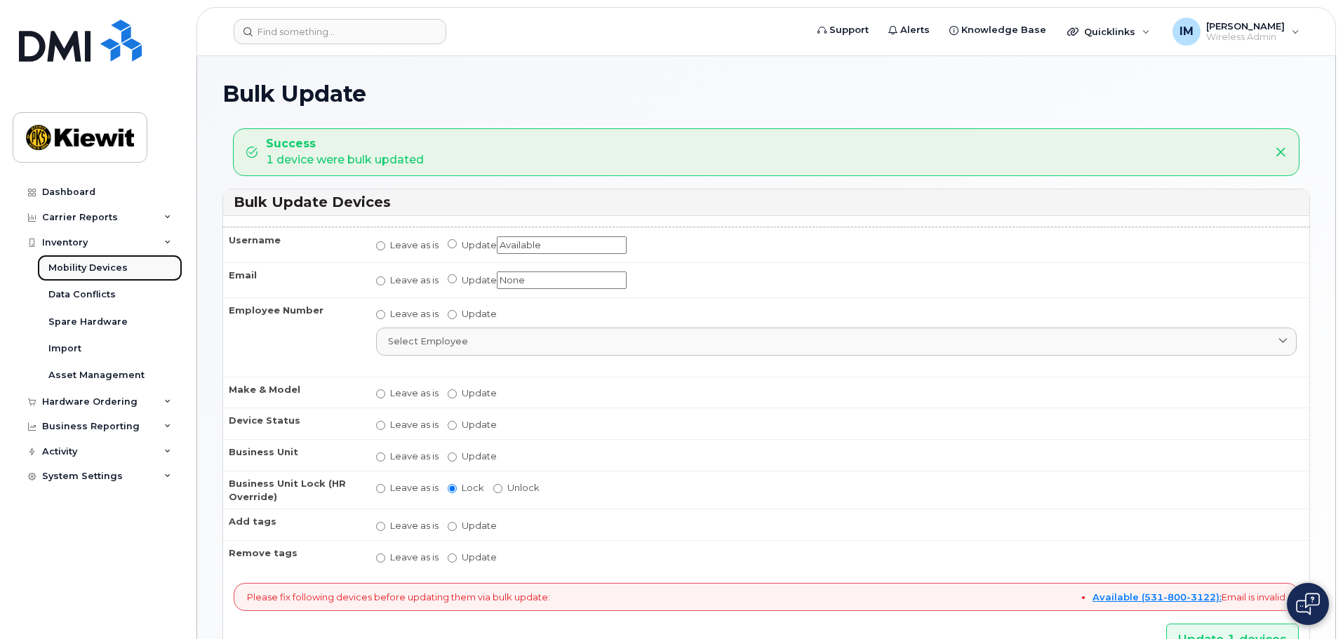
click at [139, 268] on link "Mobility Devices" at bounding box center [109, 268] width 145 height 27
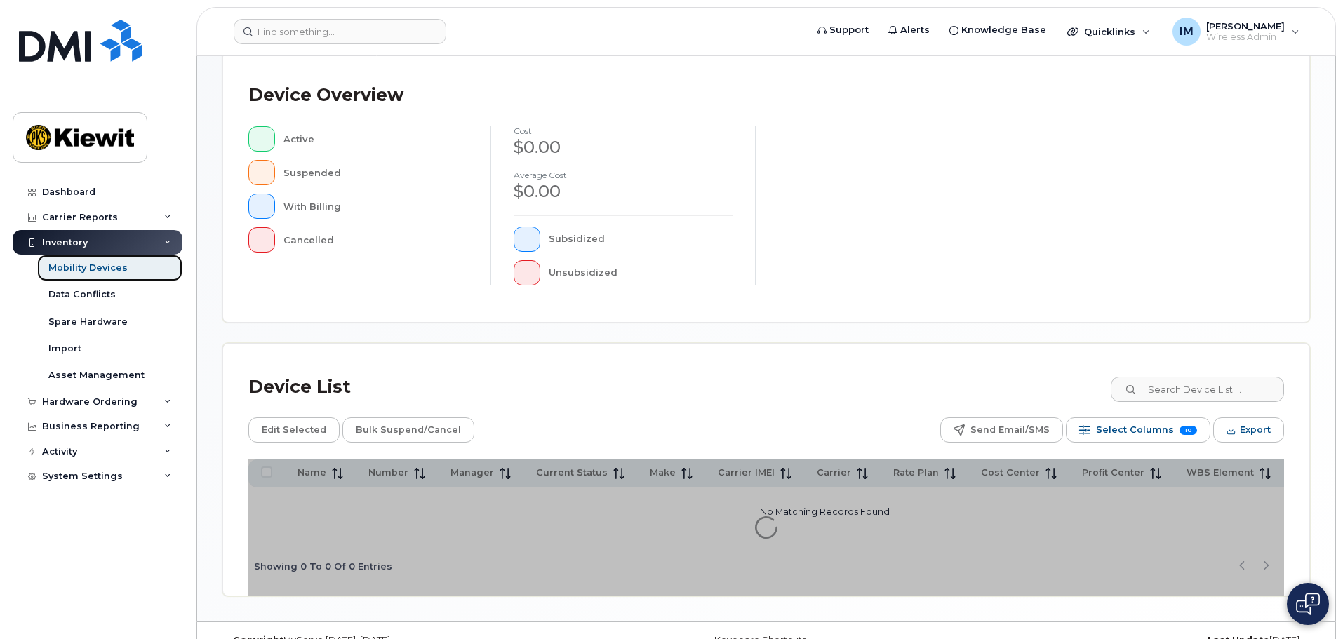
scroll to position [330, 0]
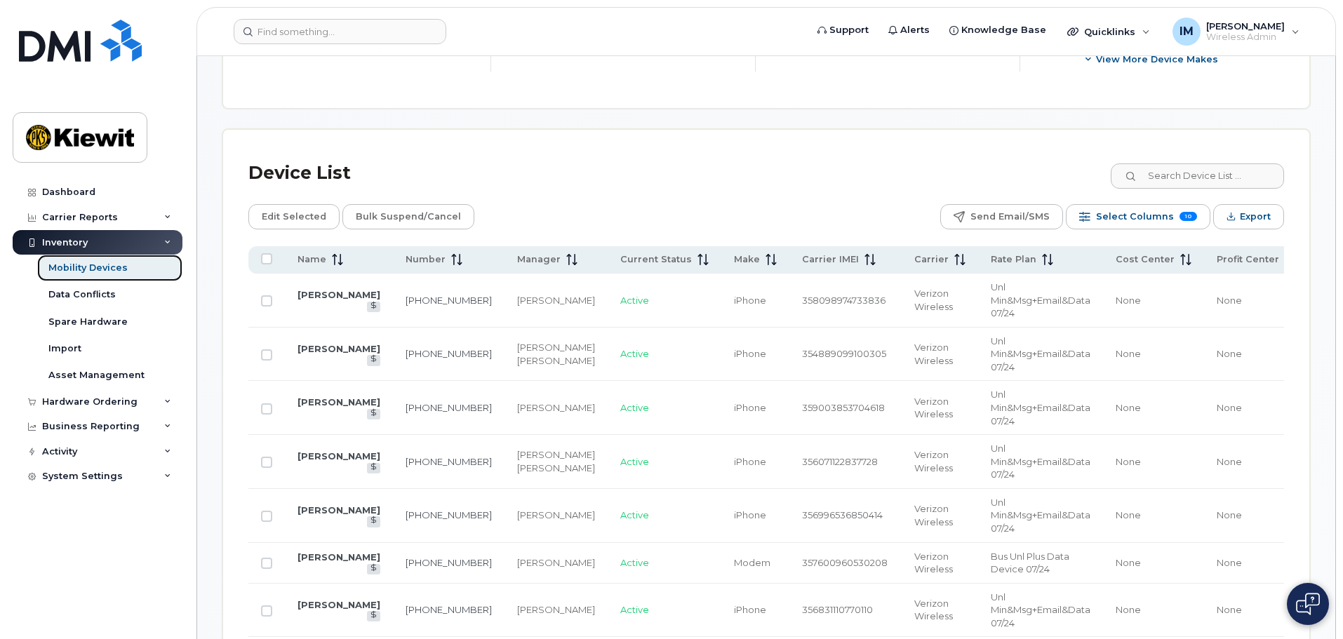
scroll to position [354, 0]
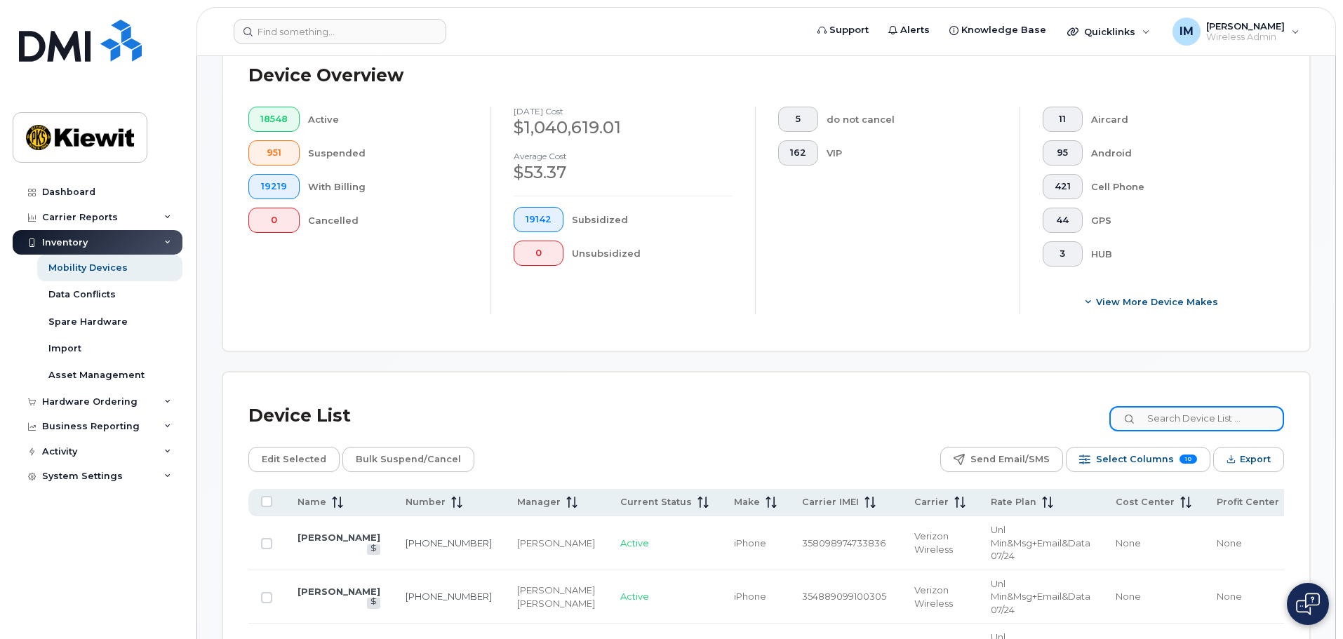
click at [1187, 411] on input at bounding box center [1196, 418] width 175 height 25
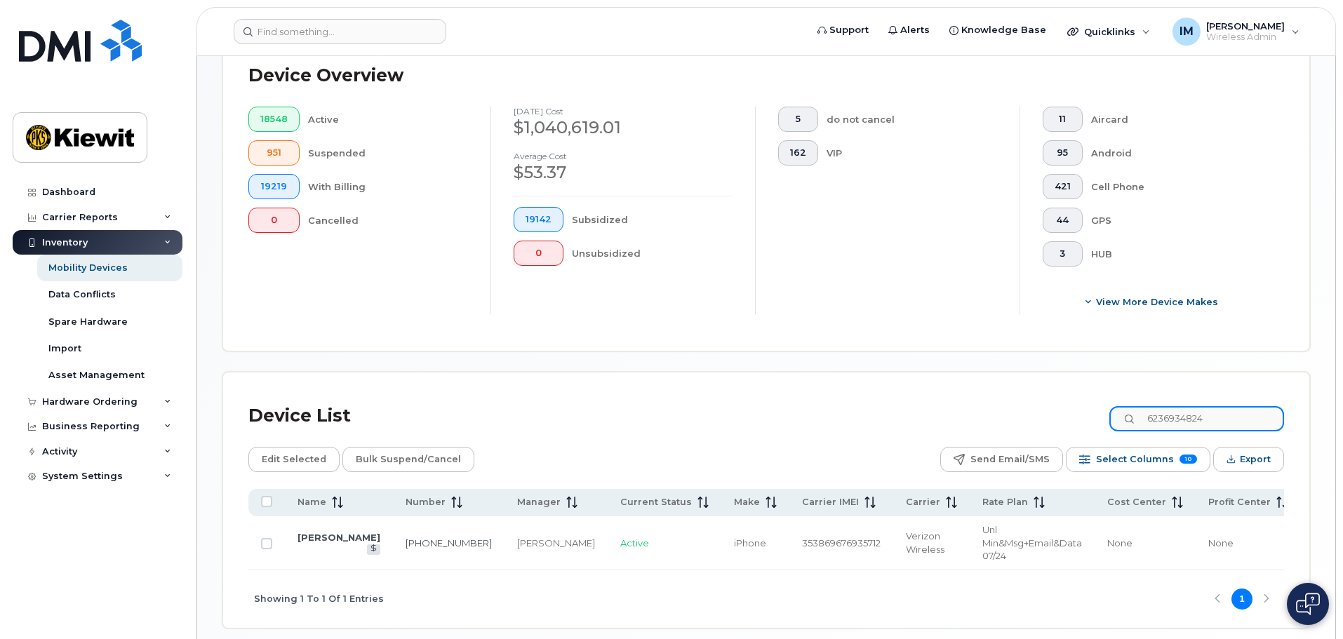
type input "6236934824"
click at [262, 538] on input "Row Unselected" at bounding box center [266, 543] width 11 height 11
checkbox input "true"
click at [286, 449] on span "Edit Selected" at bounding box center [294, 459] width 65 height 21
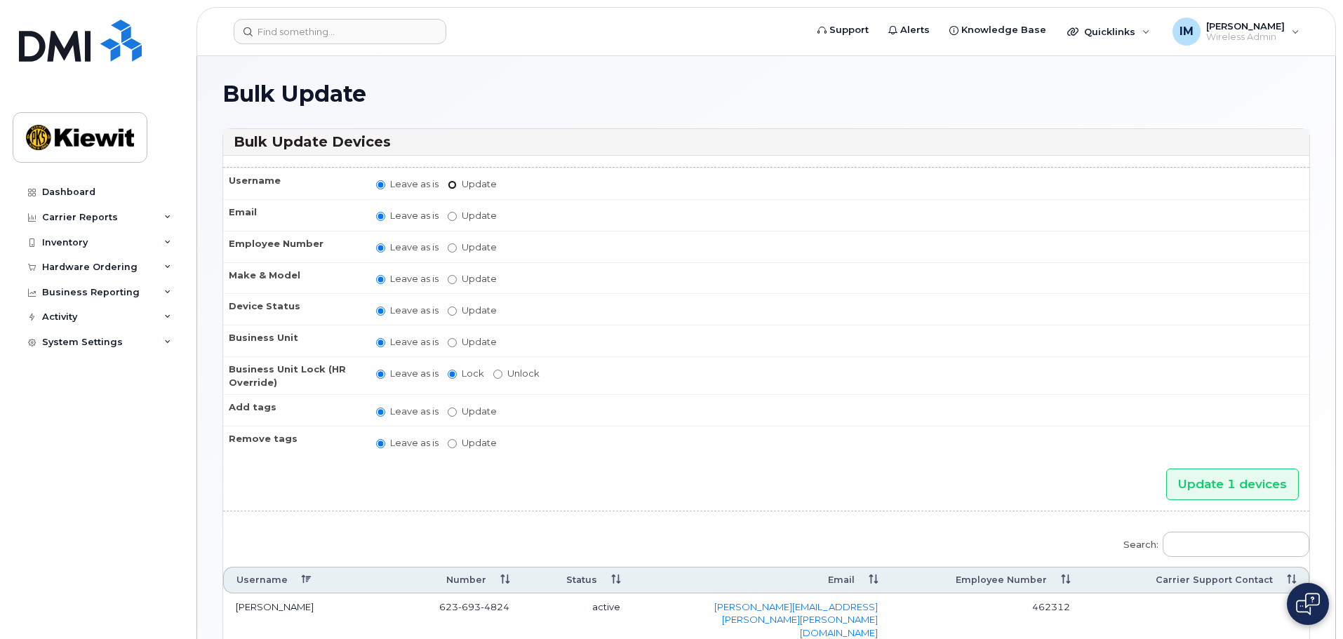
click at [451, 184] on input "Update" at bounding box center [452, 184] width 9 height 9
radio input "true"
radio input "false"
click at [516, 183] on input "Update" at bounding box center [562, 186] width 130 height 18
type input "Available"
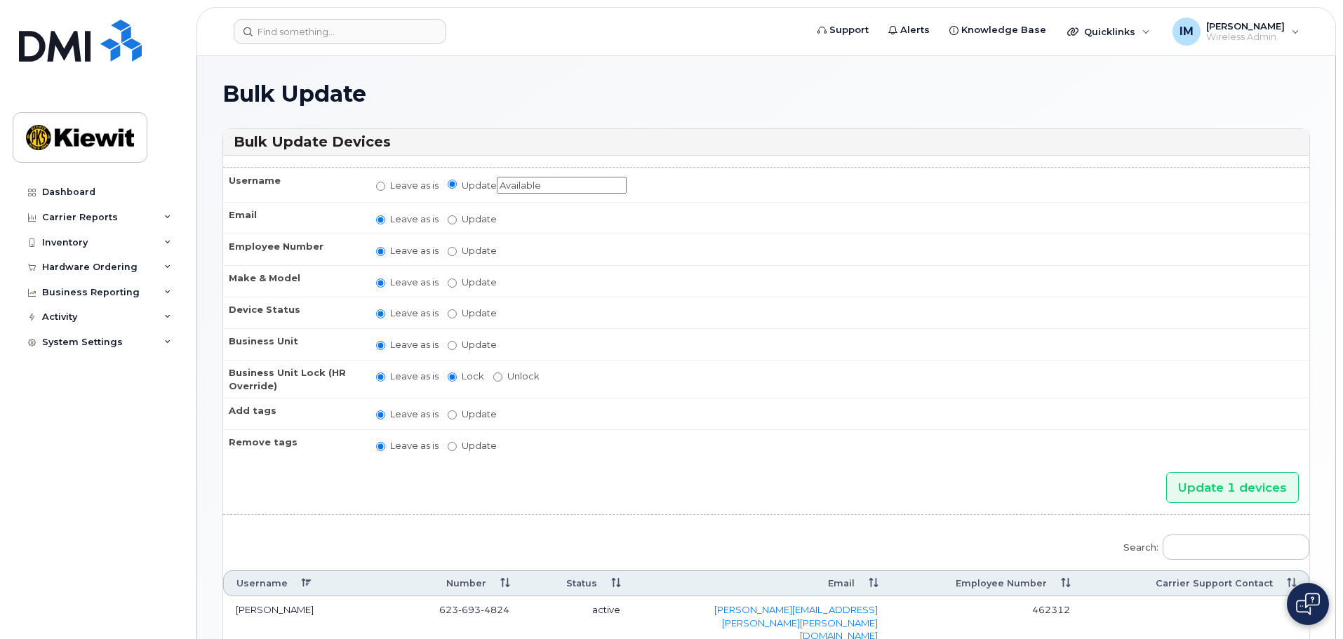
click at [461, 219] on label "Update" at bounding box center [472, 219] width 49 height 13
click at [457, 219] on input "Update" at bounding box center [452, 219] width 9 height 9
radio input "true"
radio input "false"
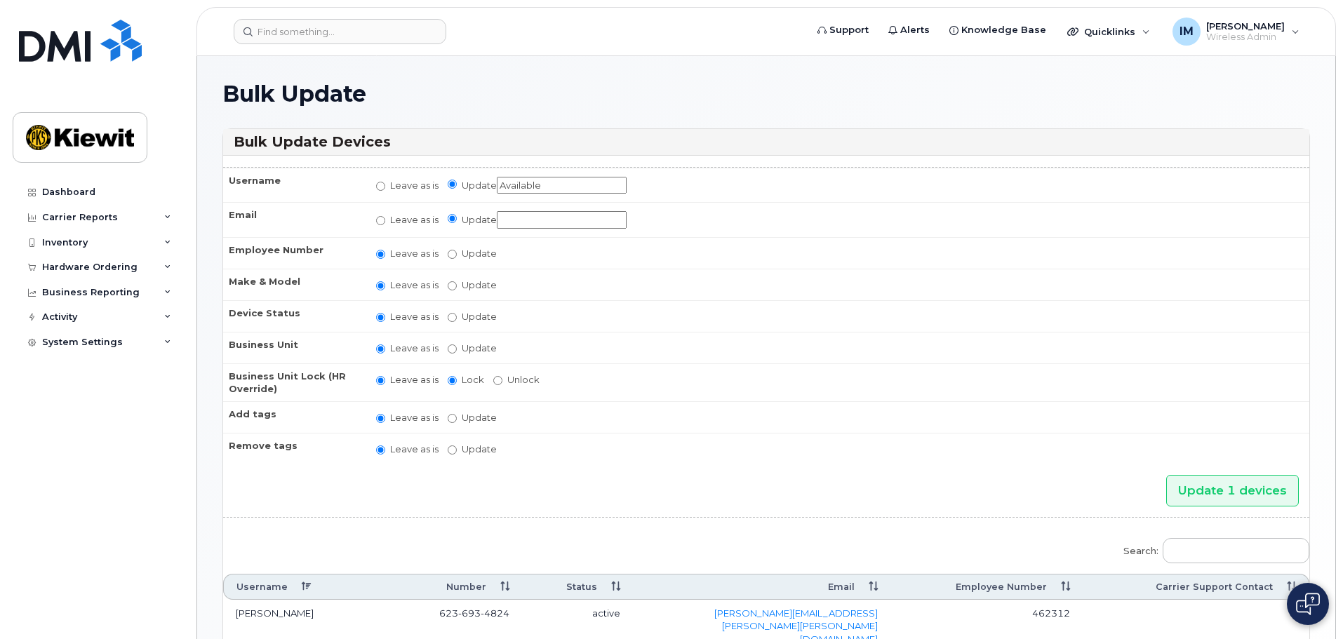
click at [504, 213] on input "Update" at bounding box center [562, 220] width 130 height 18
type input "none"
click at [453, 253] on input "Update" at bounding box center [452, 254] width 9 height 9
radio input "true"
radio input "false"
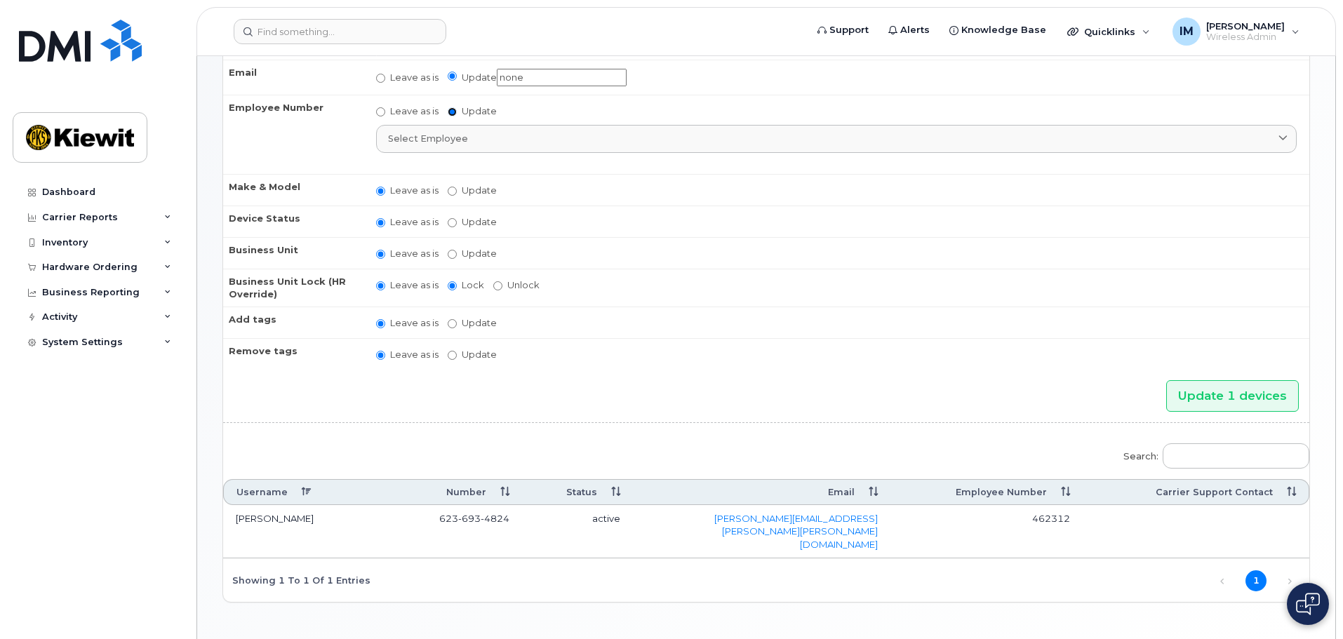
scroll to position [163, 0]
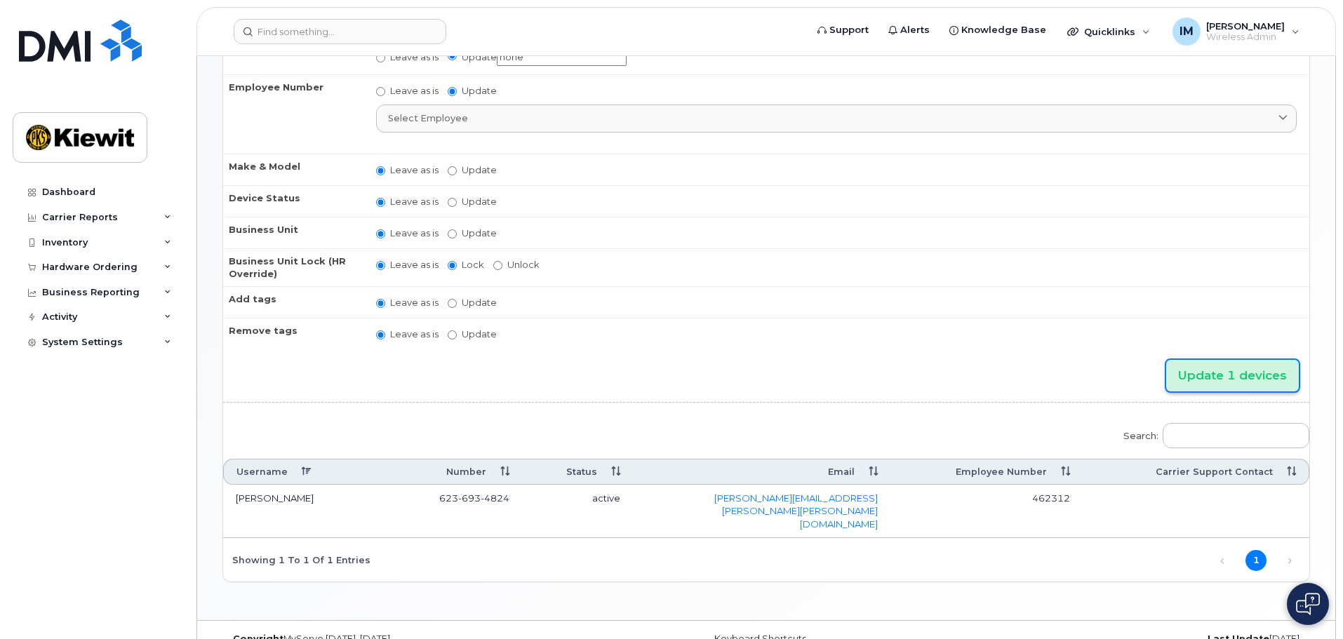
click at [1232, 373] on input "Update 1 devices" at bounding box center [1232, 376] width 133 height 32
